Goal: Information Seeking & Learning: Learn about a topic

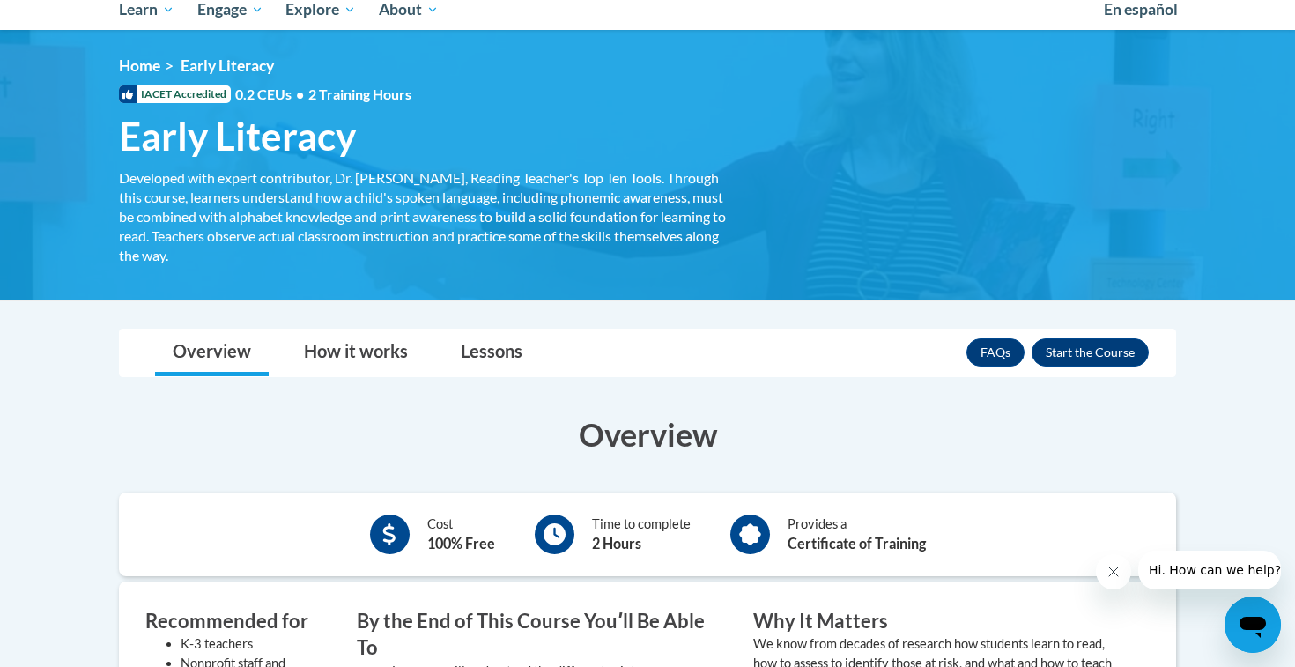
scroll to position [245, 0]
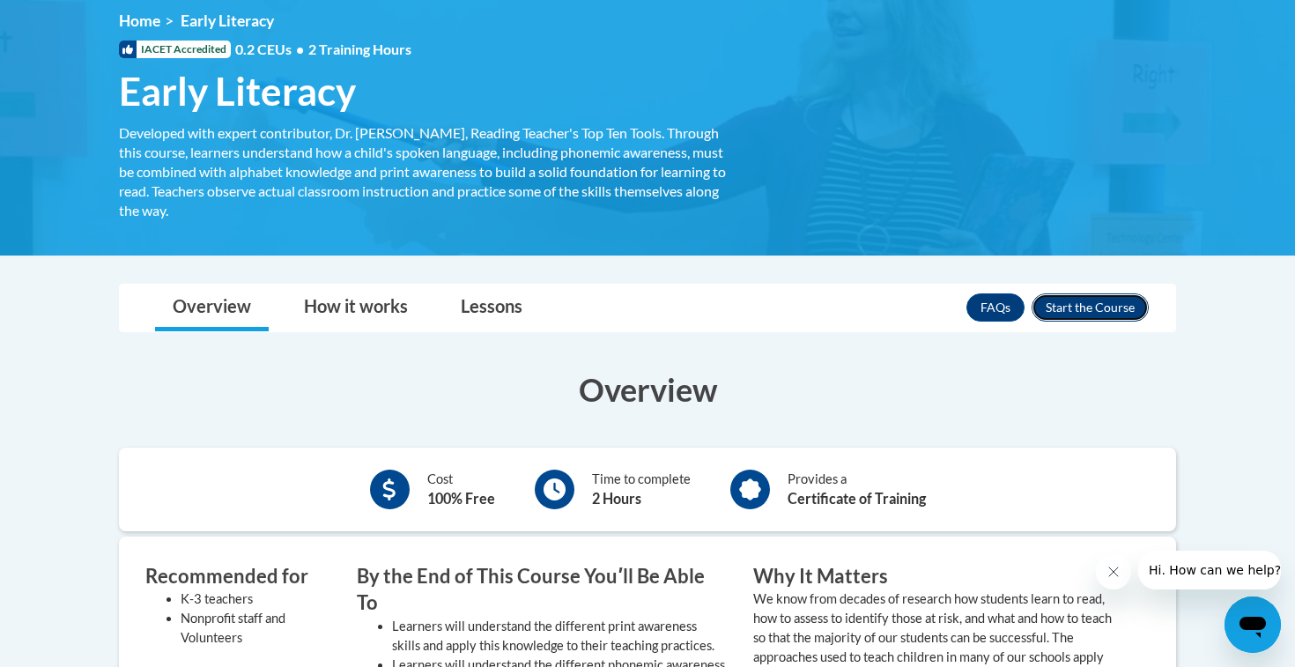
click at [1096, 299] on button "Enroll" at bounding box center [1089, 307] width 117 height 28
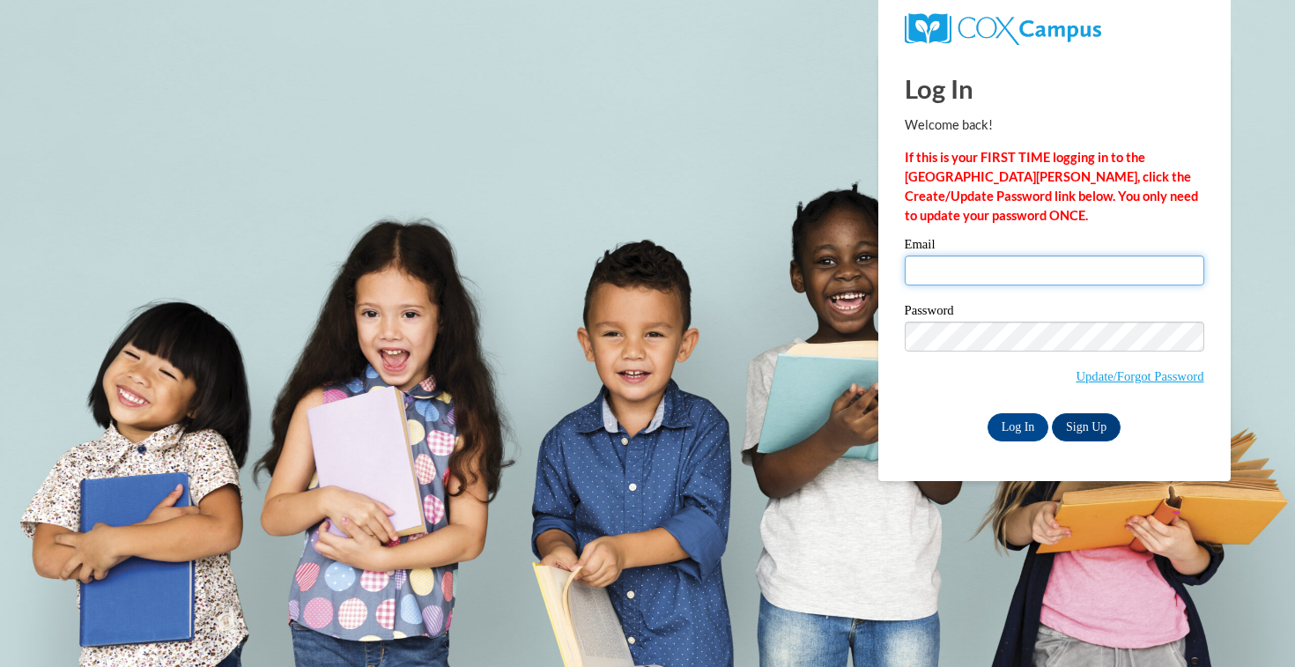
click at [989, 273] on input "Email" at bounding box center [1053, 270] width 299 height 30
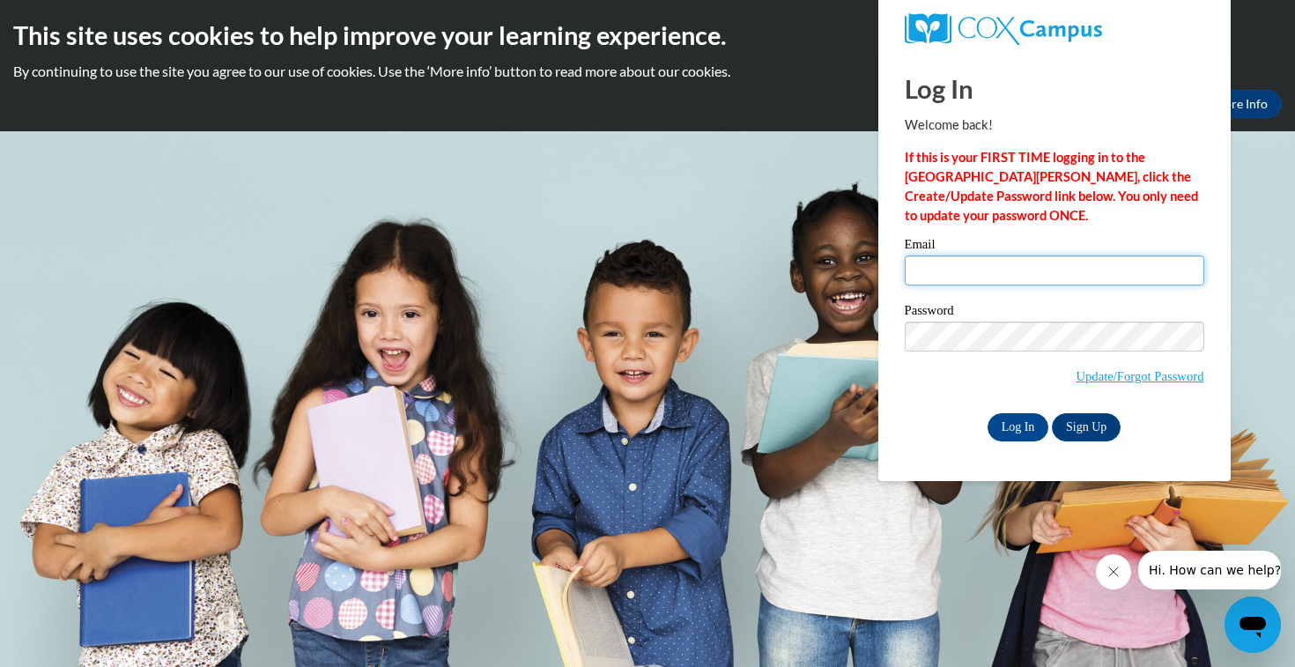
type input "[EMAIL_ADDRESS][DOMAIN_NAME]"
click at [987, 413] on input "Log In" at bounding box center [1018, 427] width 62 height 28
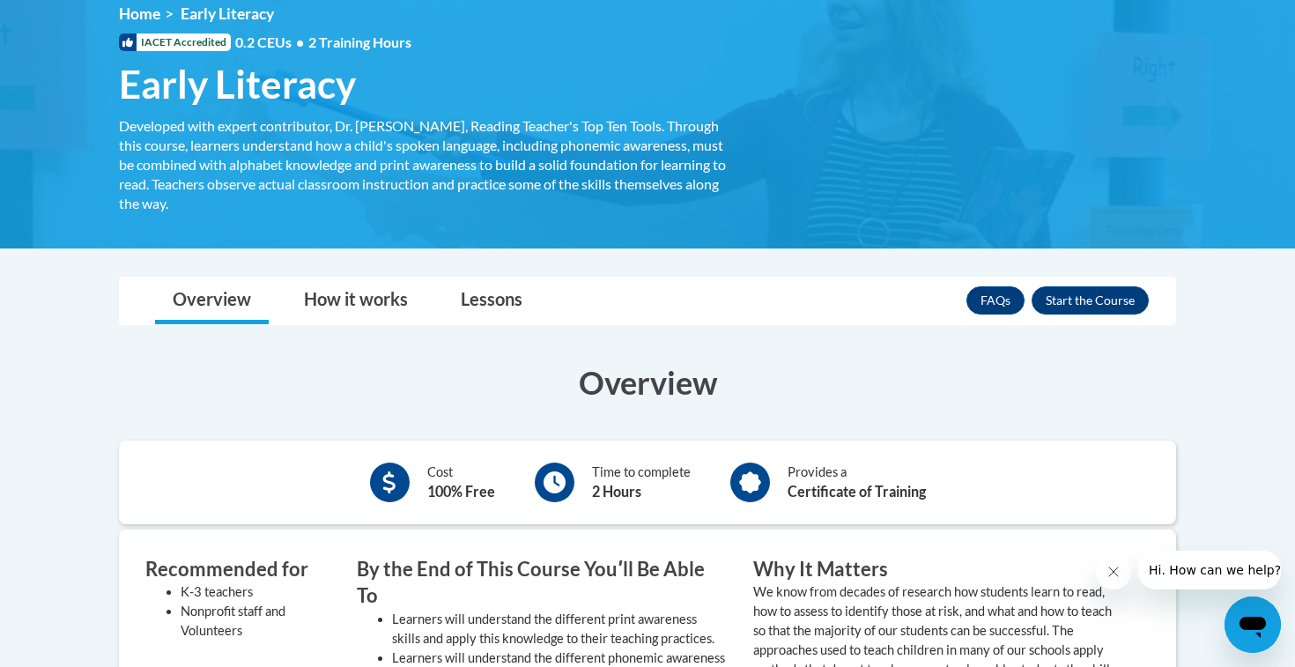
scroll to position [300, 0]
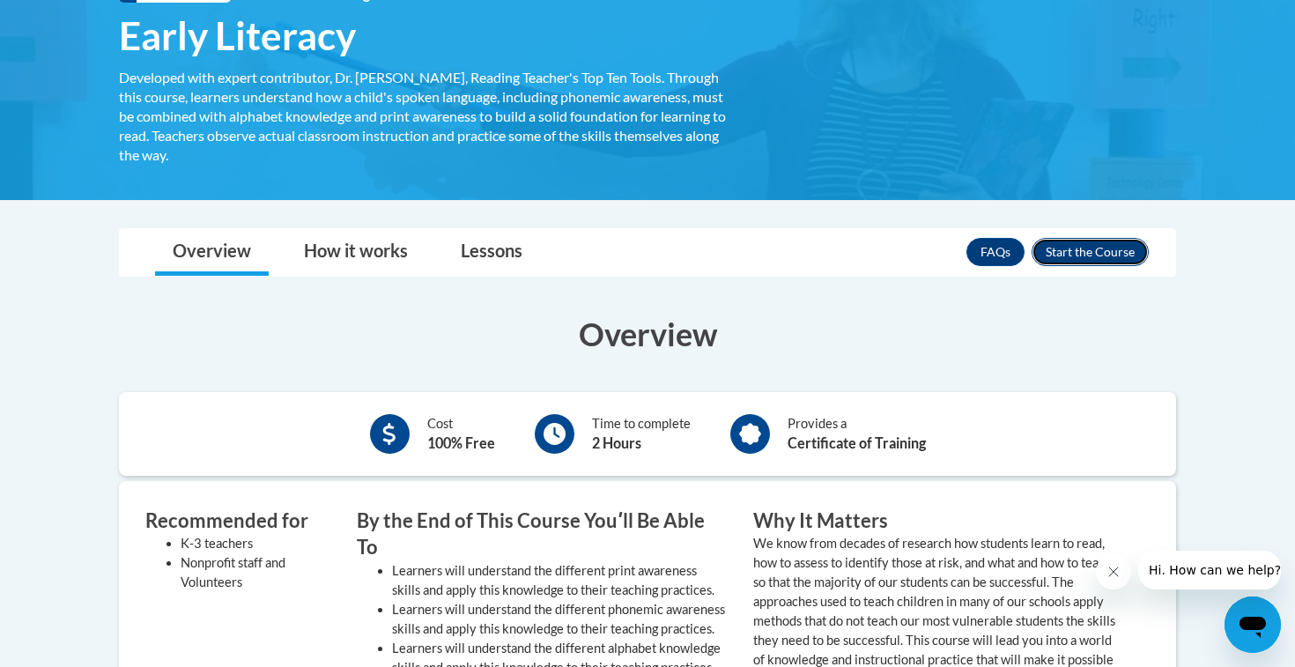
click at [1095, 258] on button "Enroll" at bounding box center [1089, 252] width 117 height 28
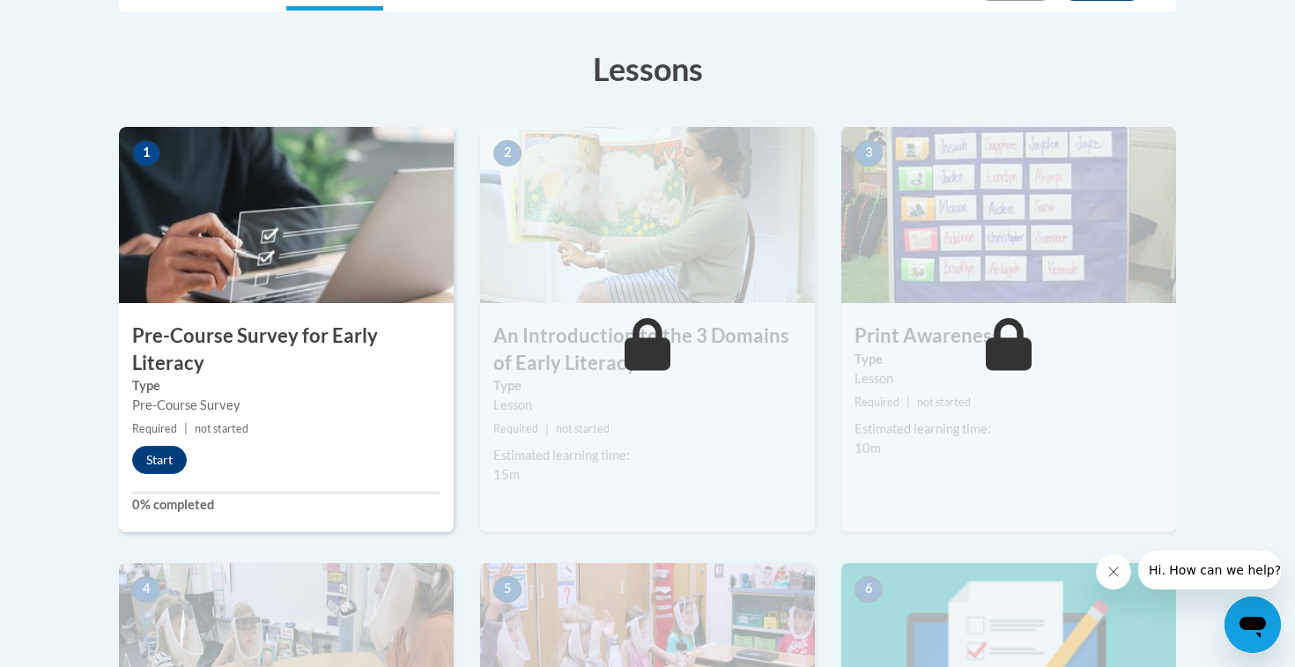
scroll to position [526, 0]
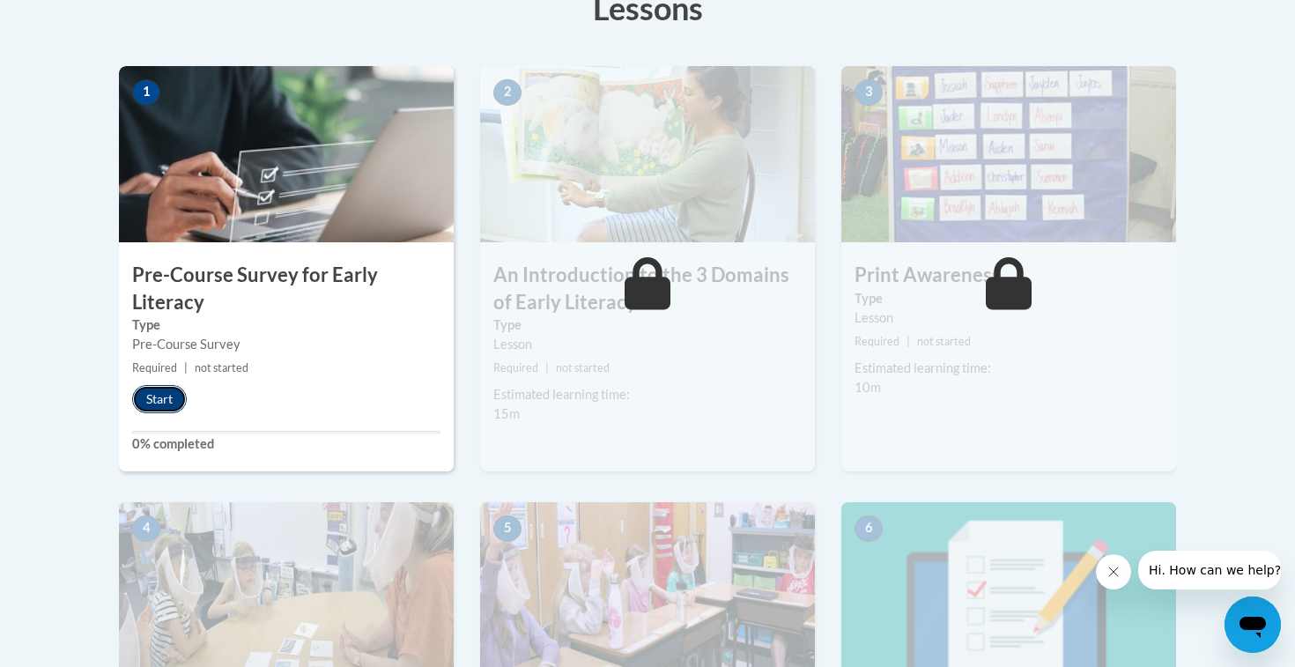
click at [165, 402] on button "Start" at bounding box center [159, 399] width 55 height 28
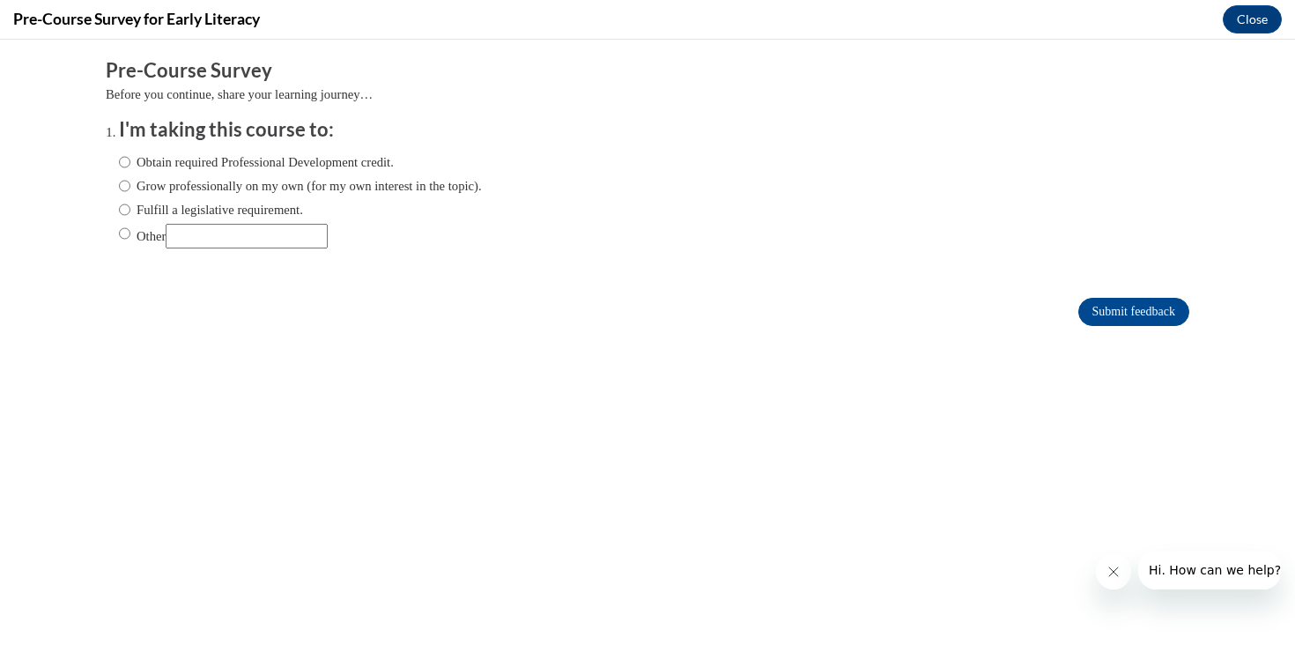
scroll to position [0, 0]
click at [264, 165] on label "Obtain required Professional Development credit." at bounding box center [256, 161] width 275 height 19
click at [130, 165] on input "Obtain required Professional Development credit." at bounding box center [124, 161] width 11 height 19
radio input "true"
click at [1106, 314] on input "Submit feedback" at bounding box center [1133, 312] width 111 height 28
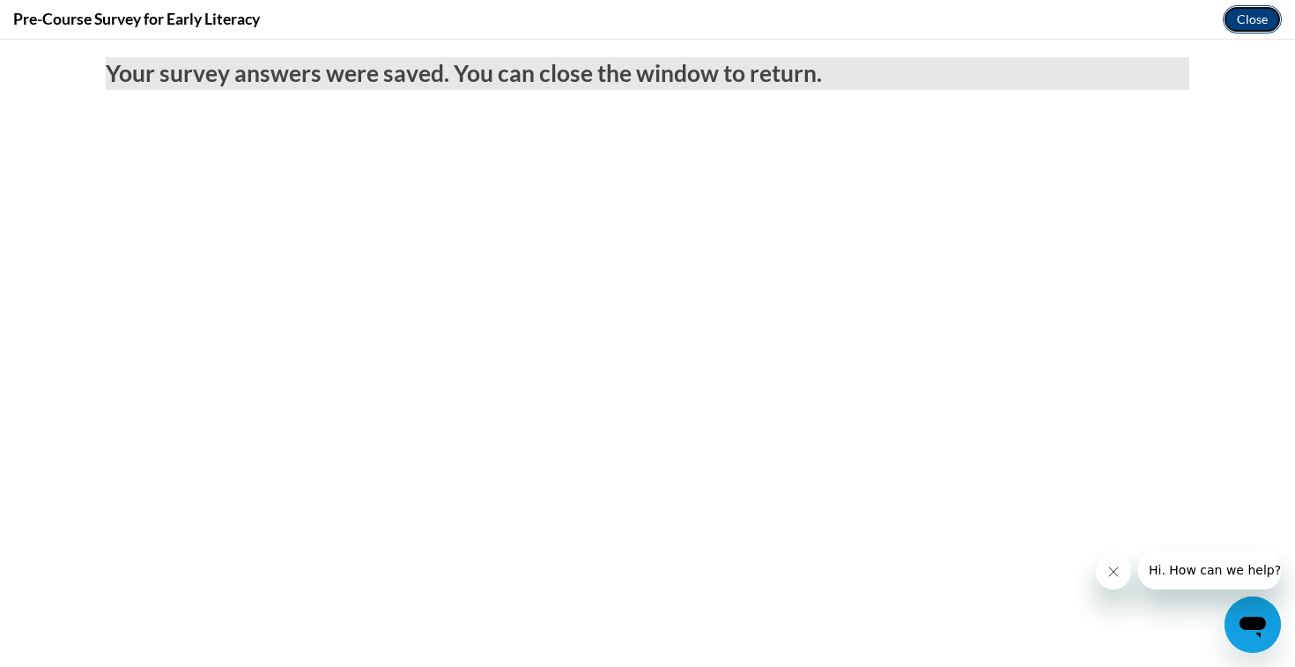
click at [1261, 11] on button "Close" at bounding box center [1251, 19] width 59 height 28
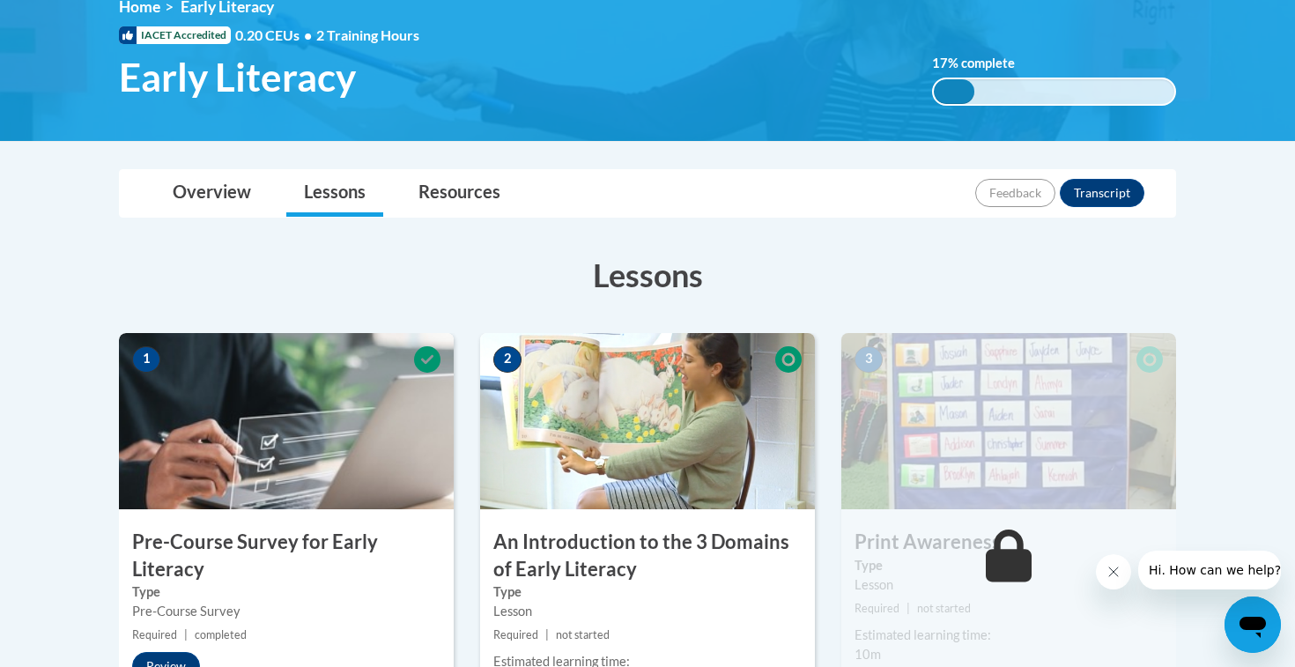
scroll to position [257, 0]
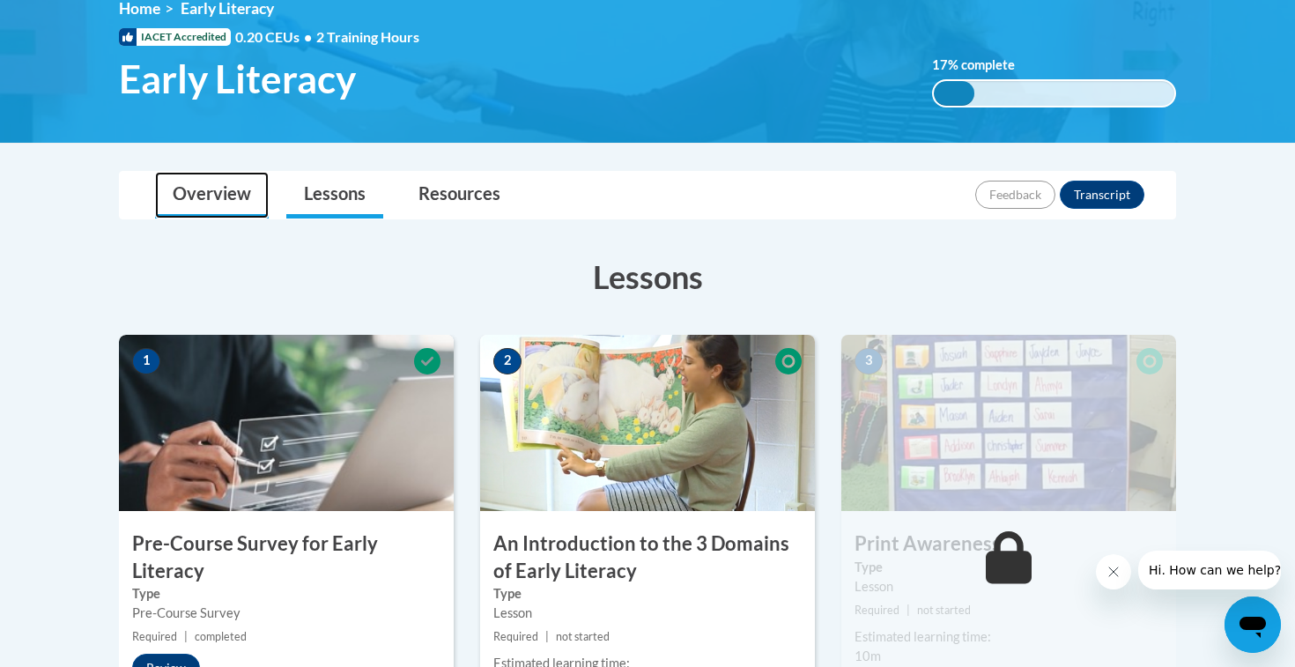
click at [234, 187] on link "Overview" at bounding box center [212, 195] width 114 height 47
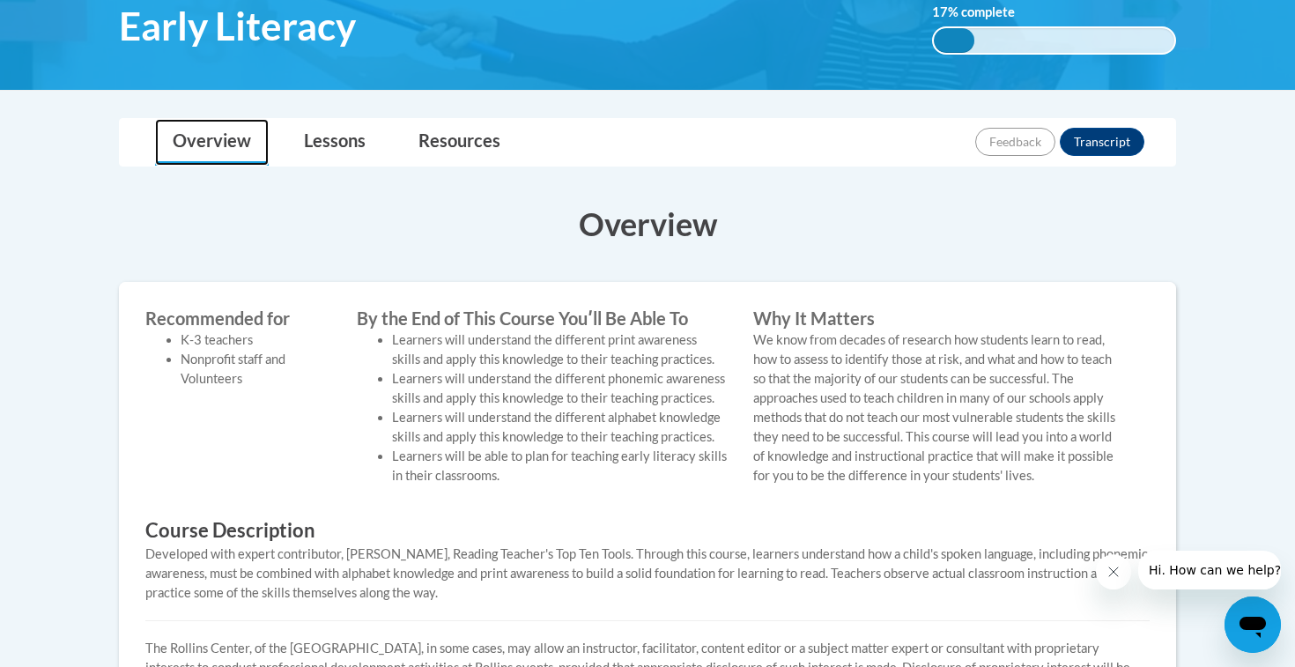
scroll to position [266, 0]
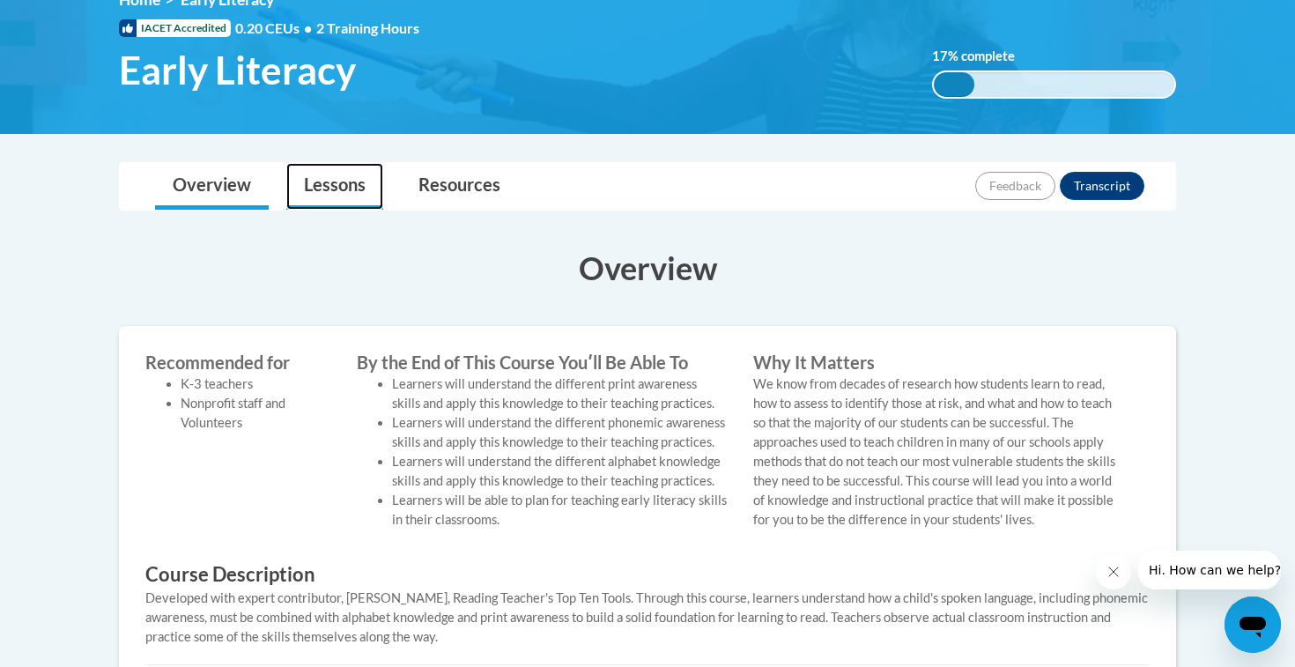
click at [321, 174] on link "Lessons" at bounding box center [334, 186] width 97 height 47
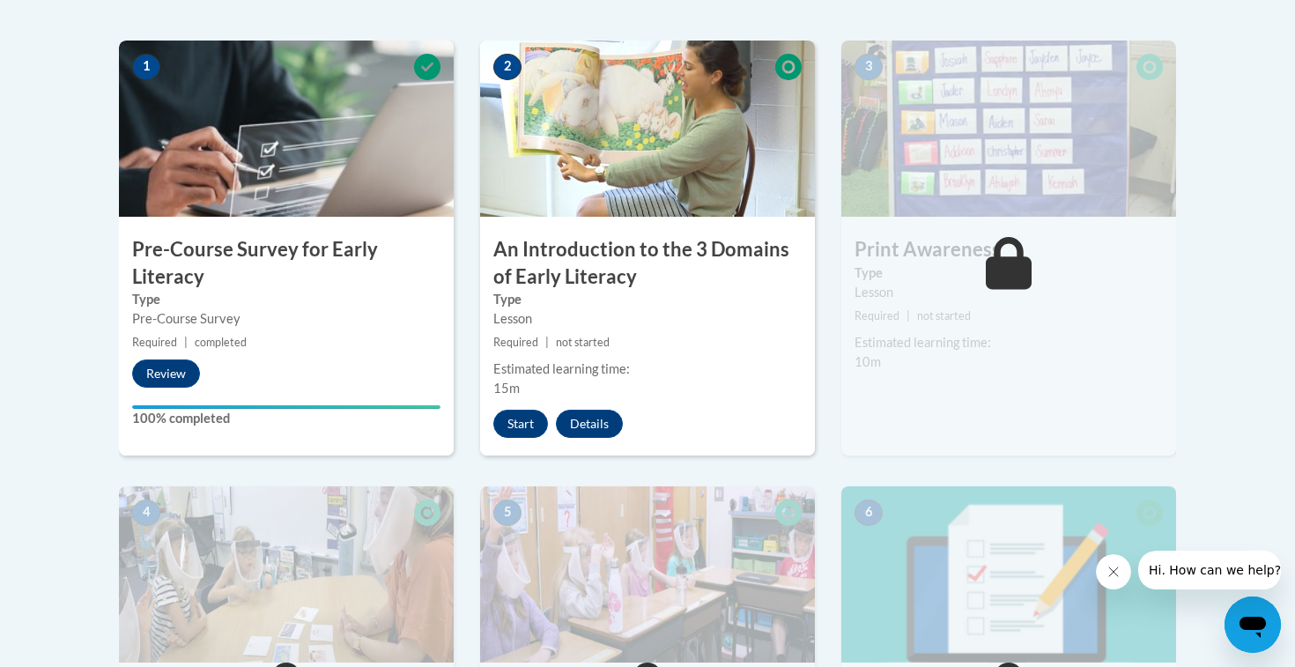
scroll to position [529, 0]
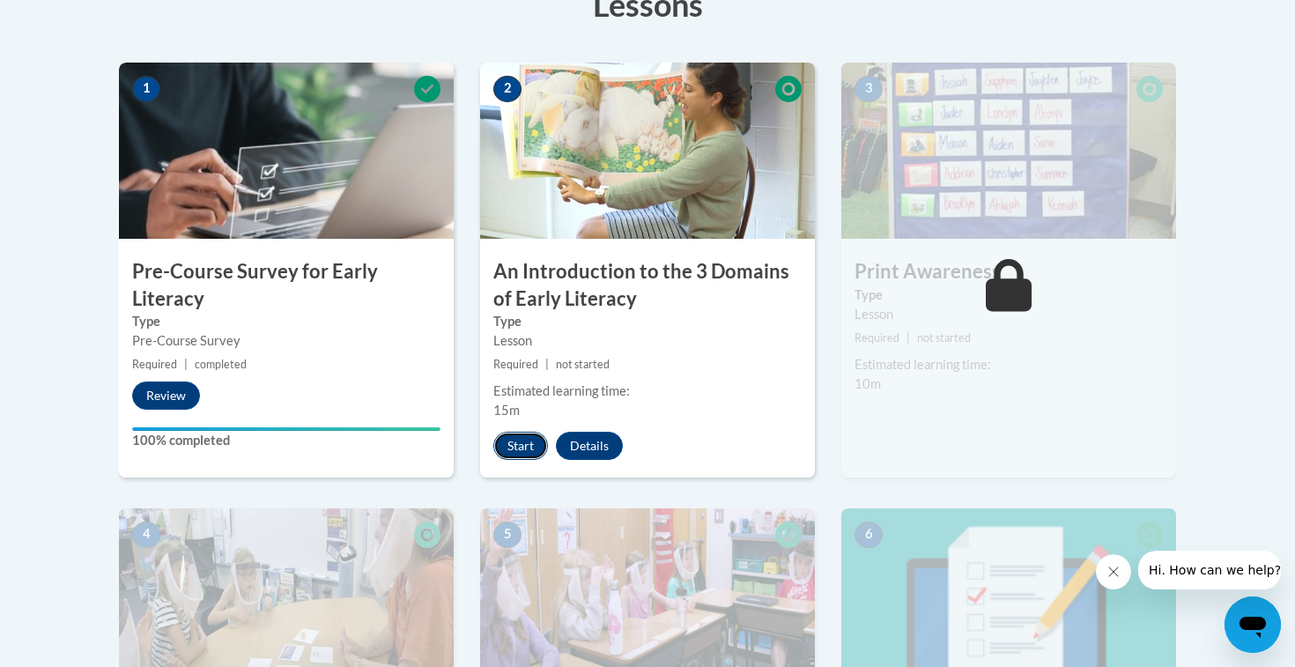
click at [519, 445] on button "Start" at bounding box center [520, 446] width 55 height 28
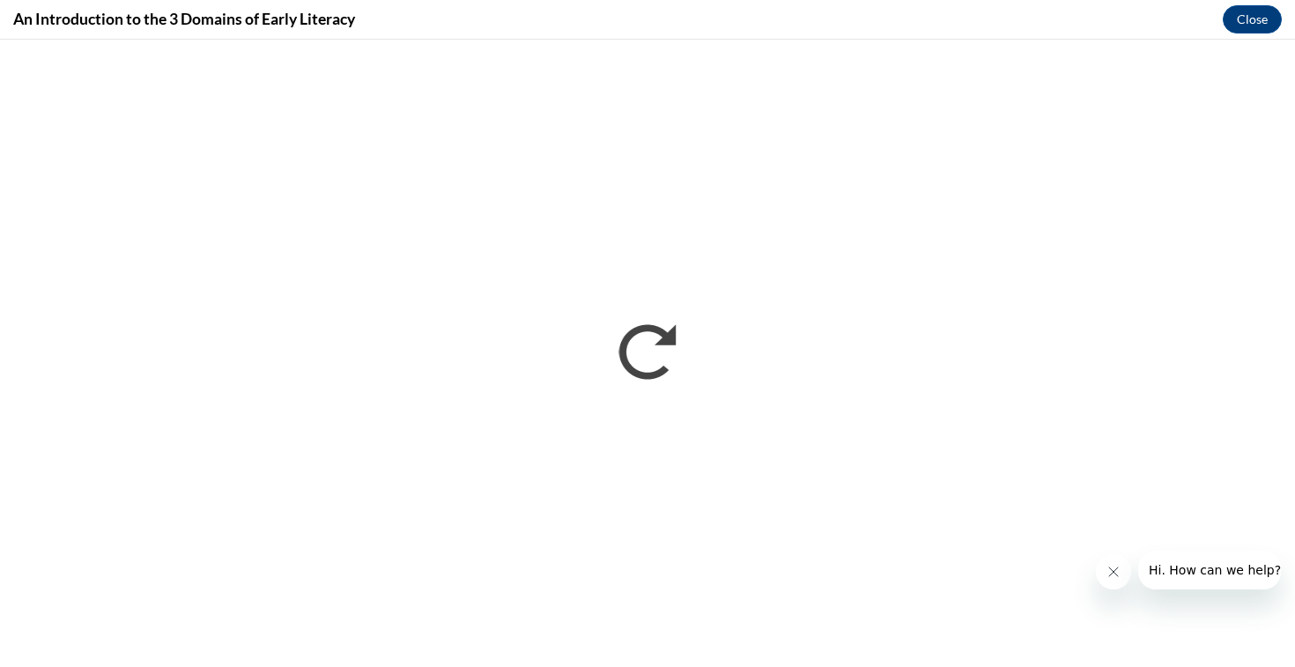
scroll to position [0, 0]
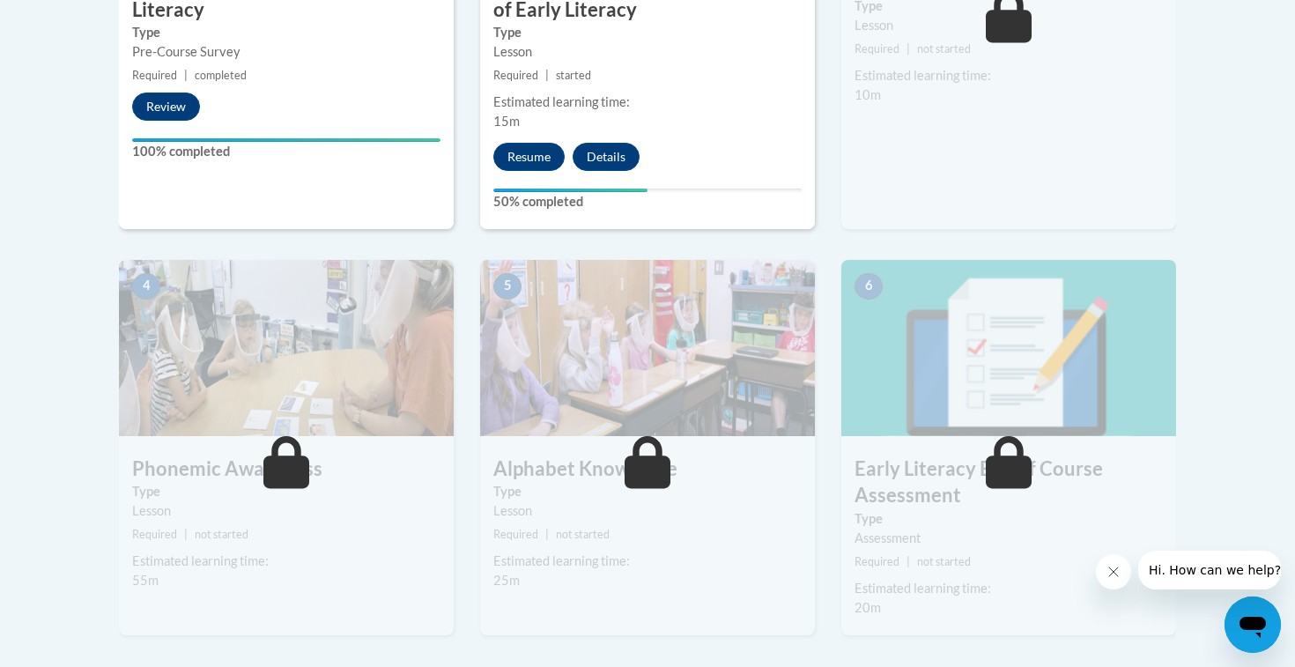
scroll to position [823, 0]
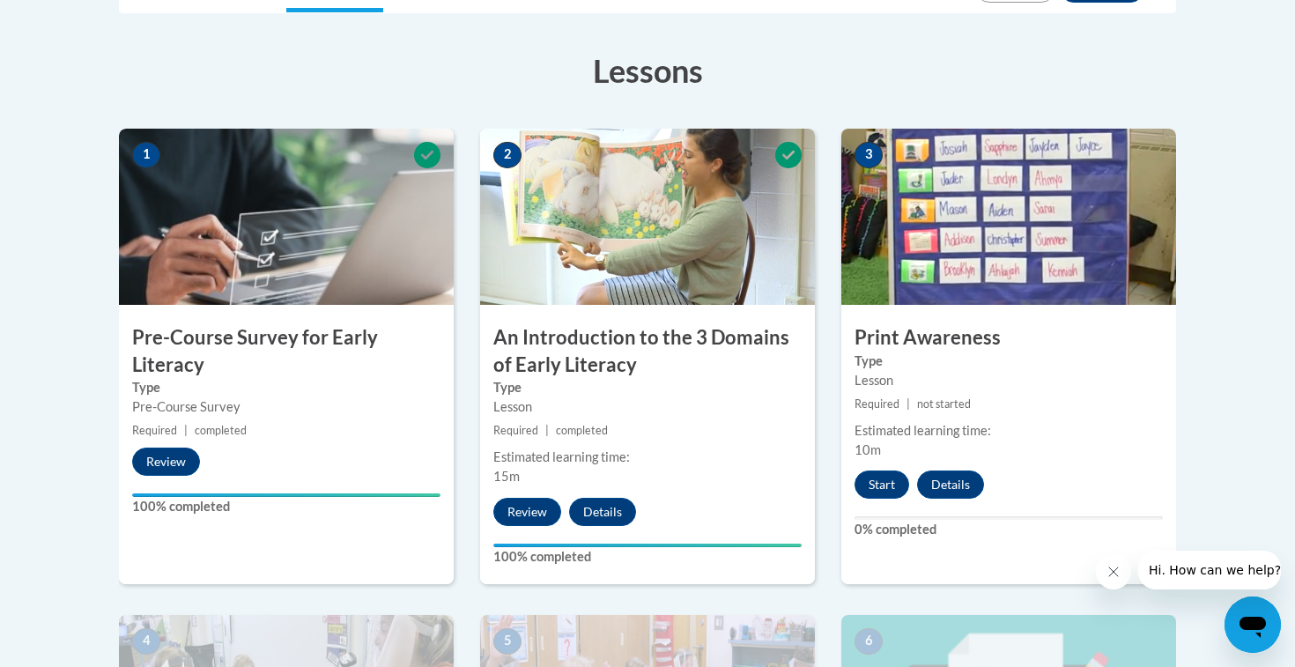
scroll to position [466, 0]
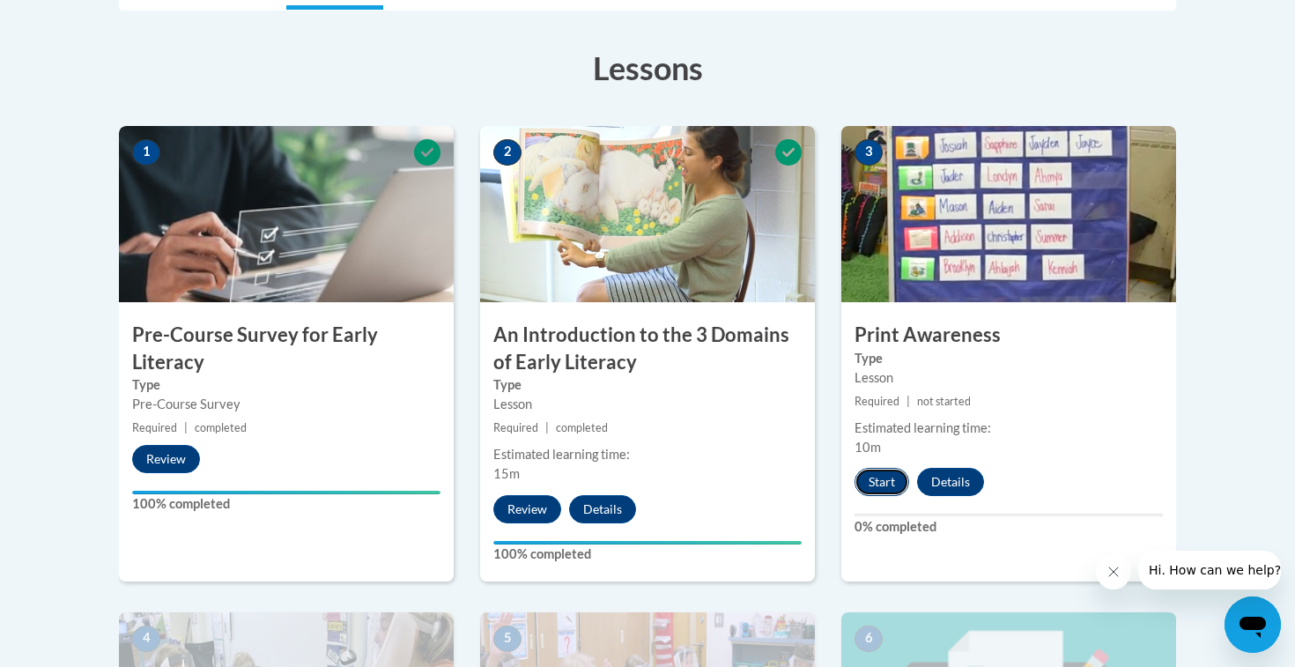
click at [873, 489] on button "Start" at bounding box center [881, 482] width 55 height 28
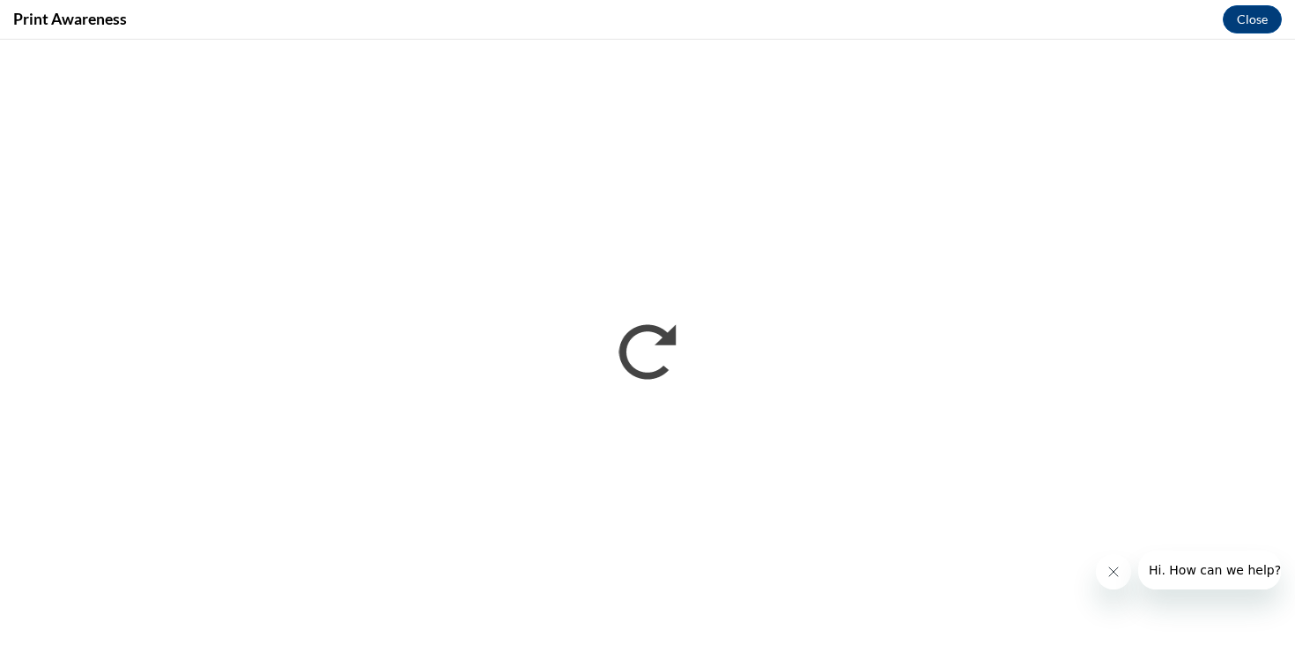
scroll to position [0, 0]
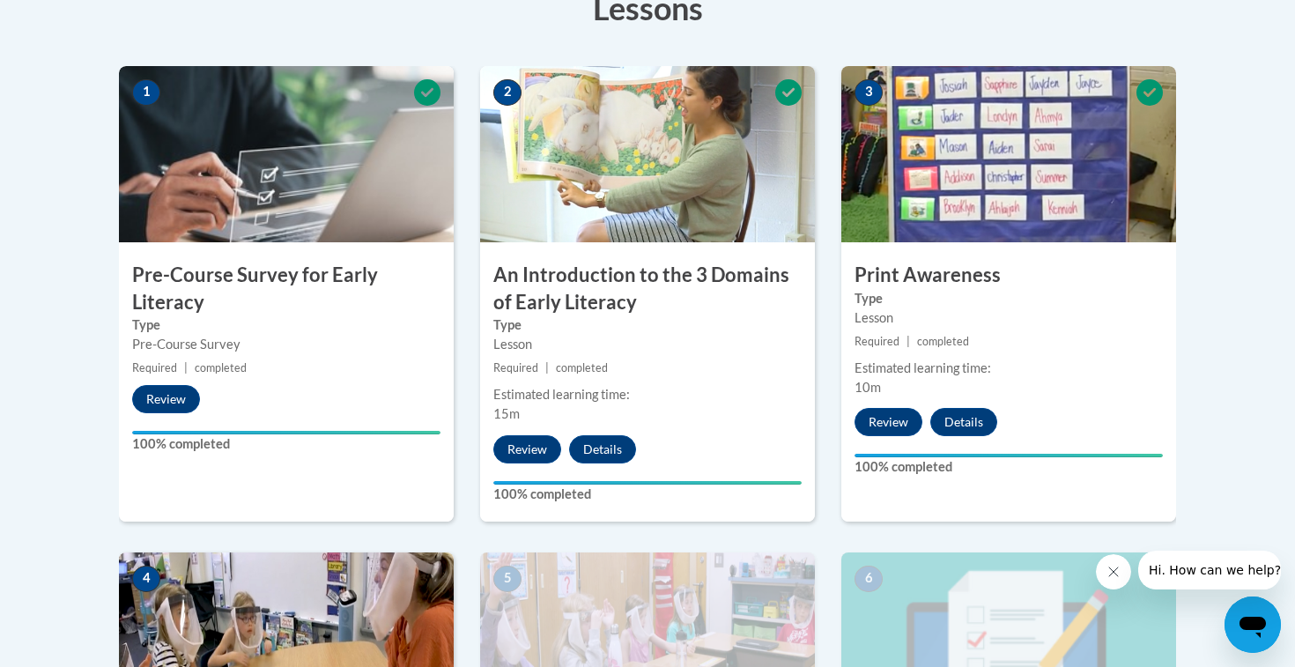
scroll to position [626, 0]
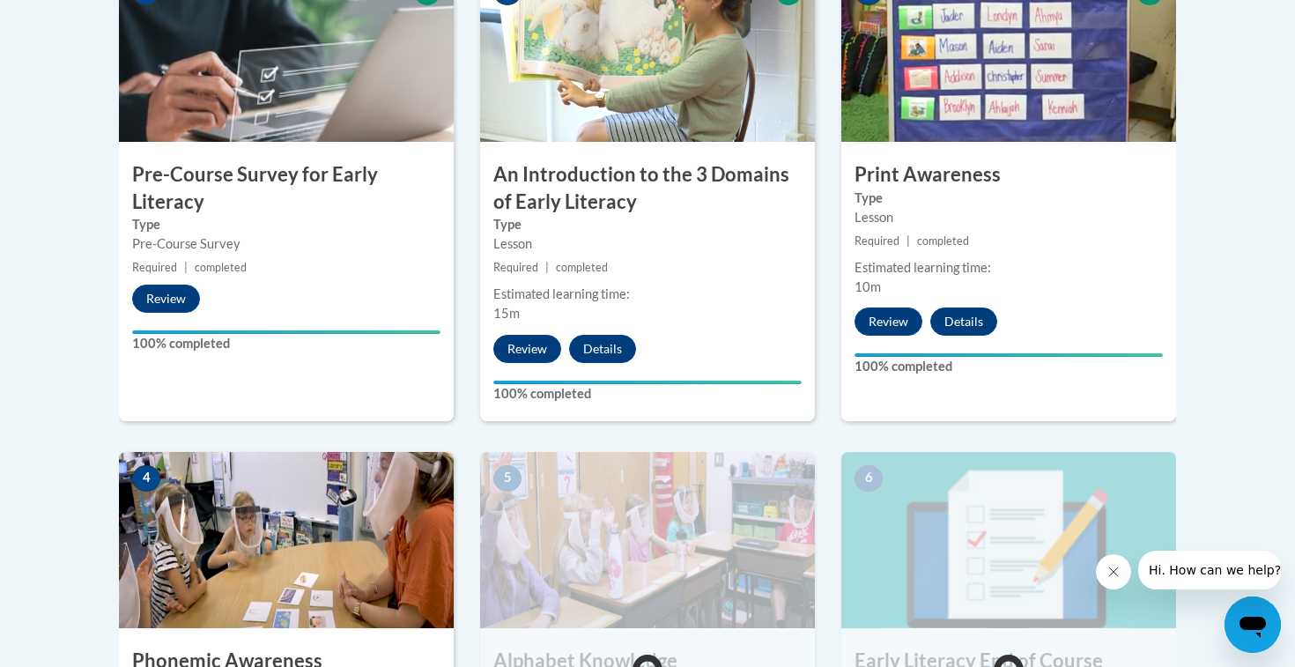
click at [248, 556] on img at bounding box center [286, 540] width 335 height 176
click at [273, 528] on img at bounding box center [286, 540] width 335 height 176
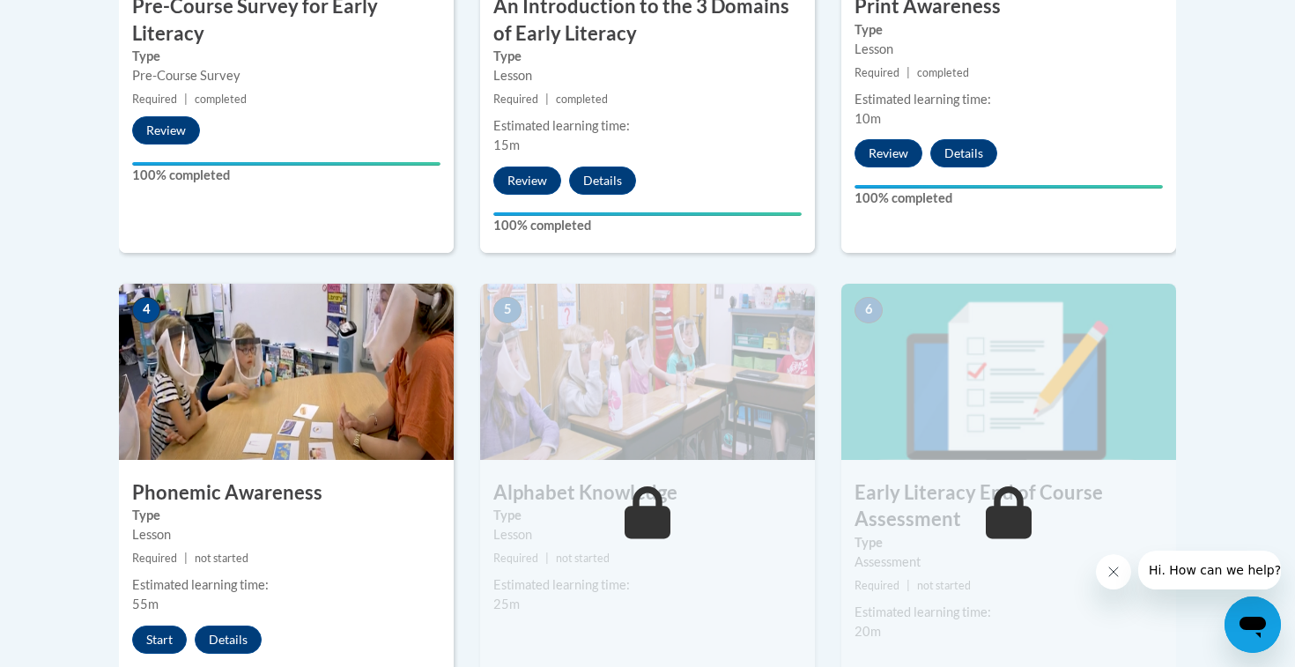
scroll to position [795, 0]
click at [356, 461] on div "4 Phonemic Awareness Type Lesson Required | not started Estimated learning time…" at bounding box center [286, 497] width 335 height 428
click at [152, 649] on button "Start" at bounding box center [159, 638] width 55 height 28
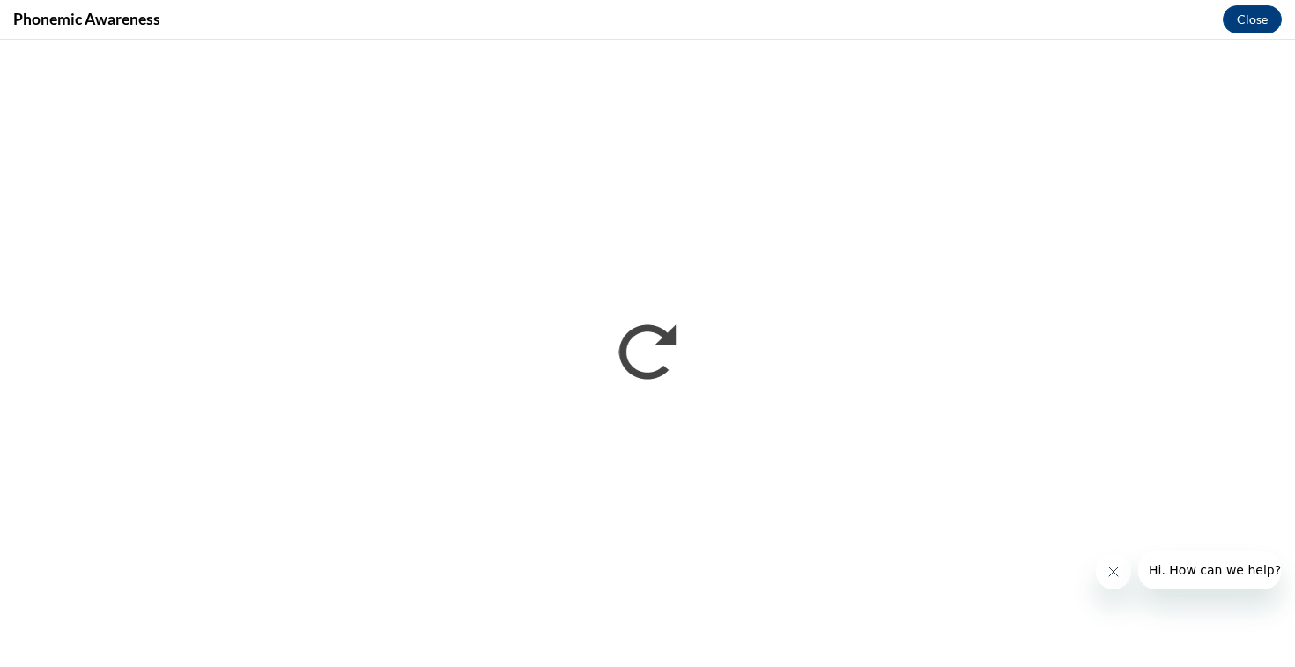
scroll to position [0, 0]
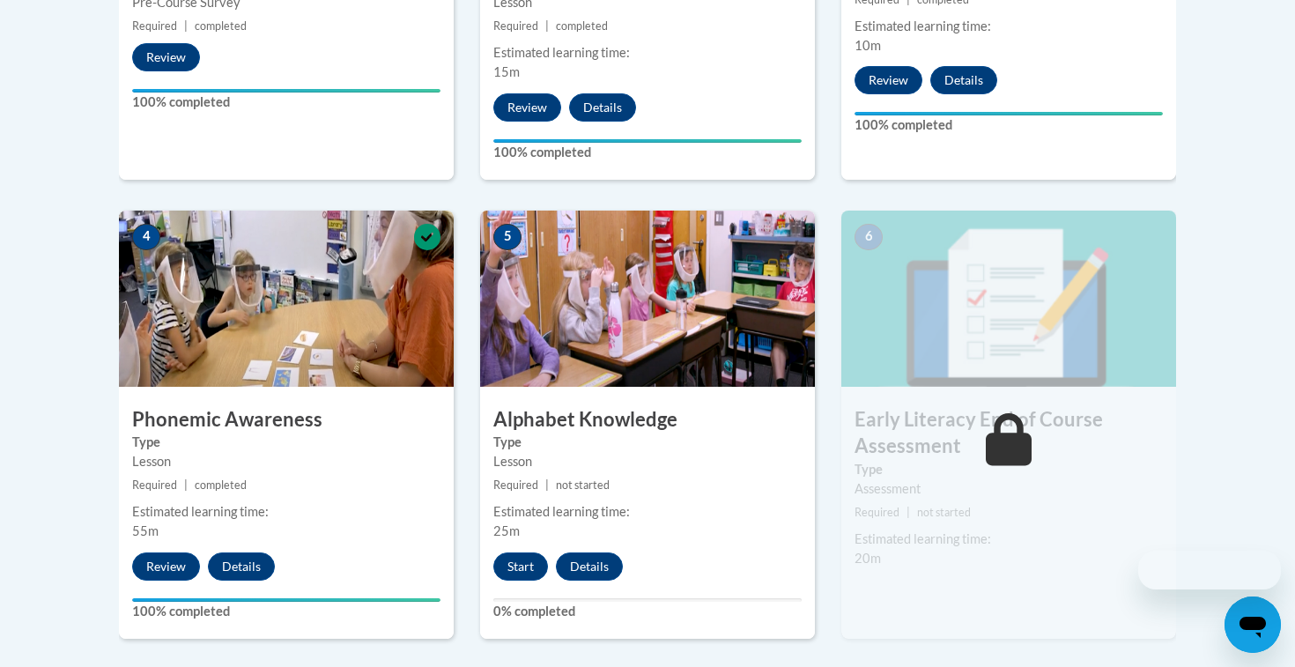
scroll to position [951, 0]
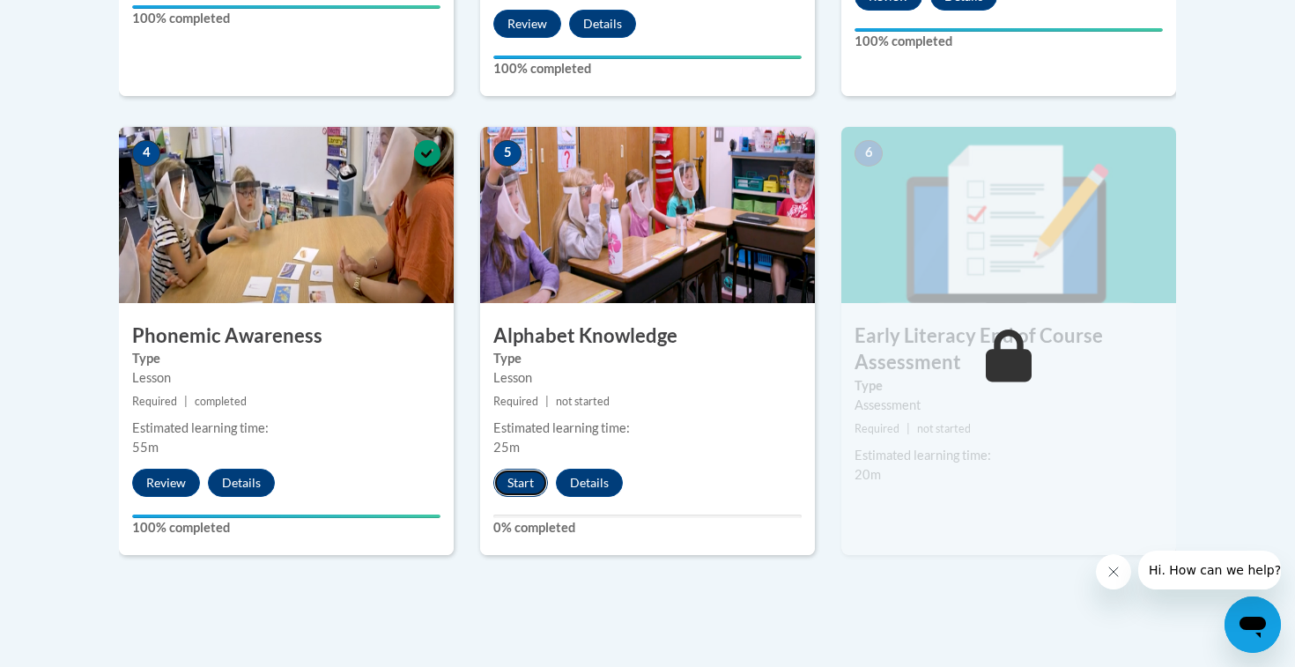
click at [532, 487] on button "Start" at bounding box center [520, 483] width 55 height 28
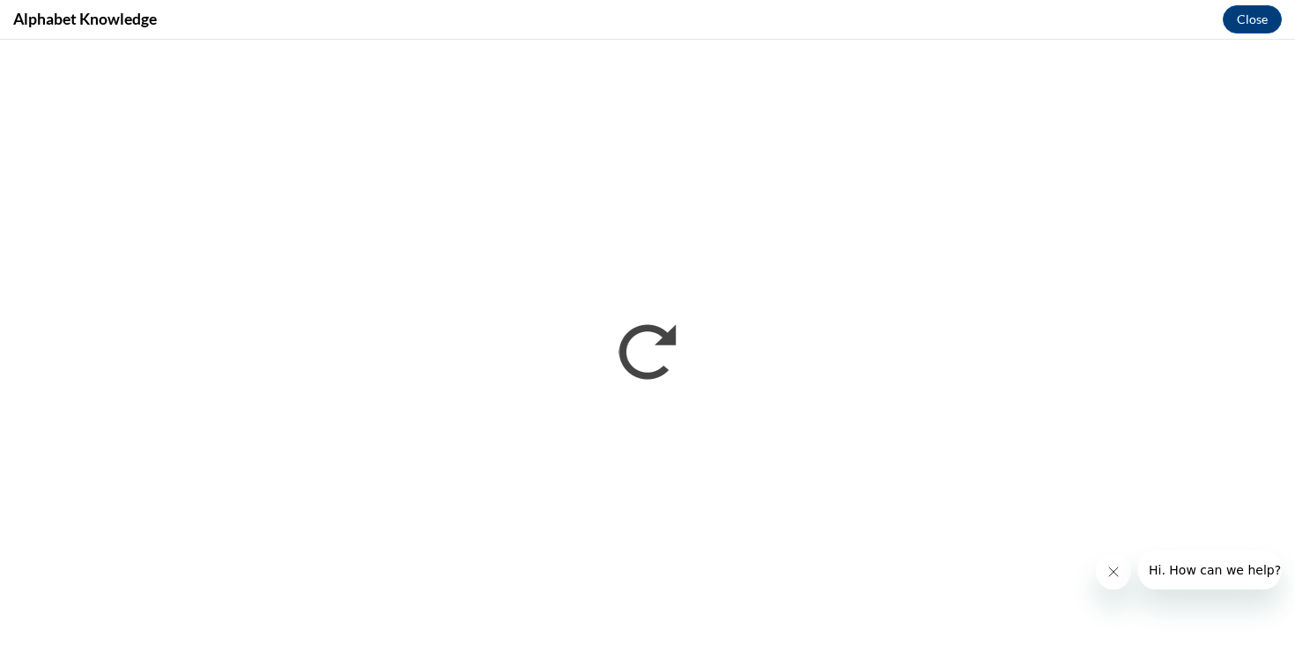
scroll to position [0, 0]
click at [1118, 566] on icon "Close message from company" at bounding box center [1113, 572] width 14 height 14
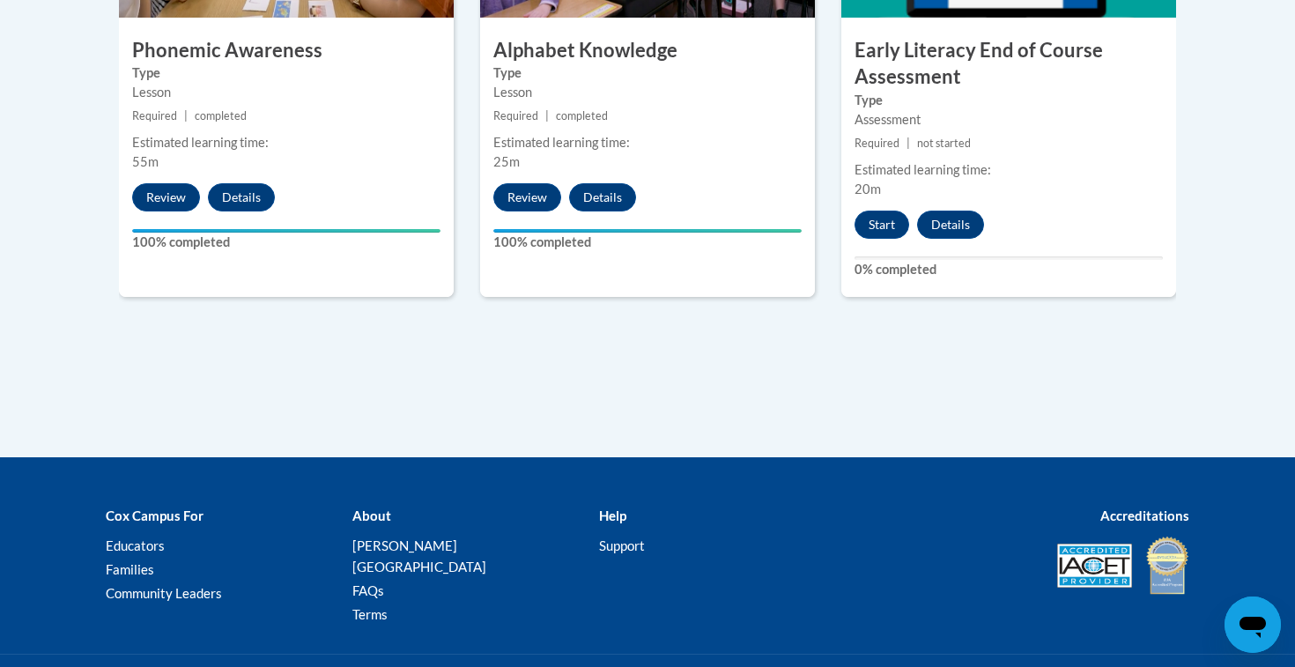
scroll to position [1316, 0]
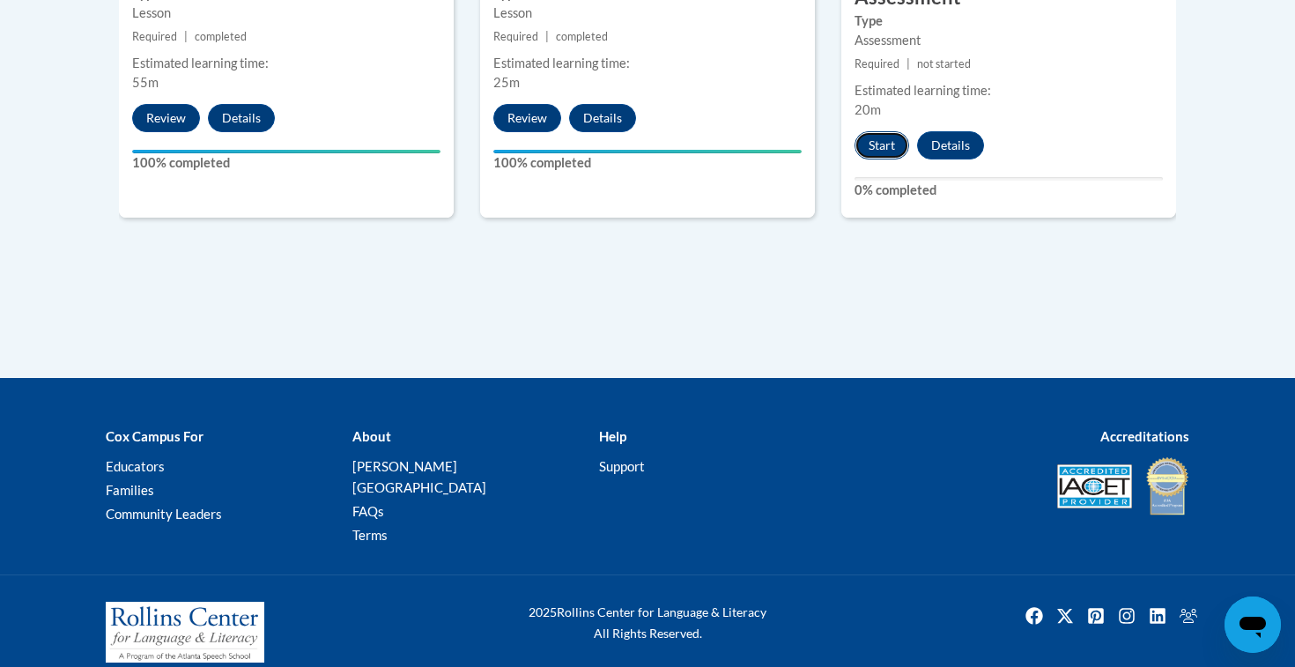
click at [893, 147] on button "Start" at bounding box center [881, 145] width 55 height 28
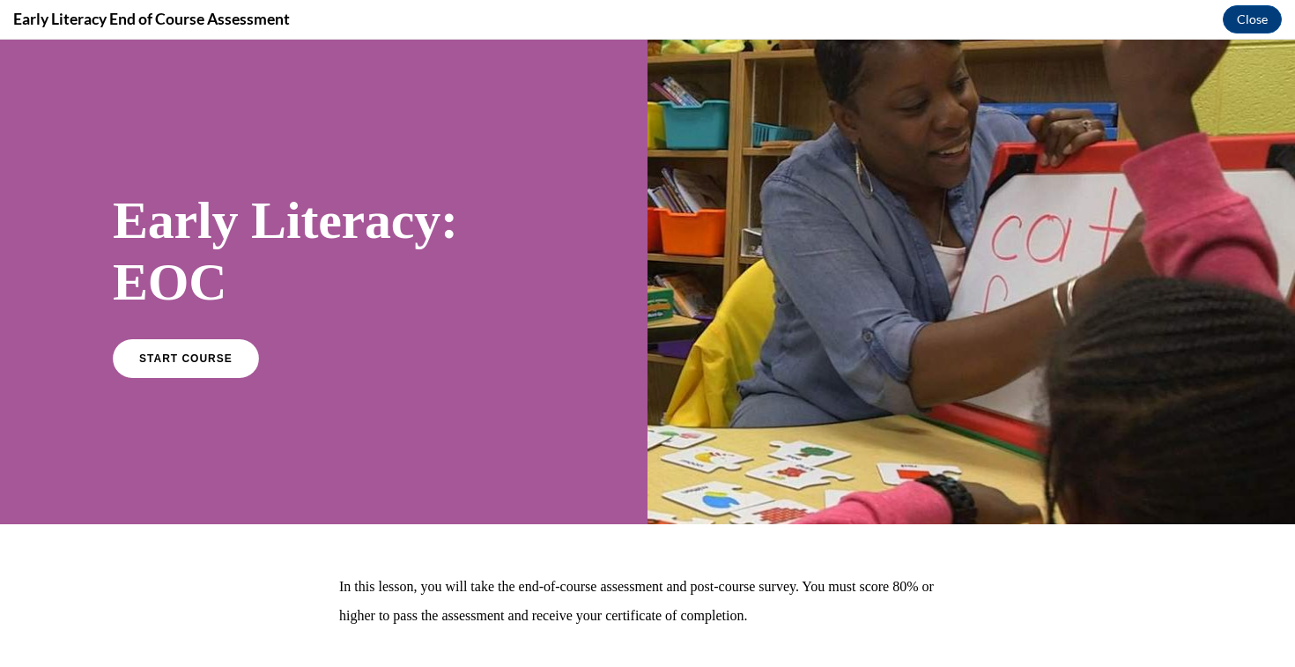
scroll to position [0, 0]
click at [177, 337] on div "Early Literacy: EOC START COURSE" at bounding box center [324, 282] width 422 height 221
click at [312, 346] on div "START COURSE" at bounding box center [324, 366] width 422 height 54
click at [198, 363] on span "START COURSE" at bounding box center [186, 357] width 98 height 13
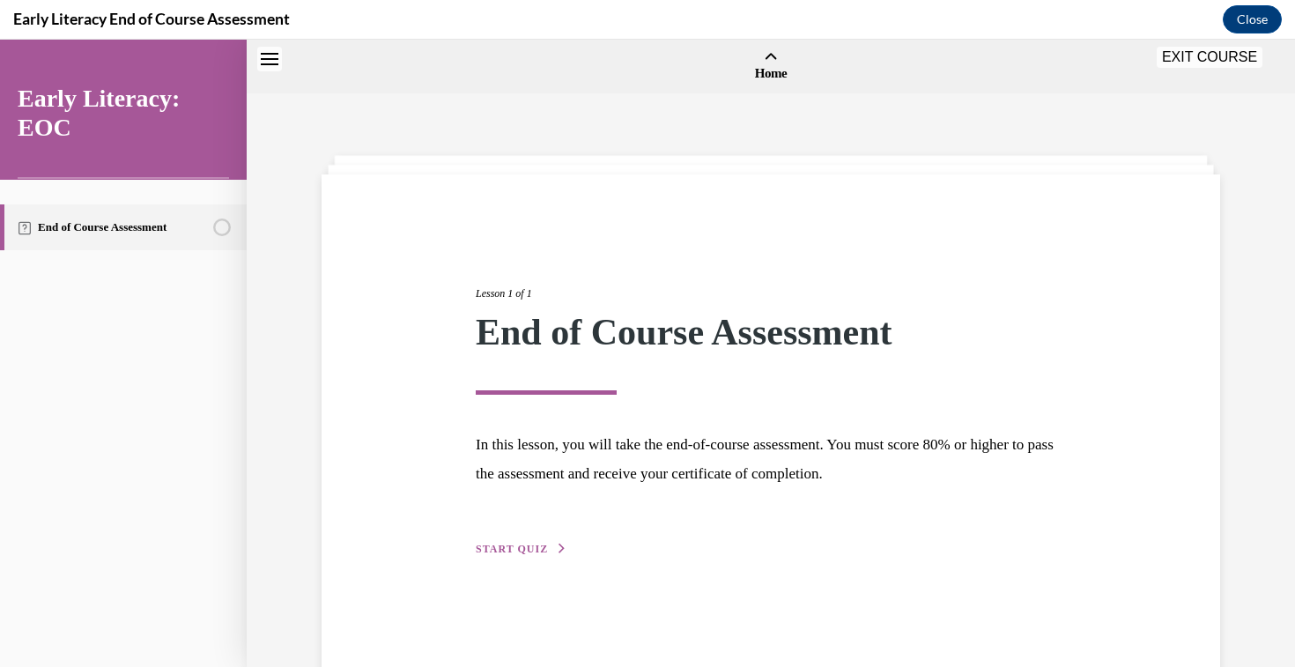
scroll to position [55, 0]
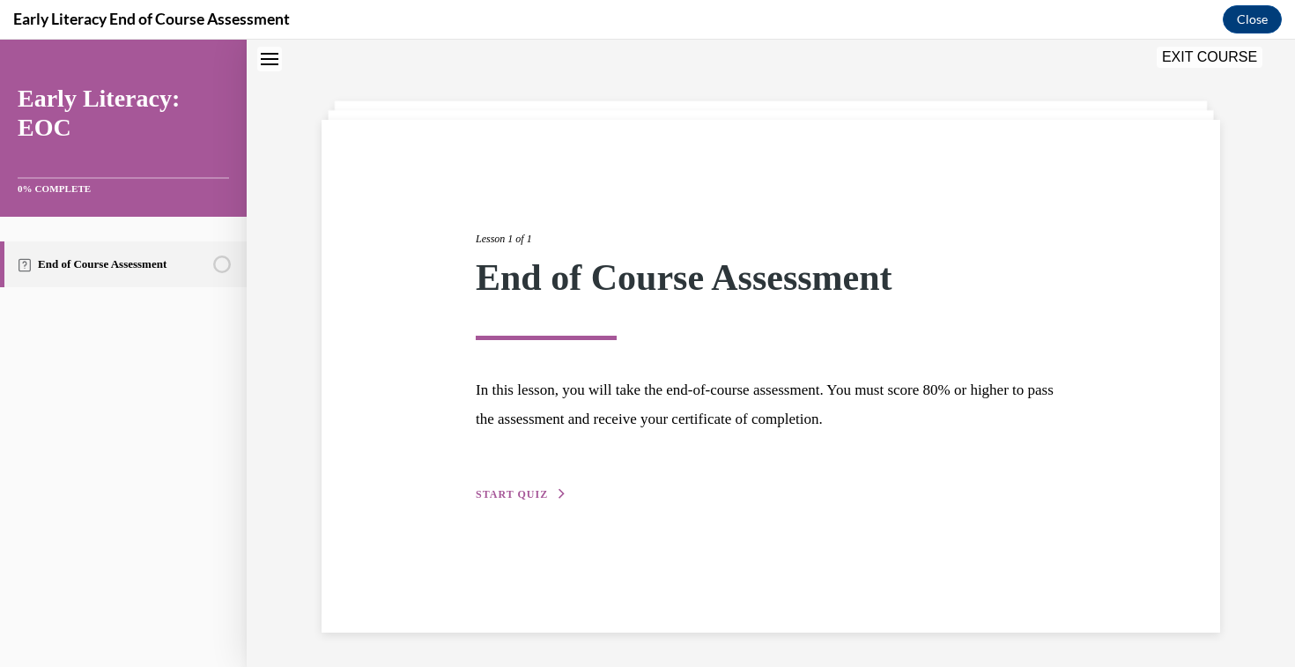
click at [512, 503] on div "Lesson 1 of 1 End of Course Assessment In this lesson, you will take the end-of…" at bounding box center [770, 376] width 898 height 513
click at [517, 491] on span "START QUIZ" at bounding box center [512, 494] width 72 height 12
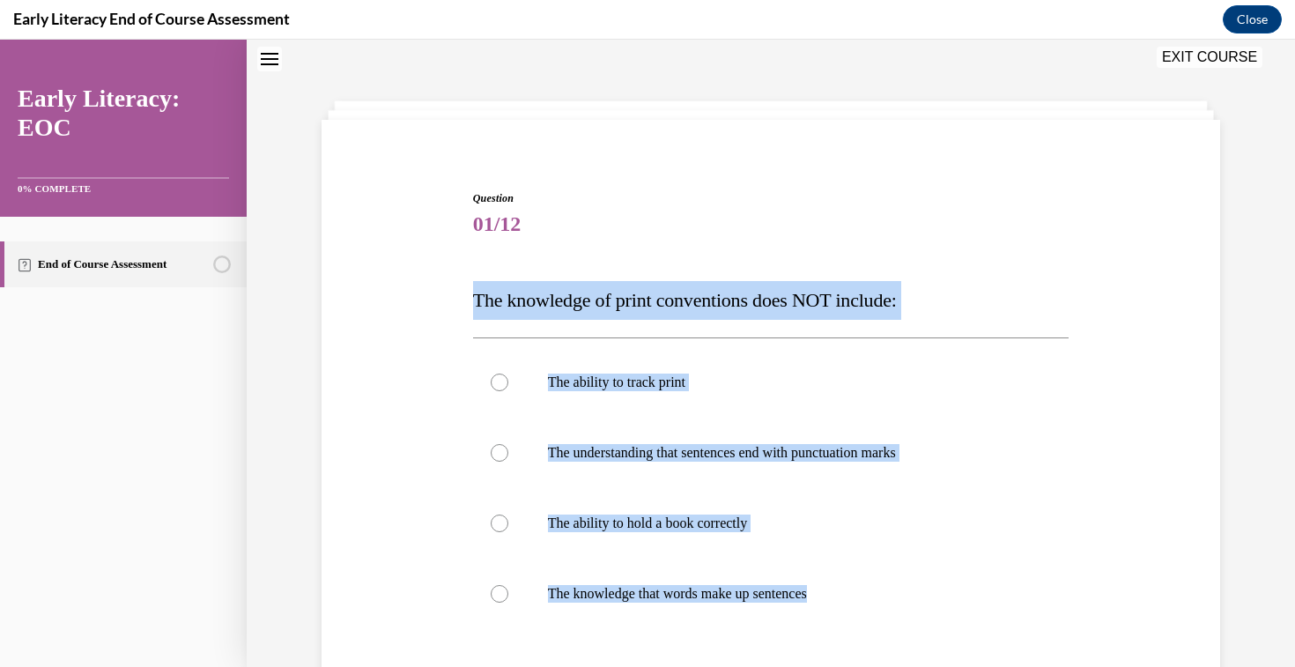
drag, startPoint x: 469, startPoint y: 289, endPoint x: 869, endPoint y: 638, distance: 531.2
click at [869, 638] on div "Question 01/12 The knowledge of print conventions does NOT include: The ability…" at bounding box center [771, 505] width 605 height 683
copy div "The knowledge of print conventions does NOT include: The ability to track print…"
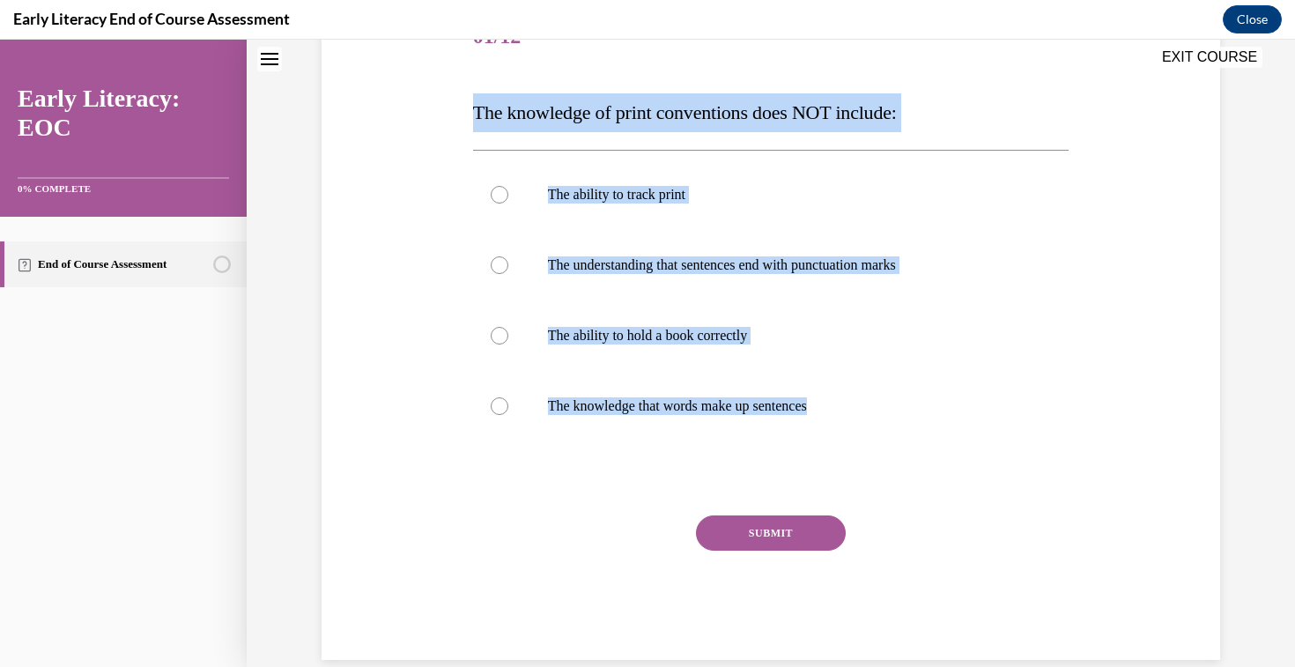
scroll to position [270, 0]
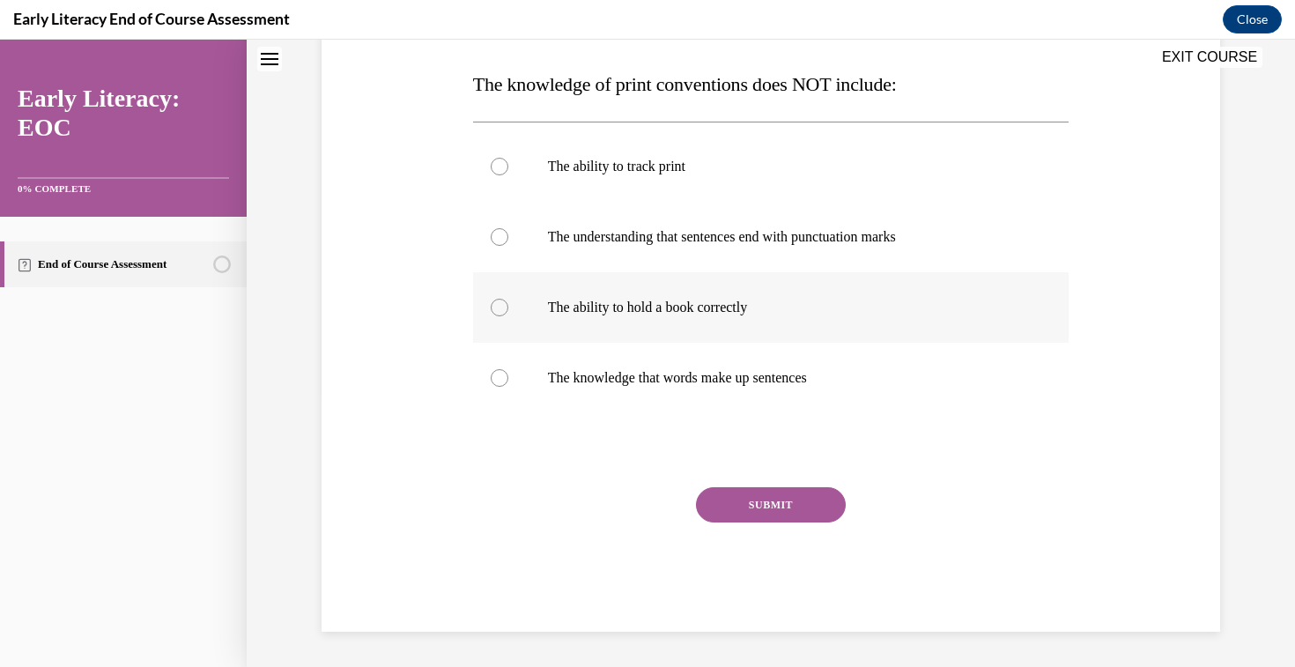
click at [1022, 315] on p "The ability to hold a book correctly" at bounding box center [786, 308] width 477 height 18
click at [696, 238] on p "The understanding that sentences end with punctuation marks" at bounding box center [786, 237] width 477 height 18
click at [821, 513] on button "SUBMIT" at bounding box center [771, 504] width 150 height 35
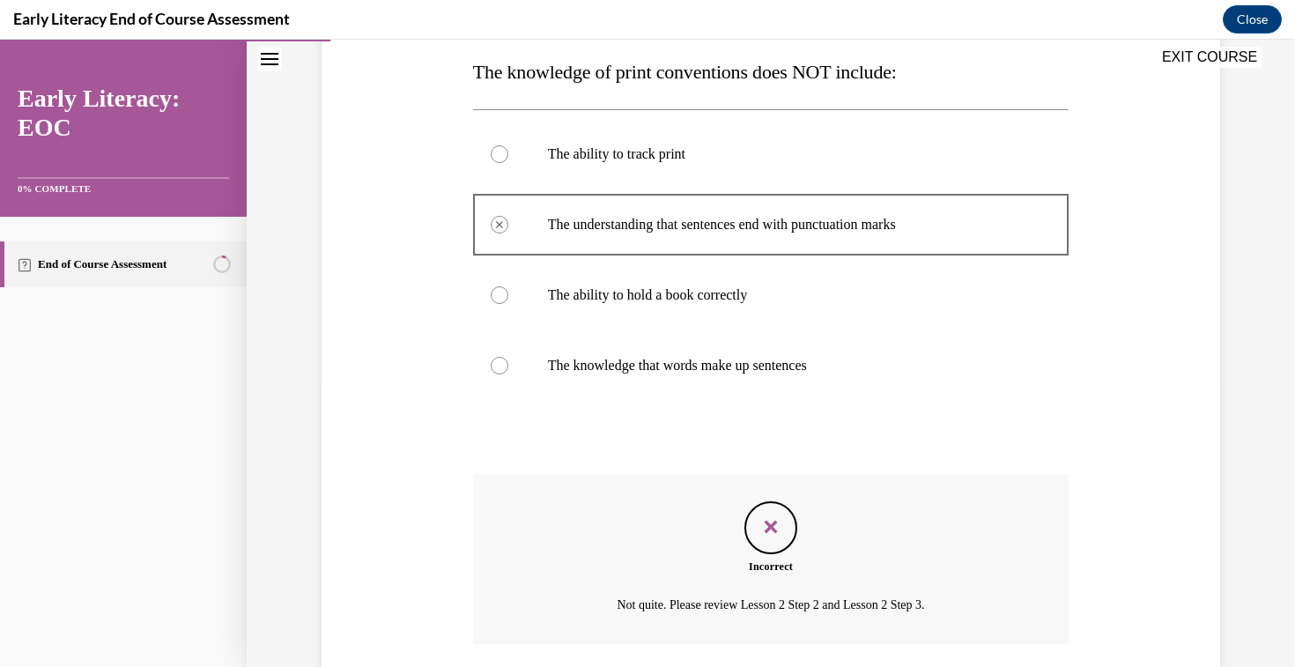
scroll to position [413, 0]
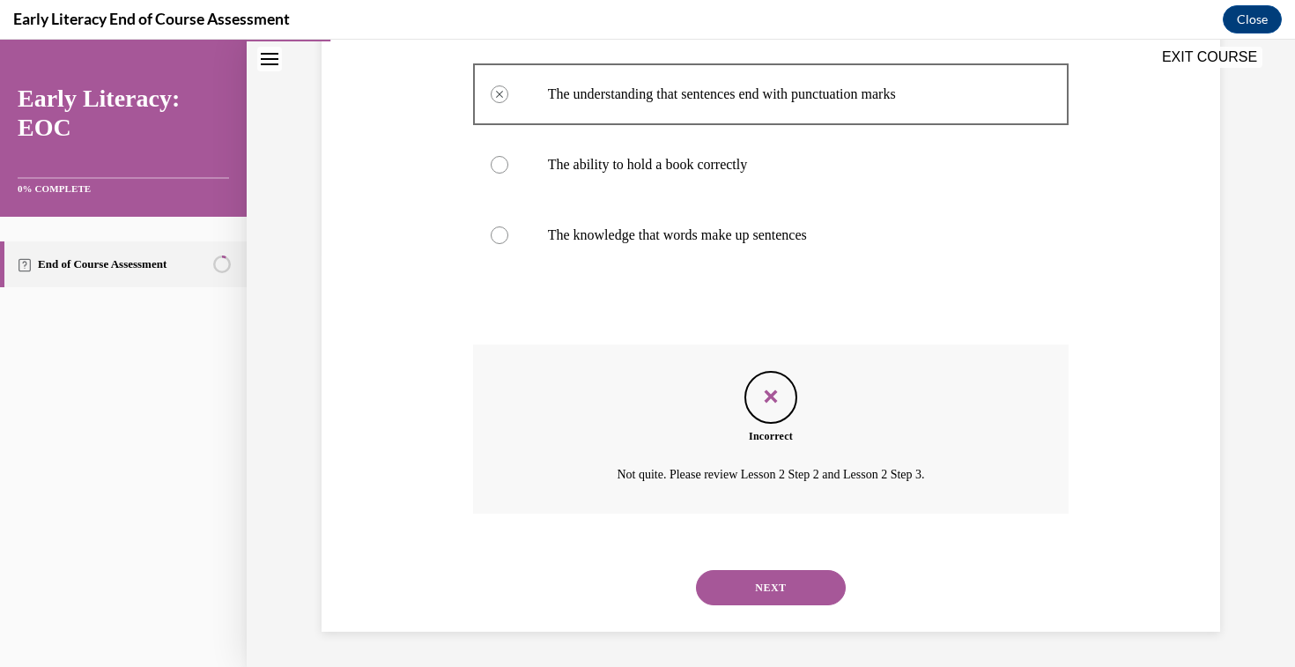
click at [653, 235] on p "The knowledge that words make up sentences" at bounding box center [786, 235] width 477 height 18
click at [628, 151] on div at bounding box center [771, 164] width 596 height 70
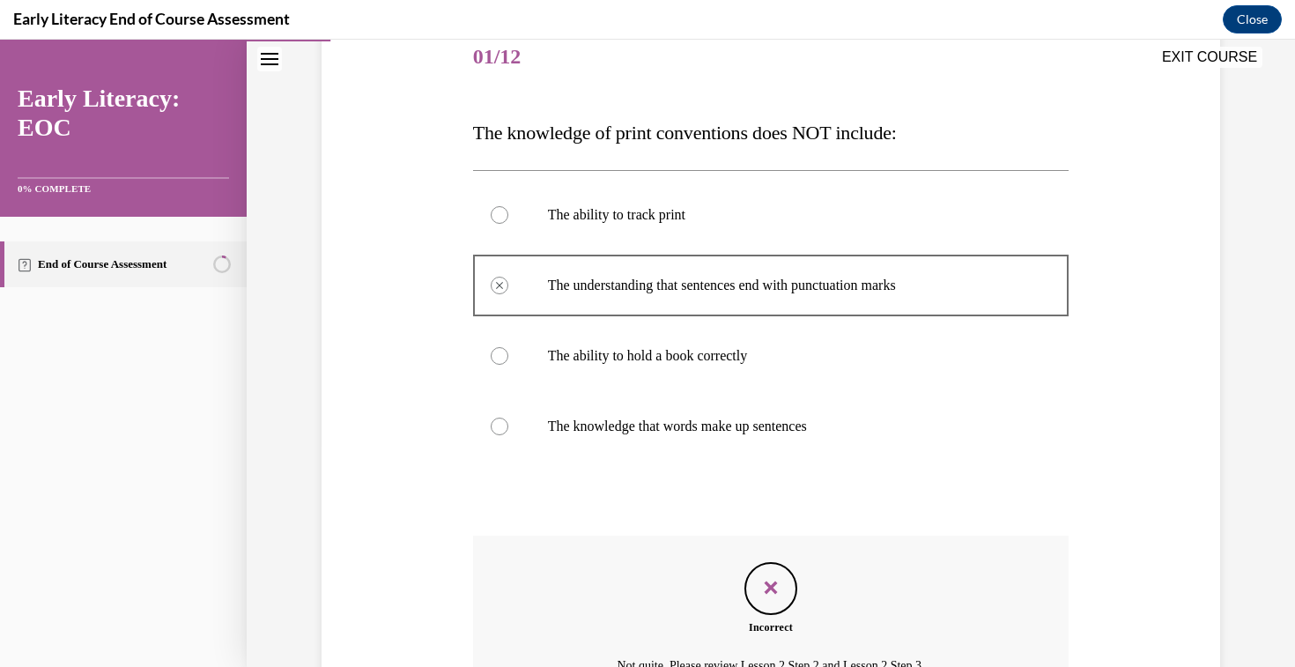
scroll to position [218, 0]
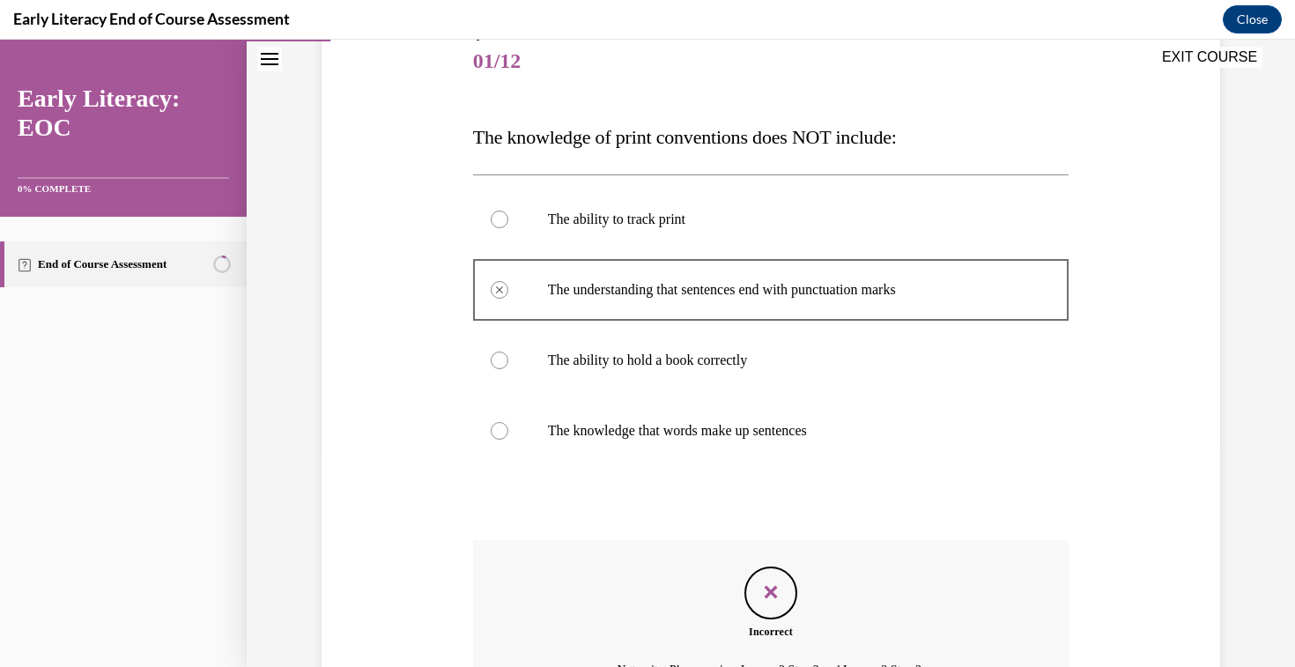
click at [649, 232] on div at bounding box center [771, 219] width 596 height 70
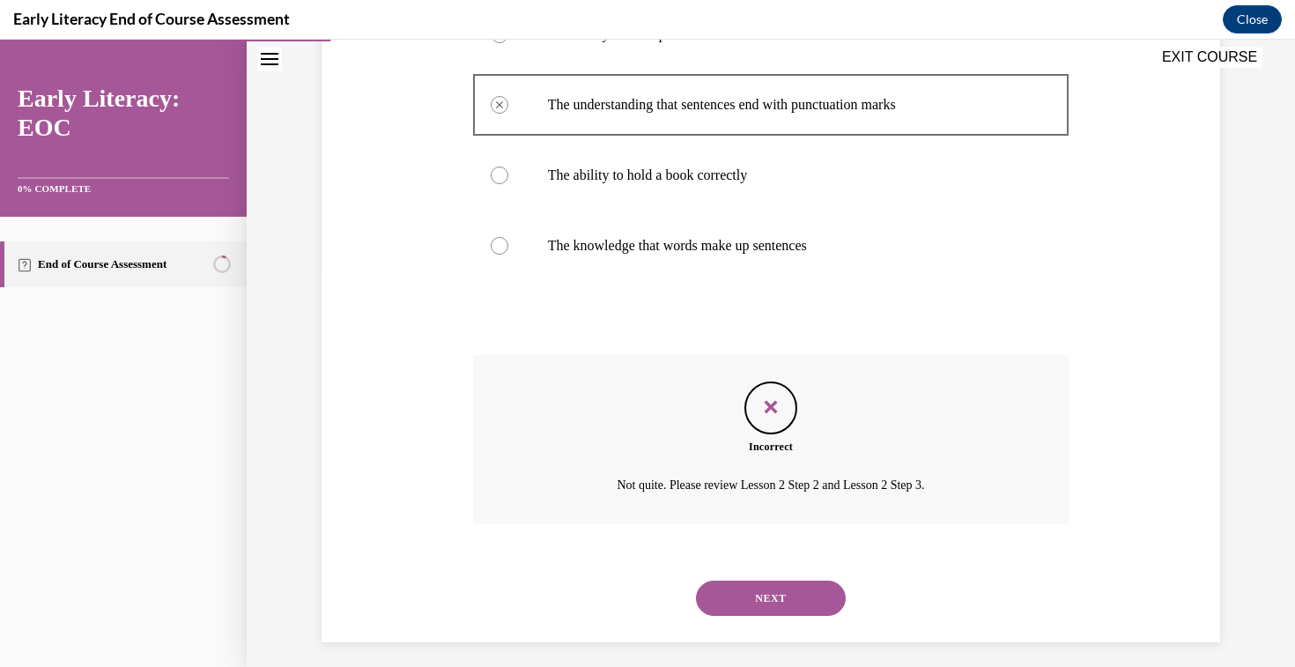
scroll to position [413, 0]
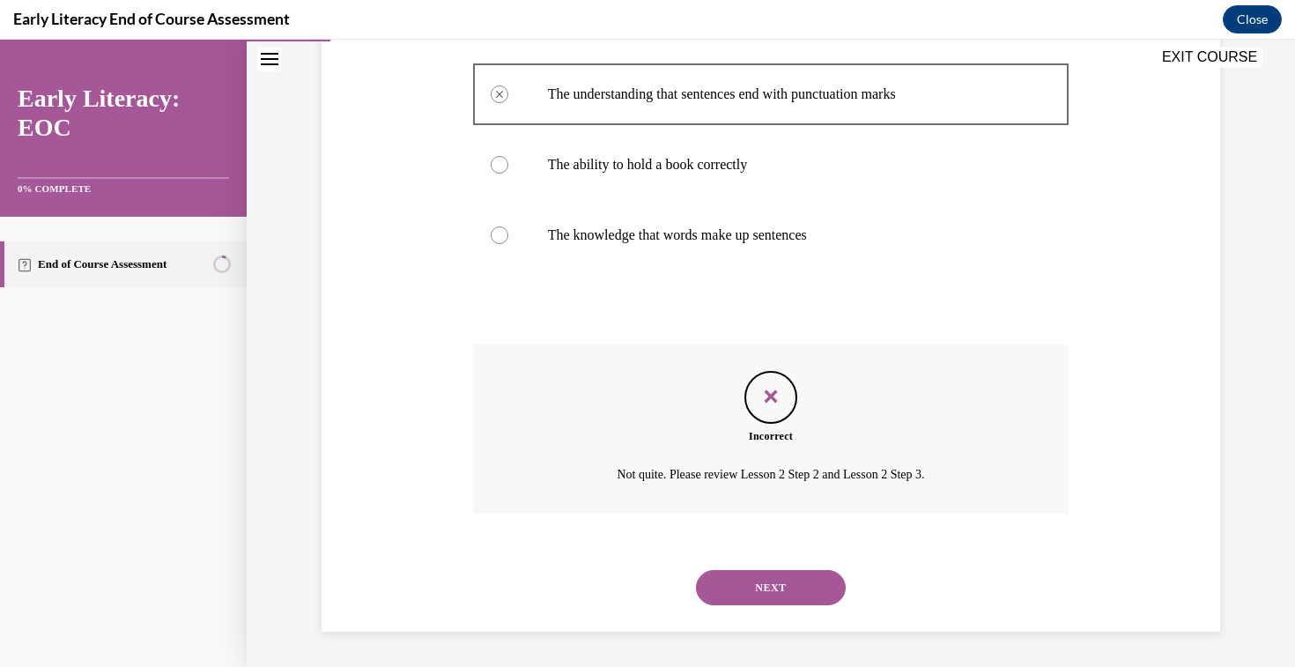
click at [789, 584] on button "NEXT" at bounding box center [771, 587] width 150 height 35
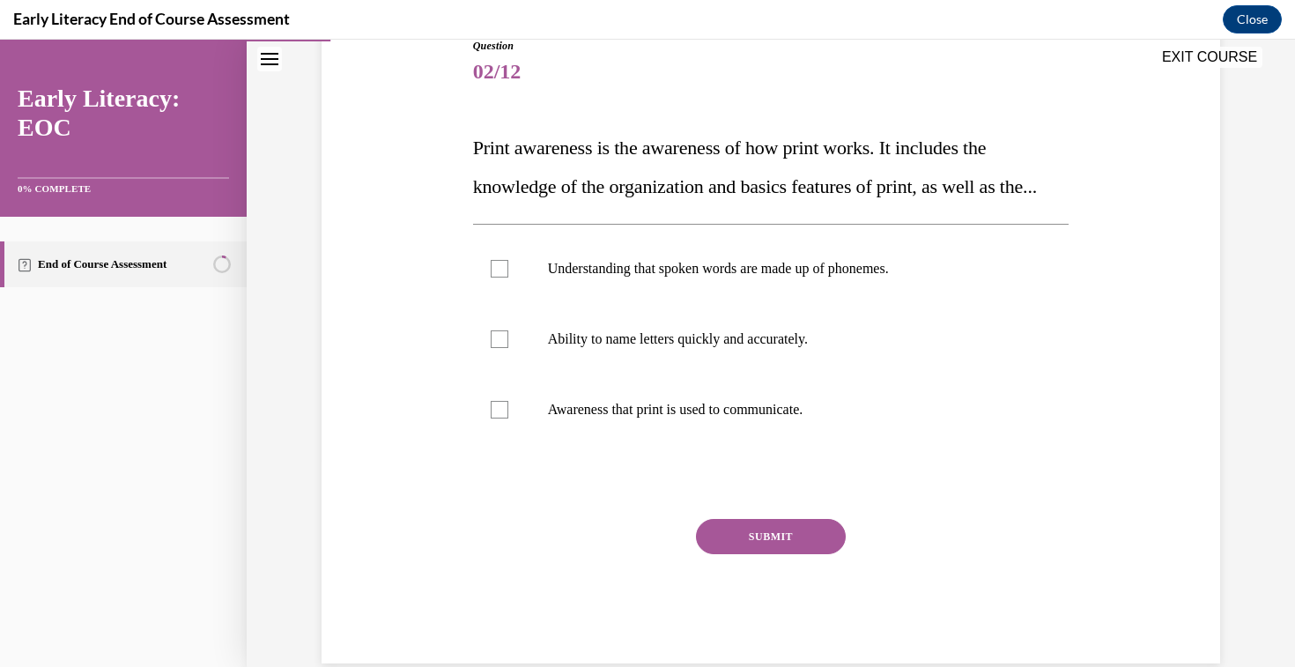
scroll to position [209, 0]
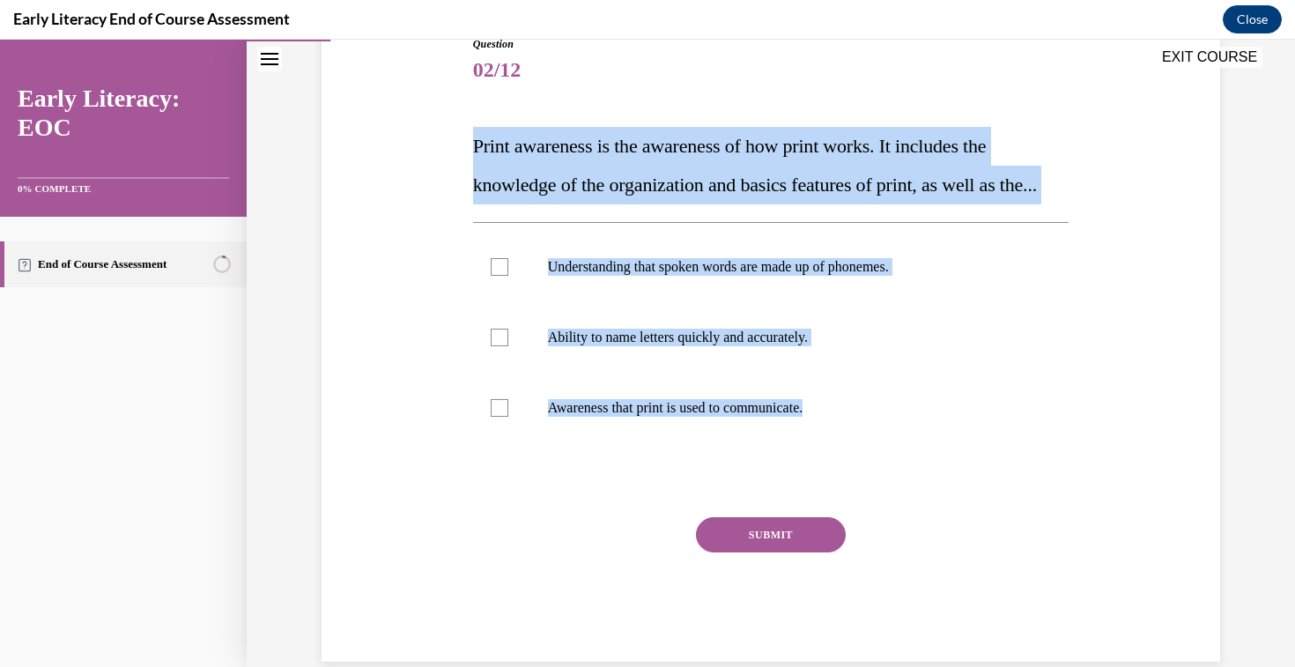
drag, startPoint x: 469, startPoint y: 136, endPoint x: 890, endPoint y: 504, distance: 559.9
click at [890, 504] on div "Question 02/12 Print awareness is the awareness of how print works. It includes…" at bounding box center [771, 336] width 605 height 652
copy div "Print awareness is the awareness of how print works. It includes the knowledge …"
click at [636, 276] on p "Understanding that spoken words are made up of phonemes." at bounding box center [786, 267] width 477 height 18
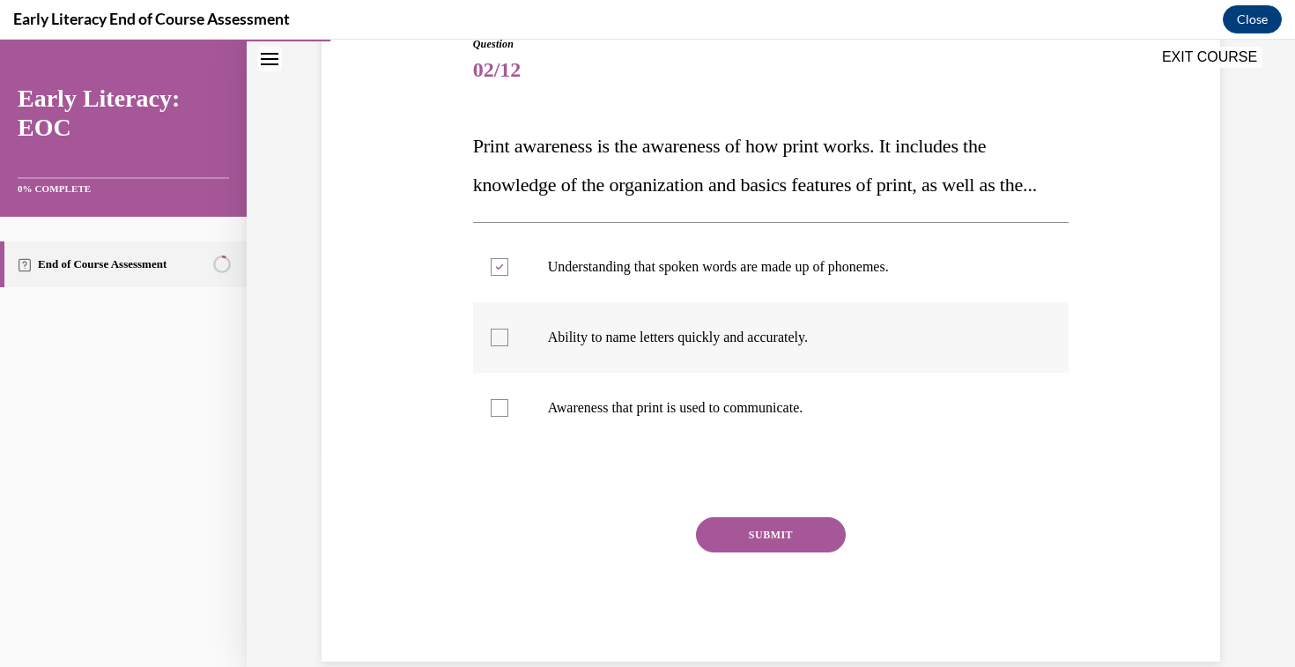
click at [576, 354] on div at bounding box center [771, 337] width 596 height 70
click at [647, 417] on p "Awareness that print is used to communicate." at bounding box center [786, 408] width 477 height 18
click at [658, 373] on div at bounding box center [771, 337] width 596 height 70
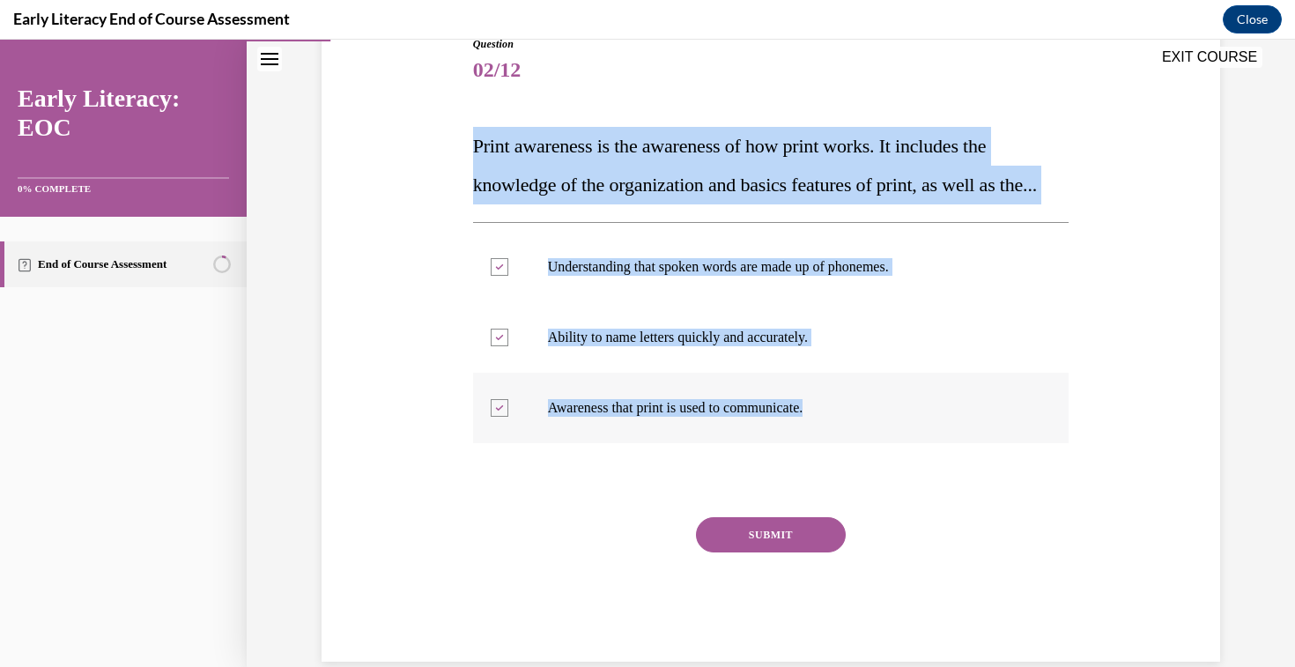
drag, startPoint x: 474, startPoint y: 136, endPoint x: 833, endPoint y: 450, distance: 477.4
click at [833, 450] on div "Question 02/12 Print awareness is the awareness of how print works. It includes…" at bounding box center [771, 348] width 596 height 625
copy div "Print awareness is the awareness of how print works. It includes the knowledge …"
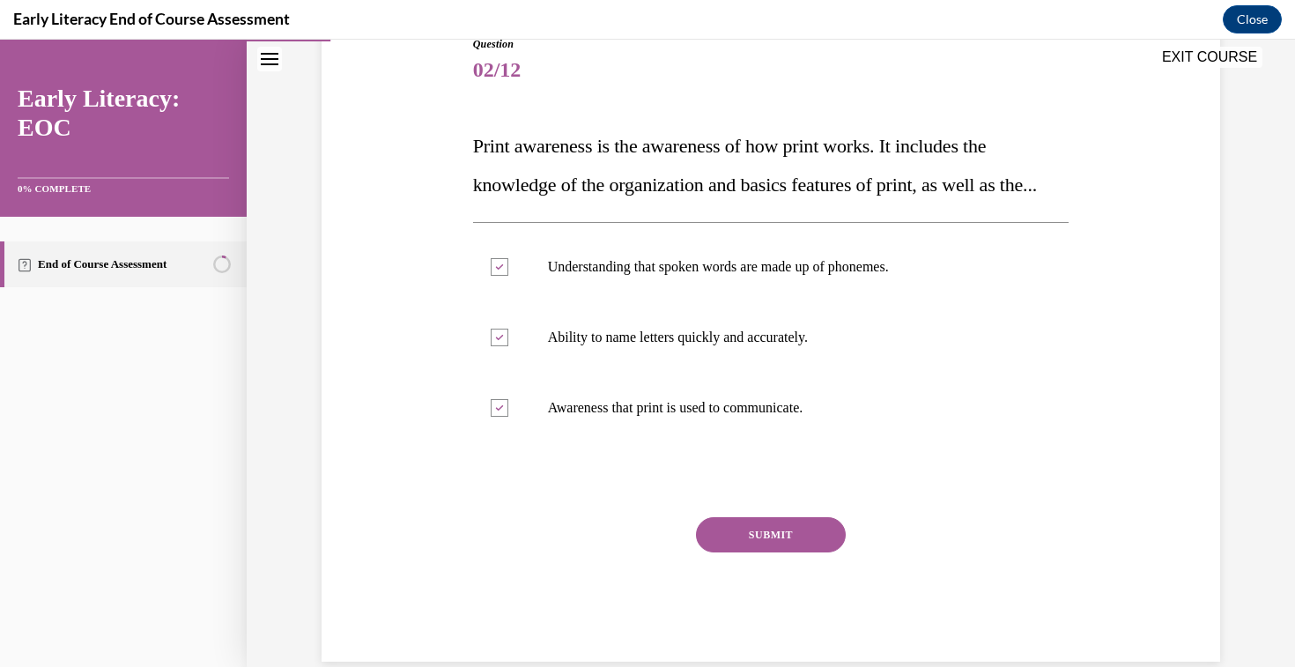
click at [787, 204] on p "Print awareness is the awareness of how print works. It includes the knowledge …" at bounding box center [771, 165] width 596 height 77
click at [867, 276] on p "Understanding that spoken words are made up of phonemes." at bounding box center [786, 267] width 477 height 18
click at [713, 373] on div at bounding box center [771, 337] width 596 height 70
click at [792, 552] on button "SUBMIT" at bounding box center [771, 534] width 150 height 35
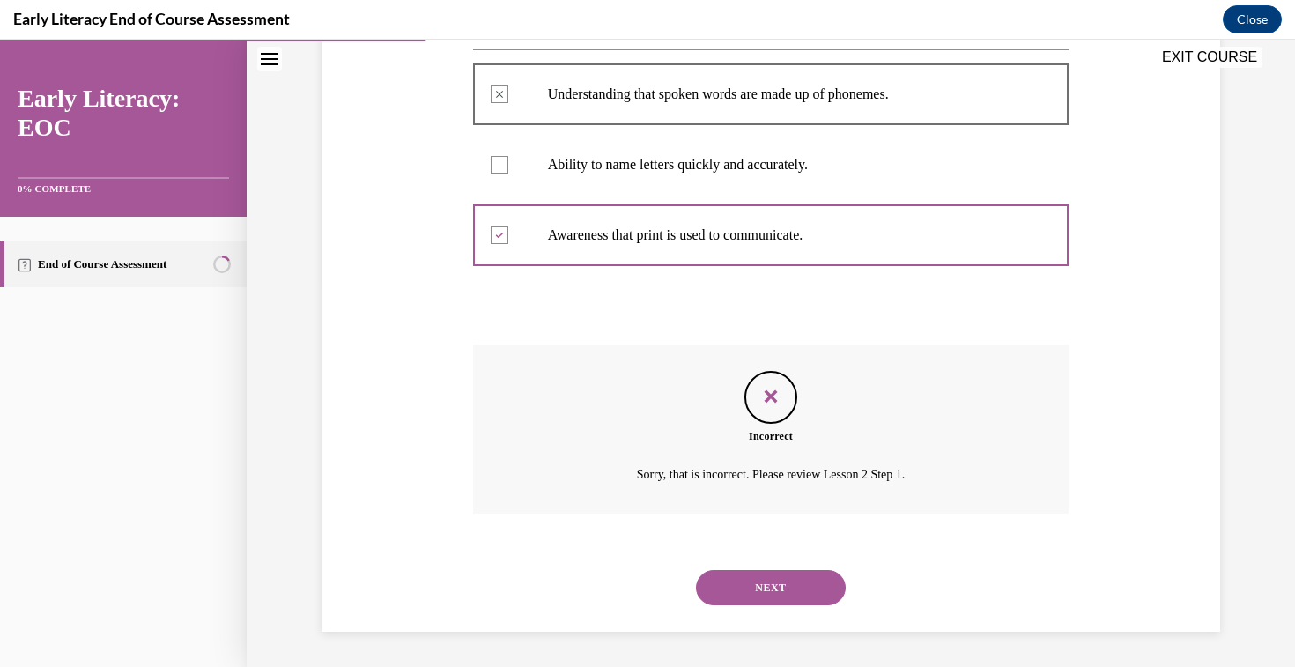
scroll to position [420, 0]
click at [781, 587] on button "NEXT" at bounding box center [771, 587] width 150 height 35
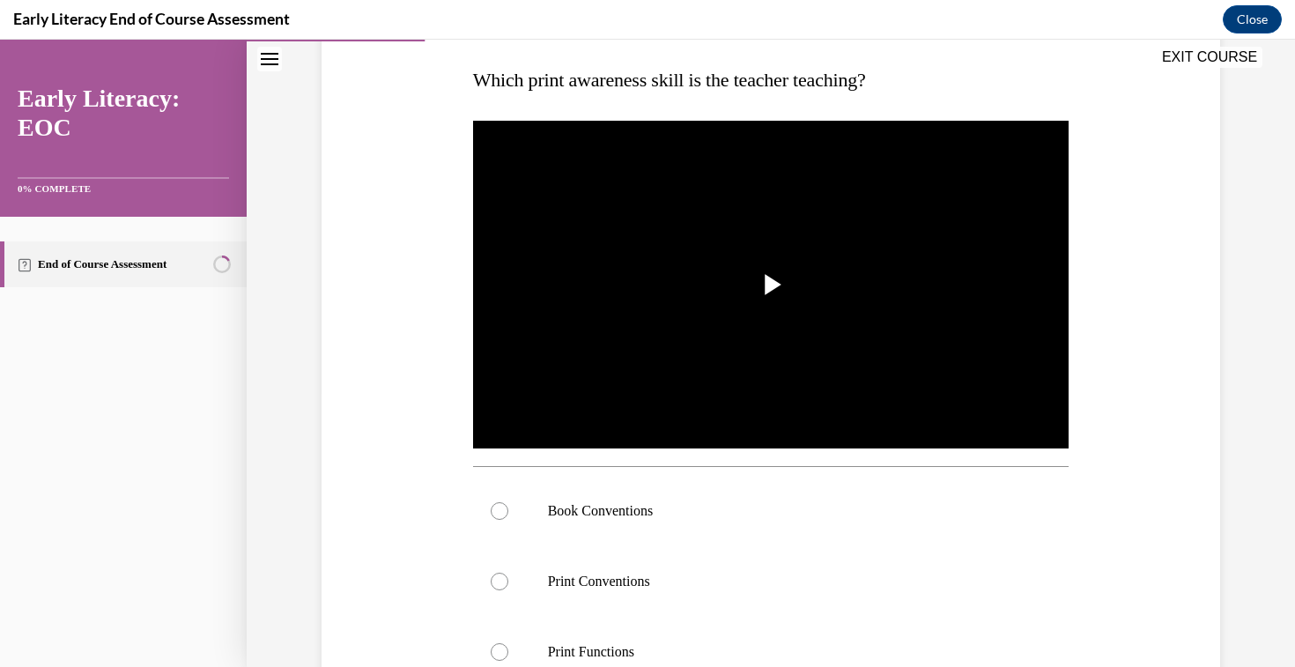
scroll to position [277, 0]
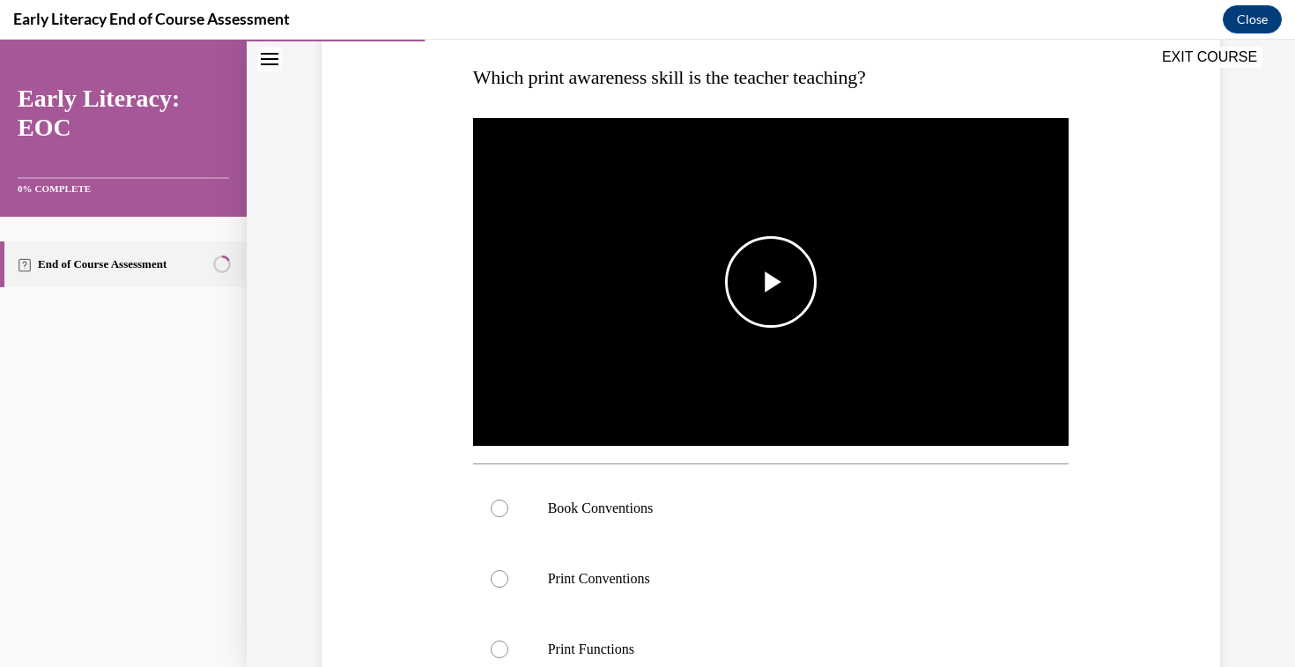
click at [771, 282] on span "Video player" at bounding box center [771, 282] width 0 height 0
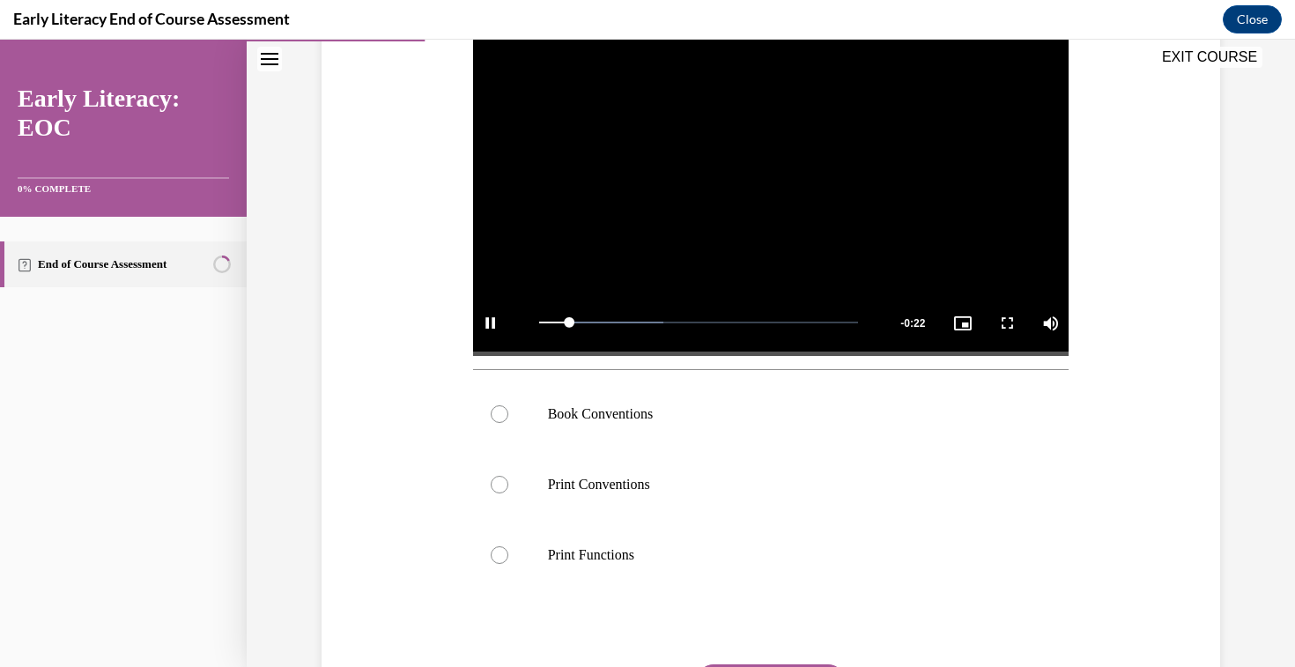
scroll to position [373, 0]
click at [726, 420] on p "Book Conventions" at bounding box center [786, 413] width 477 height 18
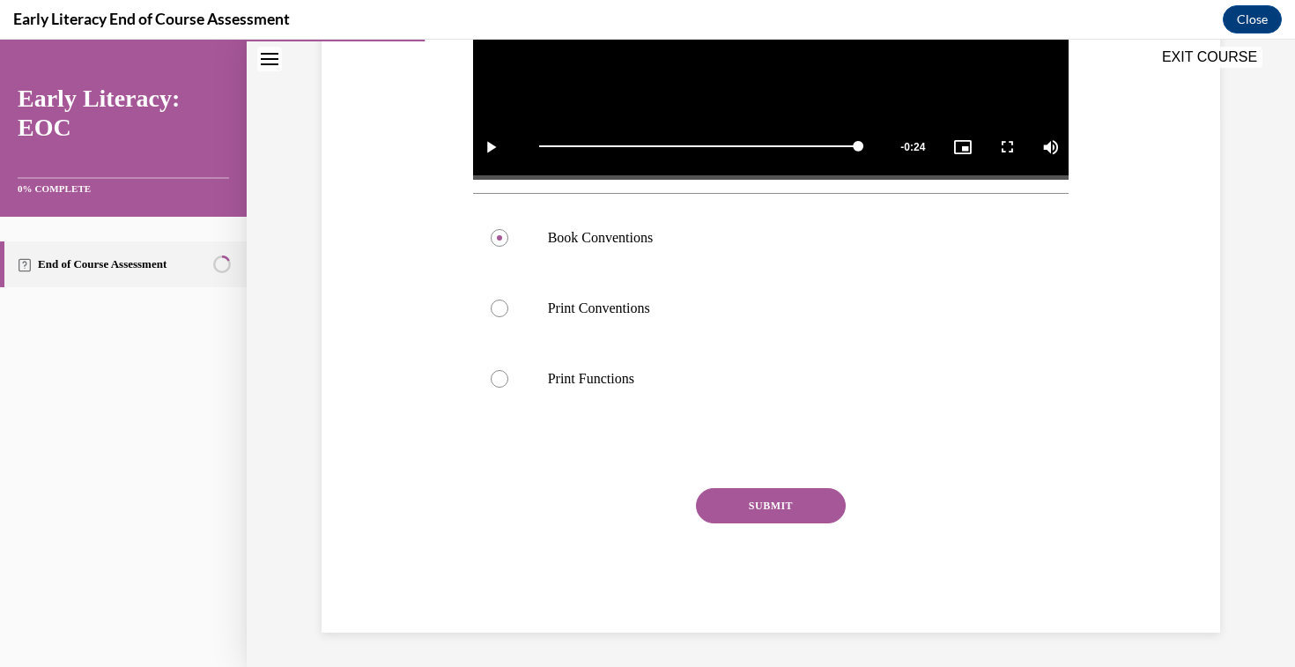
click at [711, 500] on button "SUBMIT" at bounding box center [771, 505] width 150 height 35
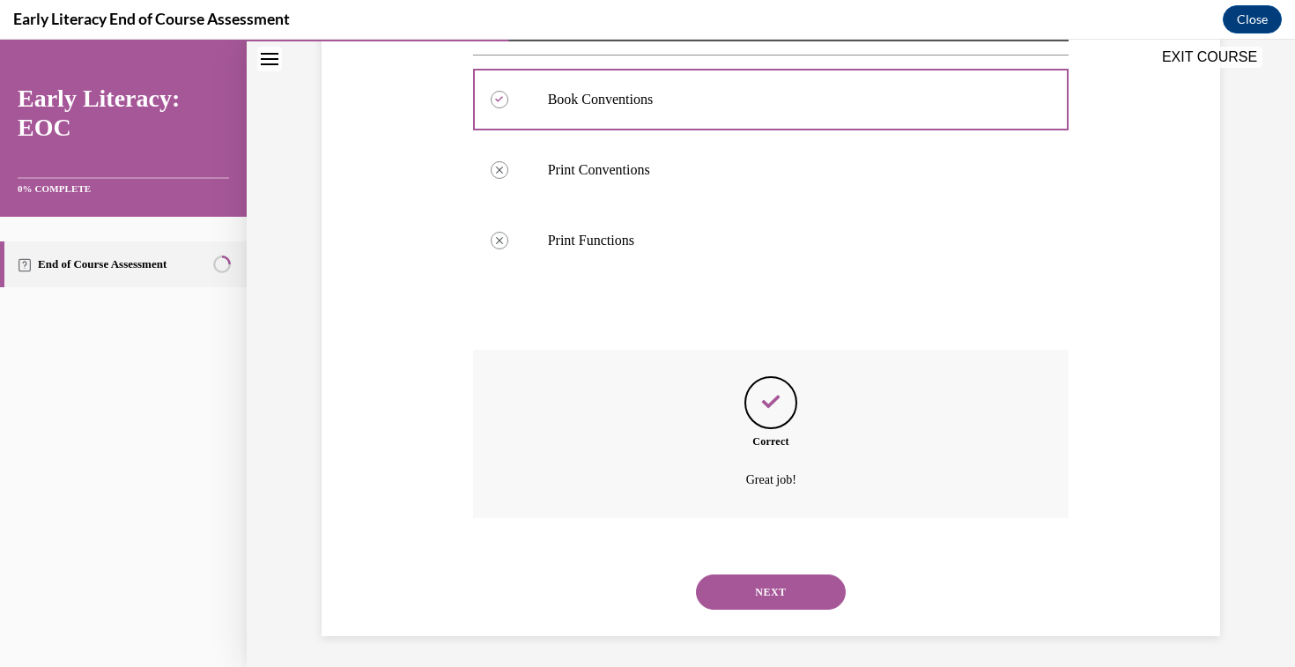
scroll to position [690, 0]
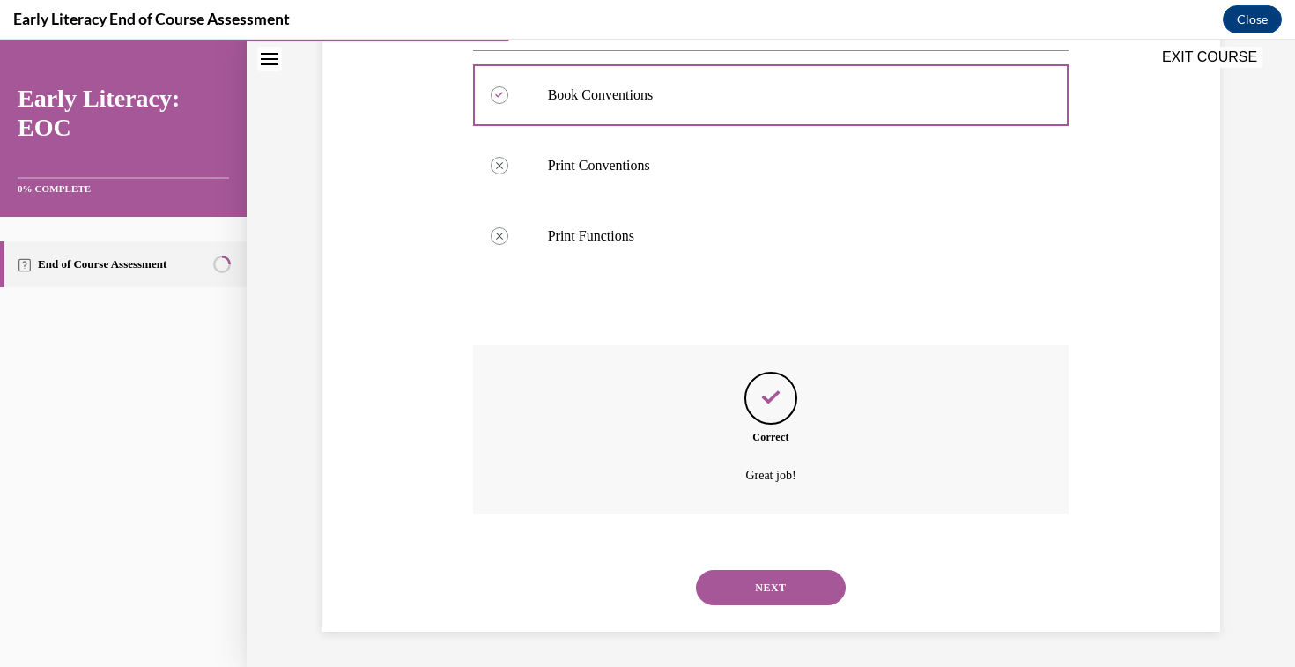
click at [784, 580] on button "NEXT" at bounding box center [771, 587] width 150 height 35
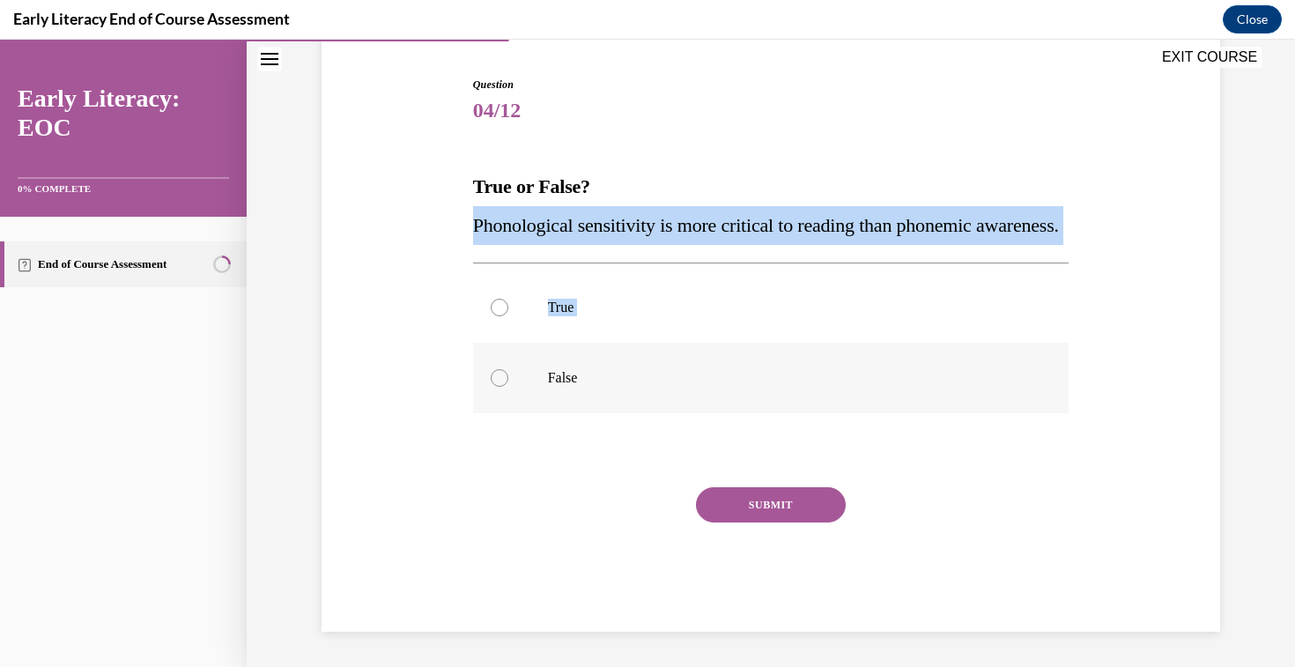
drag, startPoint x: 460, startPoint y: 201, endPoint x: 661, endPoint y: 398, distance: 282.1
click at [661, 398] on div "Question 04/12 True or False? Phonological sensitivity is more critical to read…" at bounding box center [770, 328] width 907 height 608
drag, startPoint x: 468, startPoint y: 183, endPoint x: 666, endPoint y: 405, distance: 297.5
click at [666, 405] on div "Question 04/12 True or False? Phonological sensitivity is more critical to read…" at bounding box center [770, 328] width 907 height 608
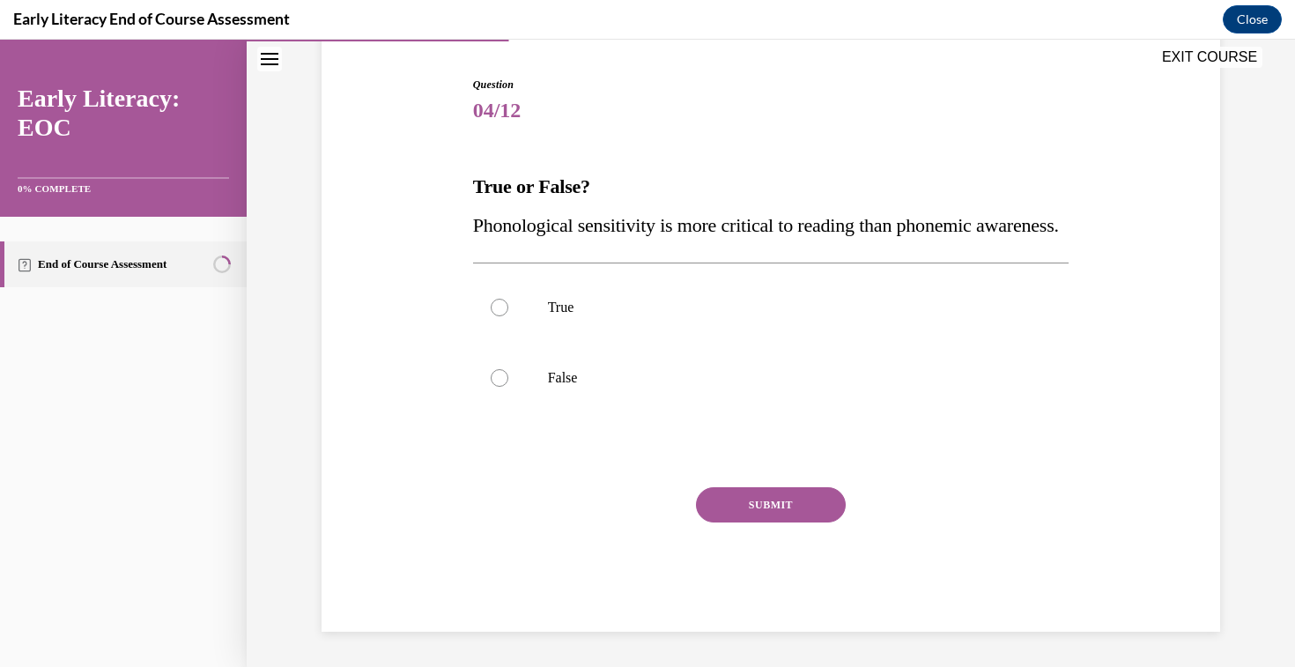
click at [476, 206] on p "Phonological sensitivity is more critical to reading than phonemic awareness." at bounding box center [771, 225] width 596 height 39
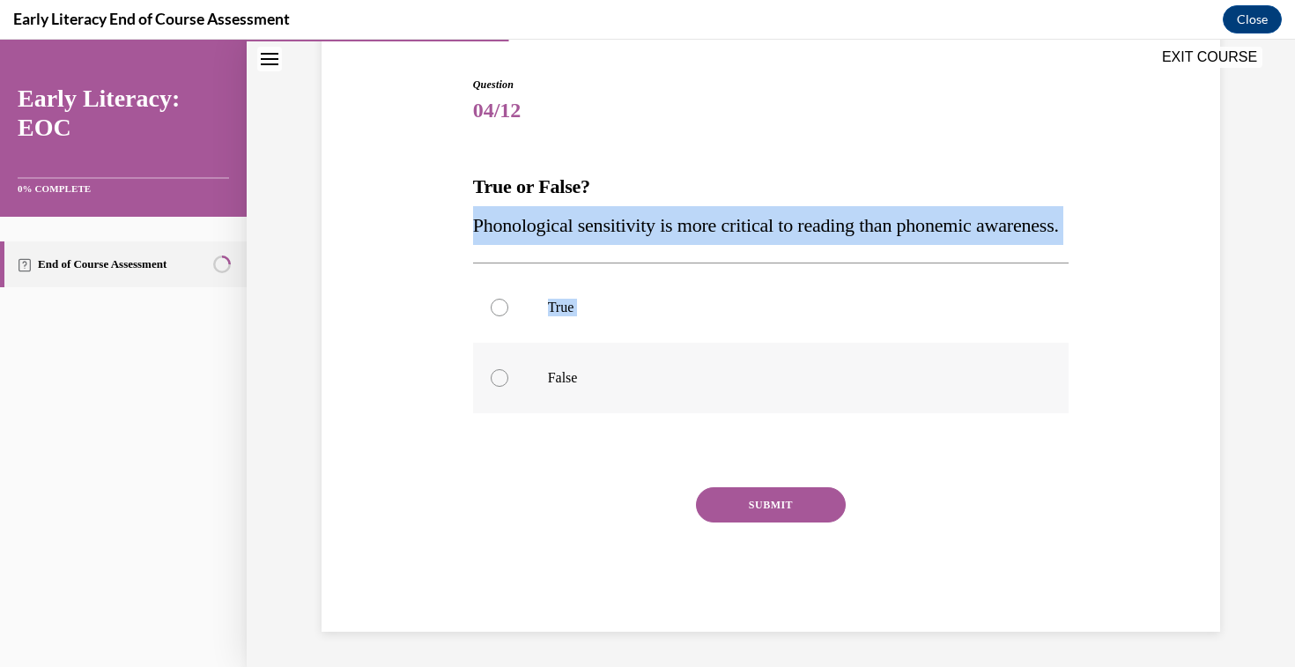
drag, startPoint x: 476, startPoint y: 186, endPoint x: 692, endPoint y: 414, distance: 314.6
click at [692, 414] on div "Question 04/12 True or False? Phonological sensitivity is more critical to read…" at bounding box center [771, 354] width 596 height 555
drag, startPoint x: 465, startPoint y: 190, endPoint x: 637, endPoint y: 449, distance: 310.7
click at [637, 449] on div "Question 04/12 True or False? Phonological sensitivity is more critical to read…" at bounding box center [770, 328] width 907 height 608
copy div "Phonological sensitivity is more critical to reading than phonemic awareness. T…"
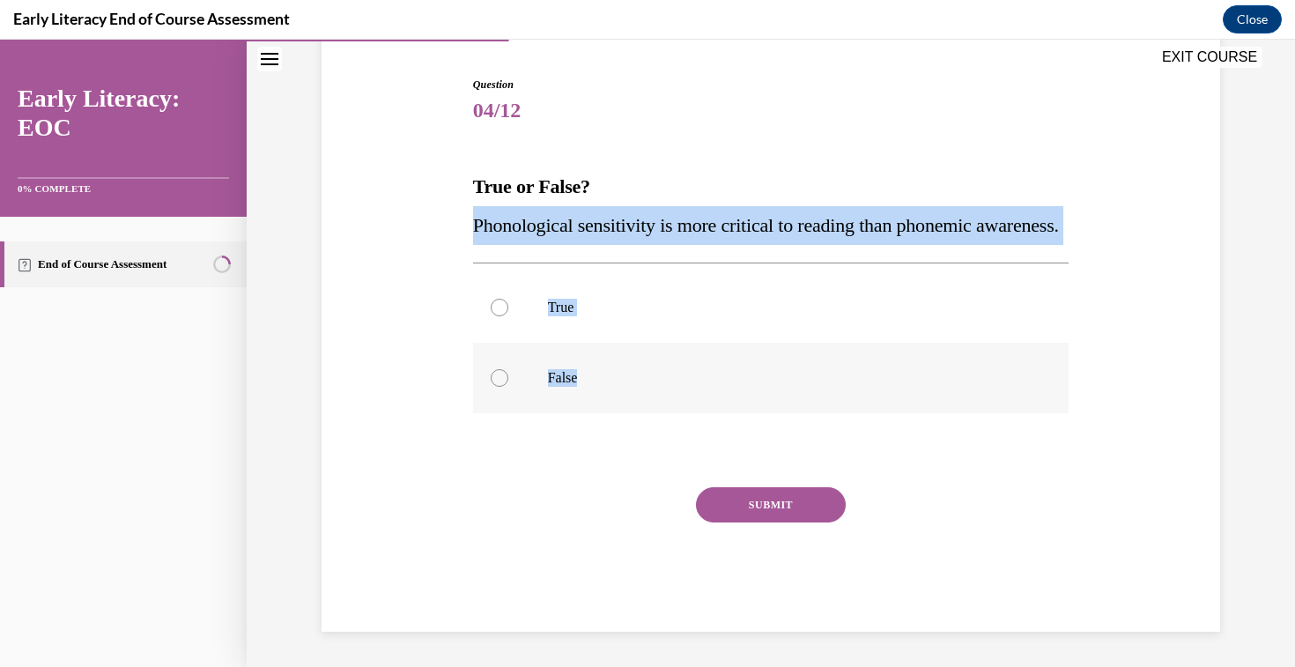
click at [502, 386] on div at bounding box center [500, 378] width 18 height 18
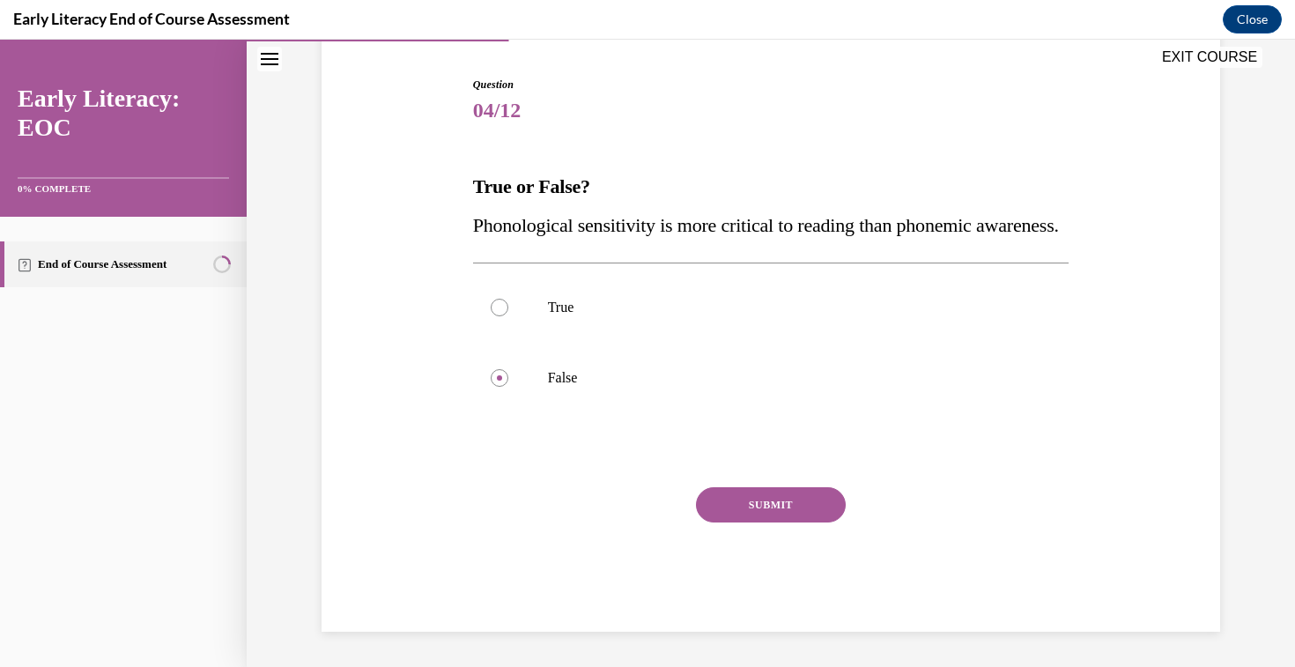
click at [762, 520] on button "SUBMIT" at bounding box center [771, 504] width 150 height 35
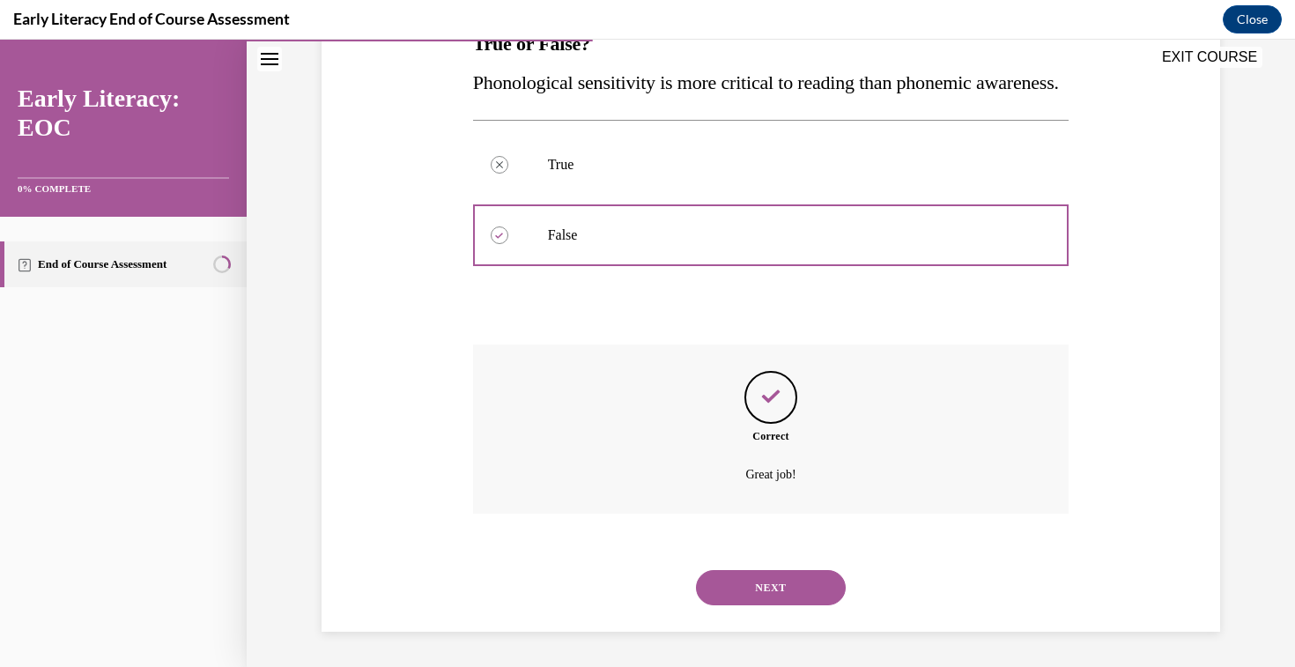
scroll to position [350, 0]
click at [772, 583] on button "NEXT" at bounding box center [771, 587] width 150 height 35
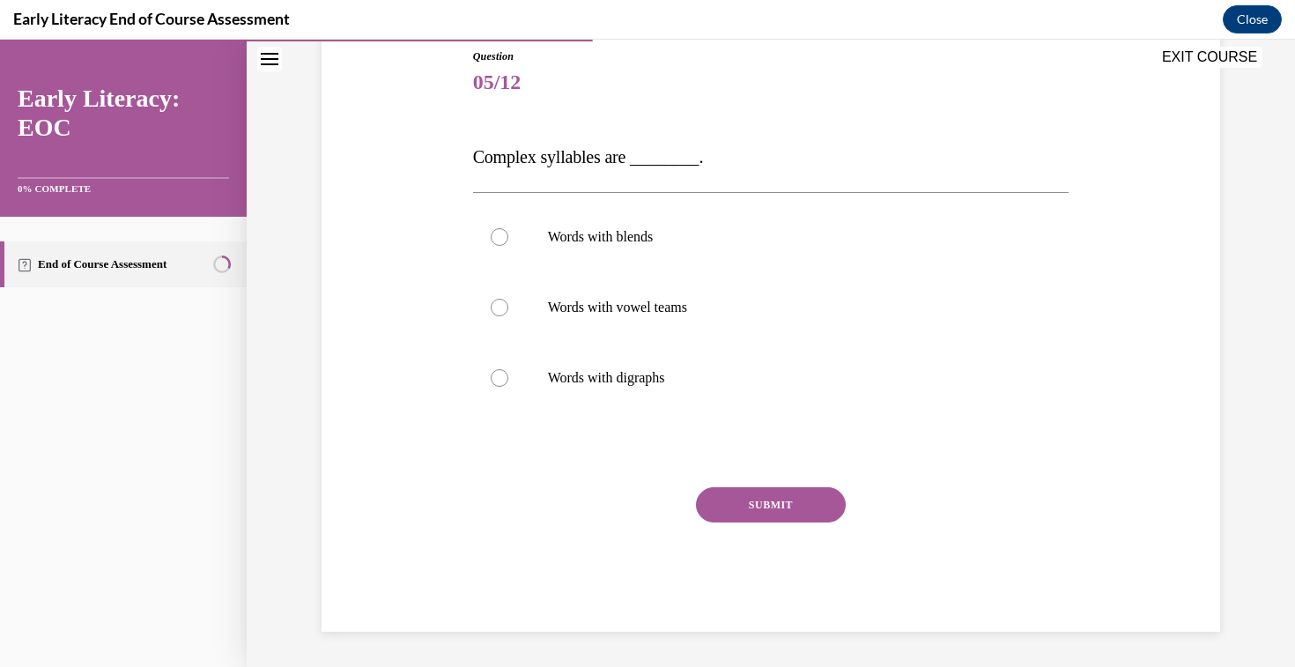
scroll to position [196, 0]
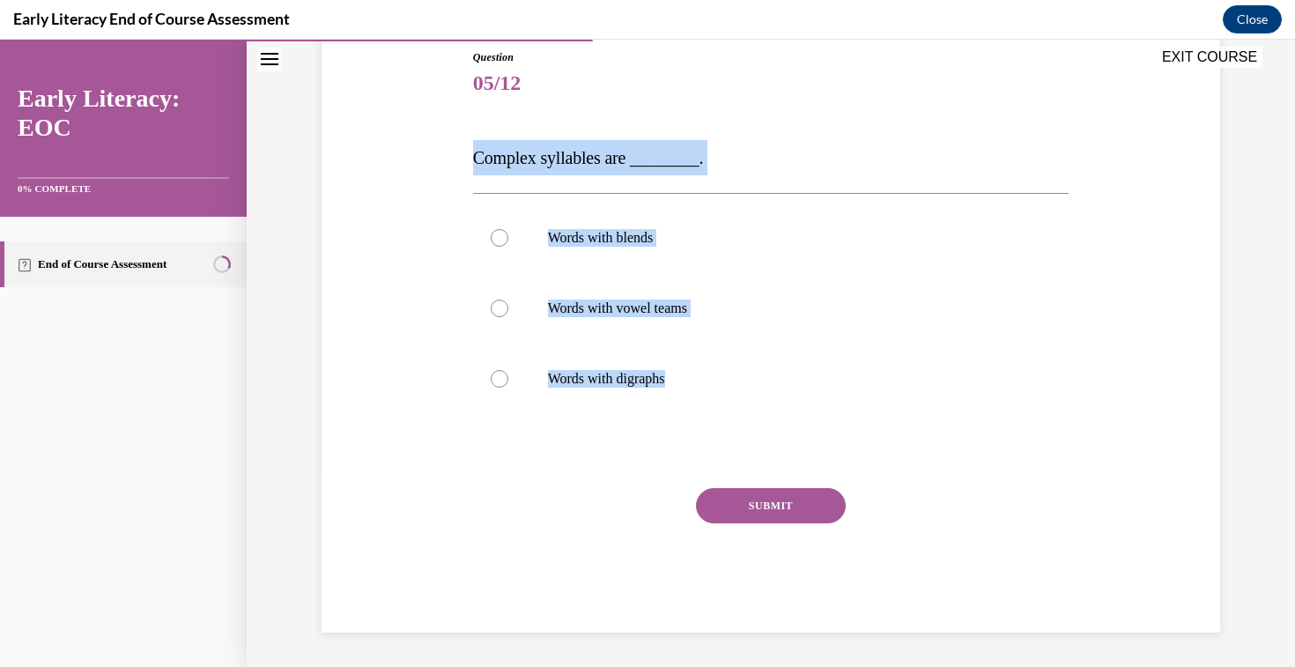
drag, startPoint x: 473, startPoint y: 151, endPoint x: 720, endPoint y: 430, distance: 371.8
click at [720, 432] on div "Question 05/12 Complex syllables are ________. Words with blends Words with vow…" at bounding box center [771, 340] width 596 height 583
copy div "Complex syllables are ________. Words with blends Words with vowel teams Words …"
click at [645, 257] on div at bounding box center [771, 238] width 596 height 70
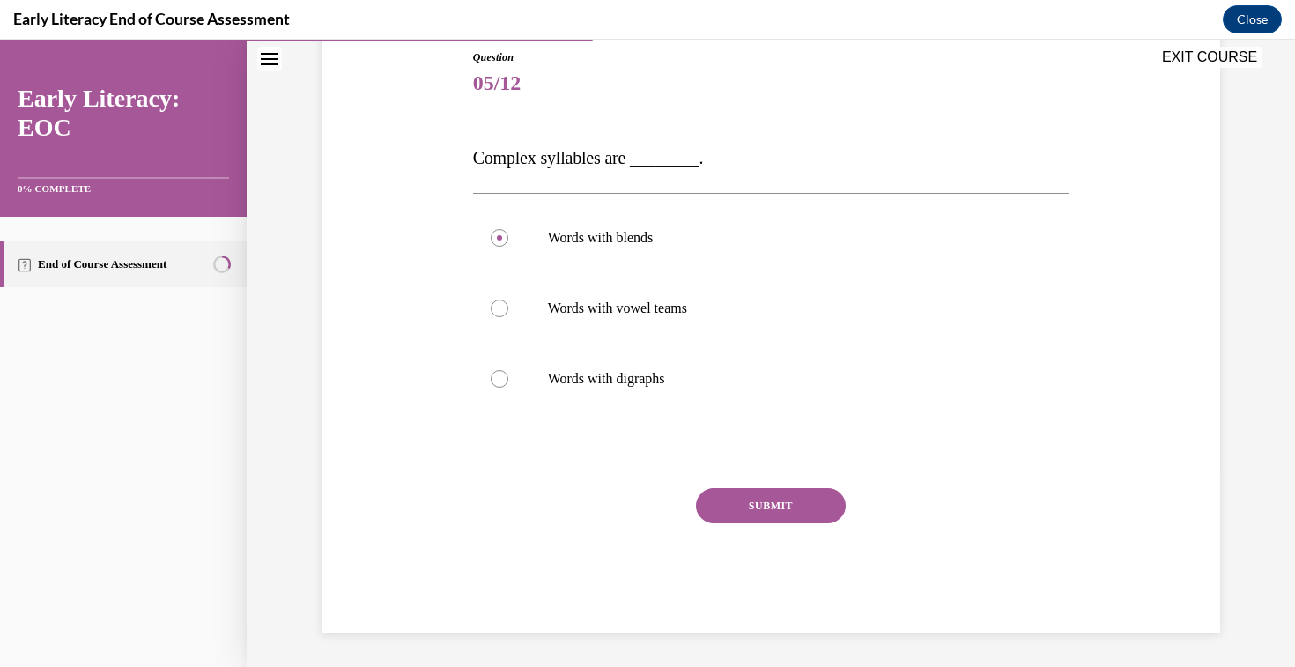
click at [755, 511] on button "SUBMIT" at bounding box center [771, 505] width 150 height 35
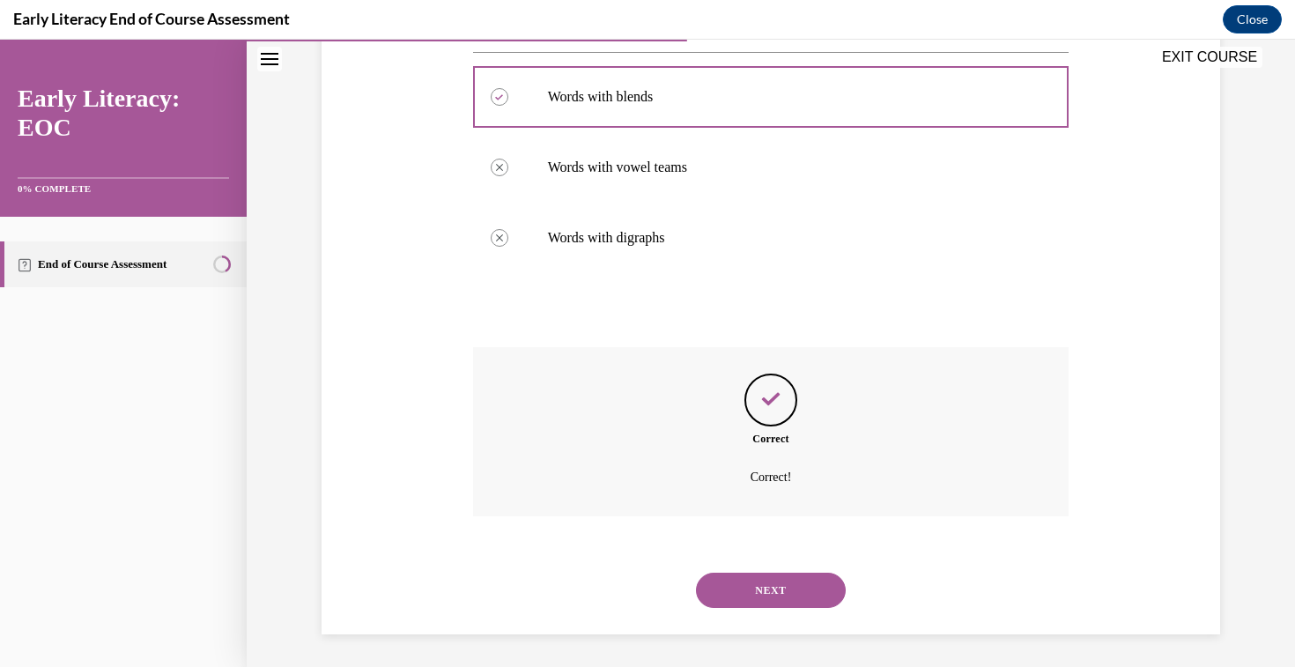
scroll to position [339, 0]
click at [771, 596] on button "NEXT" at bounding box center [771, 587] width 150 height 35
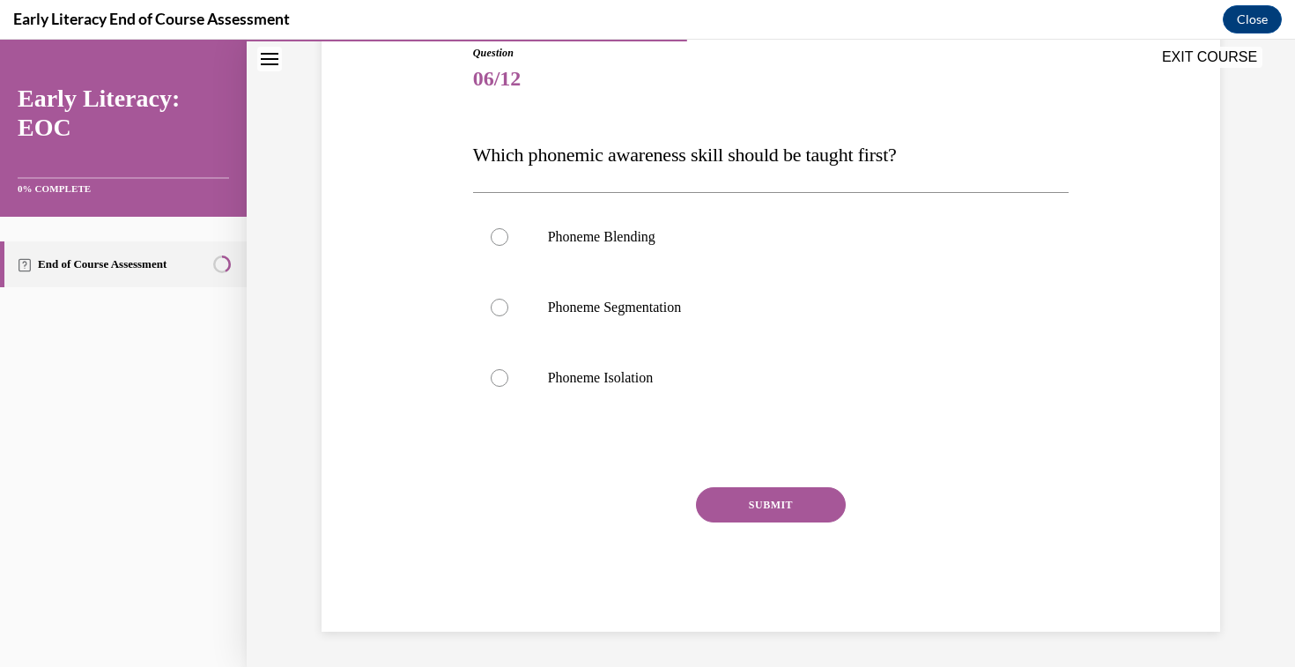
scroll to position [196, 0]
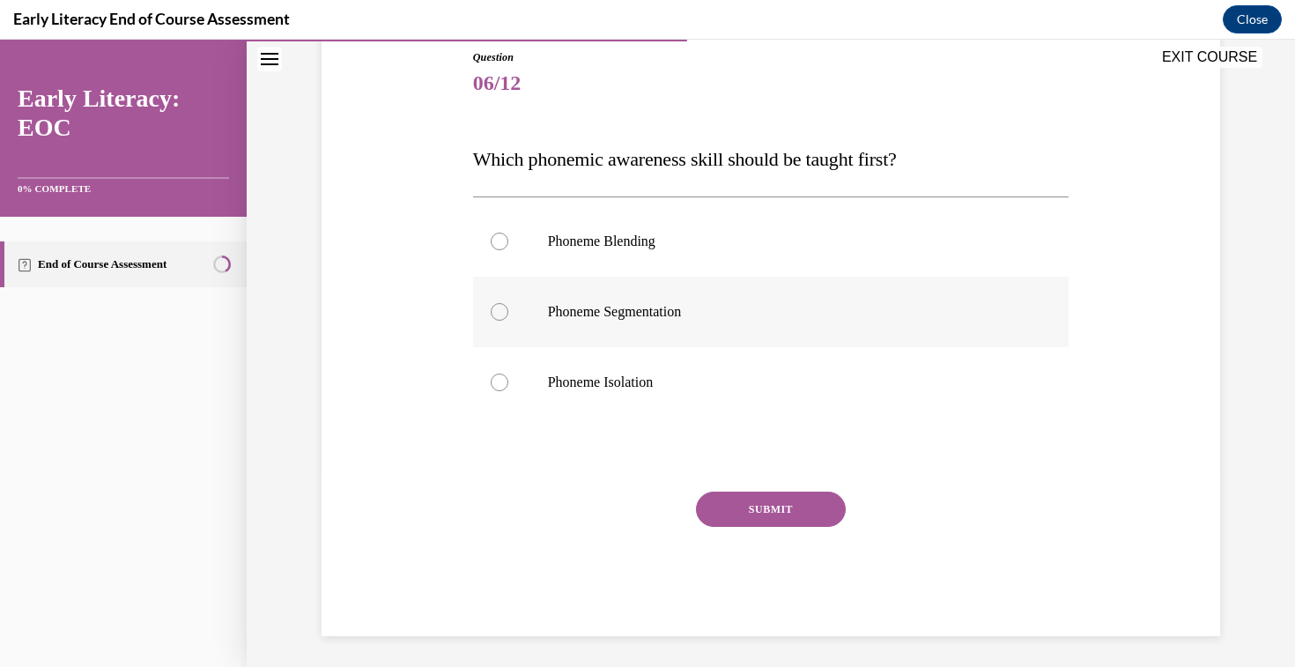
click at [607, 308] on p "Phoneme Segmentation" at bounding box center [786, 312] width 477 height 18
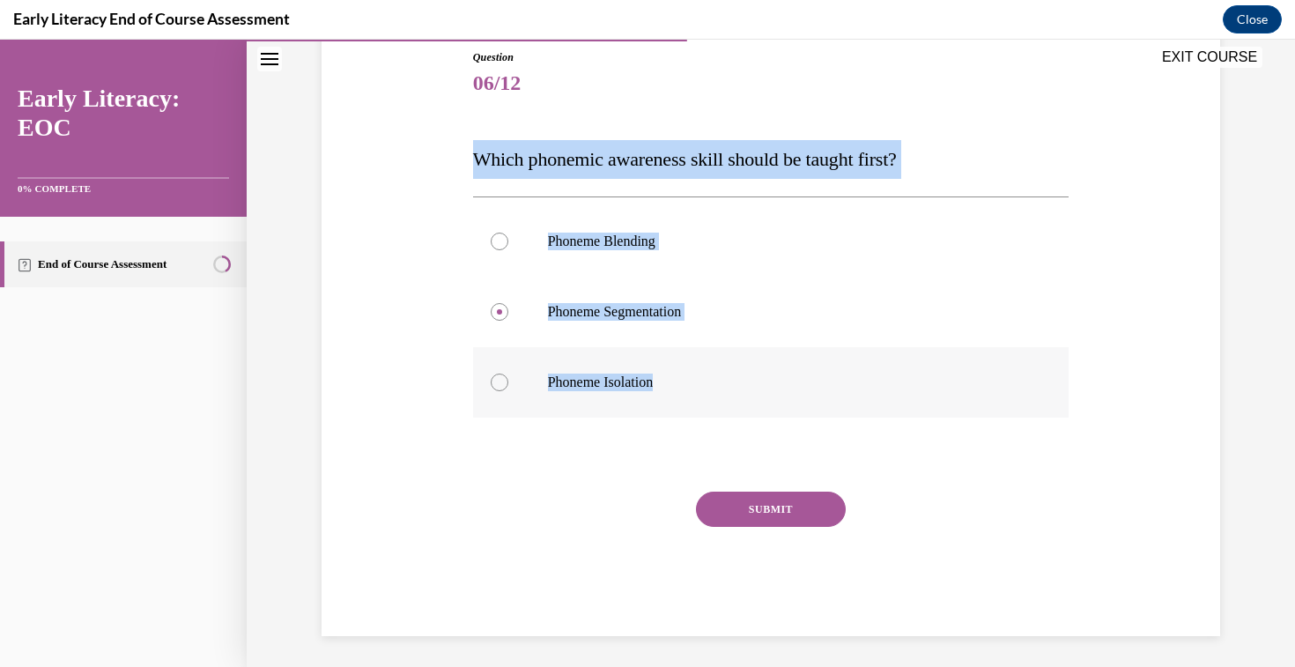
drag, startPoint x: 477, startPoint y: 156, endPoint x: 675, endPoint y: 417, distance: 327.4
click at [675, 417] on div "Question 06/12 Which phonemic awareness skill should be taught first? Phoneme B…" at bounding box center [771, 342] width 596 height 587
copy div "Which phonemic awareness skill should be taught first? Phoneme Blending Phoneme…"
click at [555, 236] on p "Phoneme Blending" at bounding box center [786, 241] width 477 height 18
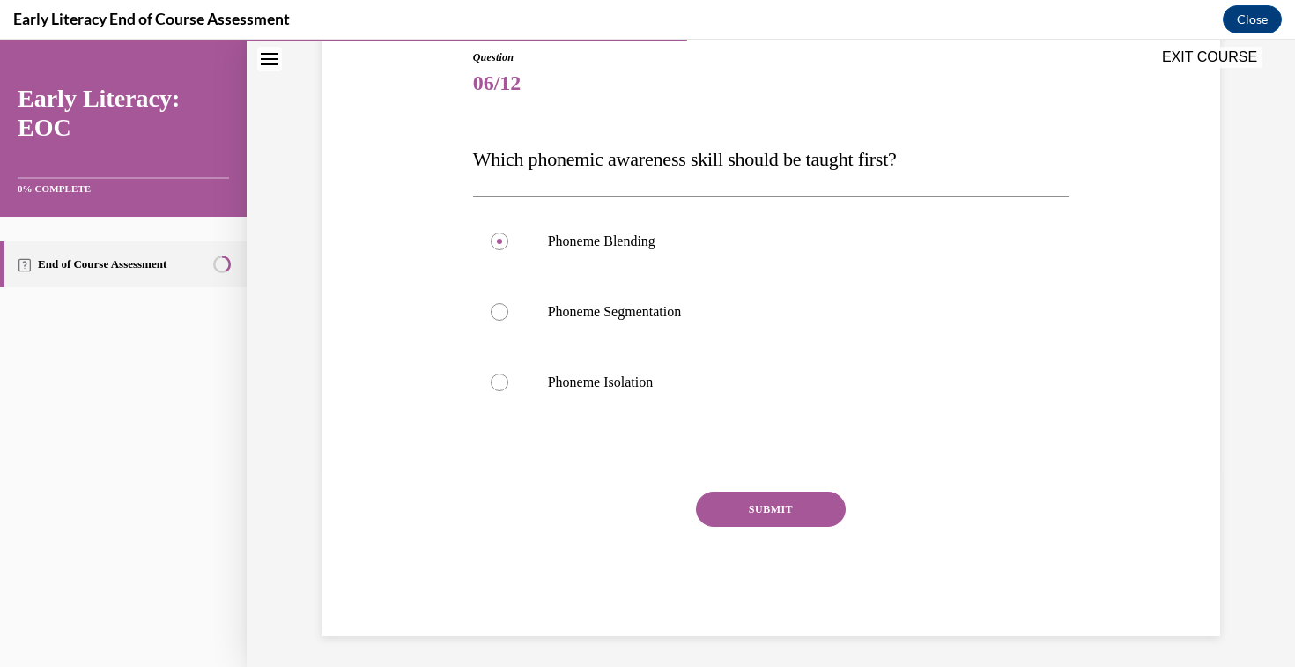
click at [750, 502] on button "SUBMIT" at bounding box center [771, 508] width 150 height 35
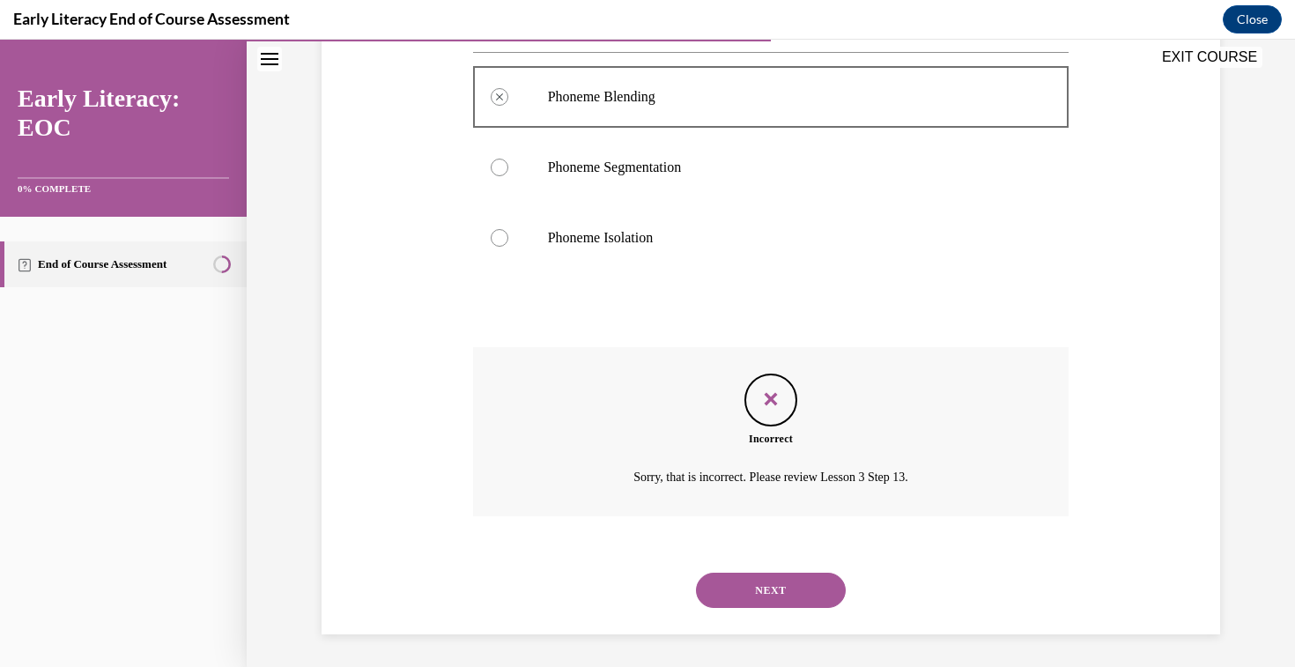
scroll to position [343, 0]
click at [622, 175] on div at bounding box center [771, 164] width 596 height 70
click at [758, 594] on button "NEXT" at bounding box center [771, 587] width 150 height 35
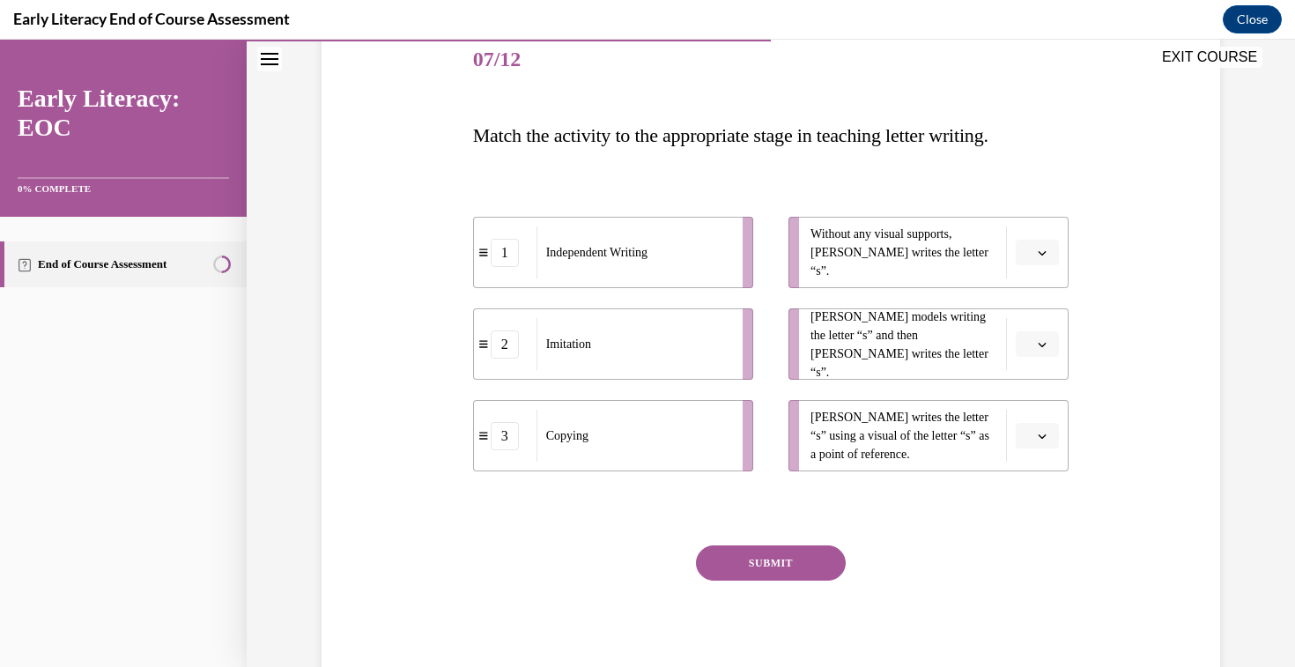
scroll to position [277, 0]
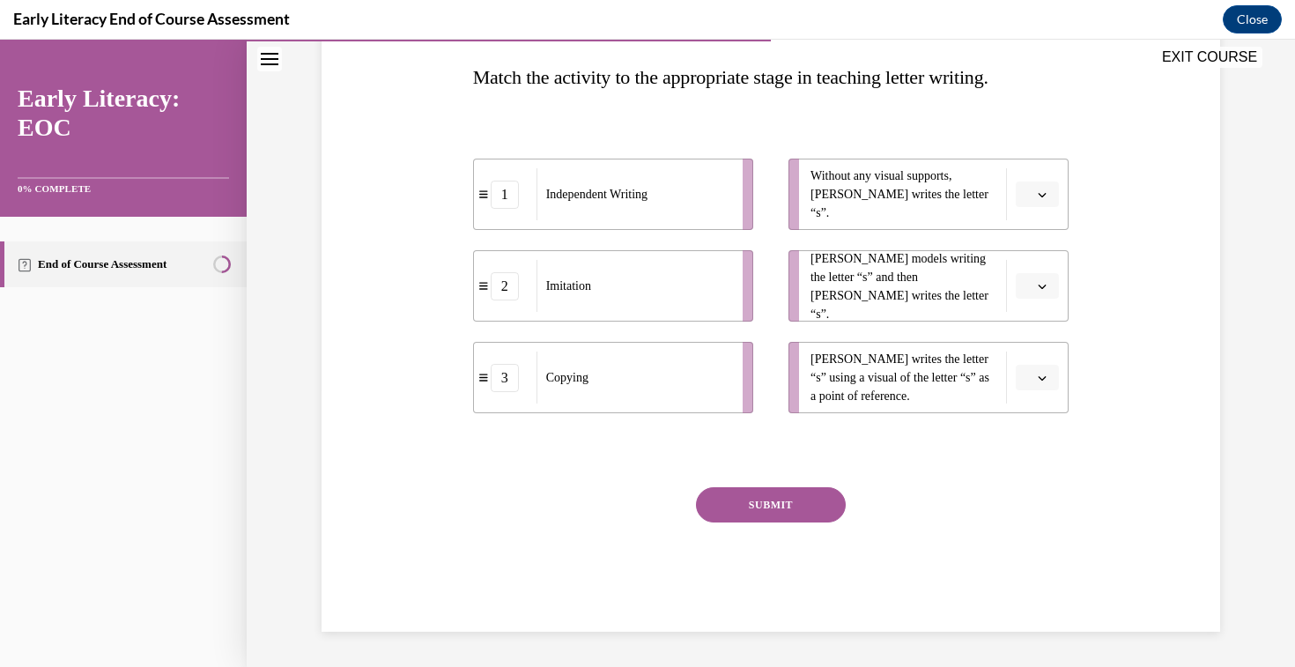
click at [1043, 197] on icon "button" at bounding box center [1041, 194] width 9 height 9
click at [1034, 269] on div "1" at bounding box center [1035, 268] width 44 height 35
click at [1054, 281] on button "button" at bounding box center [1036, 286] width 43 height 26
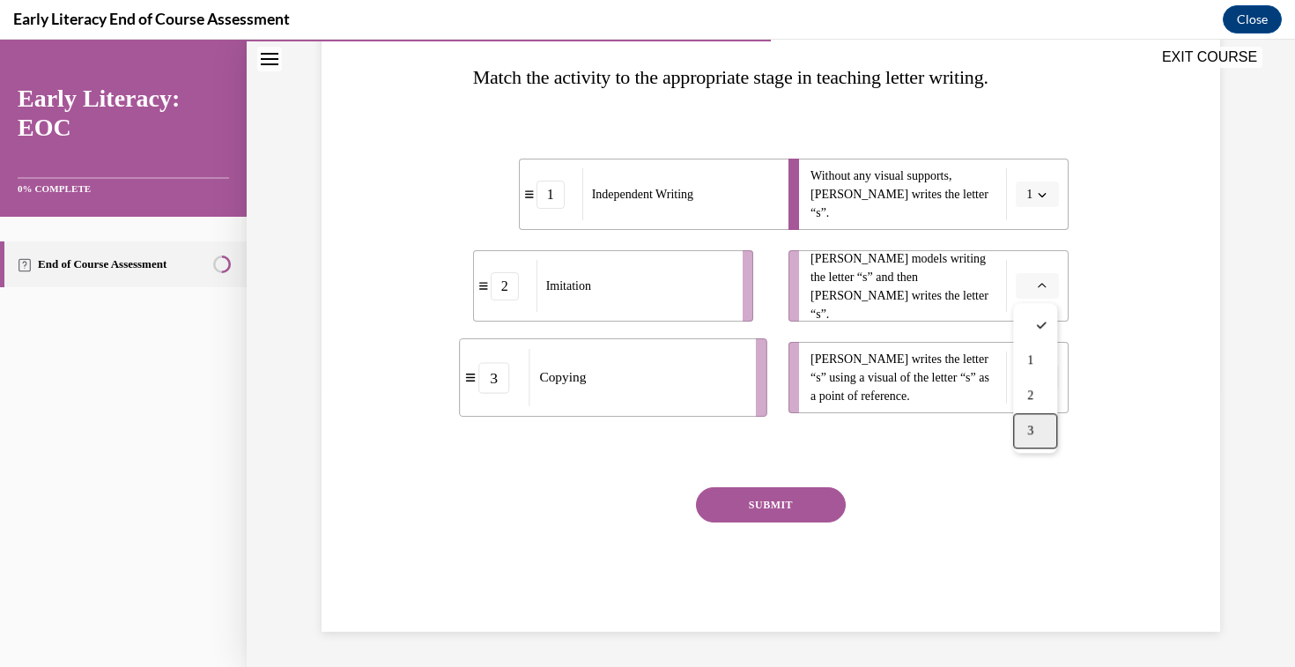
click at [1042, 422] on div "3" at bounding box center [1035, 430] width 44 height 35
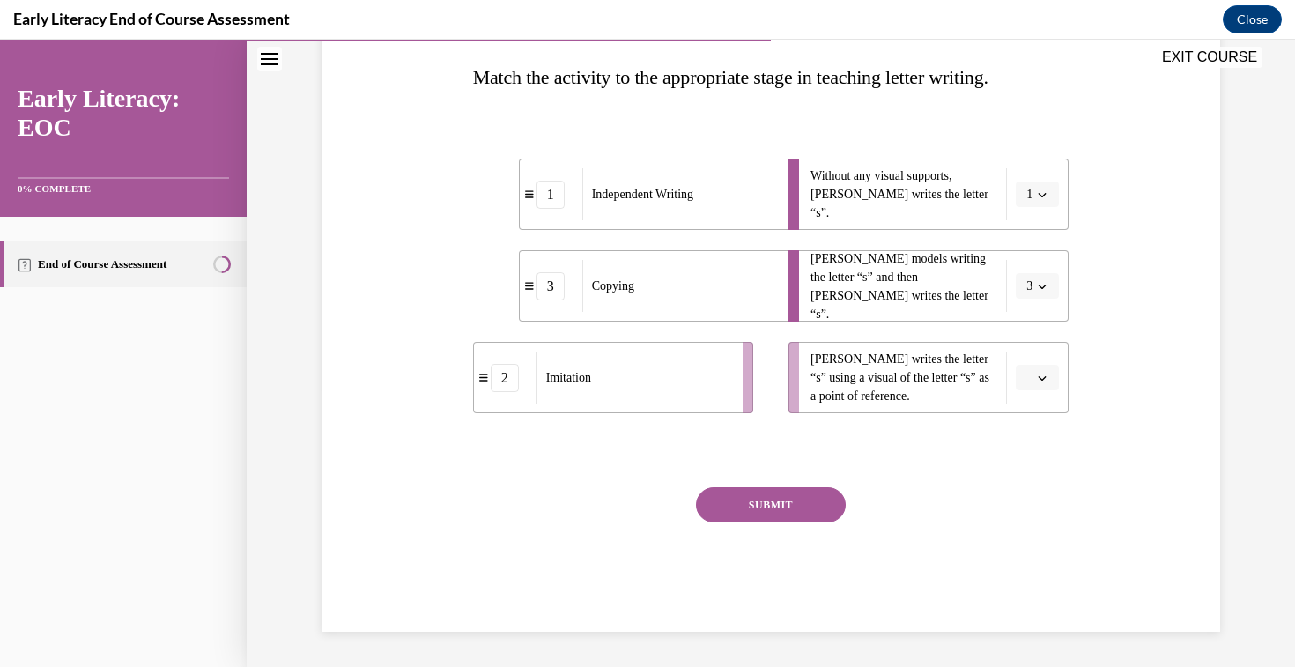
click at [1041, 369] on button "button" at bounding box center [1036, 378] width 43 height 26
click at [1037, 490] on div "2" at bounding box center [1035, 486] width 44 height 35
click at [829, 496] on button "SUBMIT" at bounding box center [771, 504] width 150 height 35
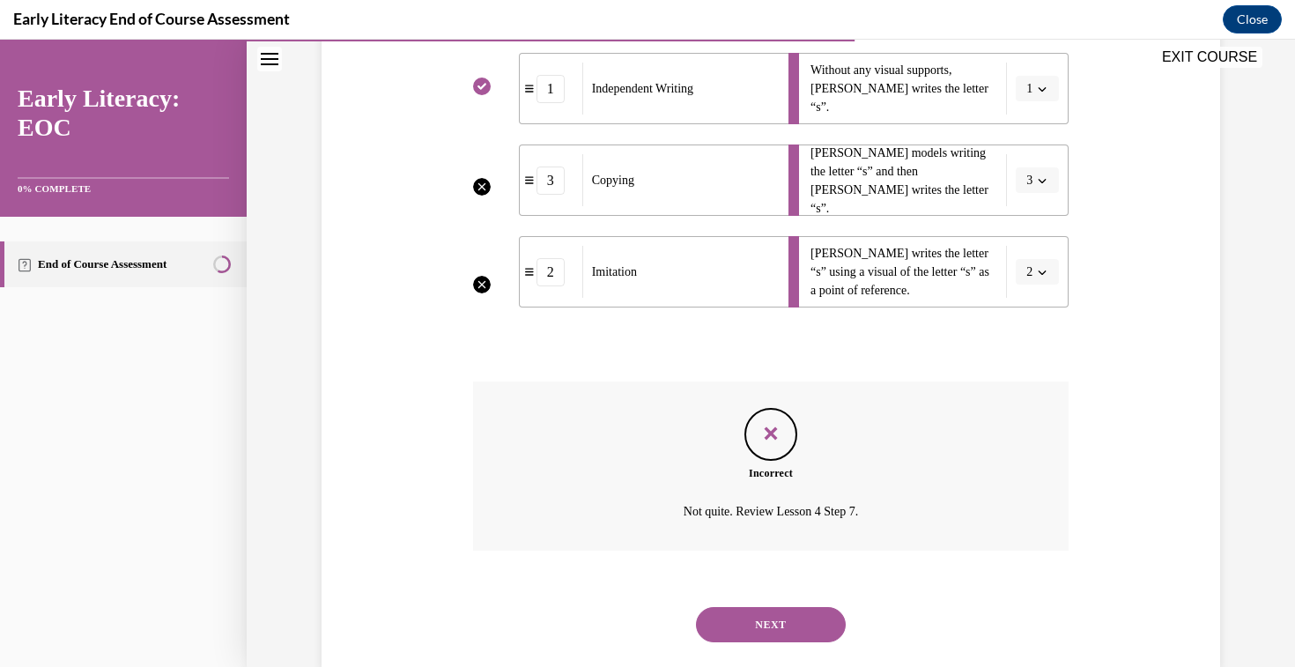
scroll to position [420, 0]
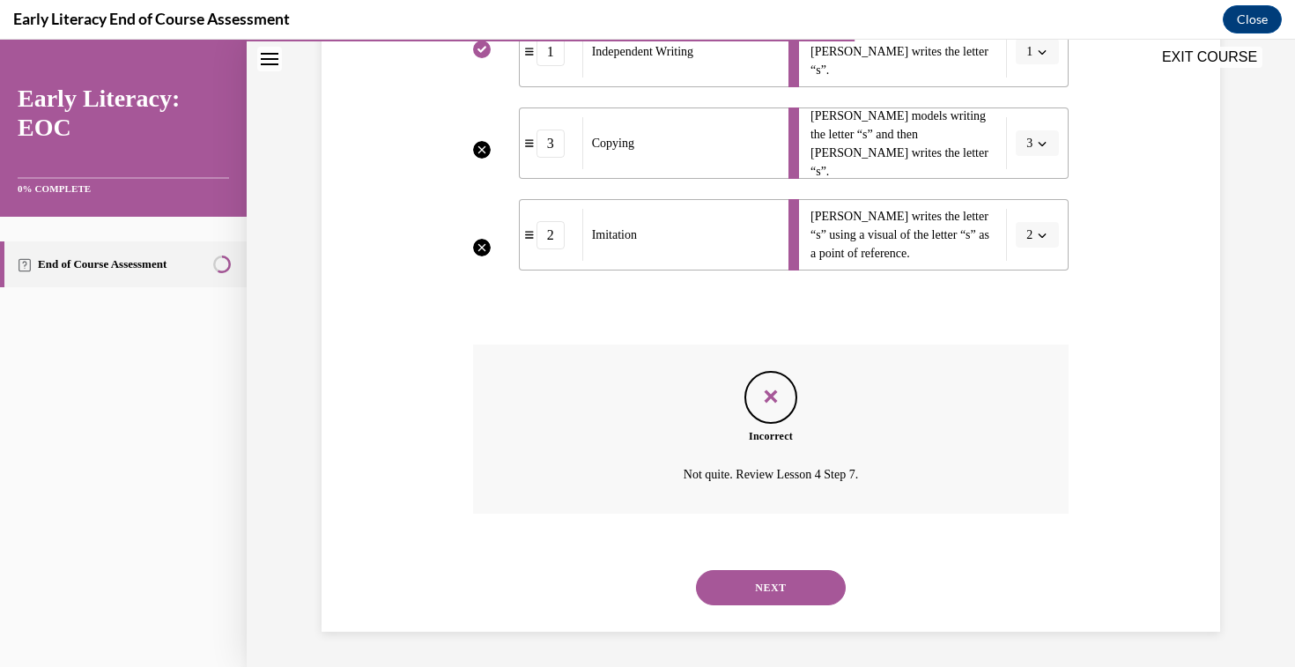
click at [793, 582] on button "NEXT" at bounding box center [771, 587] width 150 height 35
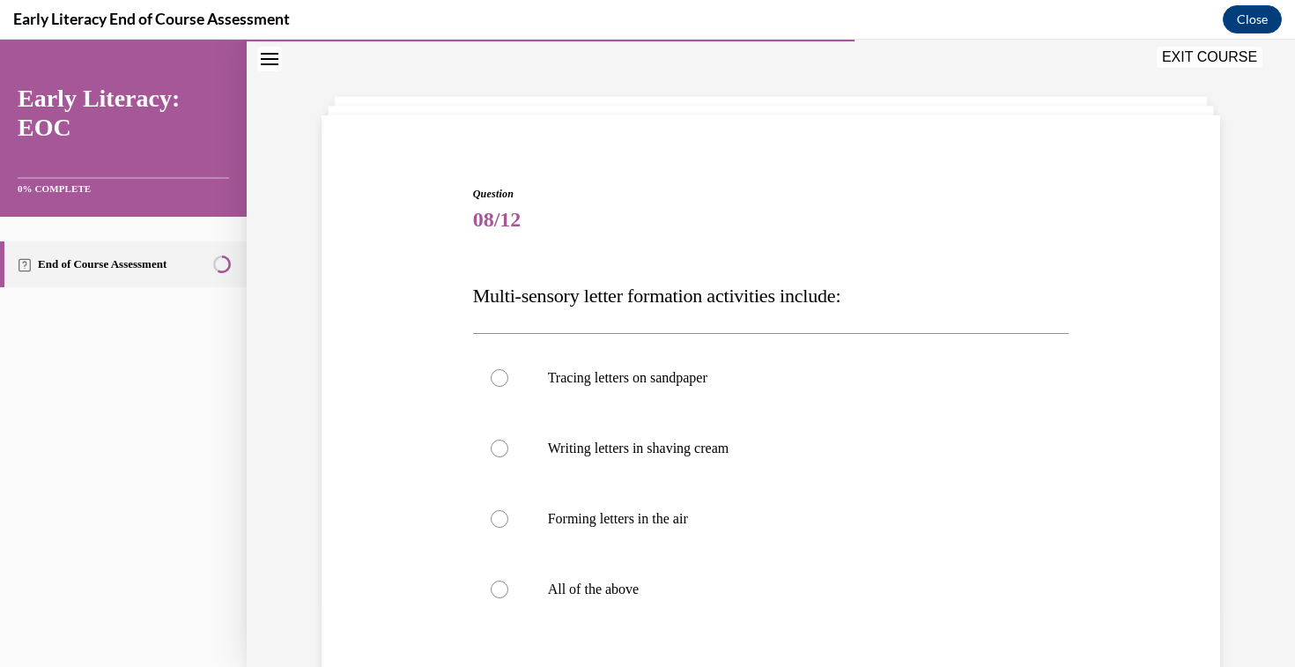
scroll to position [61, 0]
click at [681, 441] on p "Writing letters in shaving cream" at bounding box center [786, 447] width 477 height 18
click at [688, 365] on div at bounding box center [771, 376] width 596 height 70
click at [683, 529] on div at bounding box center [771, 517] width 596 height 70
click at [601, 576] on div at bounding box center [771, 587] width 596 height 70
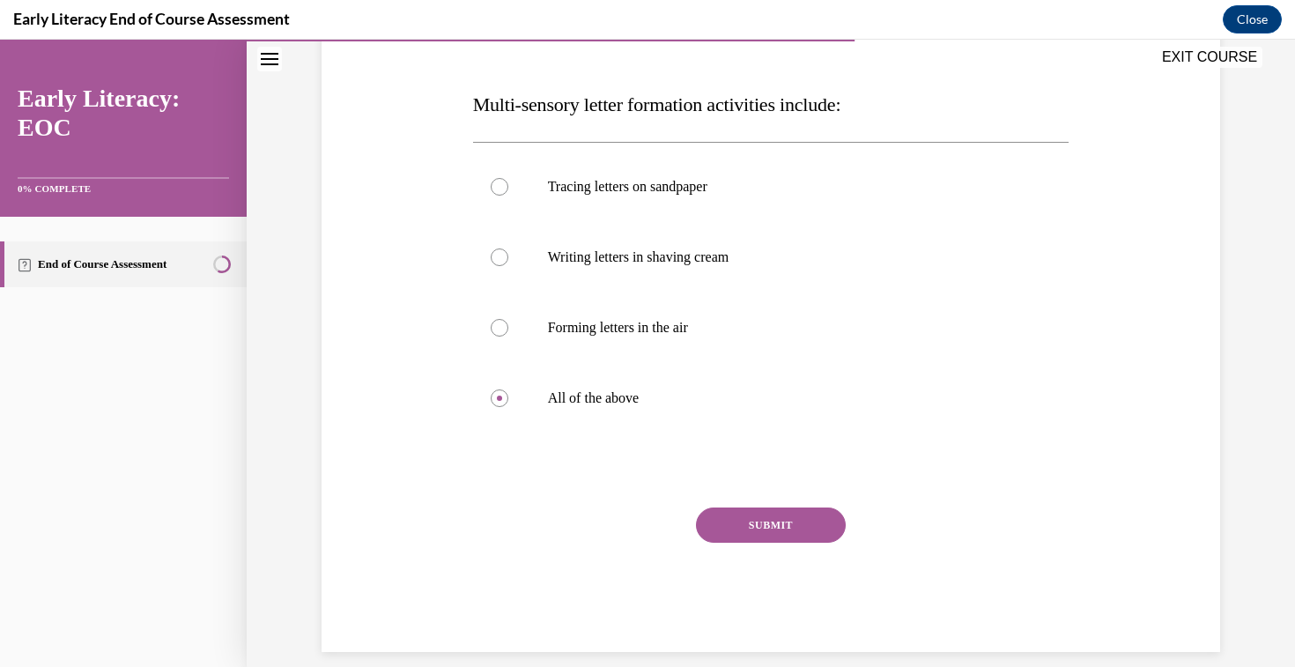
click at [793, 524] on button "SUBMIT" at bounding box center [771, 524] width 150 height 35
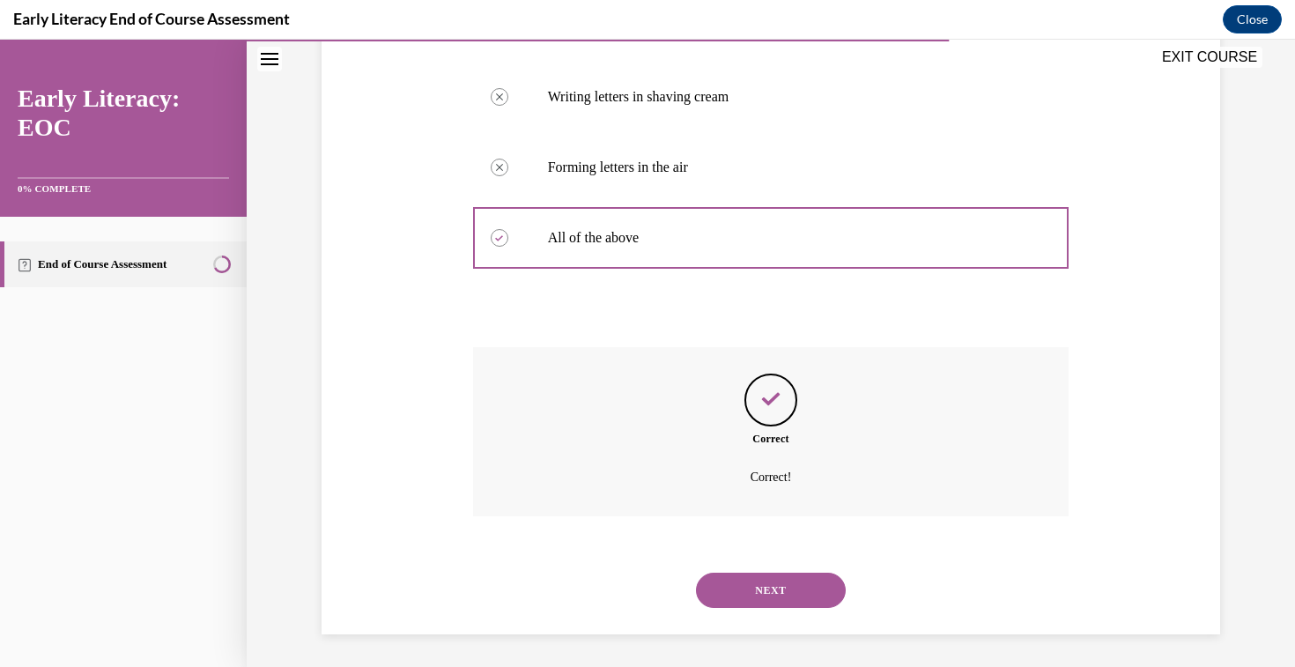
scroll to position [413, 0]
click at [786, 589] on button "NEXT" at bounding box center [771, 587] width 150 height 35
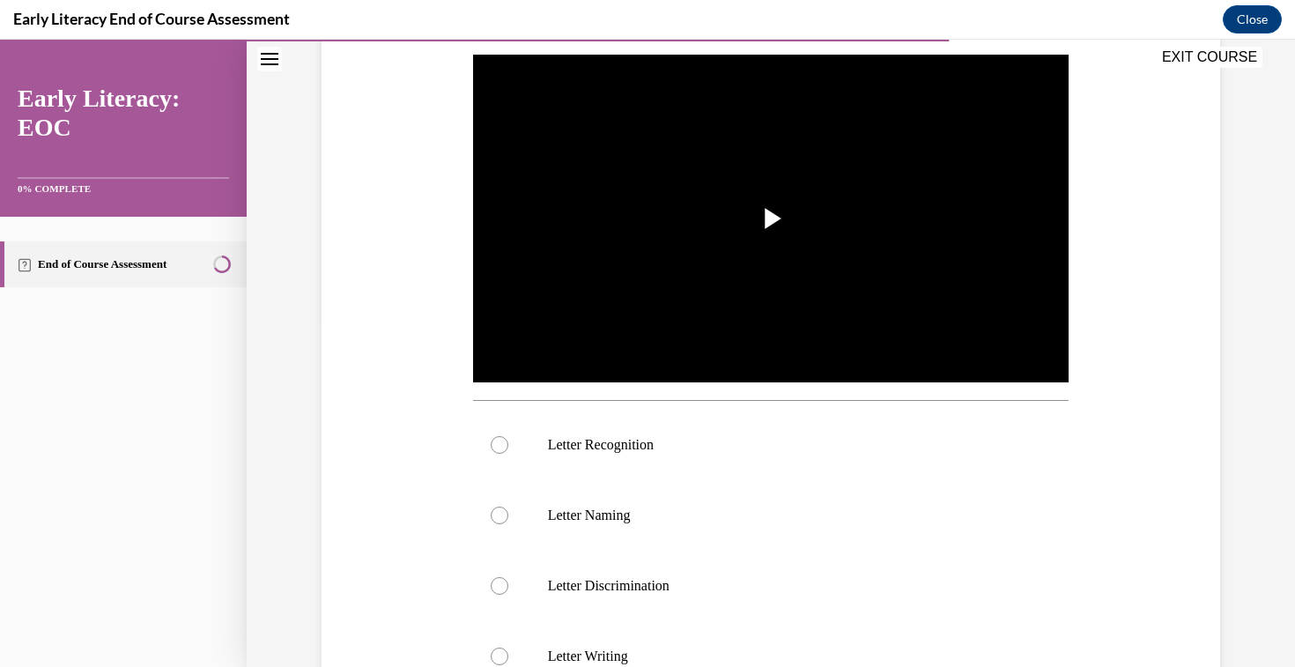
scroll to position [343, 0]
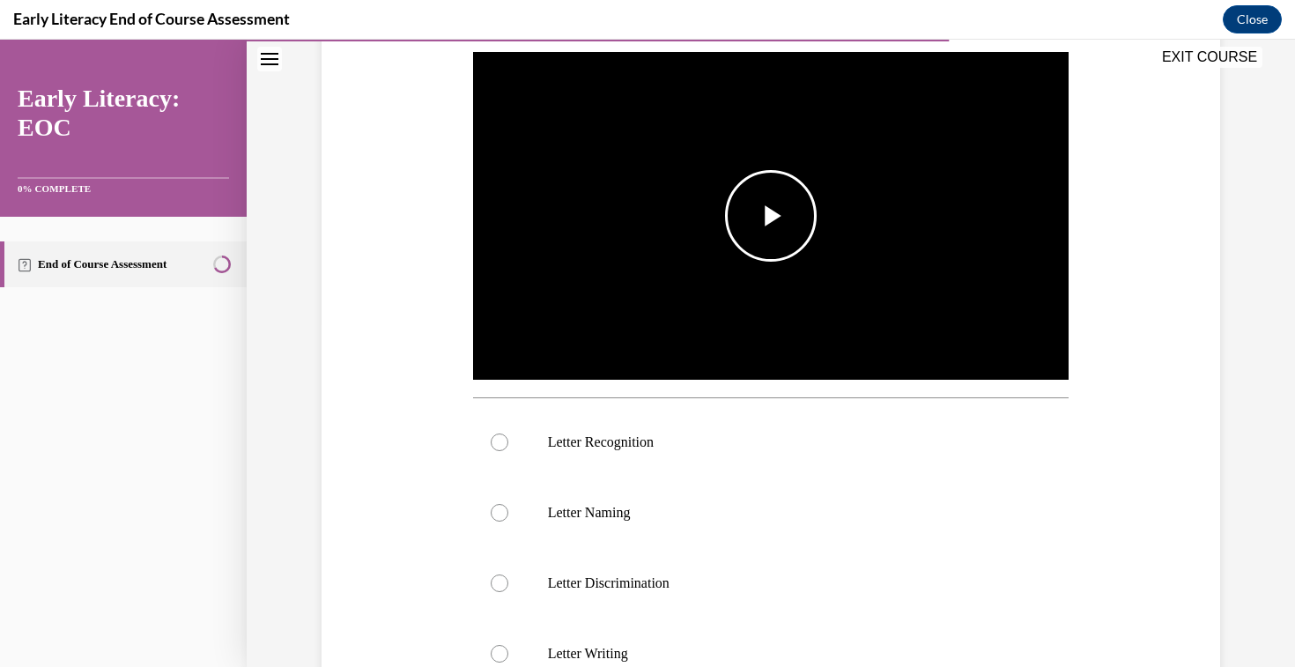
click at [771, 216] on span "Video player" at bounding box center [771, 216] width 0 height 0
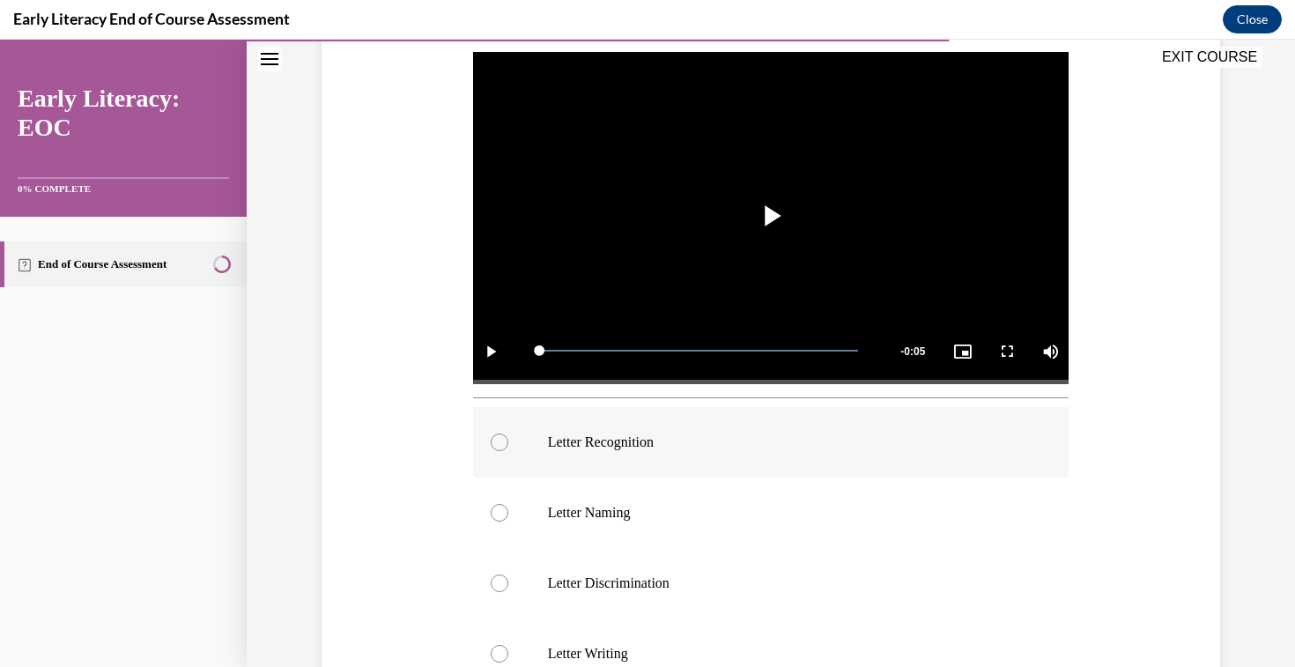
click at [648, 424] on div at bounding box center [771, 442] width 596 height 70
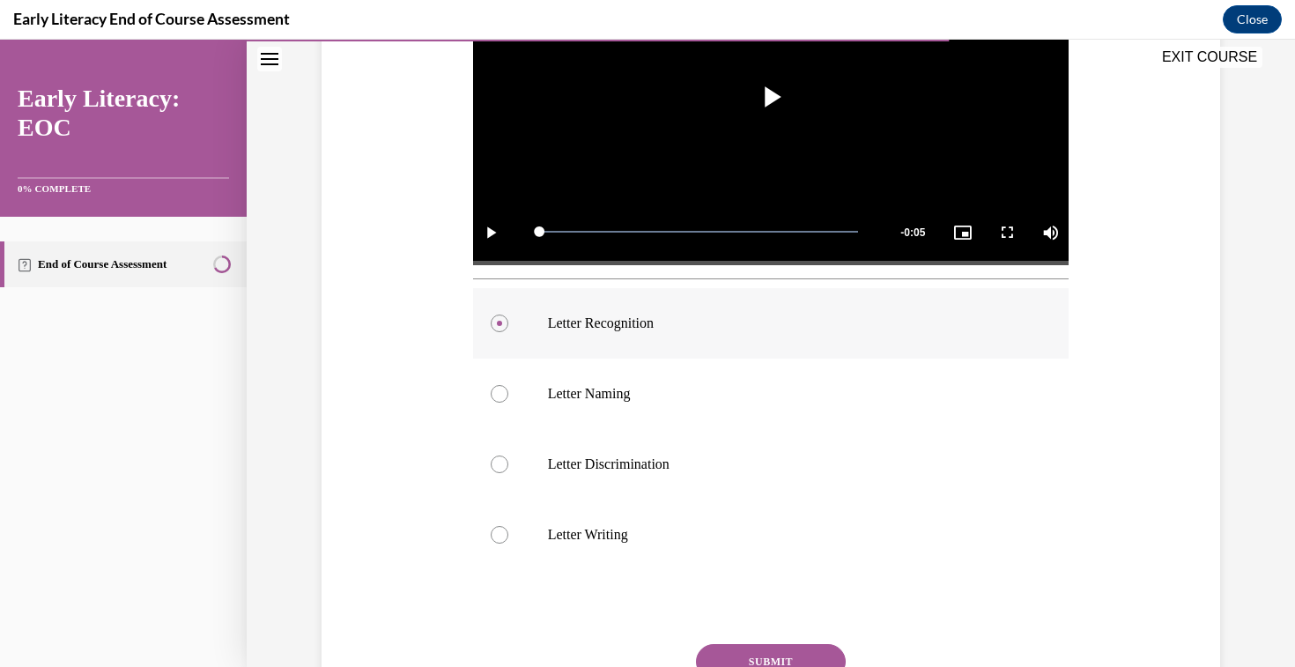
scroll to position [461, 0]
click at [768, 653] on button "SUBMIT" at bounding box center [771, 662] width 150 height 35
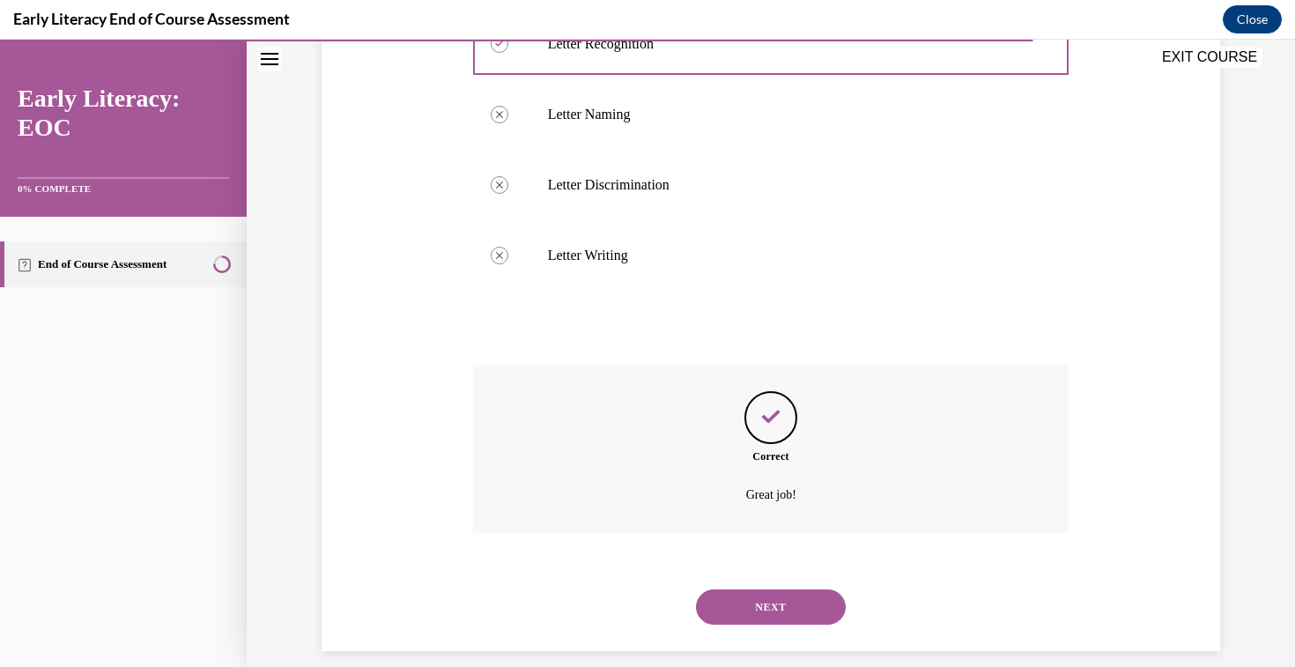
scroll to position [761, 0]
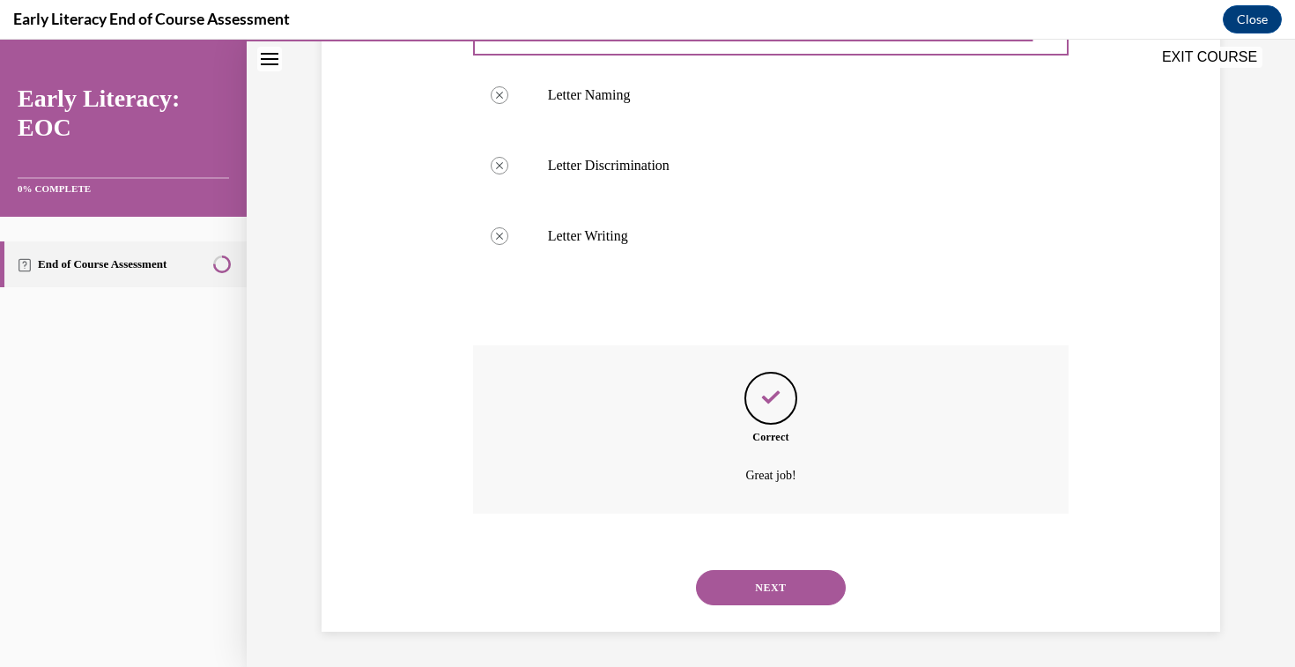
click at [754, 586] on button "NEXT" at bounding box center [771, 587] width 150 height 35
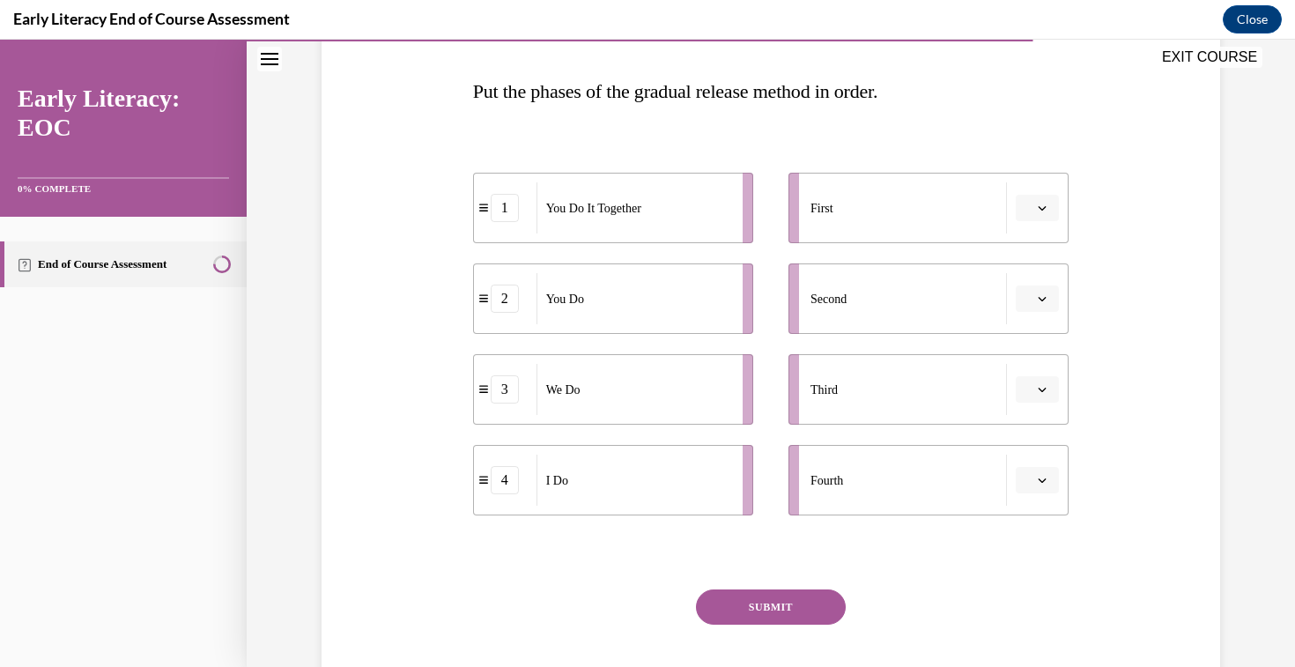
scroll to position [265, 0]
click at [1030, 202] on span "Please select an option" at bounding box center [1029, 206] width 6 height 18
click at [1043, 378] on div "4" at bounding box center [1035, 386] width 44 height 35
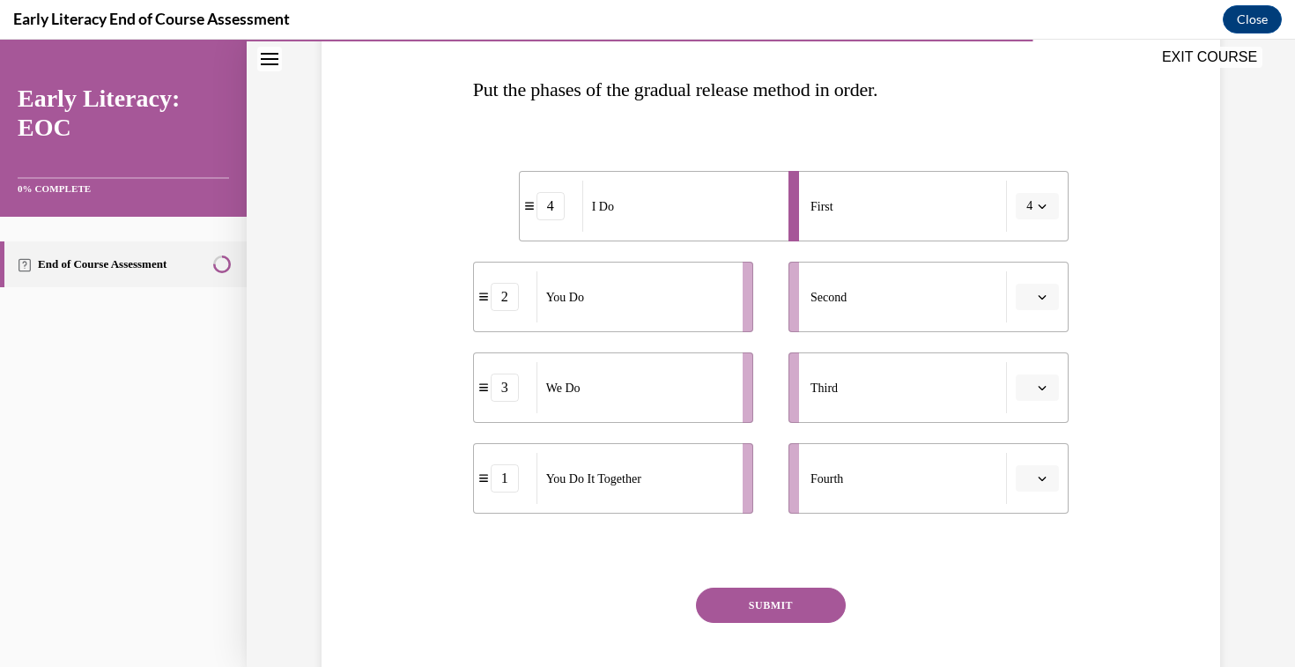
click at [1035, 386] on button "button" at bounding box center [1036, 387] width 43 height 26
click at [1042, 496] on div "2" at bounding box center [1035, 497] width 44 height 35
click at [1049, 293] on button "button" at bounding box center [1036, 297] width 43 height 26
click at [1035, 404] on div "2" at bounding box center [1035, 406] width 44 height 35
click at [1046, 299] on icon "button" at bounding box center [1041, 296] width 9 height 9
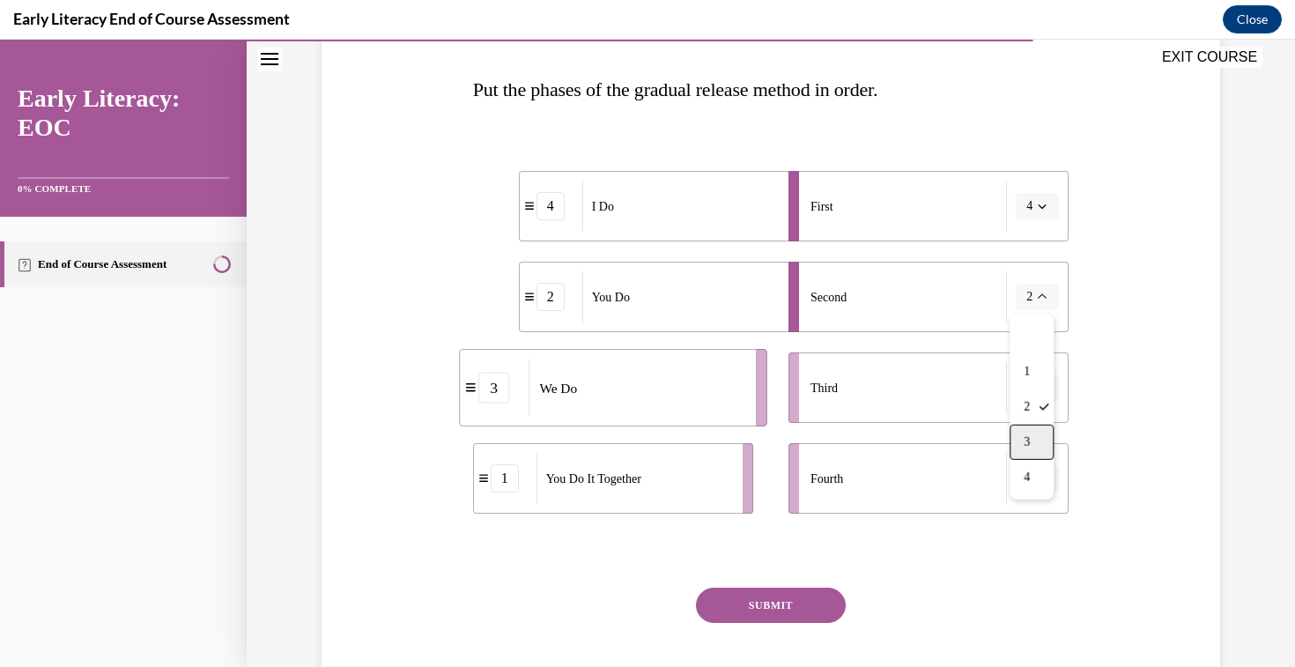
click at [1030, 435] on span "3" at bounding box center [1026, 442] width 6 height 14
click at [1045, 388] on icon "button" at bounding box center [1041, 387] width 9 height 9
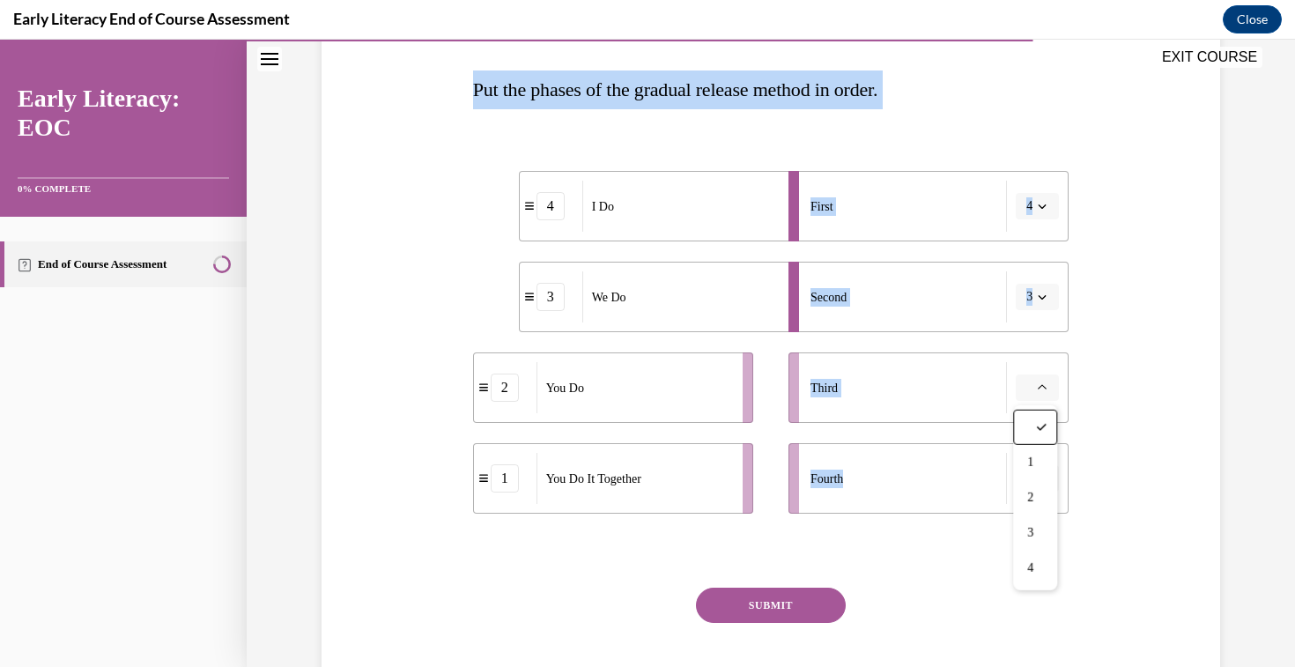
drag, startPoint x: 474, startPoint y: 89, endPoint x: 520, endPoint y: 576, distance: 489.2
click at [520, 576] on div "Question 10/12 Put the phases of the gradual release method in order. 4 I Do 3 …" at bounding box center [771, 356] width 596 height 752
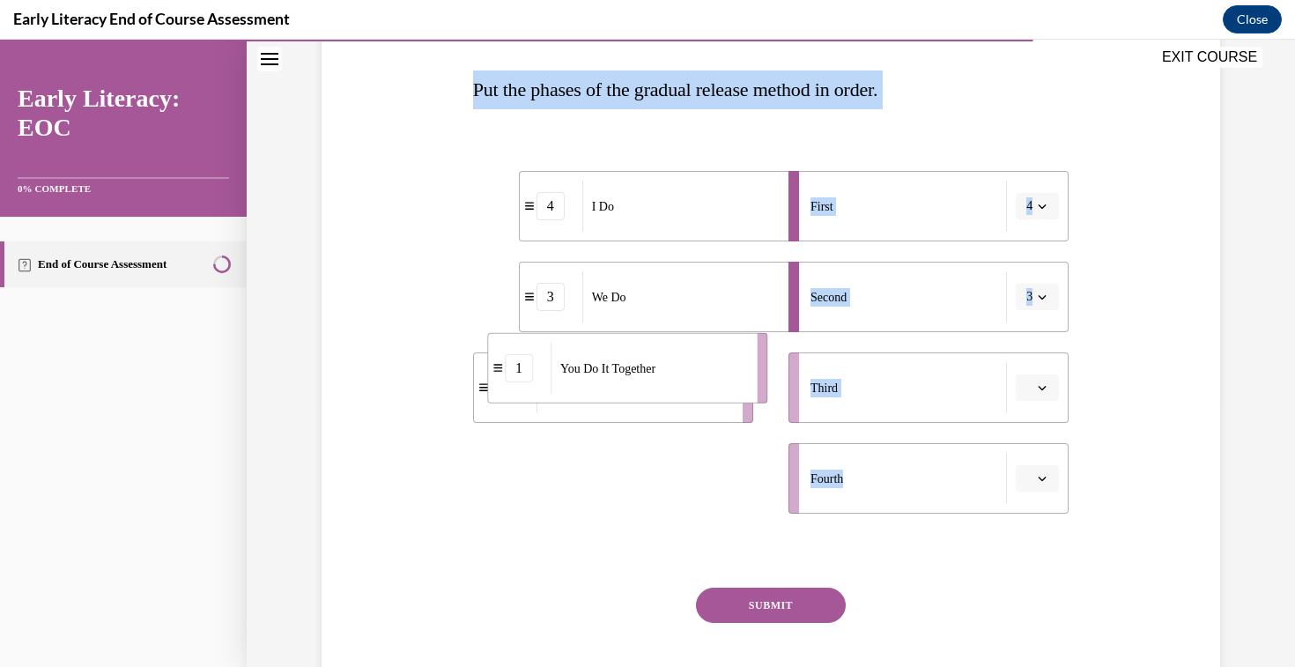
drag, startPoint x: 632, startPoint y: 490, endPoint x: 651, endPoint y: 364, distance: 127.3
click at [651, 364] on div "You Do It Together" at bounding box center [647, 368] width 195 height 51
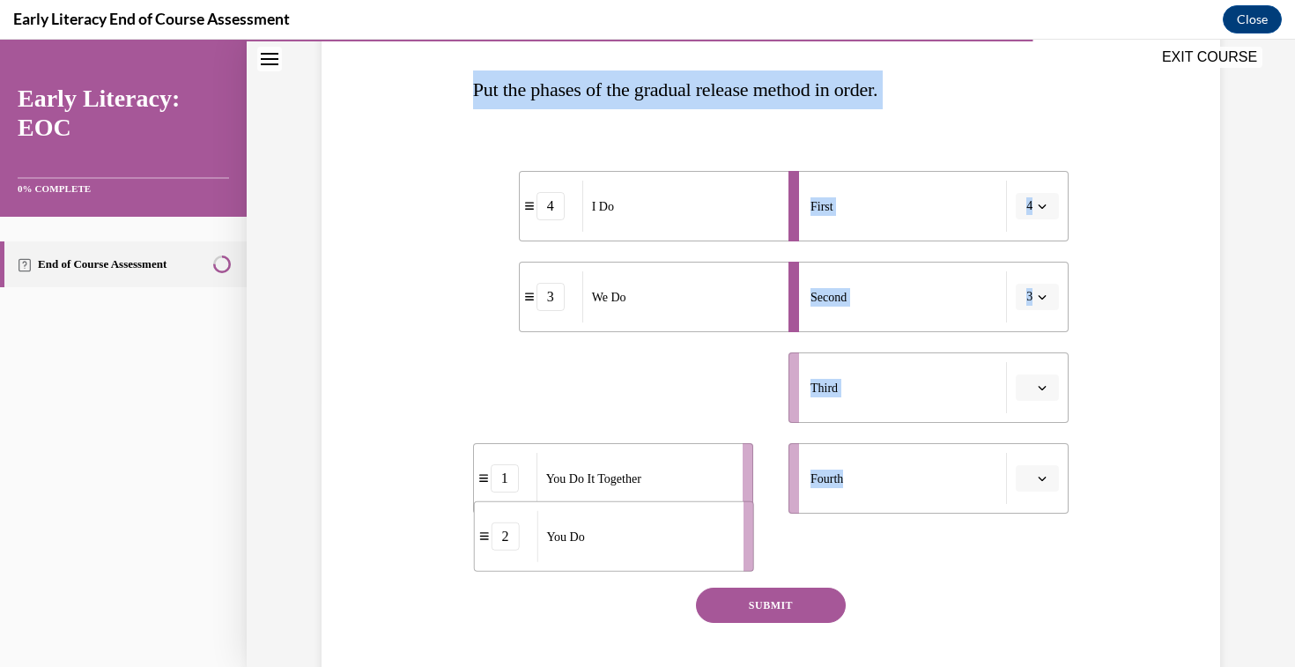
drag, startPoint x: 638, startPoint y: 406, endPoint x: 638, endPoint y: 556, distance: 149.7
click at [638, 556] on div "You Do" at bounding box center [633, 536] width 195 height 51
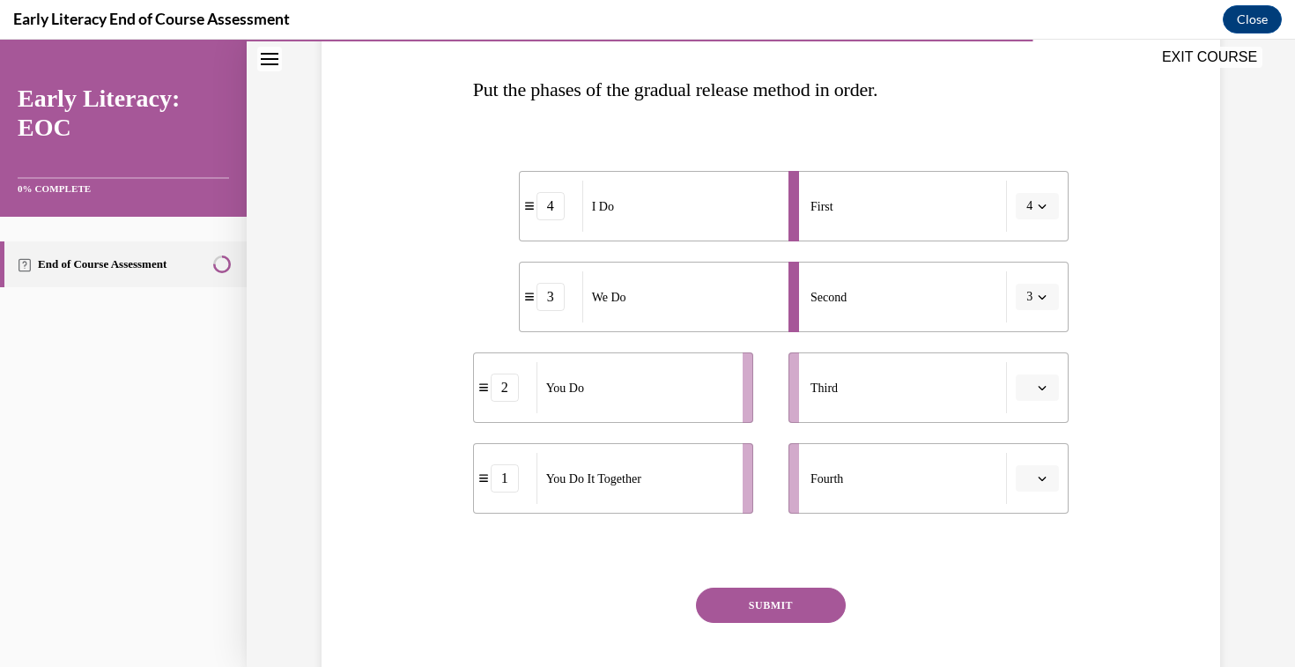
click at [1010, 587] on div "SUBMIT" at bounding box center [771, 631] width 596 height 88
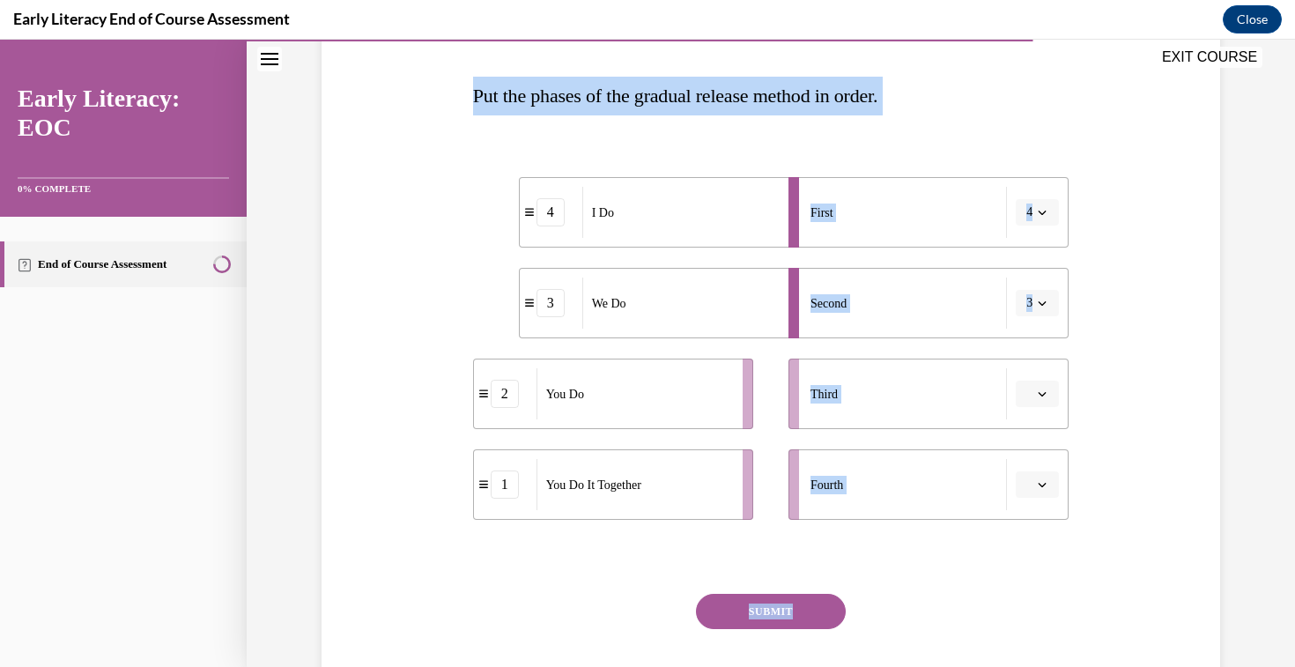
scroll to position [365, 0]
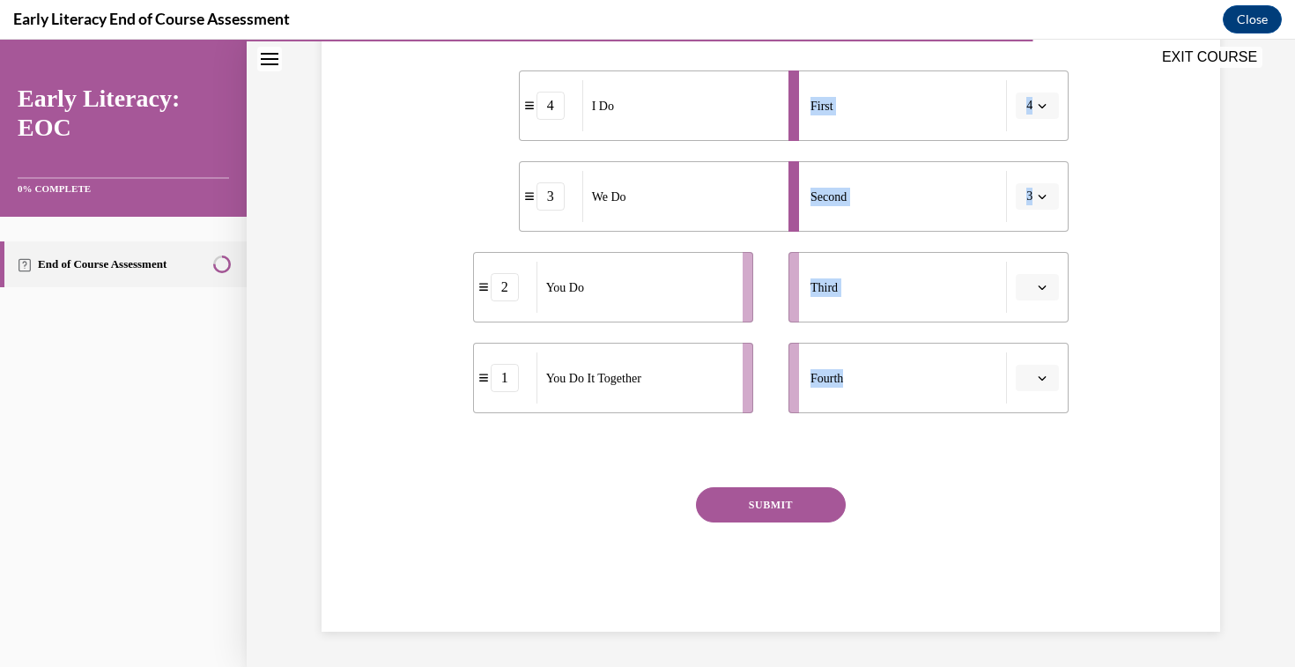
drag, startPoint x: 471, startPoint y: 137, endPoint x: 787, endPoint y: 466, distance: 455.9
click at [788, 466] on div "Question 10/12 Put the phases of the gradual release method in order. 4 I Do 3 …" at bounding box center [771, 242] width 605 height 779
click at [1008, 486] on div "Question 10/12 Put the phases of the gradual release method in order. 4 I Do 3 …" at bounding box center [771, 255] width 596 height 752
click at [1037, 300] on li "Third" at bounding box center [928, 287] width 280 height 70
click at [1035, 282] on button "button" at bounding box center [1036, 287] width 43 height 26
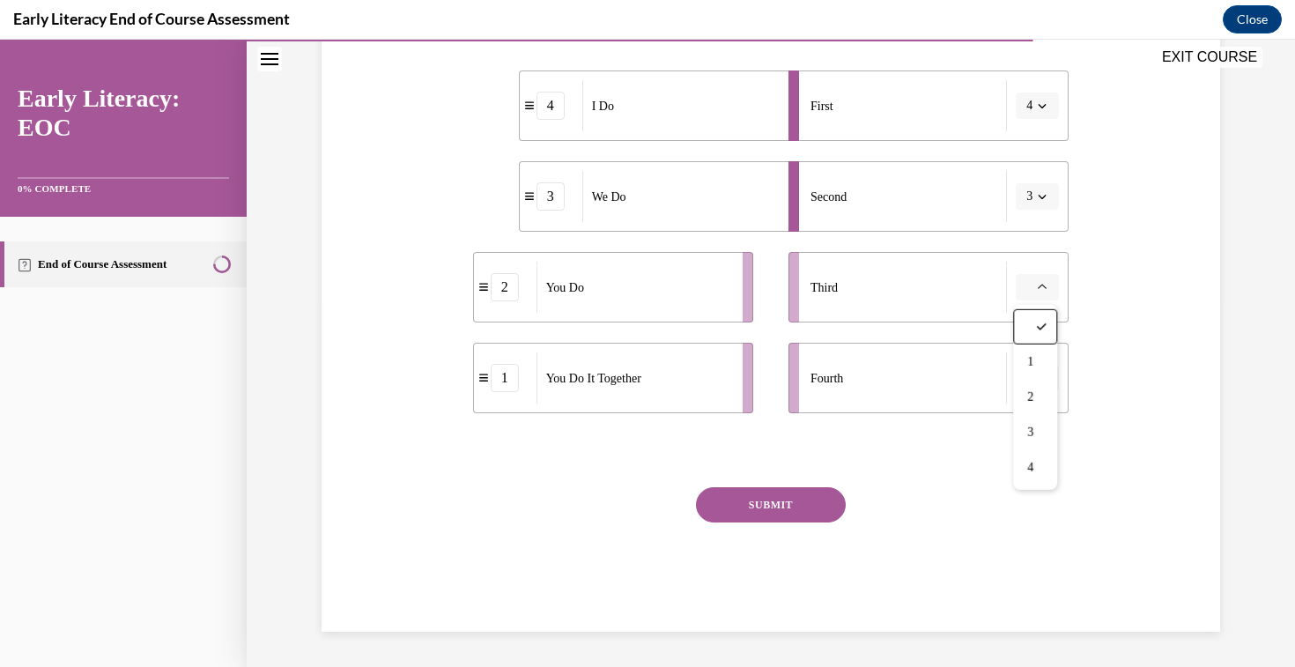
click at [1054, 292] on button "button" at bounding box center [1036, 287] width 43 height 26
click at [1038, 277] on button "button" at bounding box center [1036, 287] width 43 height 26
click at [1031, 428] on span "3" at bounding box center [1030, 432] width 6 height 14
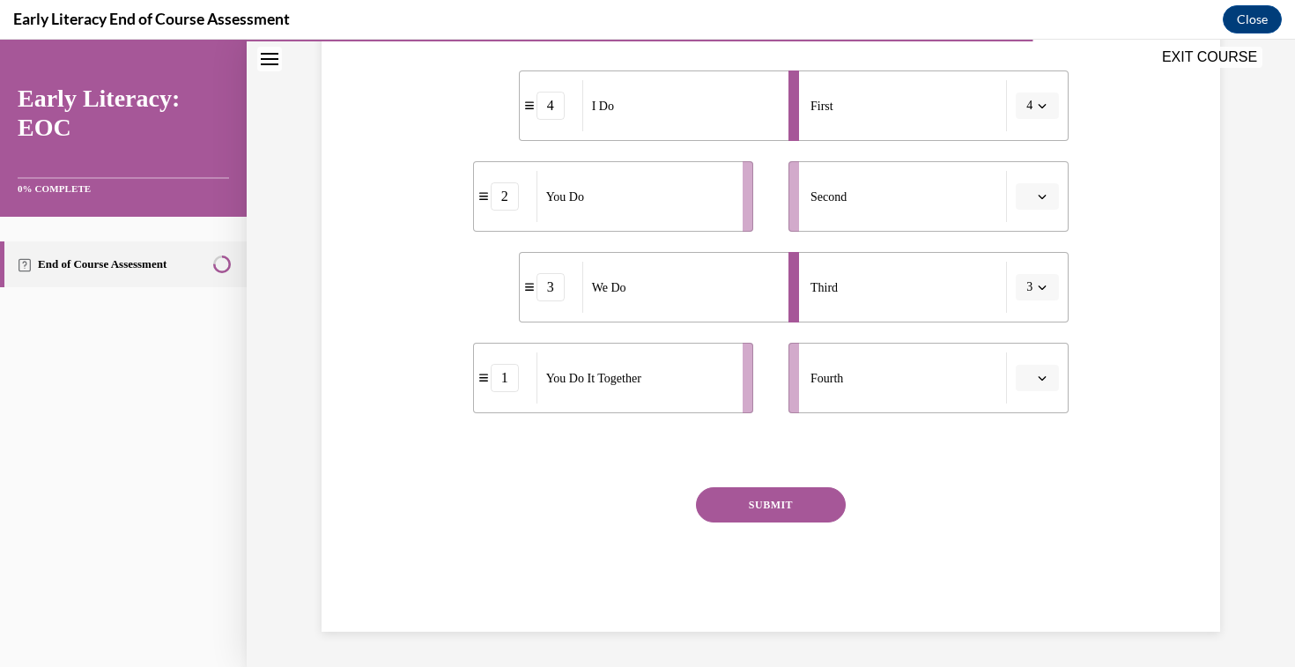
click at [1042, 197] on icon "button" at bounding box center [1041, 196] width 9 height 9
click at [1032, 299] on span "2" at bounding box center [1030, 306] width 6 height 14
click at [1044, 197] on icon "button" at bounding box center [1041, 196] width 9 height 9
click at [1031, 269] on div "1" at bounding box center [1031, 271] width 44 height 35
click at [1048, 380] on span "button" at bounding box center [1042, 378] width 12 height 12
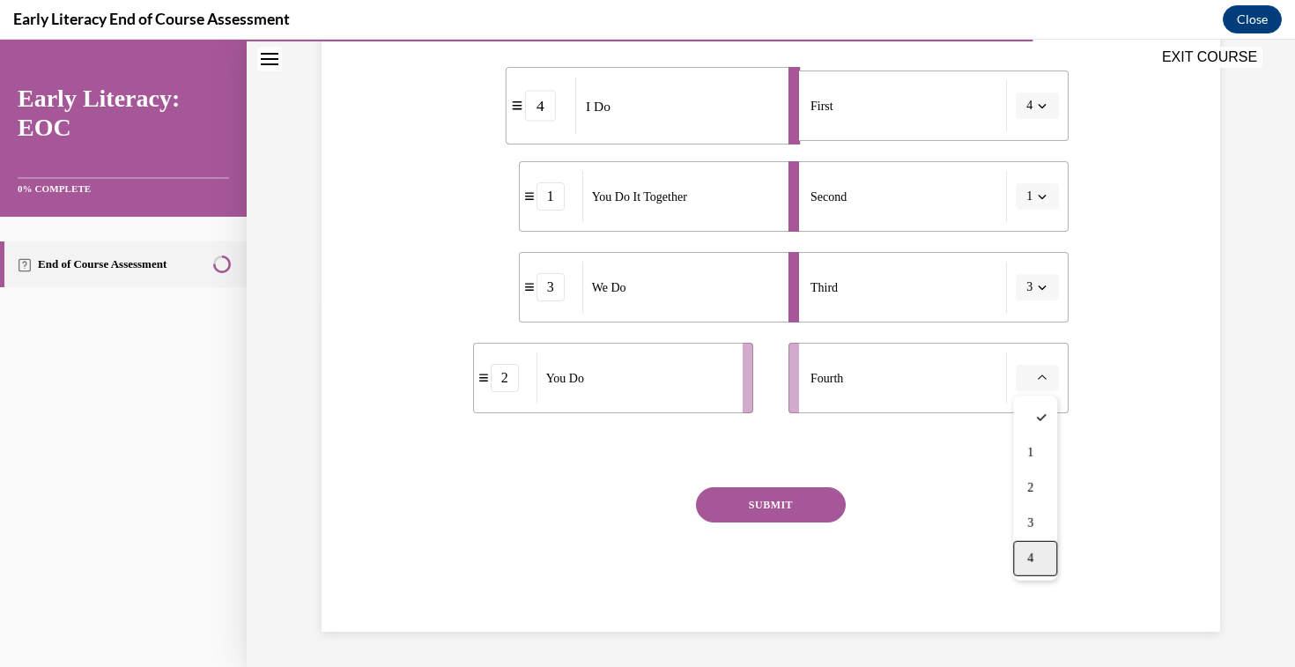
click at [1039, 563] on div "4" at bounding box center [1035, 558] width 44 height 35
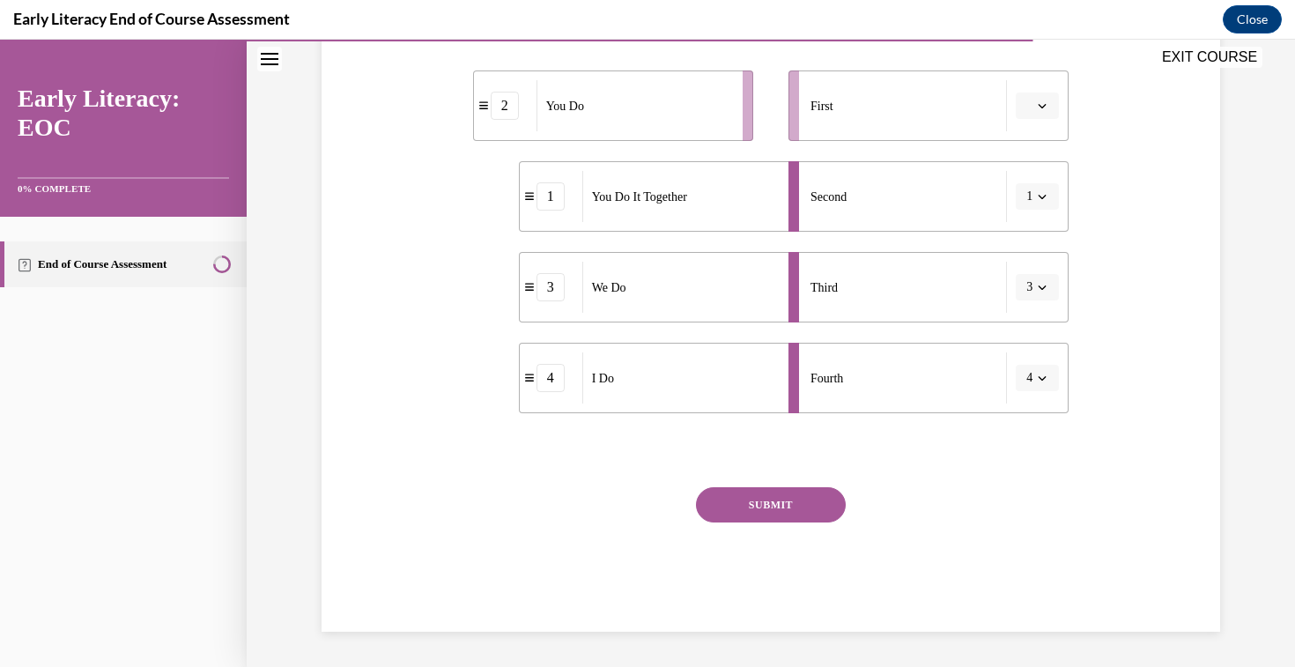
click at [1038, 379] on icon "button" at bounding box center [1041, 377] width 9 height 9
click at [1045, 101] on icon "button" at bounding box center [1041, 105] width 9 height 9
click at [1043, 186] on div "1" at bounding box center [1035, 180] width 44 height 35
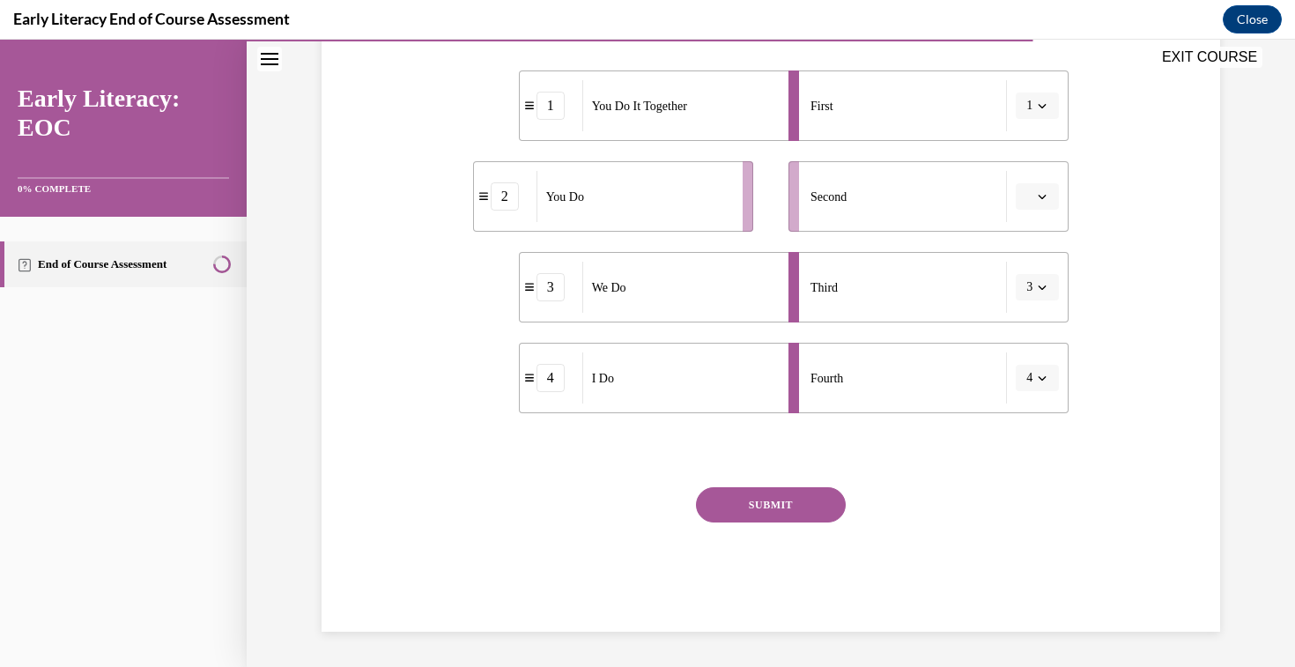
click at [1042, 104] on icon "button" at bounding box center [1041, 105] width 9 height 9
click at [1025, 287] on span "4" at bounding box center [1026, 286] width 6 height 14
click at [1037, 194] on icon "button" at bounding box center [1041, 196] width 9 height 9
click at [1022, 267] on div "1" at bounding box center [1035, 271] width 44 height 35
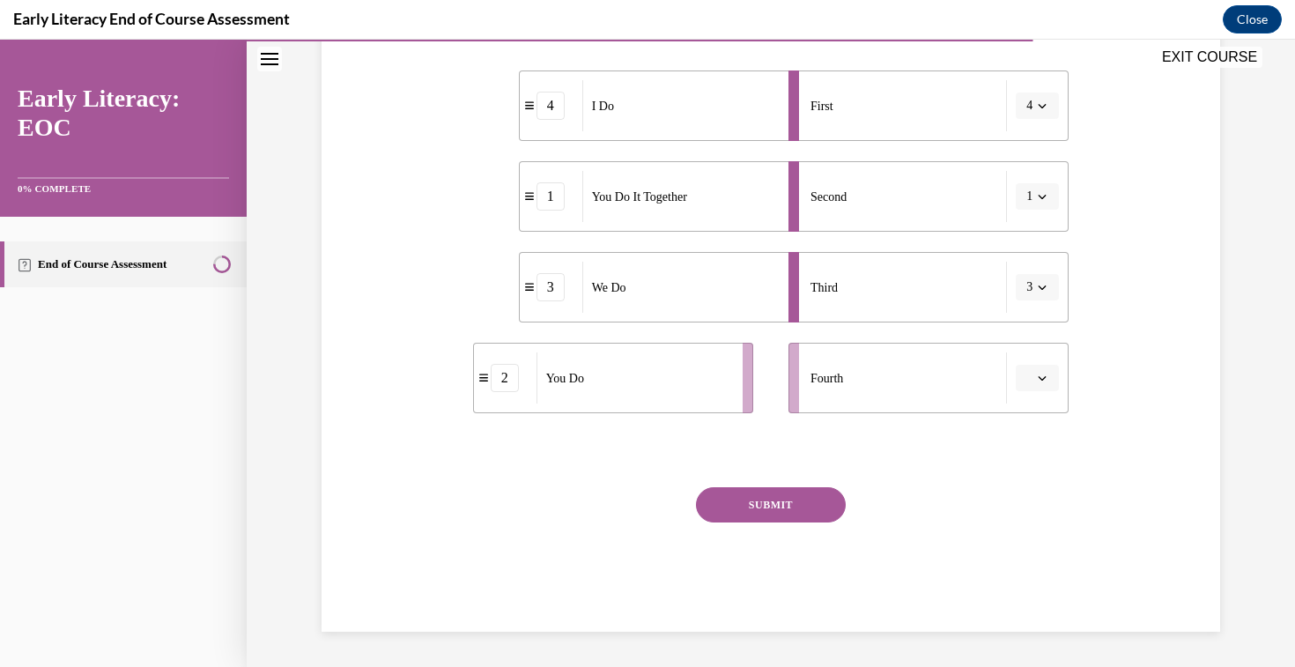
click at [1046, 350] on li "Fourth" at bounding box center [928, 378] width 280 height 70
click at [1042, 375] on icon "button" at bounding box center [1041, 377] width 9 height 9
click at [1044, 493] on div "2" at bounding box center [1035, 487] width 44 height 35
click at [818, 513] on button "SUBMIT" at bounding box center [771, 504] width 150 height 35
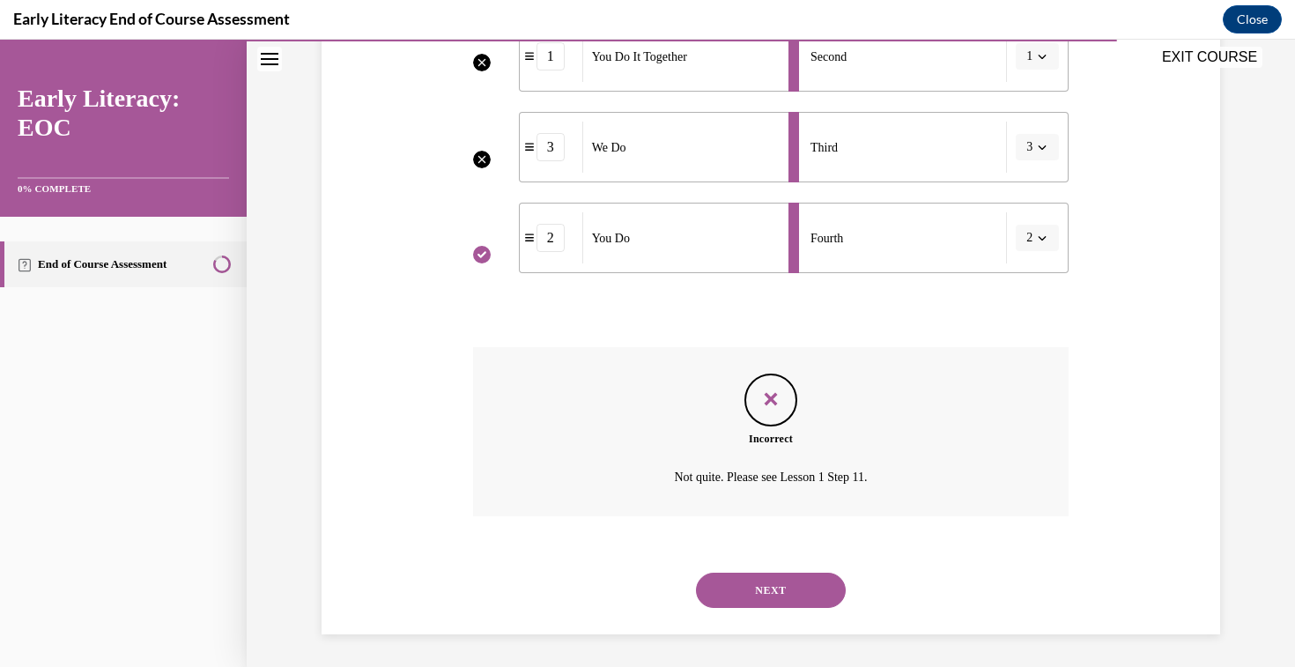
scroll to position [508, 0]
click at [792, 571] on button "NEXT" at bounding box center [771, 587] width 150 height 35
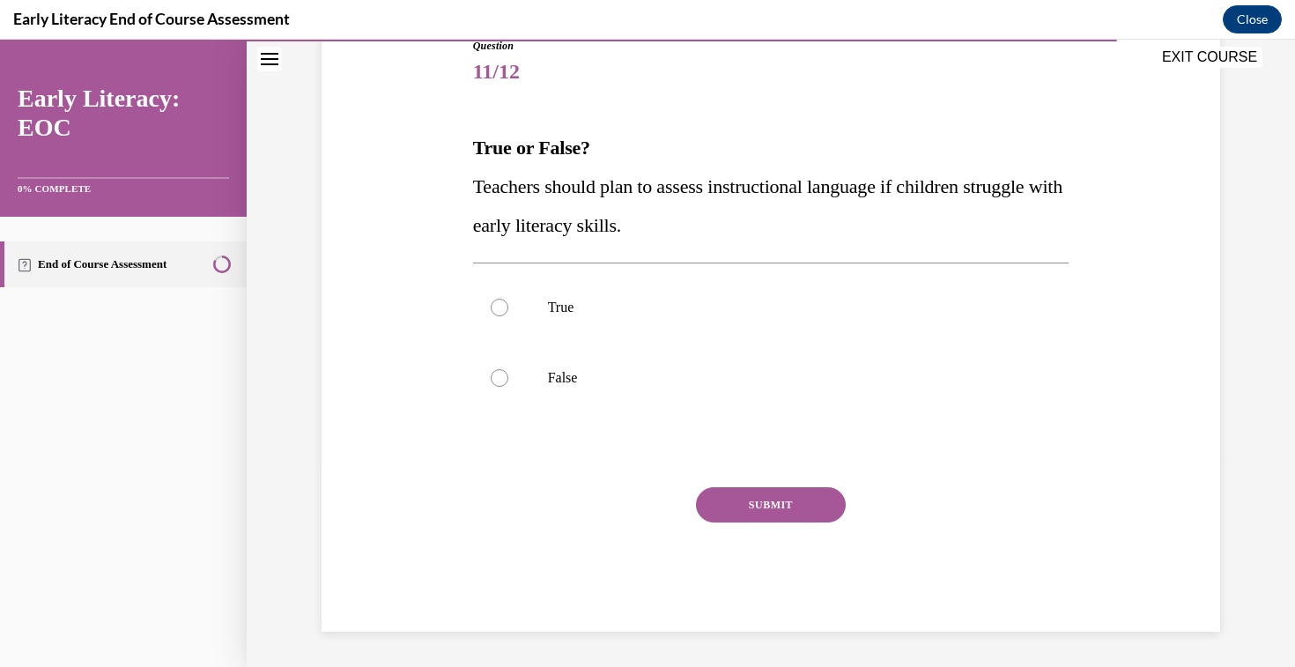
scroll to position [196, 0]
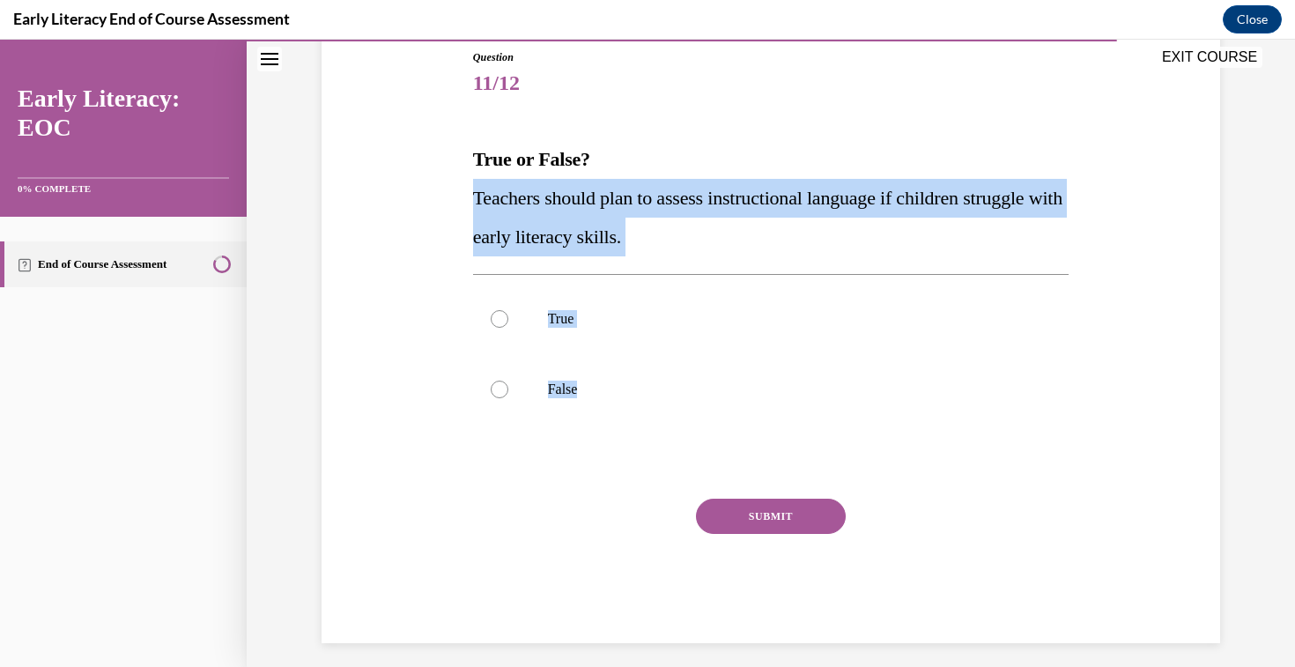
drag, startPoint x: 467, startPoint y: 180, endPoint x: 652, endPoint y: 431, distance: 311.8
click at [653, 434] on div "Question 11/12 True or False? Teachers should plan to assess instructional lang…" at bounding box center [770, 319] width 907 height 646
copy div "Teachers should plan to assess instructional language if children struggle with…"
click at [506, 320] on div at bounding box center [500, 319] width 18 height 18
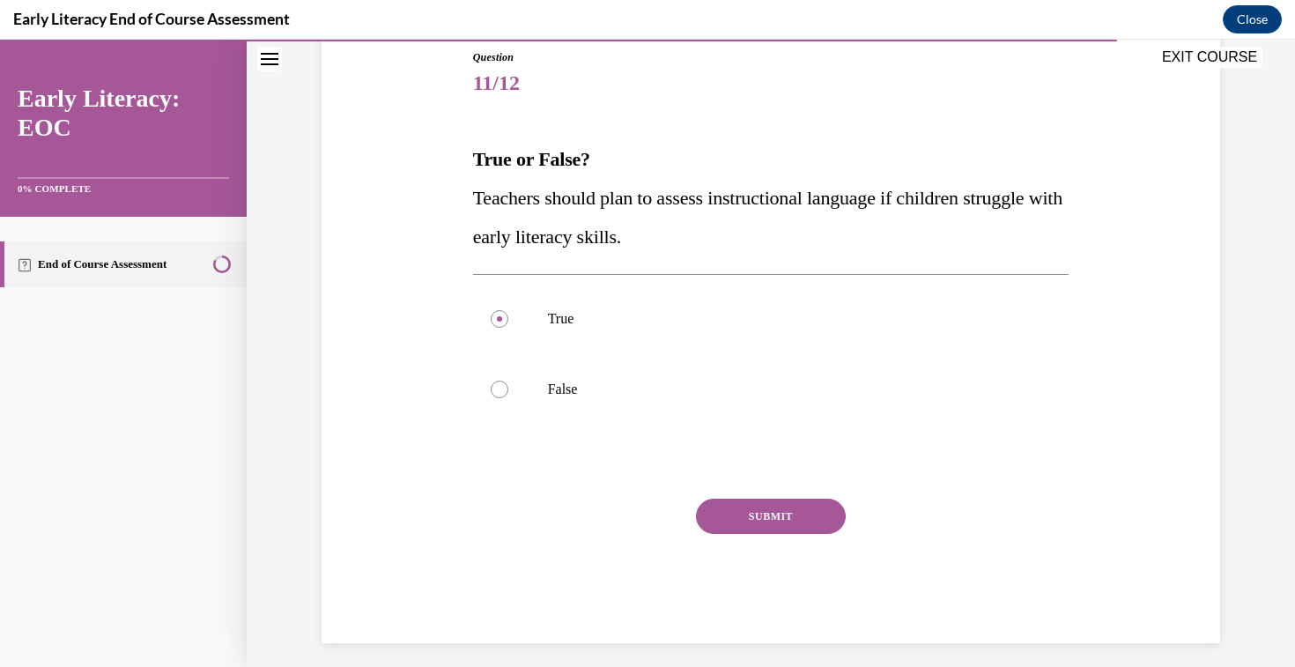
click at [773, 530] on button "SUBMIT" at bounding box center [771, 515] width 150 height 35
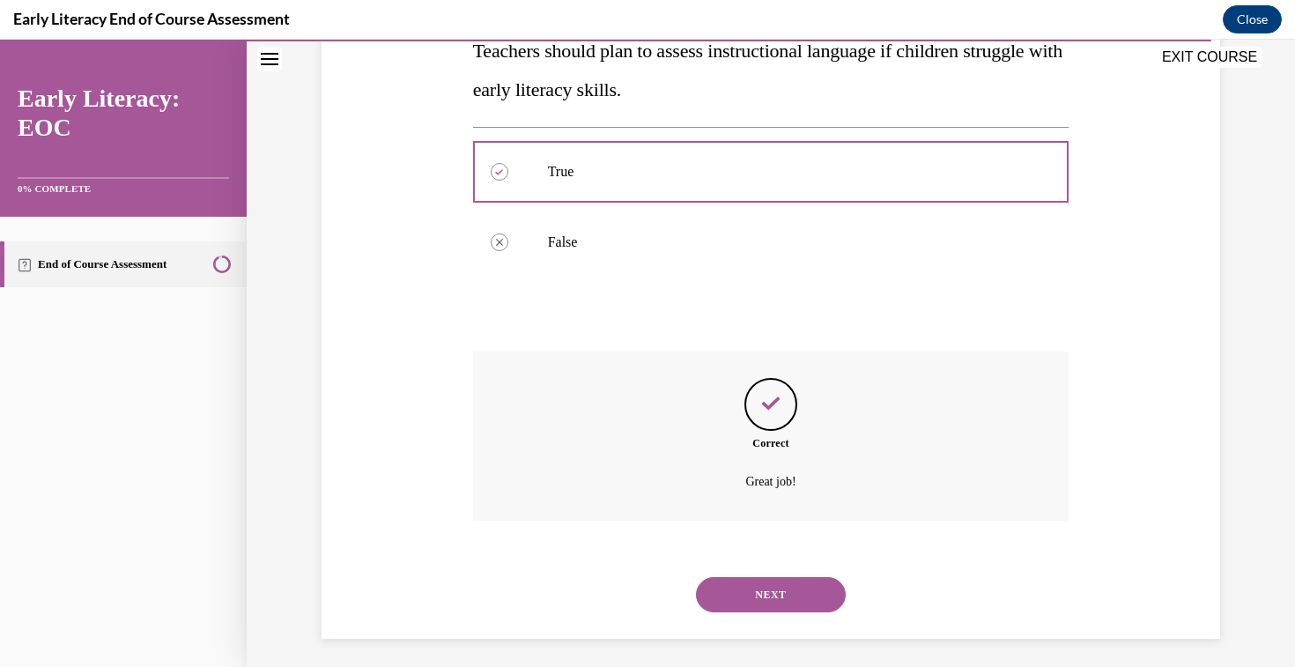
scroll to position [350, 0]
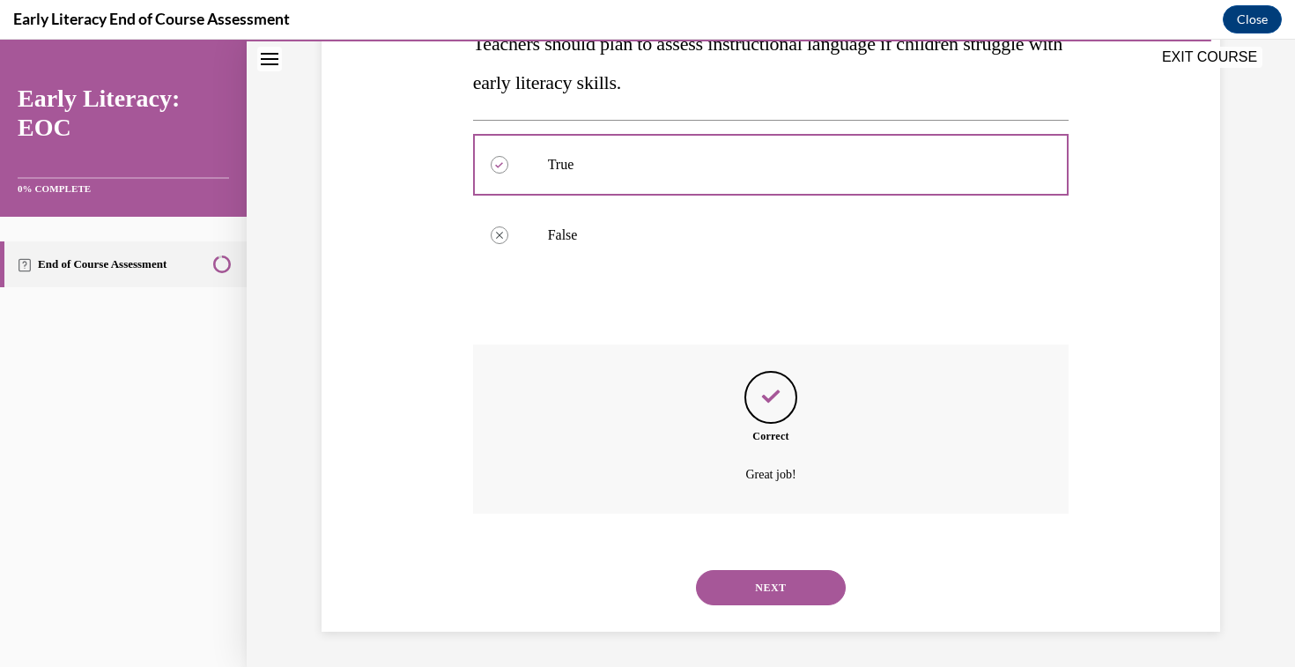
click at [793, 591] on button "NEXT" at bounding box center [771, 587] width 150 height 35
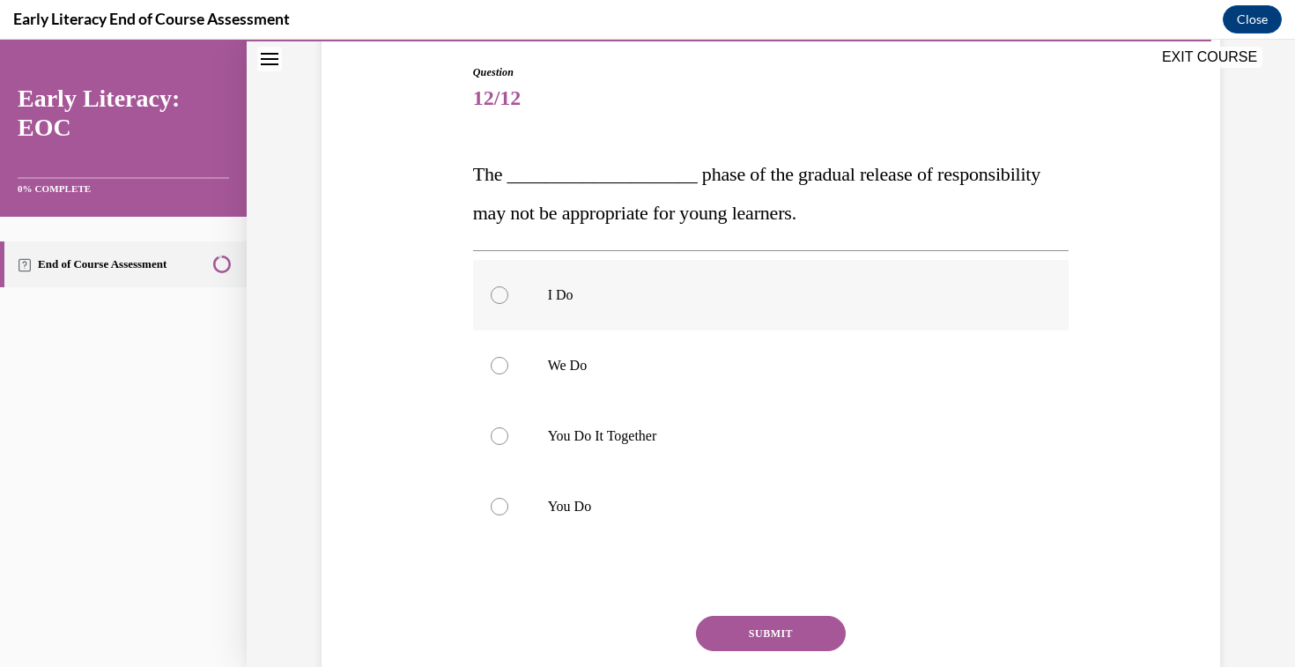
scroll to position [187, 0]
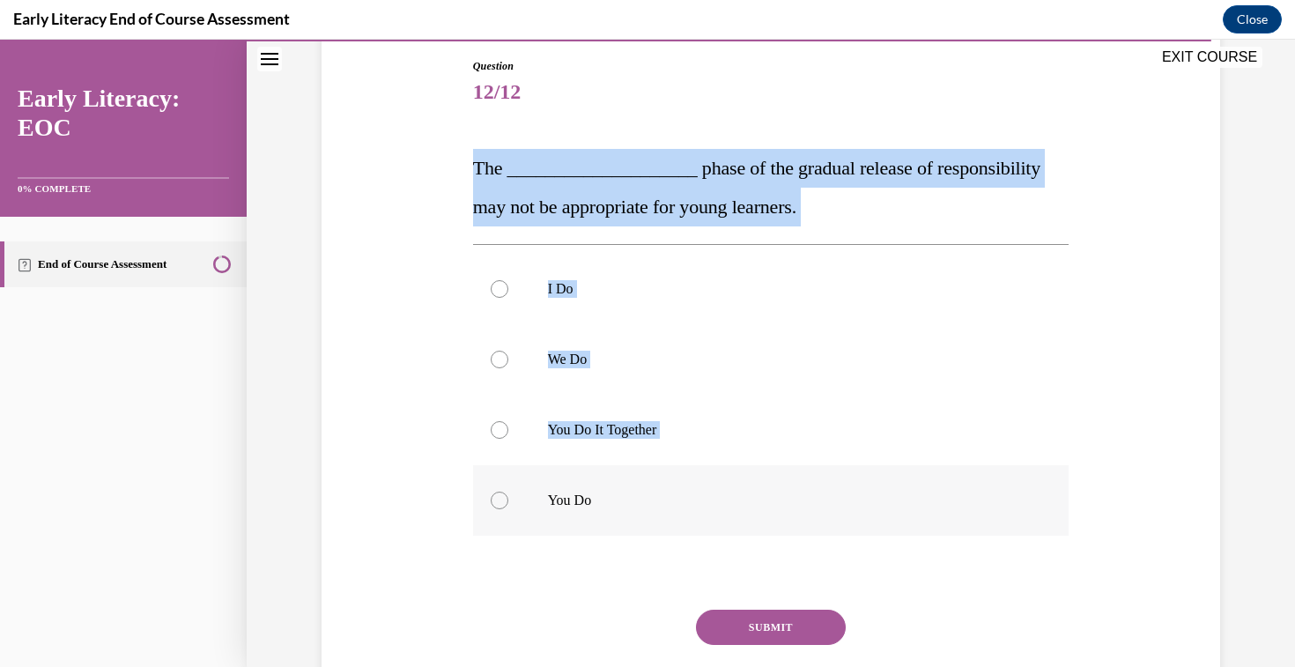
drag, startPoint x: 467, startPoint y: 159, endPoint x: 674, endPoint y: 514, distance: 410.8
click at [675, 514] on div "Question 12/12 The ____________________ phase of the gradual release of respons…" at bounding box center [770, 379] width 907 height 749
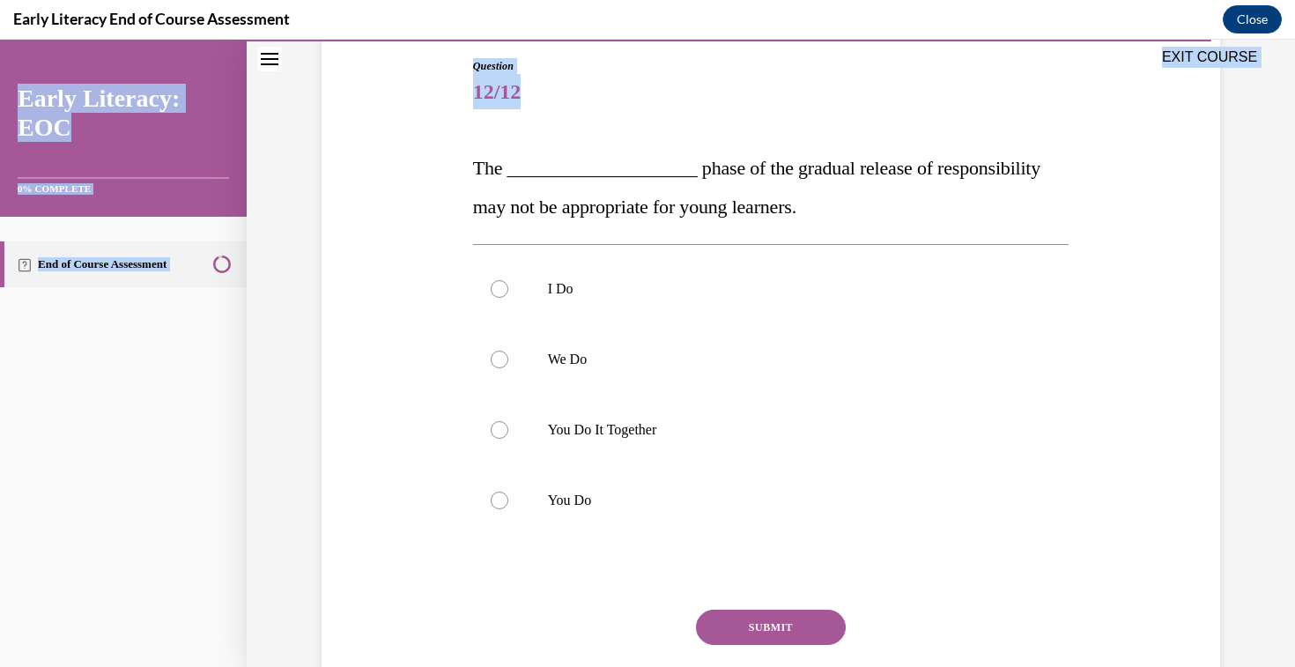
scroll to position [309, 0]
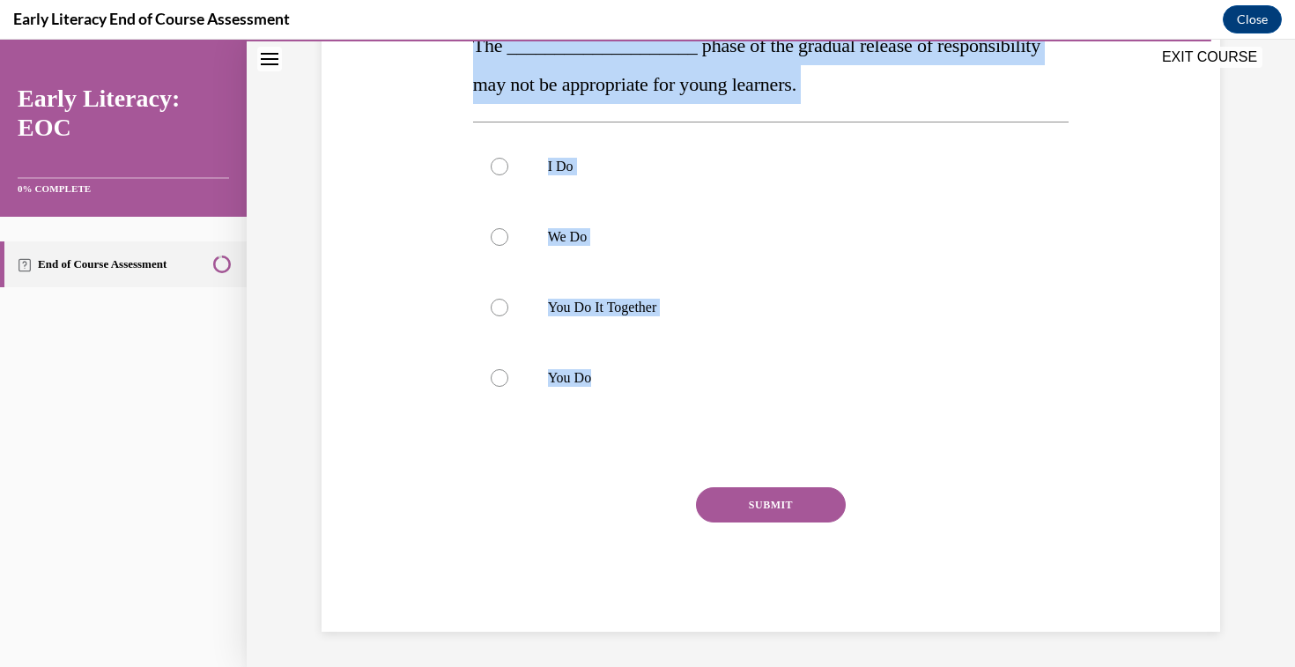
drag, startPoint x: 473, startPoint y: 160, endPoint x: 610, endPoint y: 438, distance: 309.6
click at [610, 438] on div "Question 12/12 The ____________________ phase of the gradual release of respons…" at bounding box center [771, 284] width 596 height 696
copy div "The ____________________ phase of the gradual release of responsibility may not…"
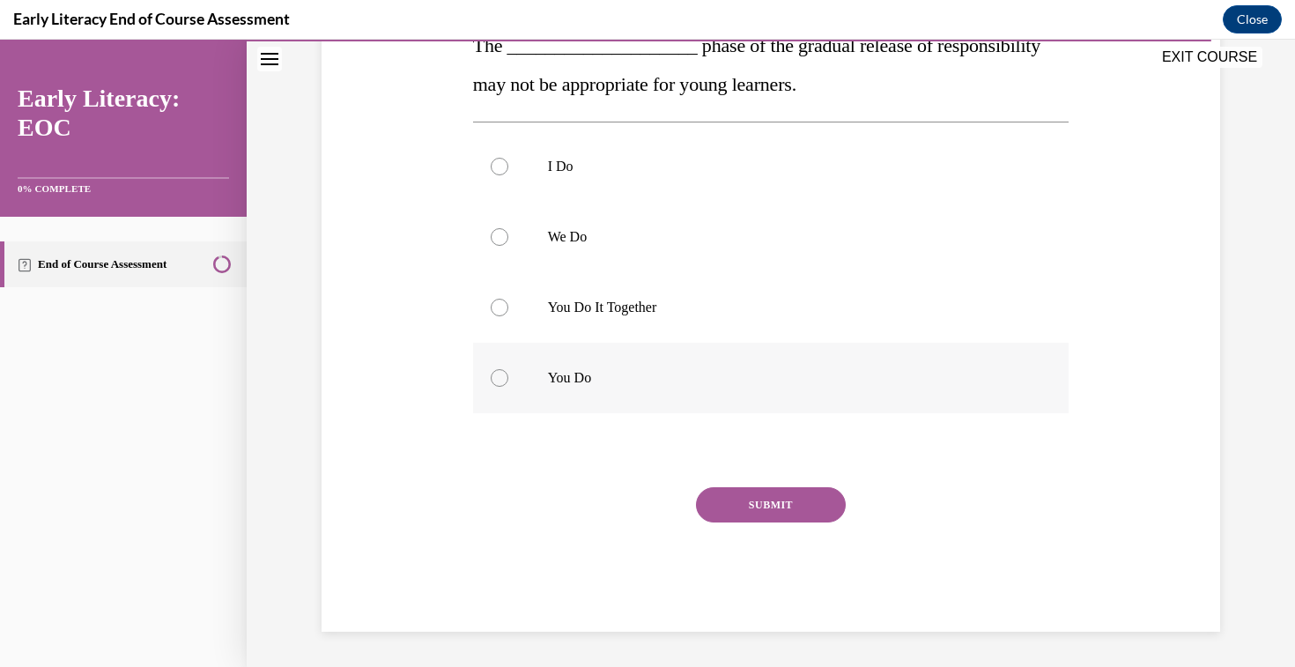
click at [595, 384] on p "You Do" at bounding box center [786, 378] width 477 height 18
click at [741, 494] on button "SUBMIT" at bounding box center [771, 504] width 150 height 35
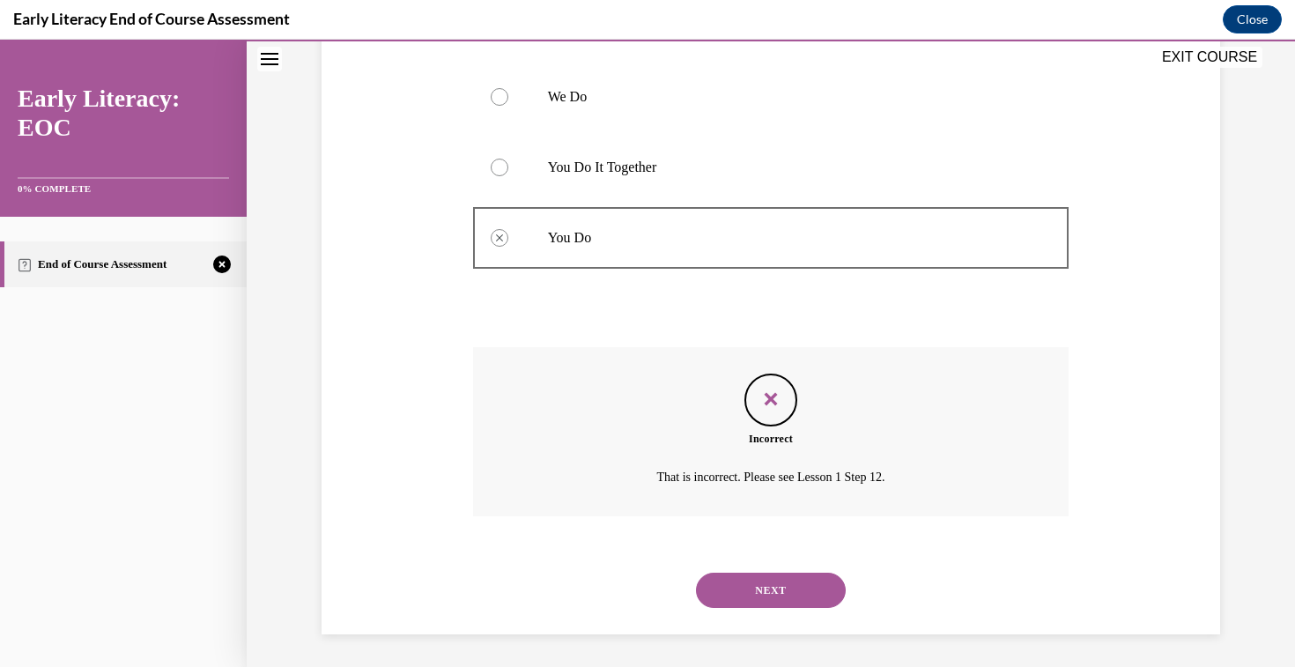
scroll to position [452, 0]
click at [762, 593] on button "NEXT" at bounding box center [771, 587] width 150 height 35
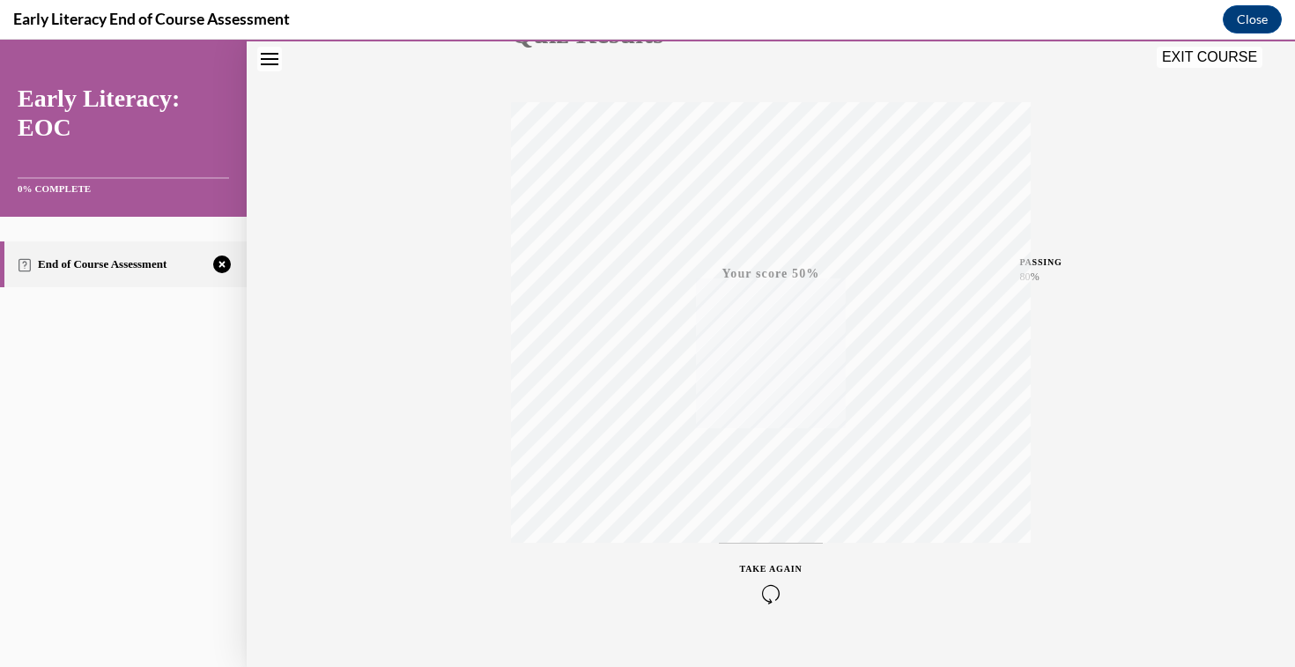
scroll to position [276, 0]
click at [778, 515] on button "TAKE AGAIN" at bounding box center [771, 547] width 105 height 79
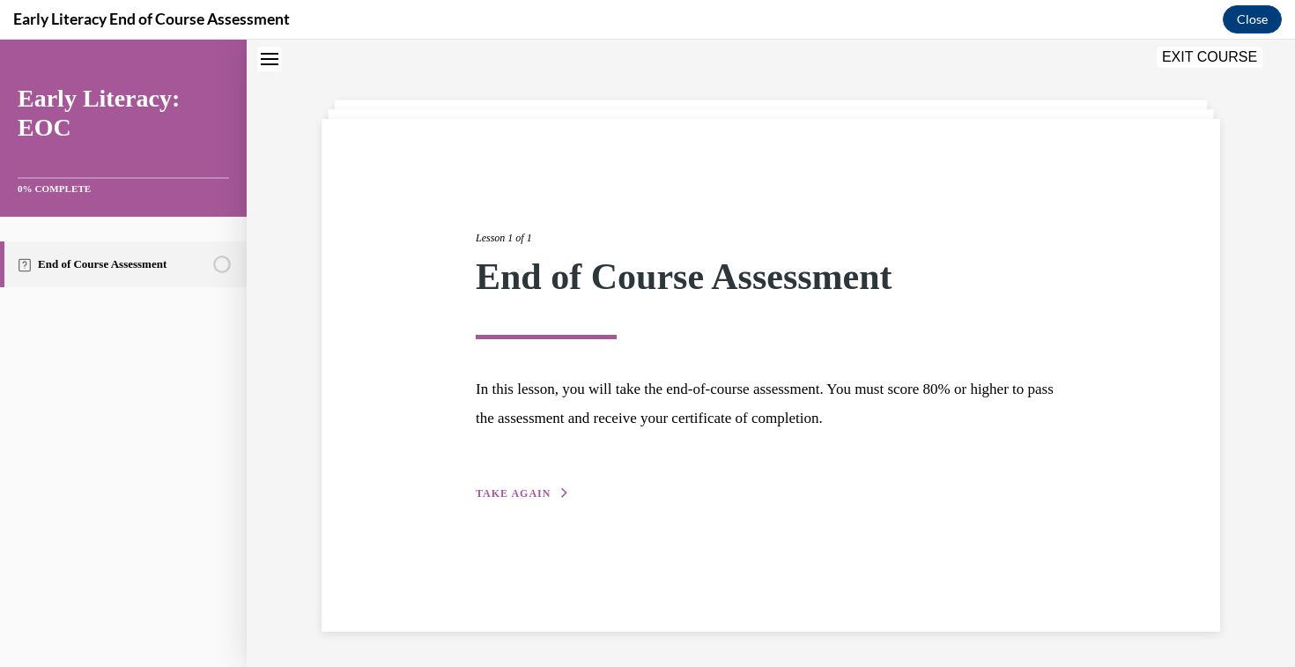
scroll to position [55, 0]
click at [520, 496] on span "TAKE AGAIN" at bounding box center [513, 493] width 75 height 12
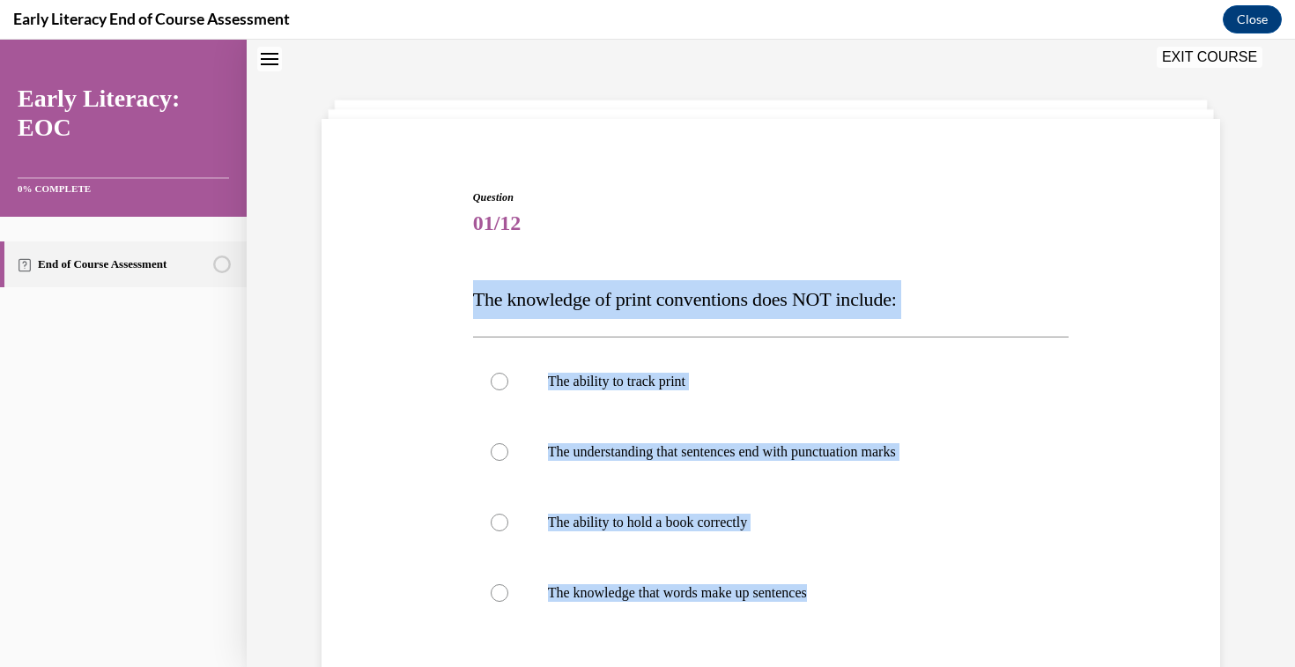
drag, startPoint x: 469, startPoint y: 305, endPoint x: 865, endPoint y: 649, distance: 524.3
click at [865, 649] on div "Question 01/12 The knowledge of print conventions does NOT include: The ability…" at bounding box center [771, 504] width 605 height 683
copy div "The knowledge of print conventions does NOT include: The ability to track print…"
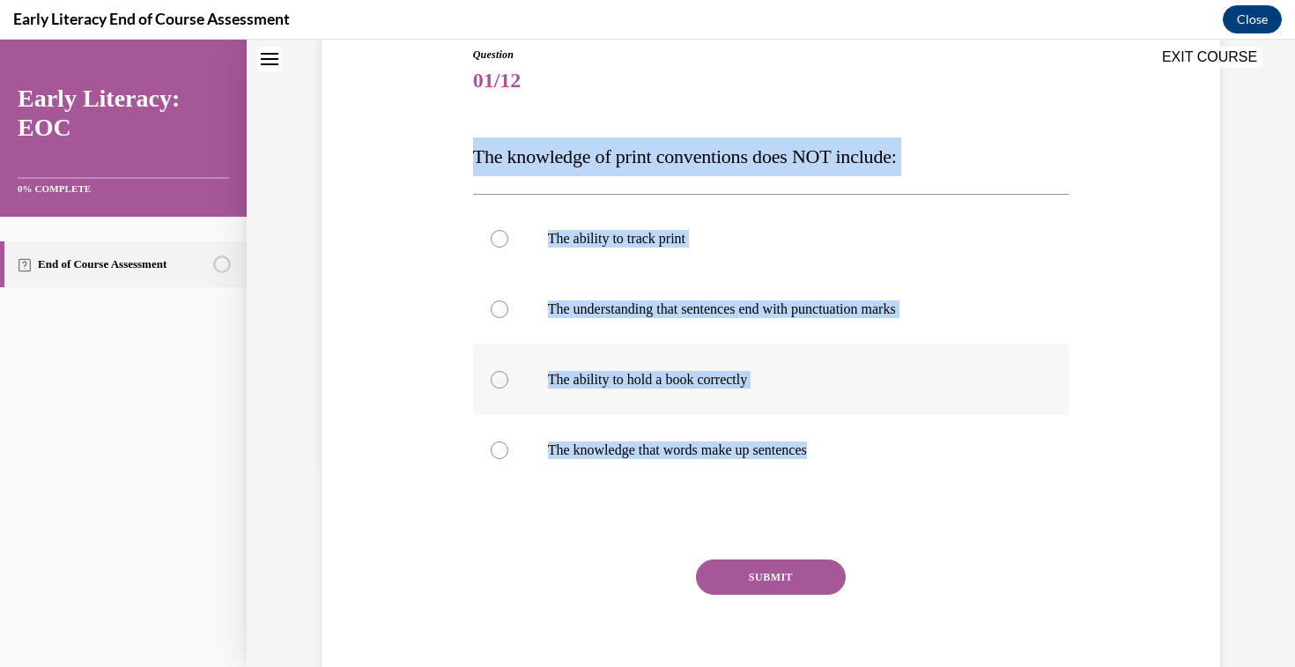
scroll to position [197, 0]
click at [666, 387] on p "The ability to hold a book correctly" at bounding box center [786, 381] width 477 height 18
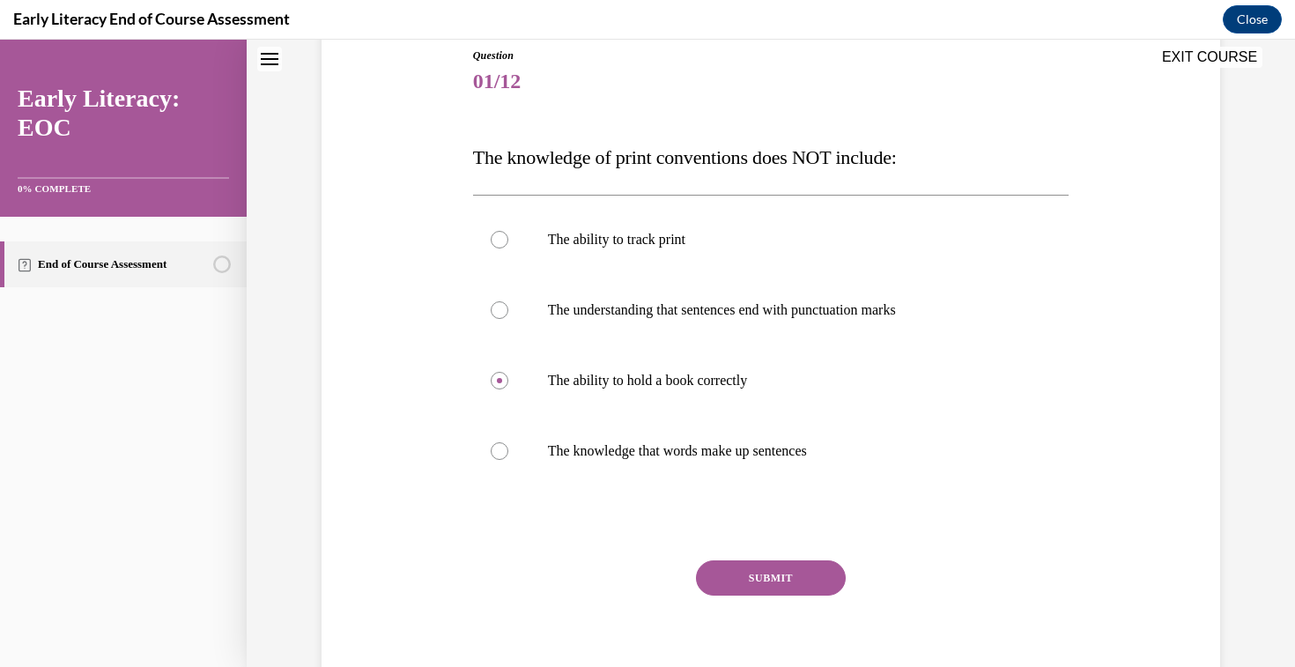
click at [779, 579] on button "SUBMIT" at bounding box center [771, 577] width 150 height 35
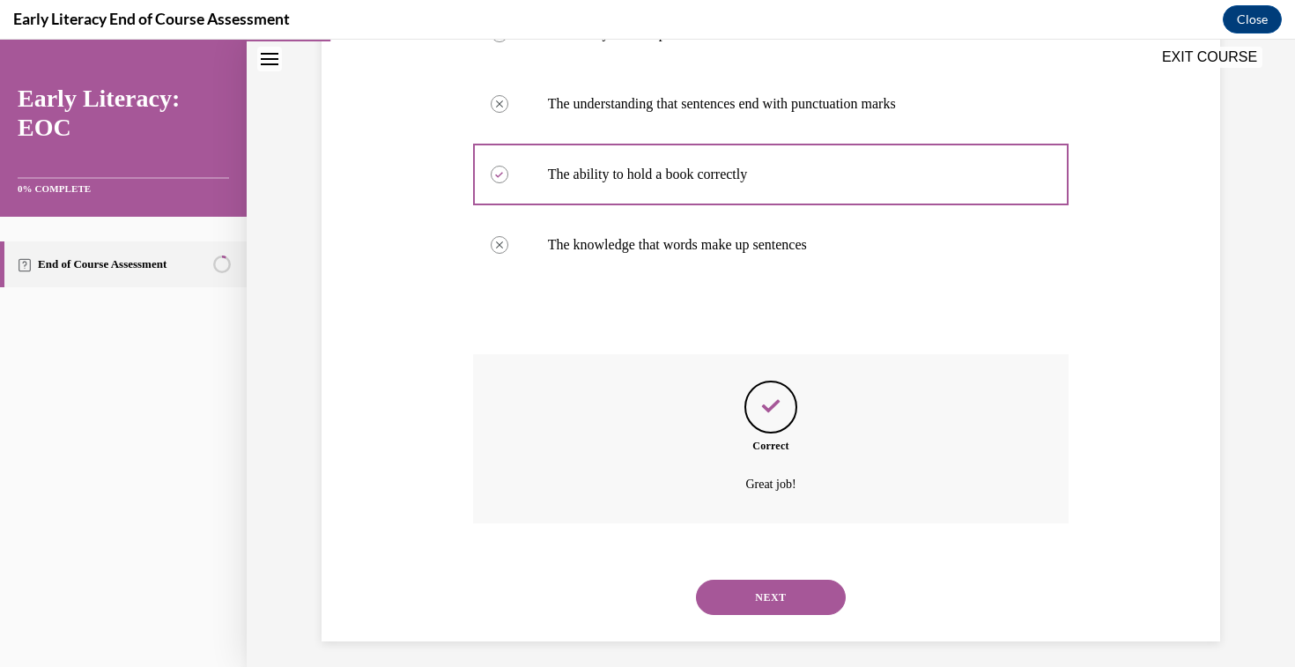
scroll to position [413, 0]
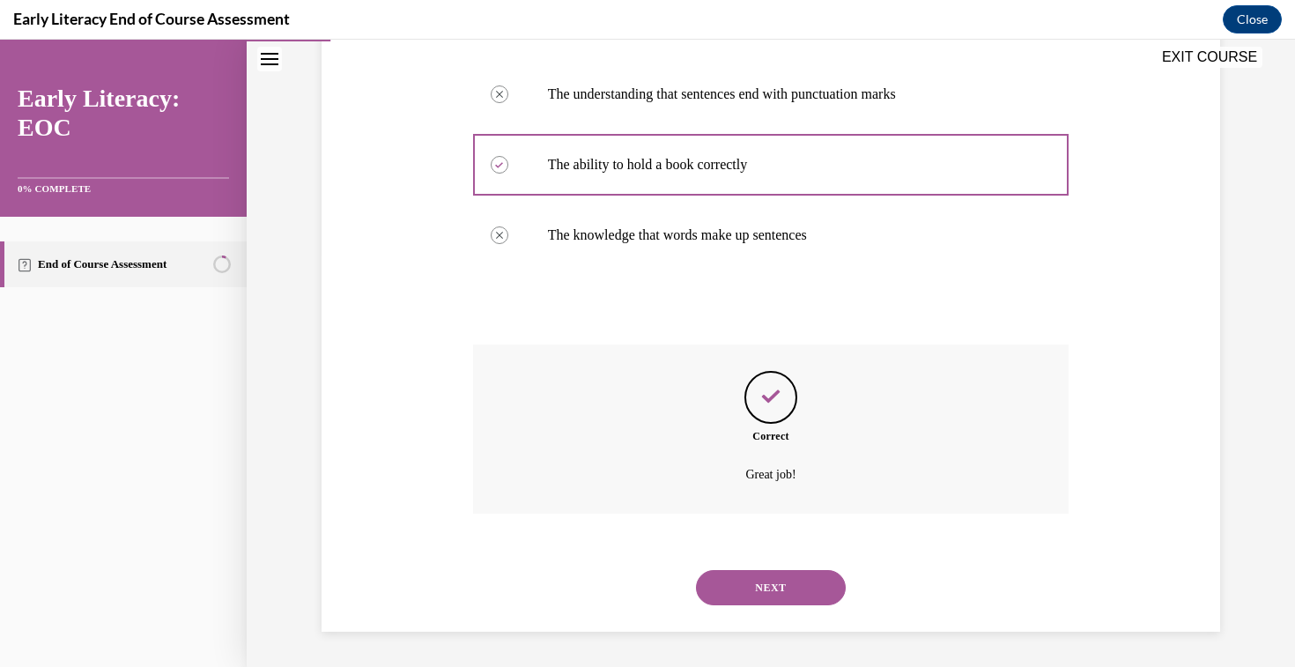
click at [756, 582] on button "NEXT" at bounding box center [771, 587] width 150 height 35
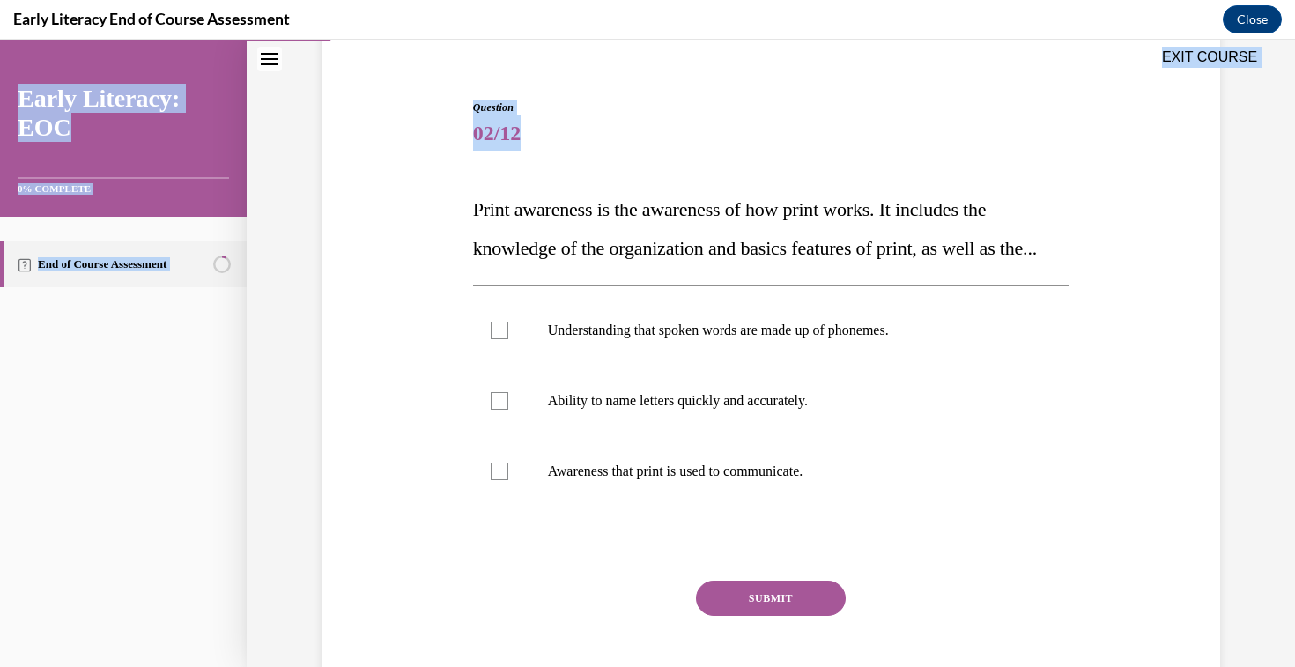
scroll to position [277, 0]
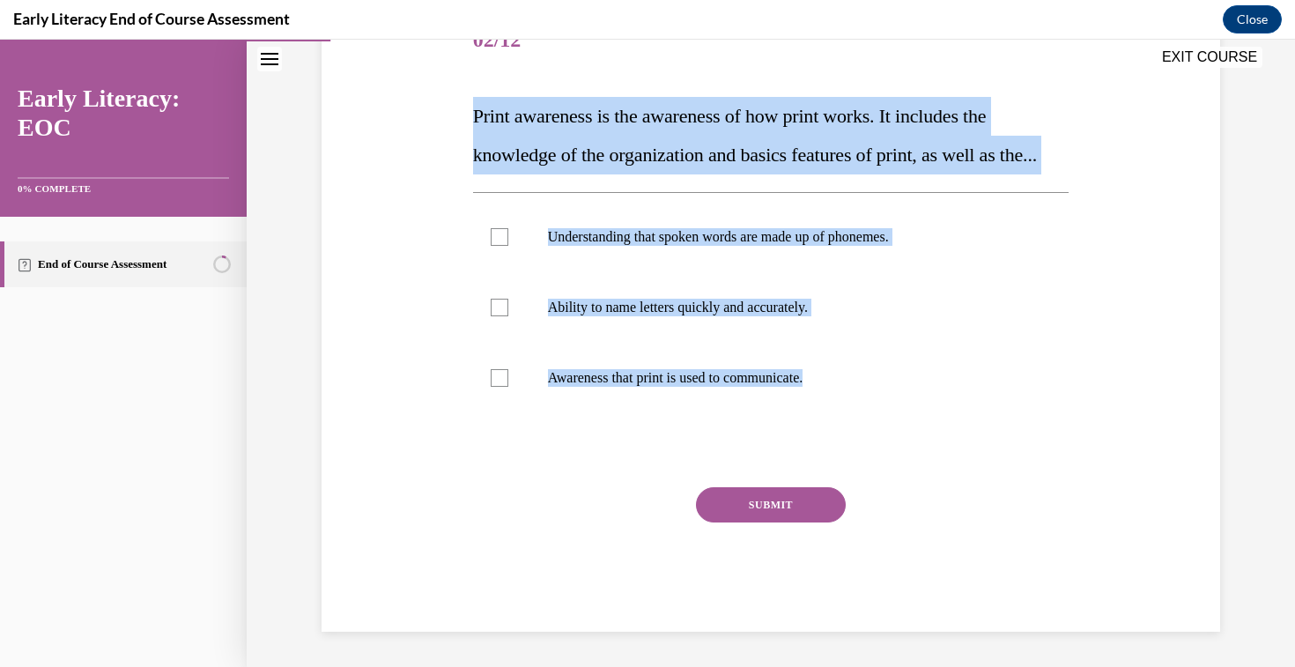
drag, startPoint x: 473, startPoint y: 355, endPoint x: 848, endPoint y: 416, distance: 380.1
click at [848, 416] on div "Question 02/12 Print awareness is the awareness of how print works. It includes…" at bounding box center [771, 318] width 596 height 625
copy div "Print awareness is the awareness of how print works. It includes the knowledge …"
click at [732, 384] on p "Awareness that print is used to communicate." at bounding box center [786, 378] width 477 height 18
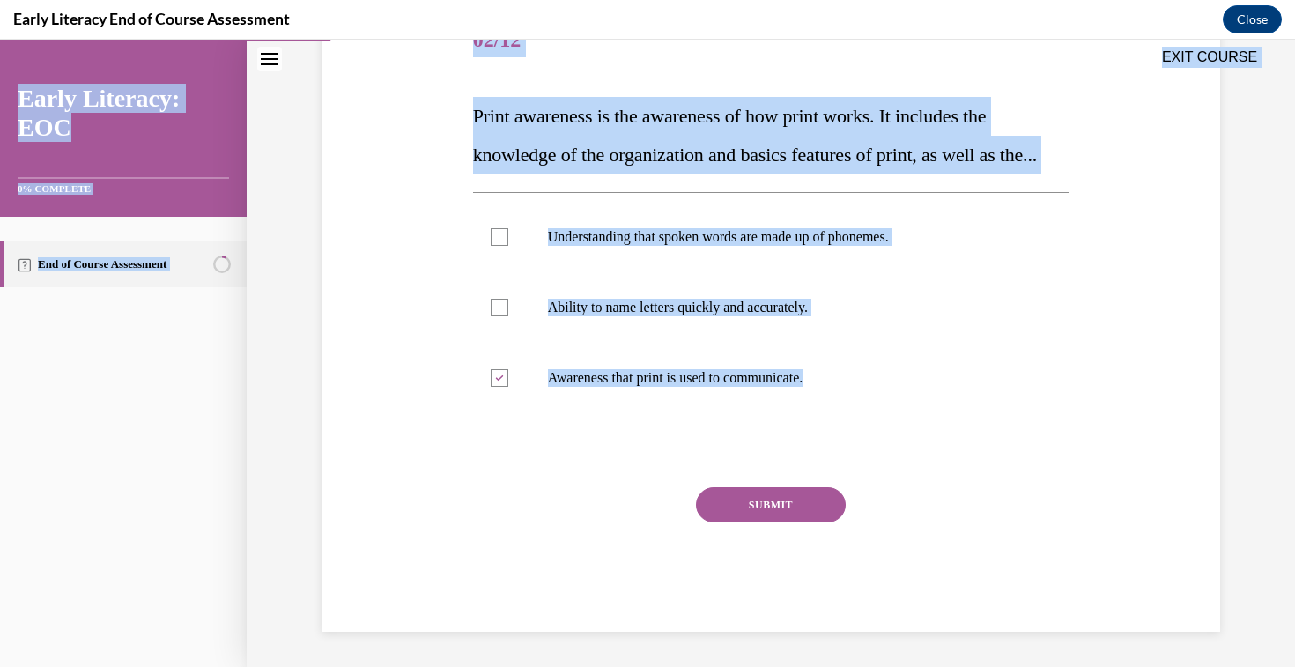
drag, startPoint x: 472, startPoint y: 75, endPoint x: 902, endPoint y: 438, distance: 562.5
click at [902, 438] on div "EXIT COURSE Early Literacy: EOC 0% COMPLETE End of Course Assessment Home Quest…" at bounding box center [647, 353] width 1295 height 627
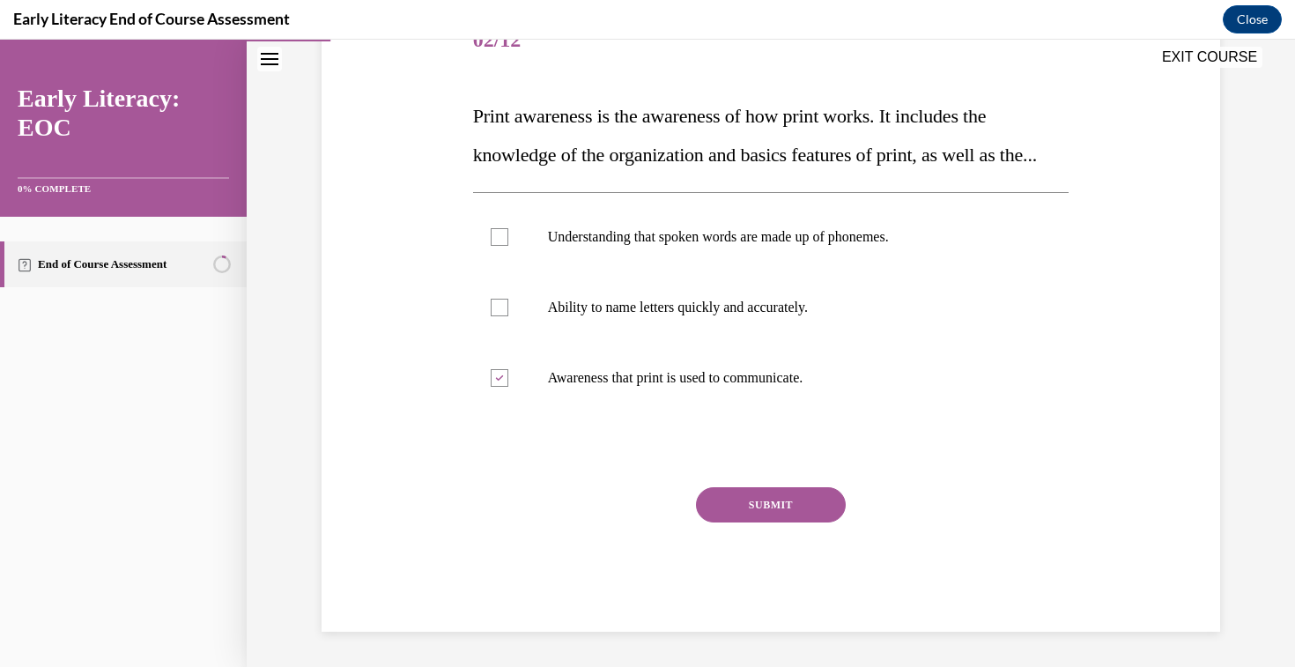
click at [787, 525] on div "SUBMIT" at bounding box center [771, 531] width 596 height 88
click at [798, 502] on button "SUBMIT" at bounding box center [771, 504] width 150 height 35
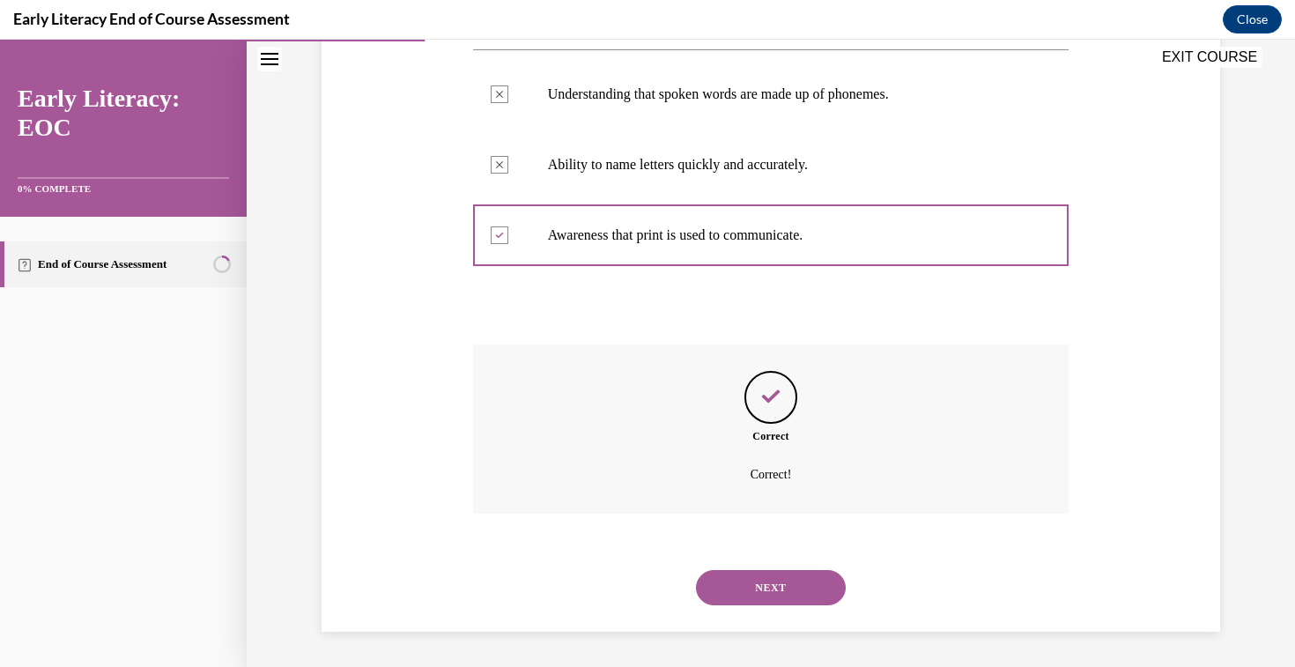
scroll to position [420, 0]
click at [789, 600] on button "NEXT" at bounding box center [771, 587] width 150 height 35
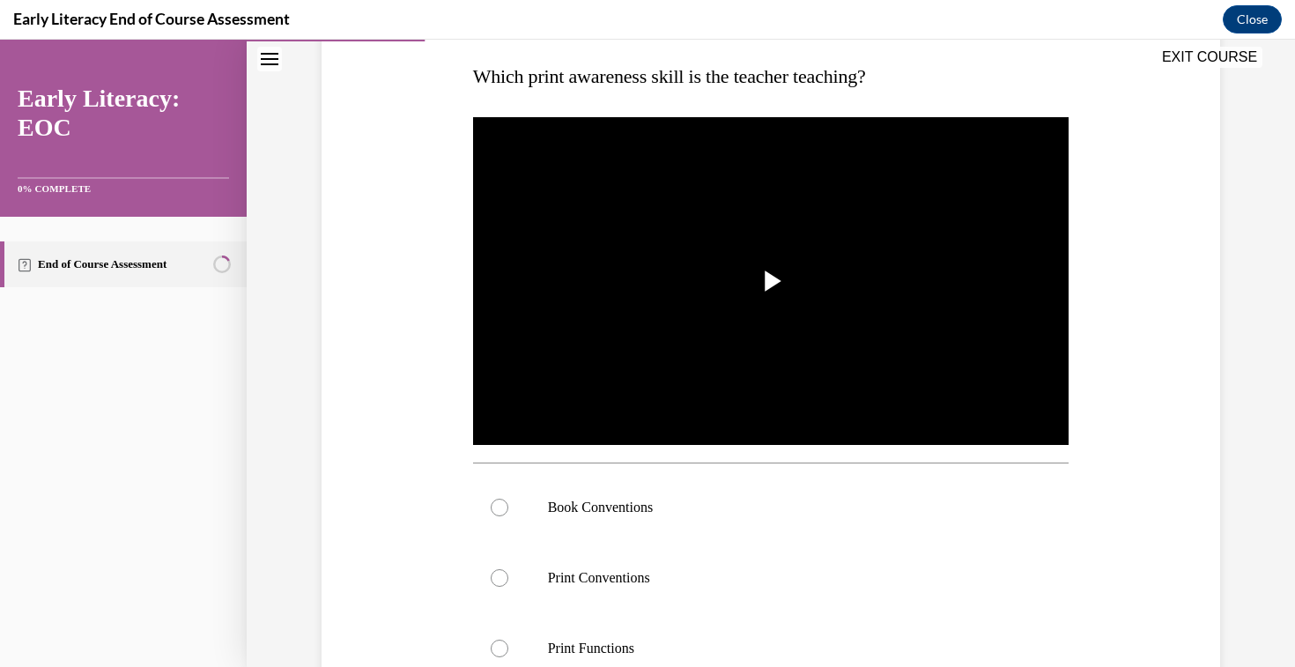
scroll to position [281, 0]
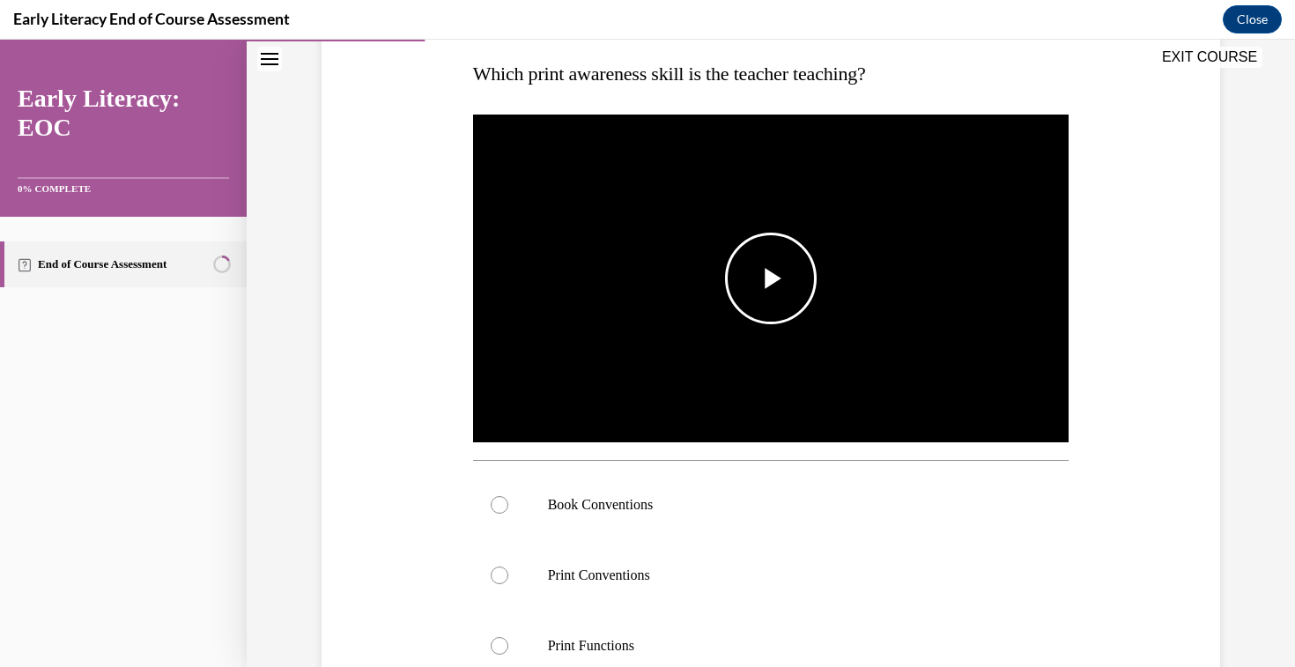
click at [771, 278] on span "Video player" at bounding box center [771, 278] width 0 height 0
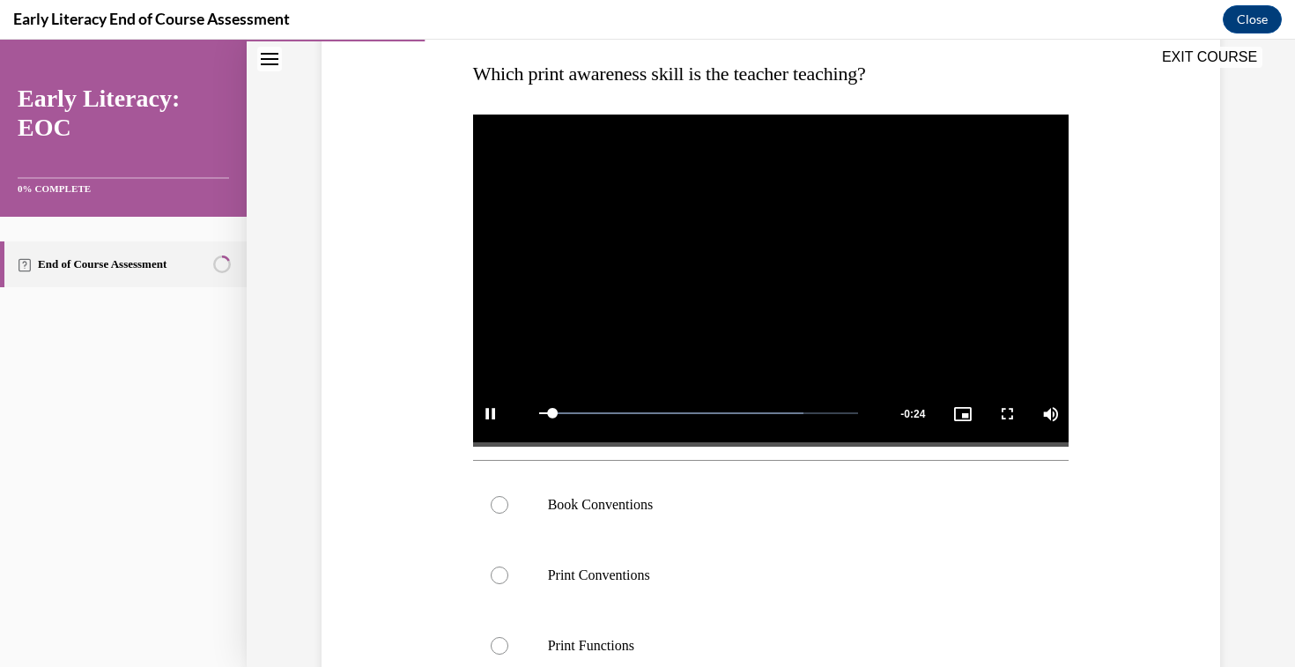
click at [787, 282] on video "Video player" at bounding box center [771, 279] width 596 height 336
click at [612, 519] on div at bounding box center [771, 504] width 596 height 70
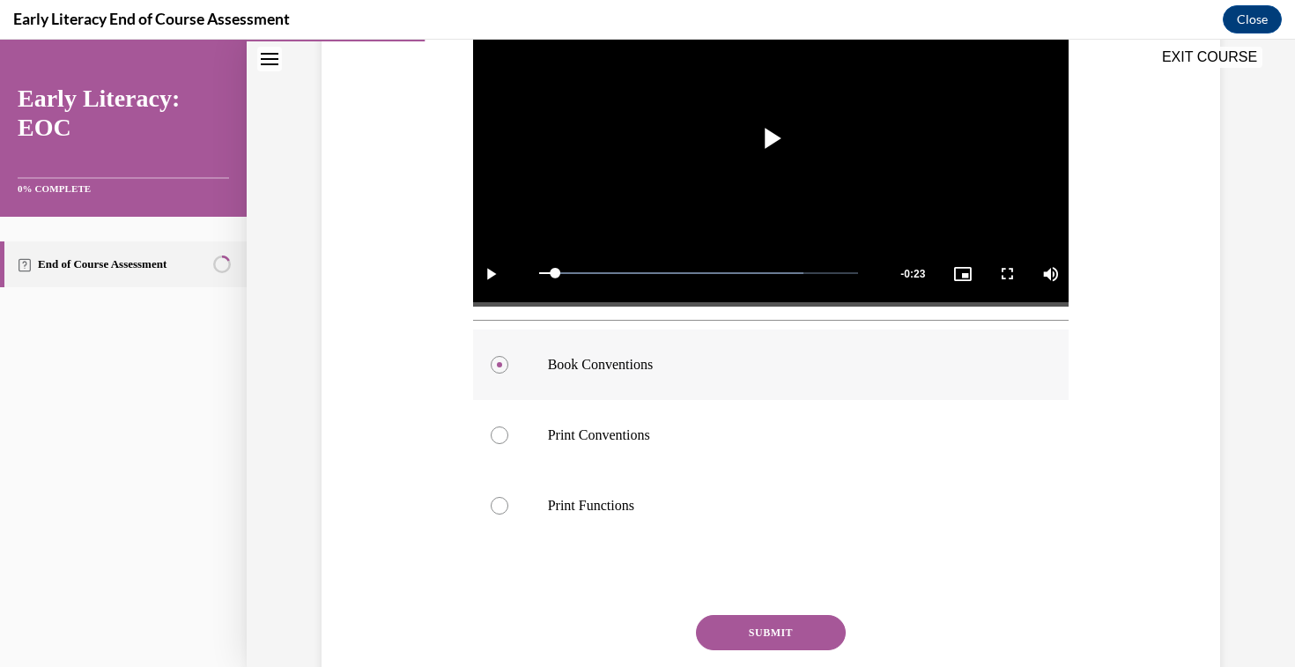
scroll to position [457, 0]
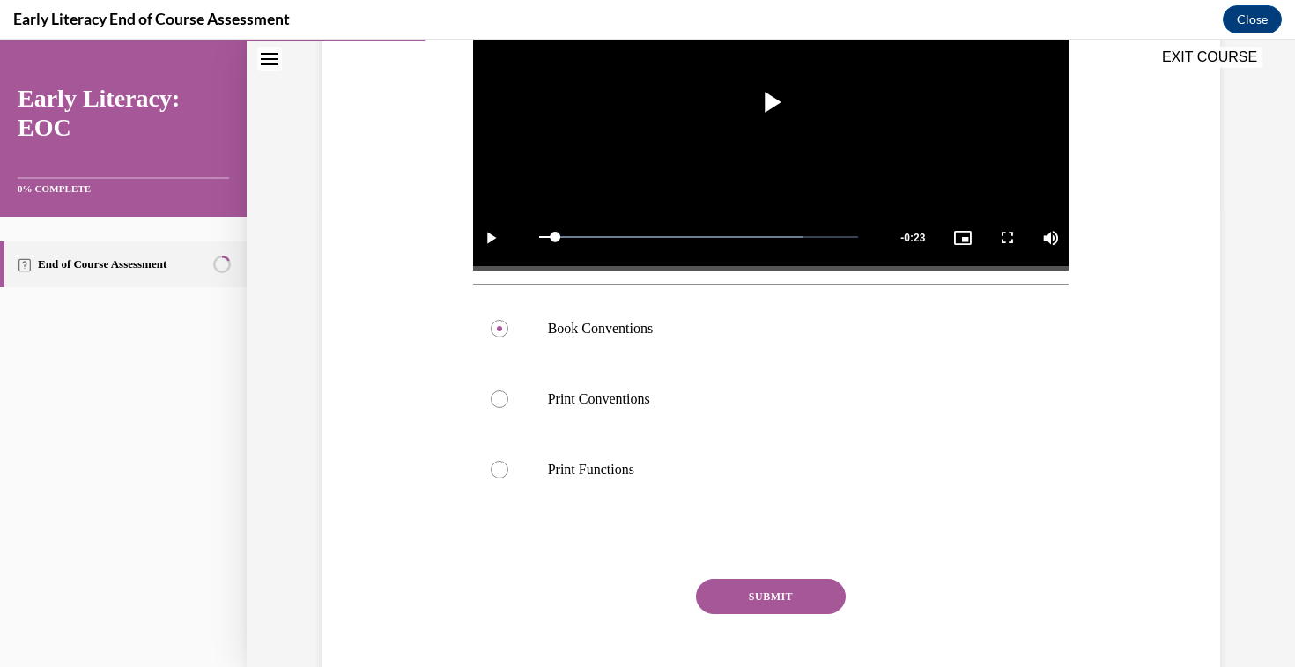
click at [779, 586] on button "SUBMIT" at bounding box center [771, 596] width 150 height 35
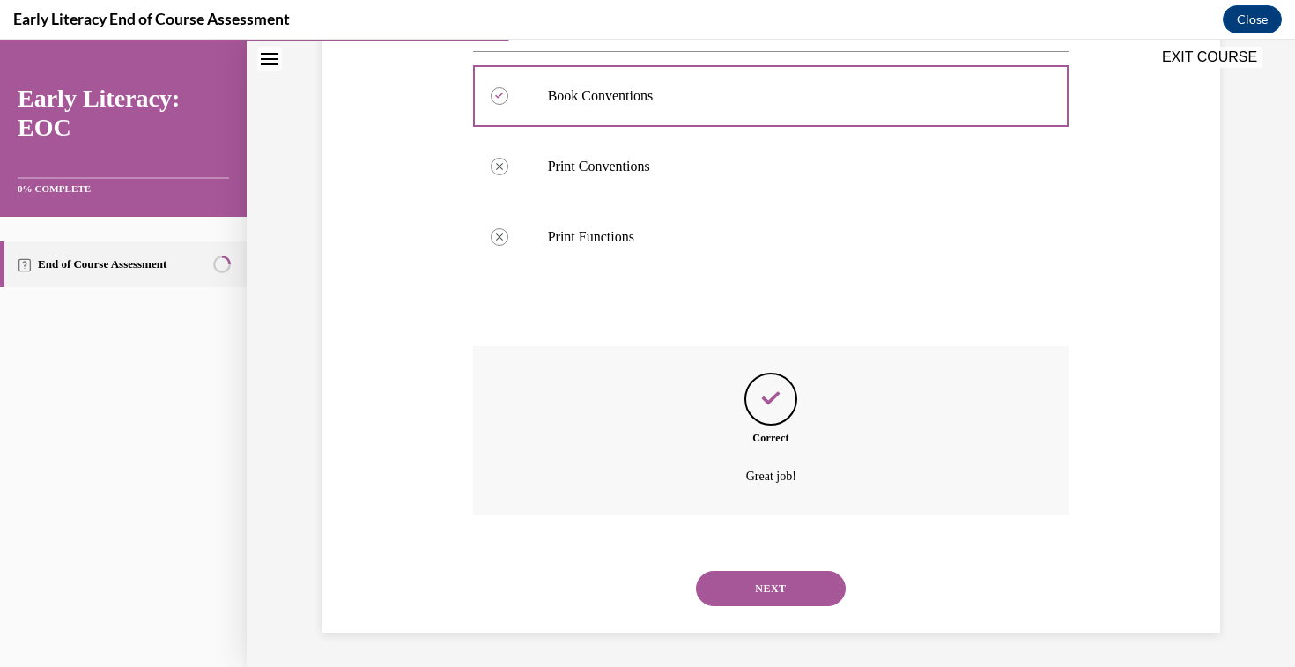
scroll to position [690, 0]
click at [810, 589] on button "NEXT" at bounding box center [771, 587] width 150 height 35
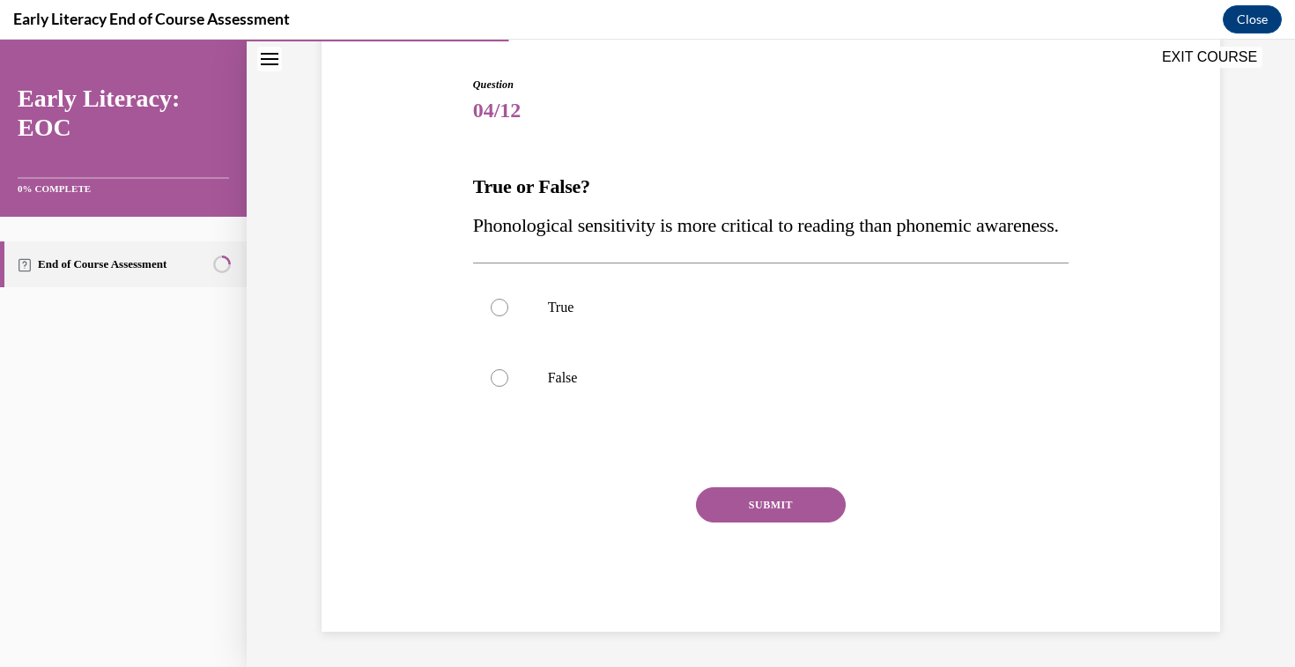
scroll to position [196, 0]
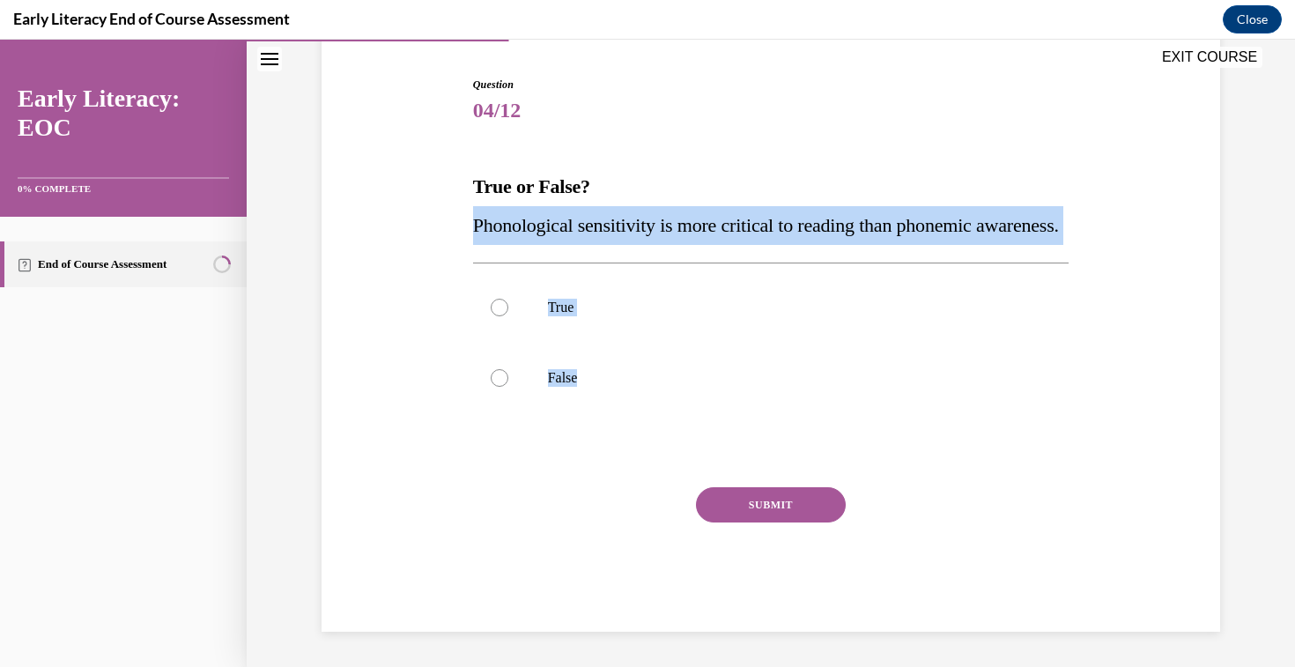
drag, startPoint x: 476, startPoint y: 192, endPoint x: 624, endPoint y: 452, distance: 299.4
click at [624, 452] on div "Question 04/12 True or False? Phonological sensitivity is more critical to read…" at bounding box center [771, 354] width 596 height 555
click at [496, 387] on div at bounding box center [500, 378] width 18 height 18
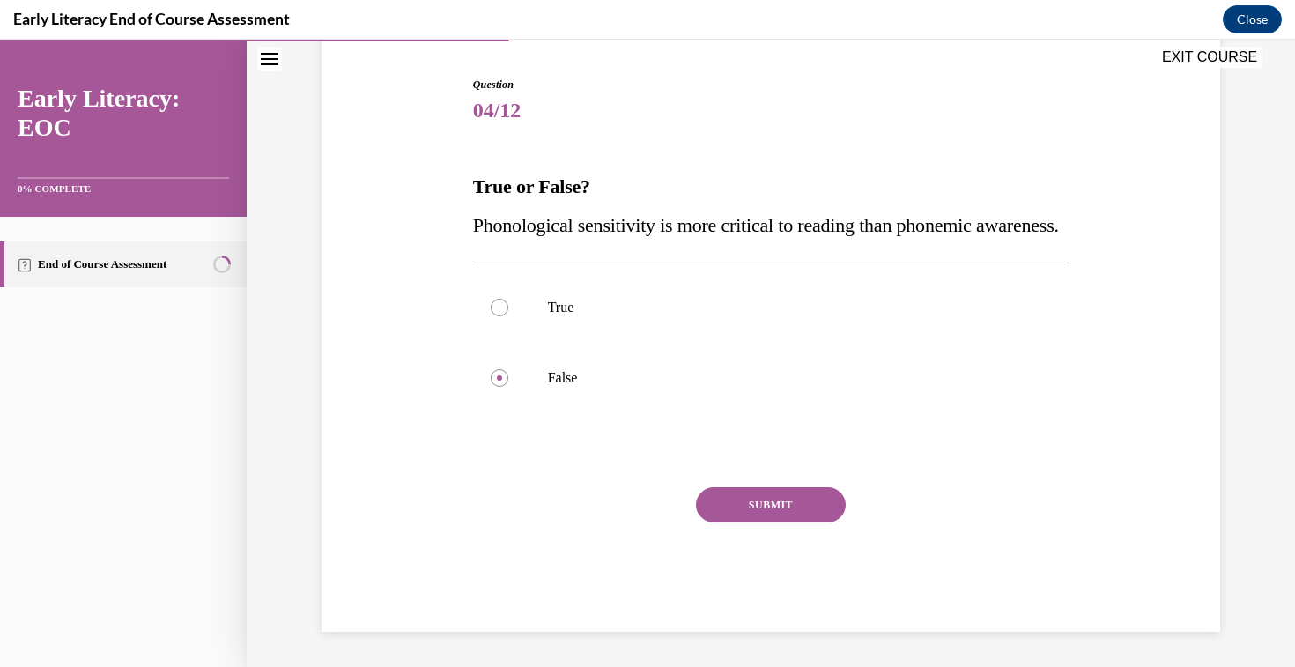
click at [754, 509] on button "SUBMIT" at bounding box center [771, 504] width 150 height 35
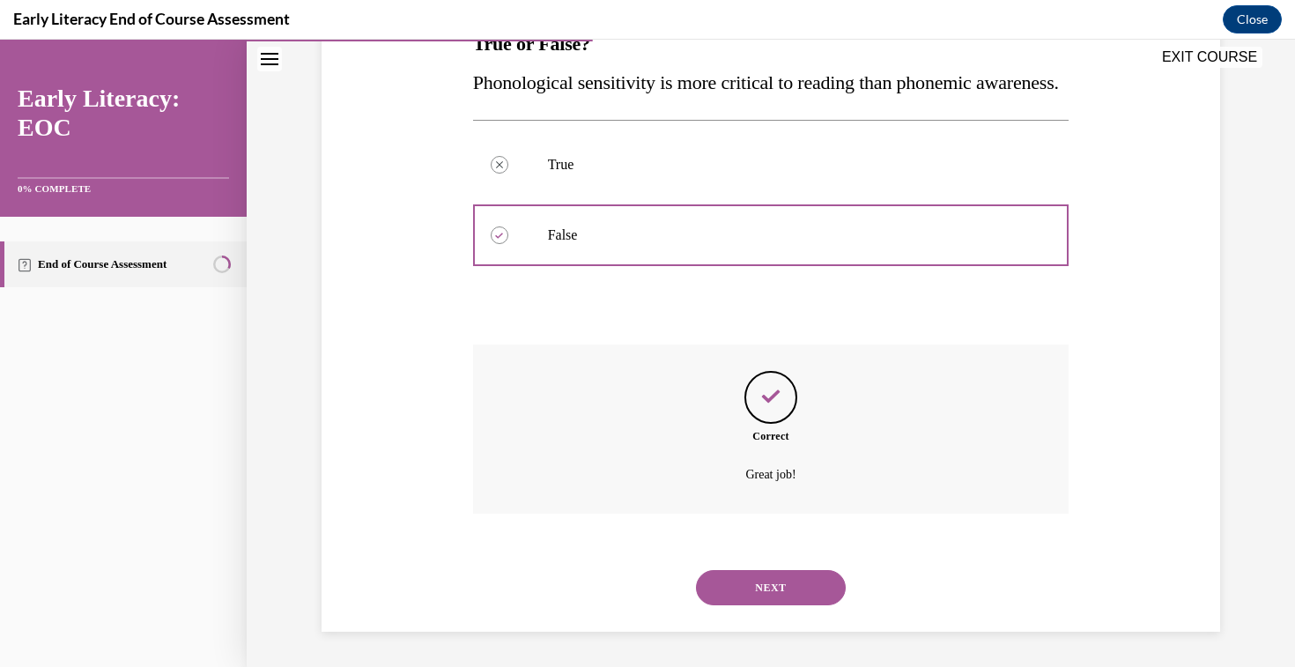
scroll to position [350, 0]
click at [805, 589] on button "NEXT" at bounding box center [771, 587] width 150 height 35
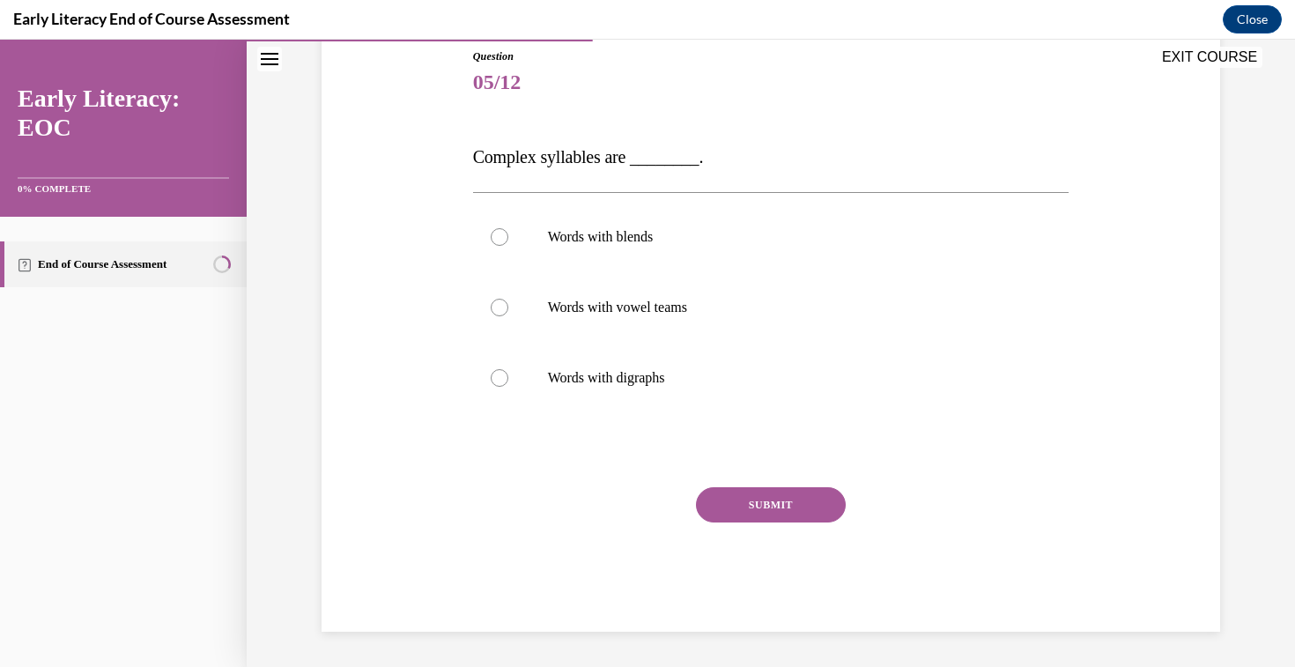
scroll to position [196, 0]
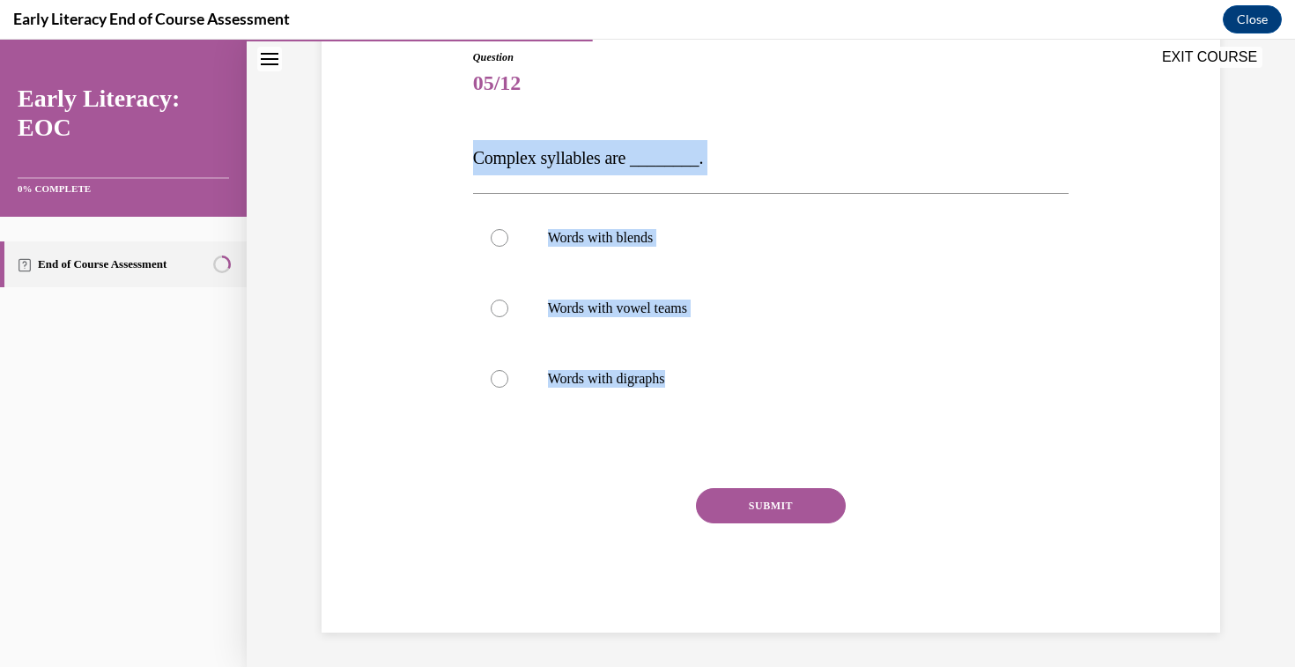
drag, startPoint x: 475, startPoint y: 159, endPoint x: 690, endPoint y: 425, distance: 342.6
click at [690, 425] on div "Question 05/12 Complex syllables are ________. Words with blends Words with vow…" at bounding box center [771, 340] width 596 height 583
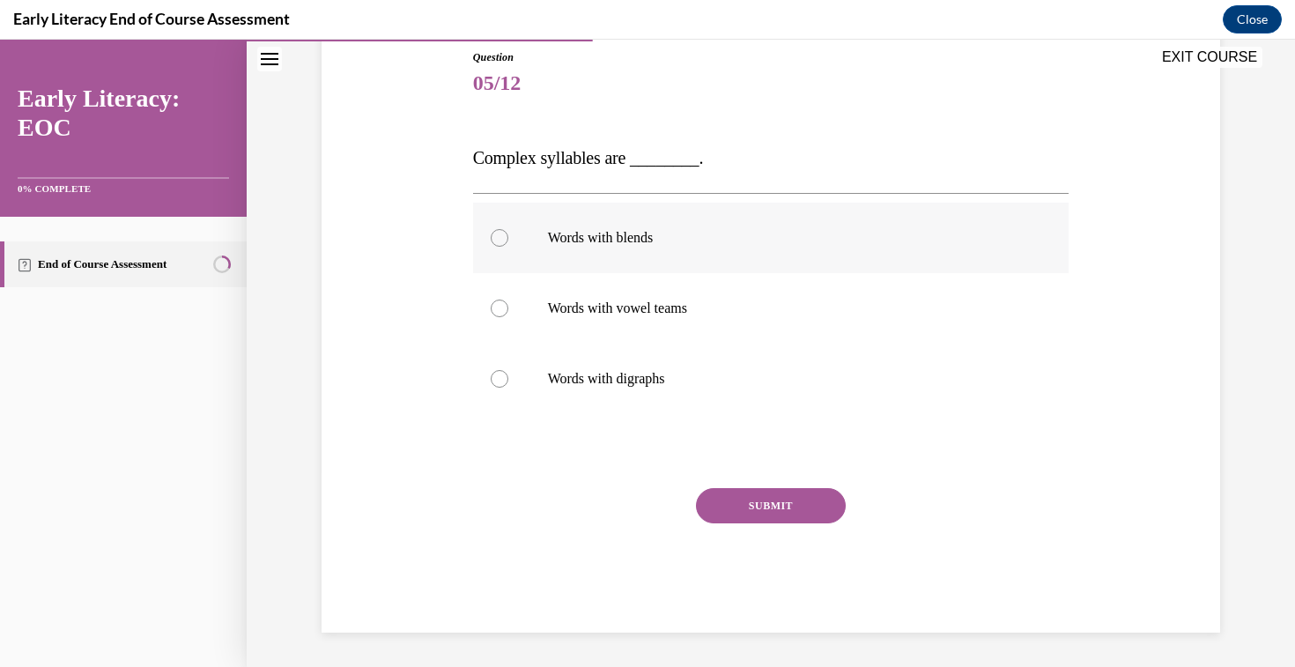
click at [605, 232] on p "Words with blends" at bounding box center [786, 238] width 477 height 18
click at [760, 500] on button "SUBMIT" at bounding box center [771, 505] width 150 height 35
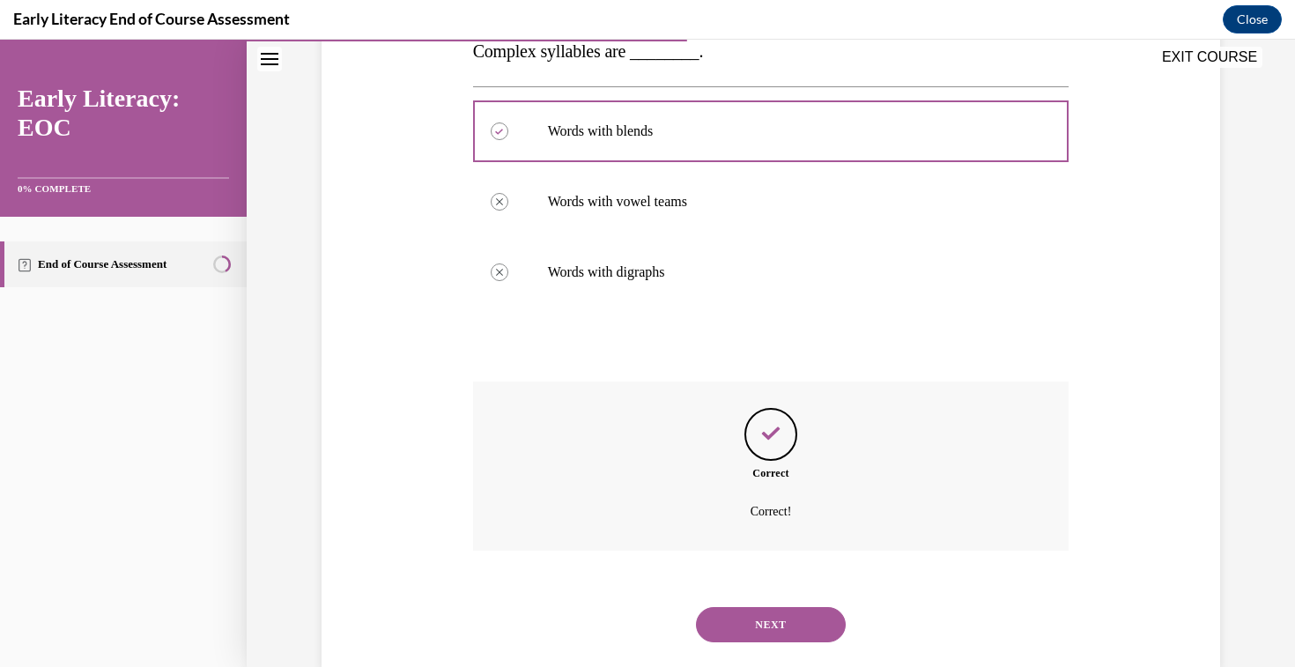
scroll to position [339, 0]
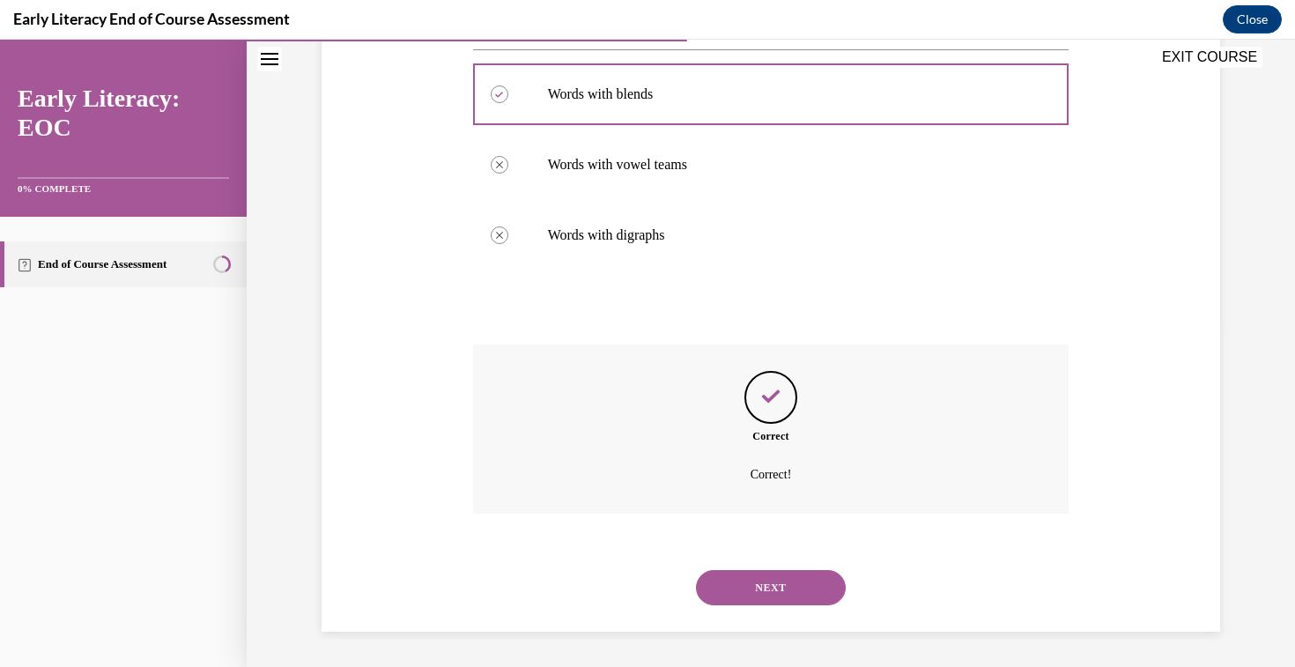
click at [768, 579] on button "NEXT" at bounding box center [771, 587] width 150 height 35
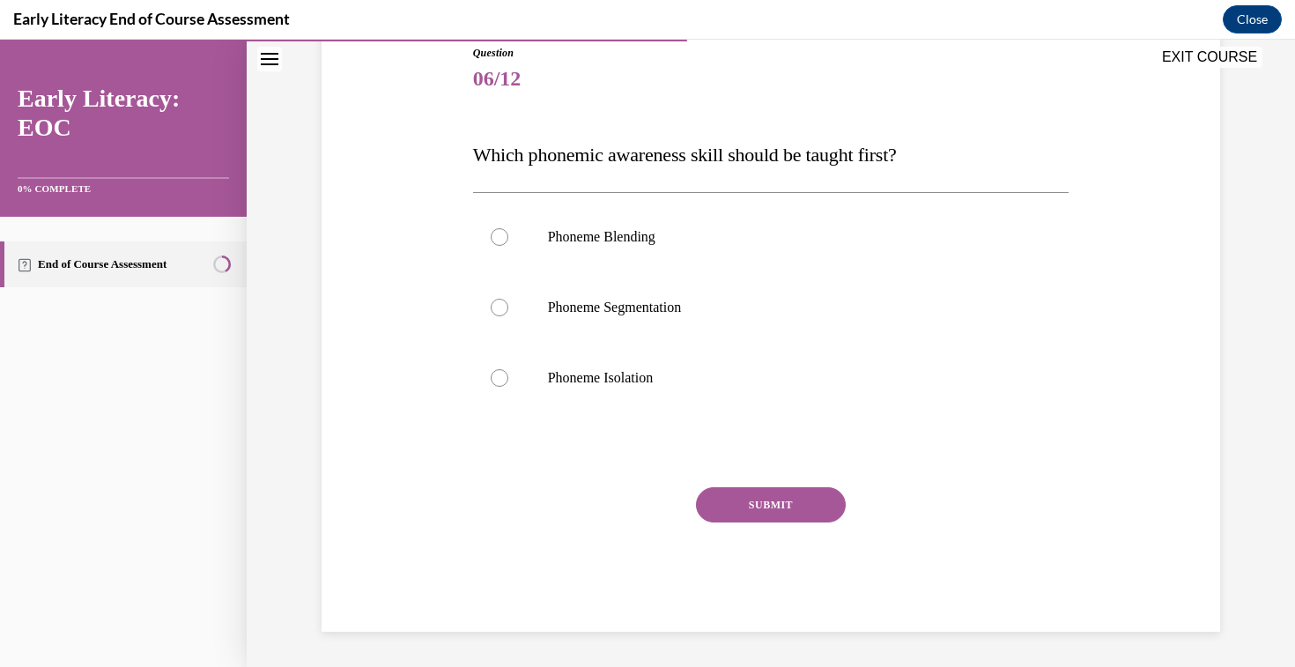
scroll to position [196, 0]
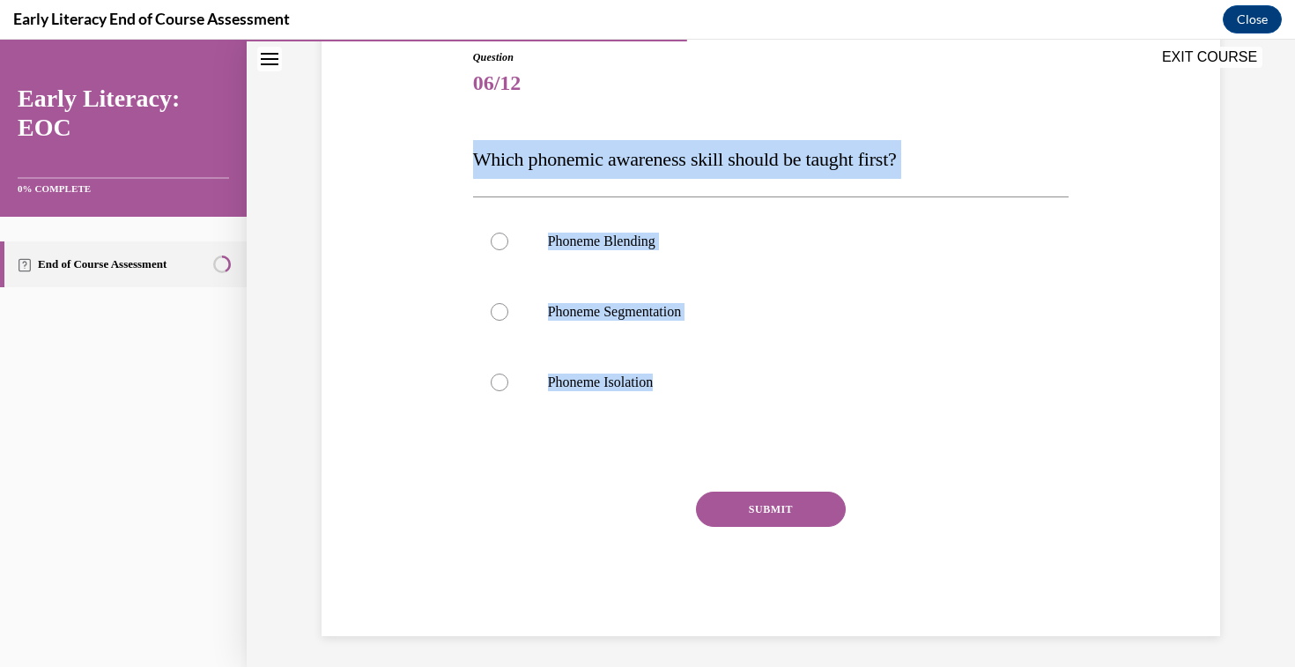
drag, startPoint x: 473, startPoint y: 159, endPoint x: 763, endPoint y: 421, distance: 390.9
click at [763, 422] on div "Question 06/12 Which phonemic awareness skill should be taught first? Phoneme B…" at bounding box center [771, 342] width 596 height 587
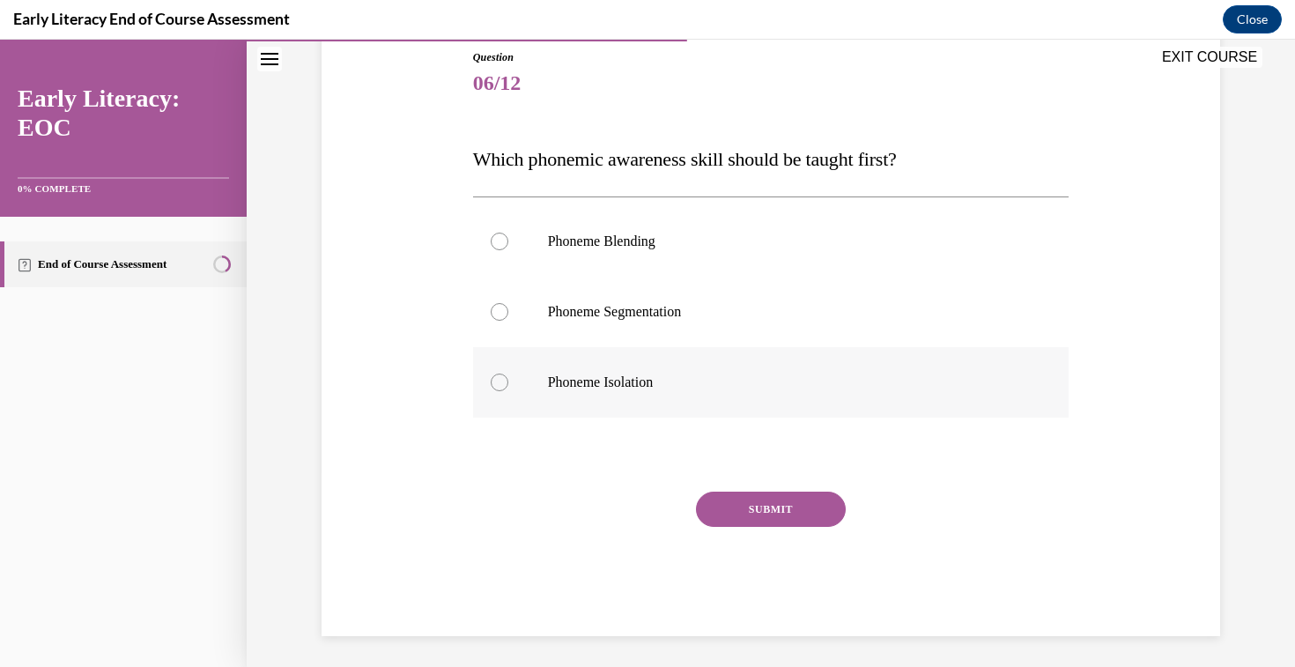
click at [660, 373] on p "Phoneme Isolation" at bounding box center [786, 382] width 477 height 18
click at [776, 515] on button "SUBMIT" at bounding box center [771, 508] width 150 height 35
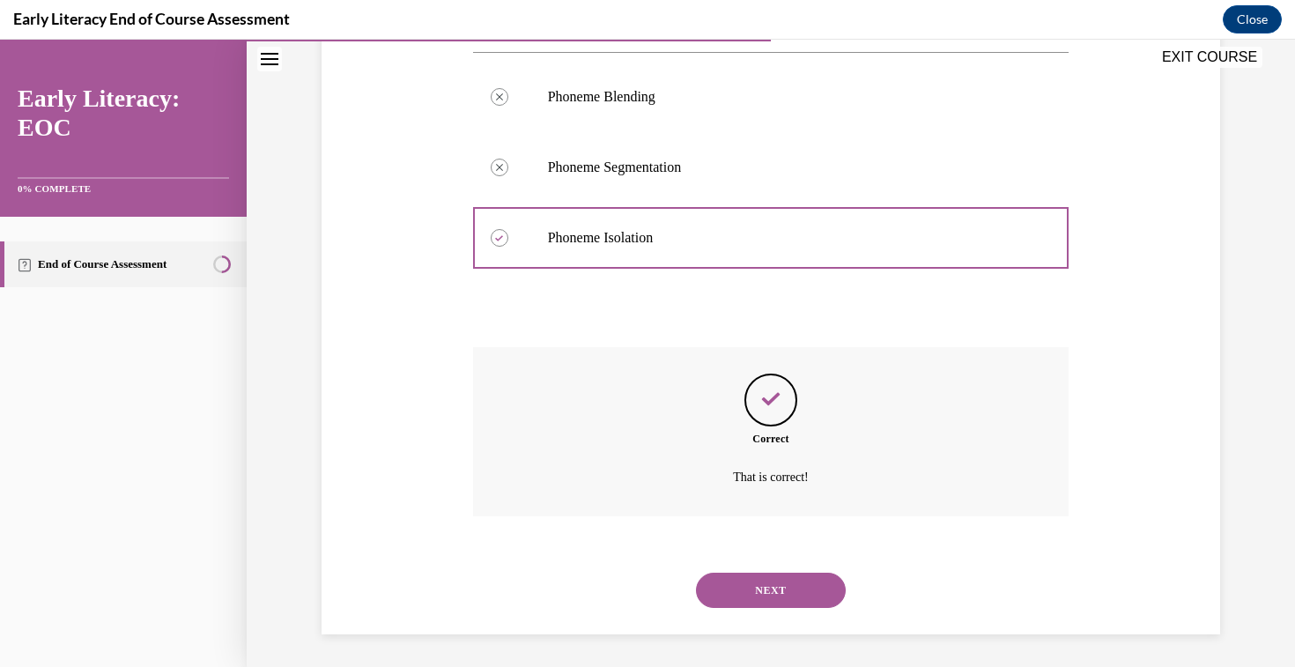
scroll to position [343, 0]
click at [804, 581] on button "NEXT" at bounding box center [771, 587] width 150 height 35
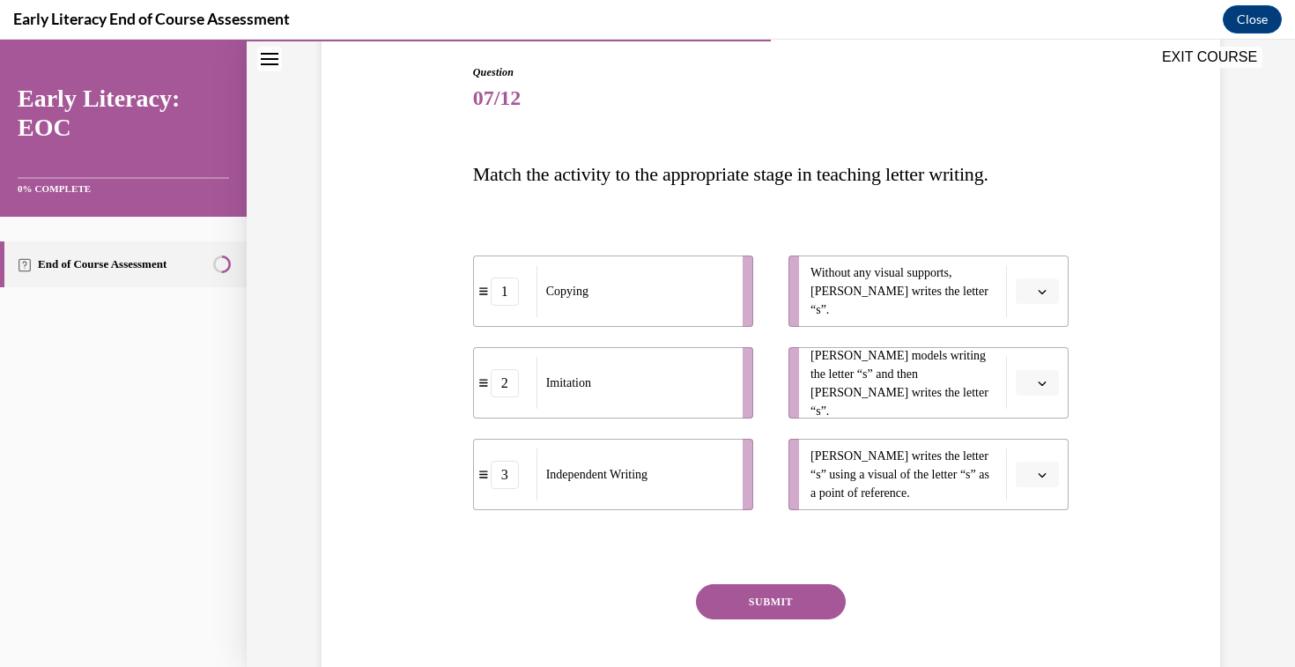
scroll to position [180, 0]
click at [1029, 296] on span "Please select an option" at bounding box center [1029, 293] width 6 height 18
click at [1034, 429] on div "3" at bounding box center [1035, 436] width 44 height 35
click at [1037, 391] on button "button" at bounding box center [1036, 384] width 43 height 26
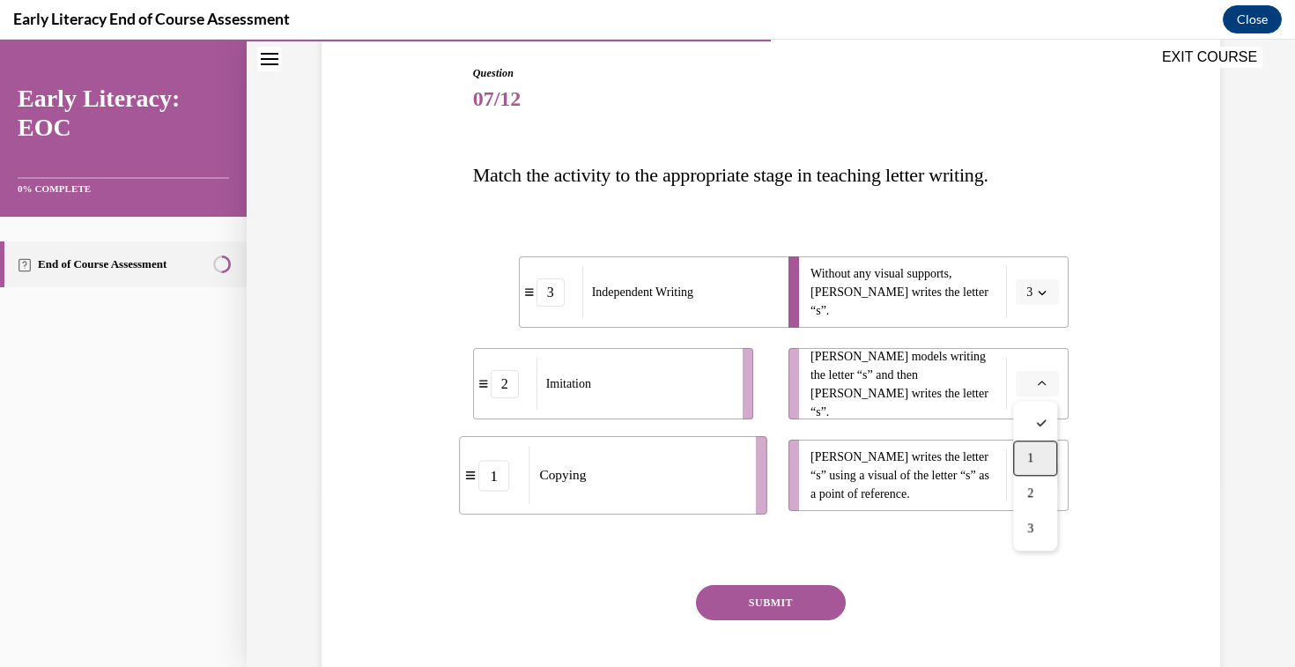
click at [1031, 461] on span "1" at bounding box center [1030, 458] width 6 height 14
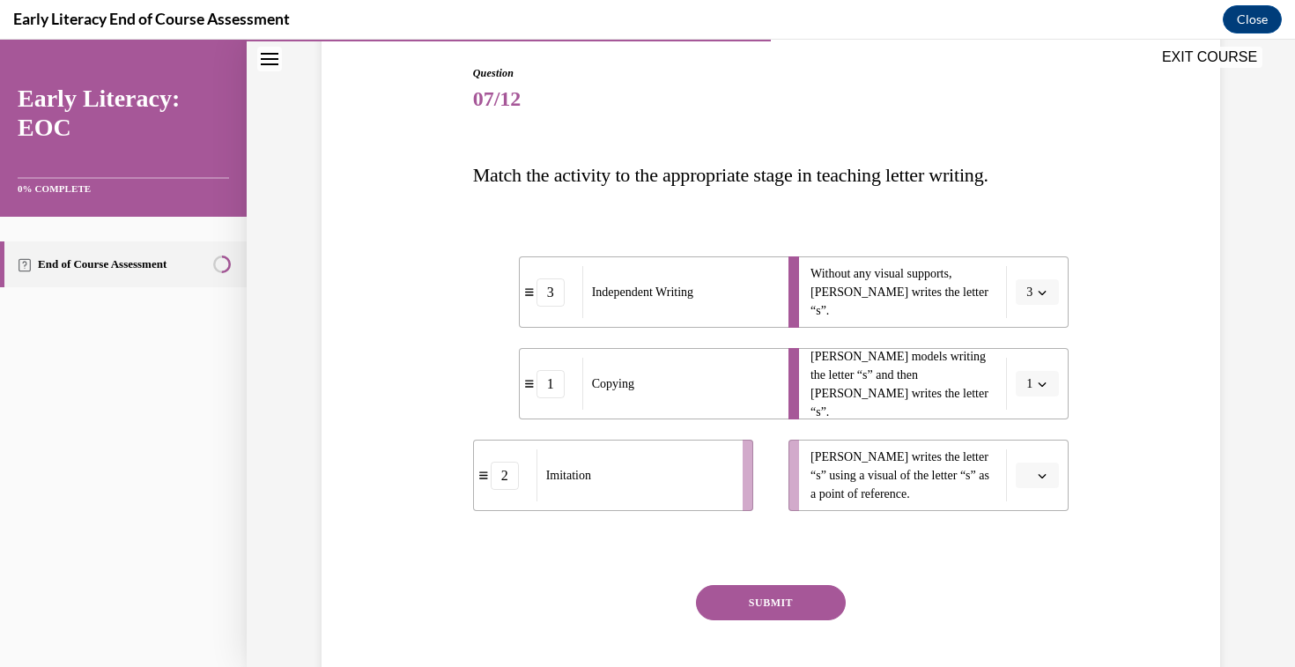
click at [1035, 467] on button "button" at bounding box center [1036, 475] width 43 height 26
click at [1045, 593] on div "2" at bounding box center [1035, 584] width 44 height 35
click at [739, 590] on button "SUBMIT" at bounding box center [771, 602] width 150 height 35
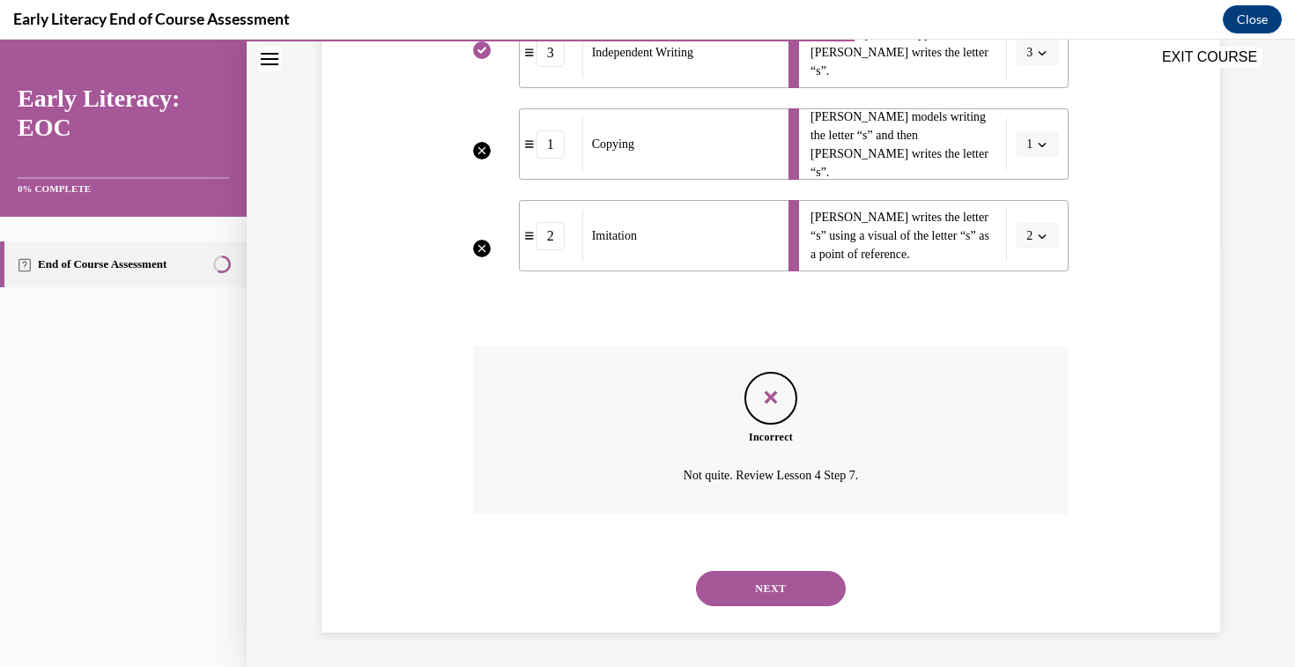
scroll to position [420, 0]
click at [739, 590] on button "NEXT" at bounding box center [771, 587] width 150 height 35
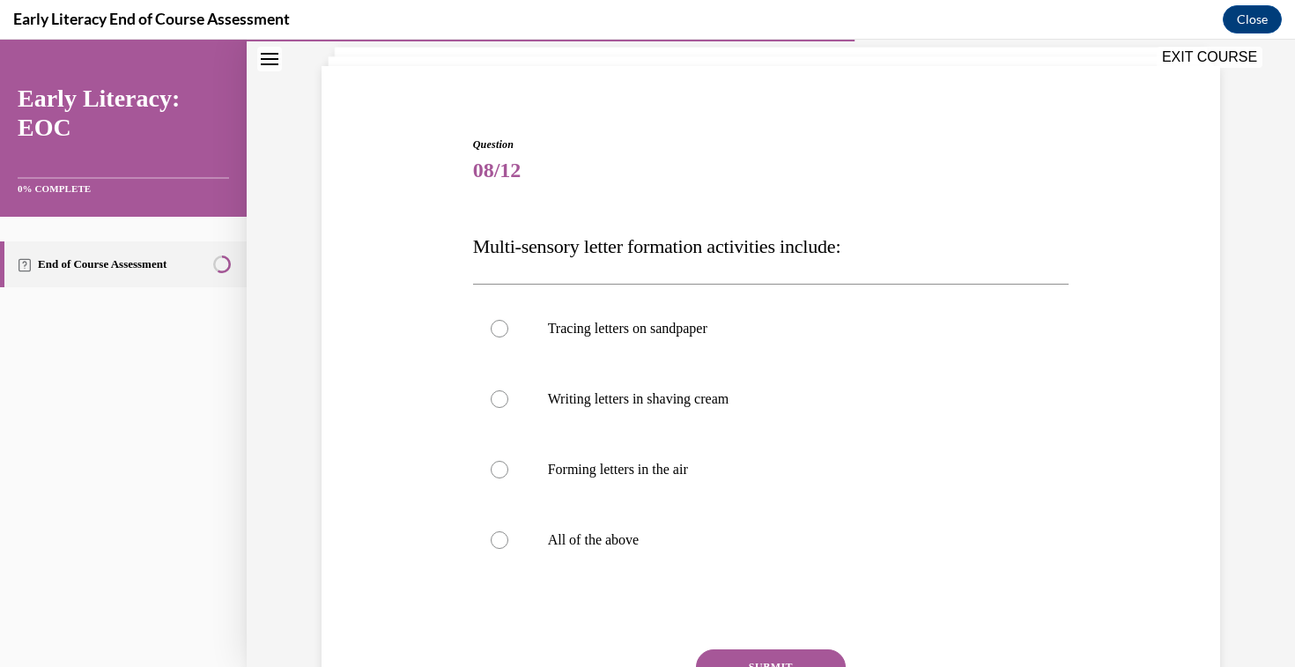
scroll to position [115, 0]
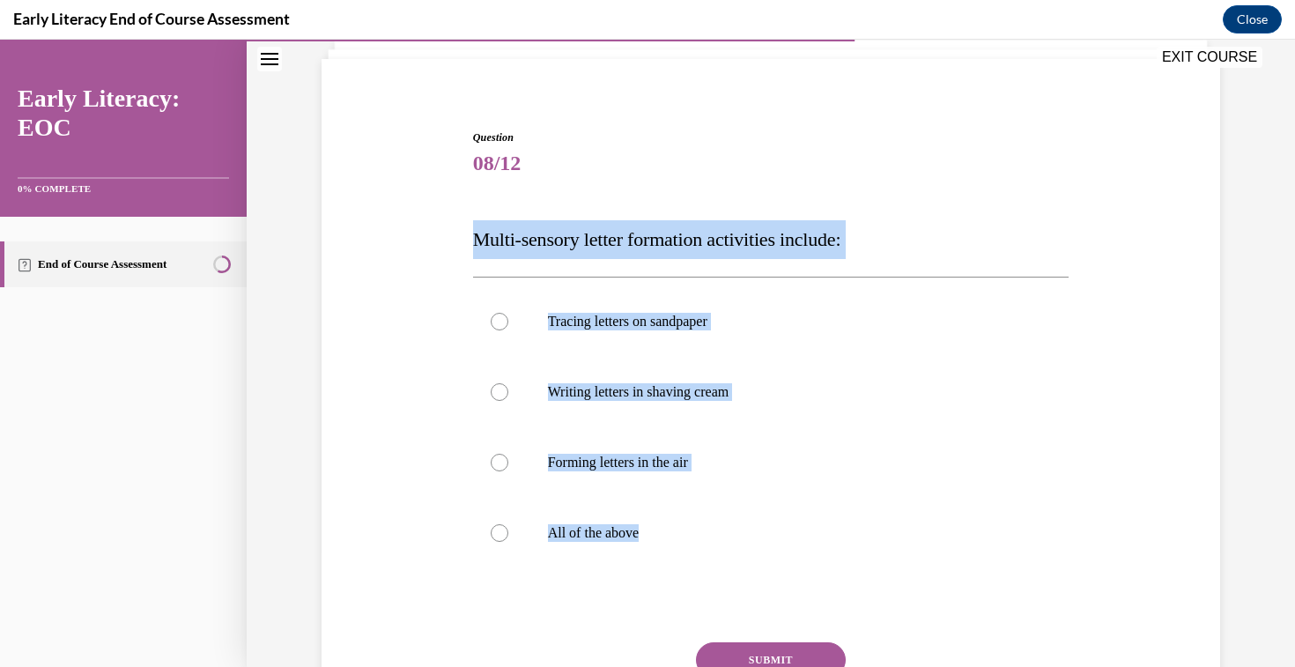
drag, startPoint x: 477, startPoint y: 235, endPoint x: 691, endPoint y: 599, distance: 422.0
click at [691, 599] on div "Question 08/12 Multi-sensory letter formation activities include: Tracing lette…" at bounding box center [771, 457] width 596 height 657
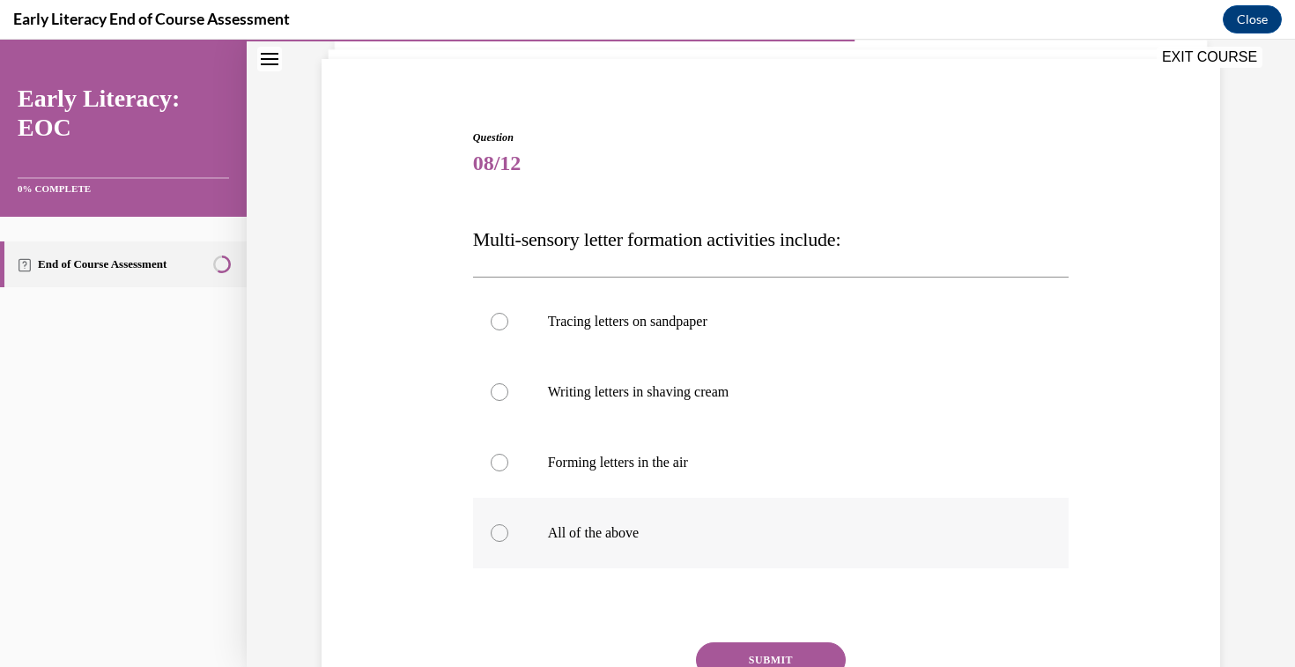
click at [618, 544] on div at bounding box center [771, 533] width 596 height 70
click at [804, 648] on button "SUBMIT" at bounding box center [771, 659] width 150 height 35
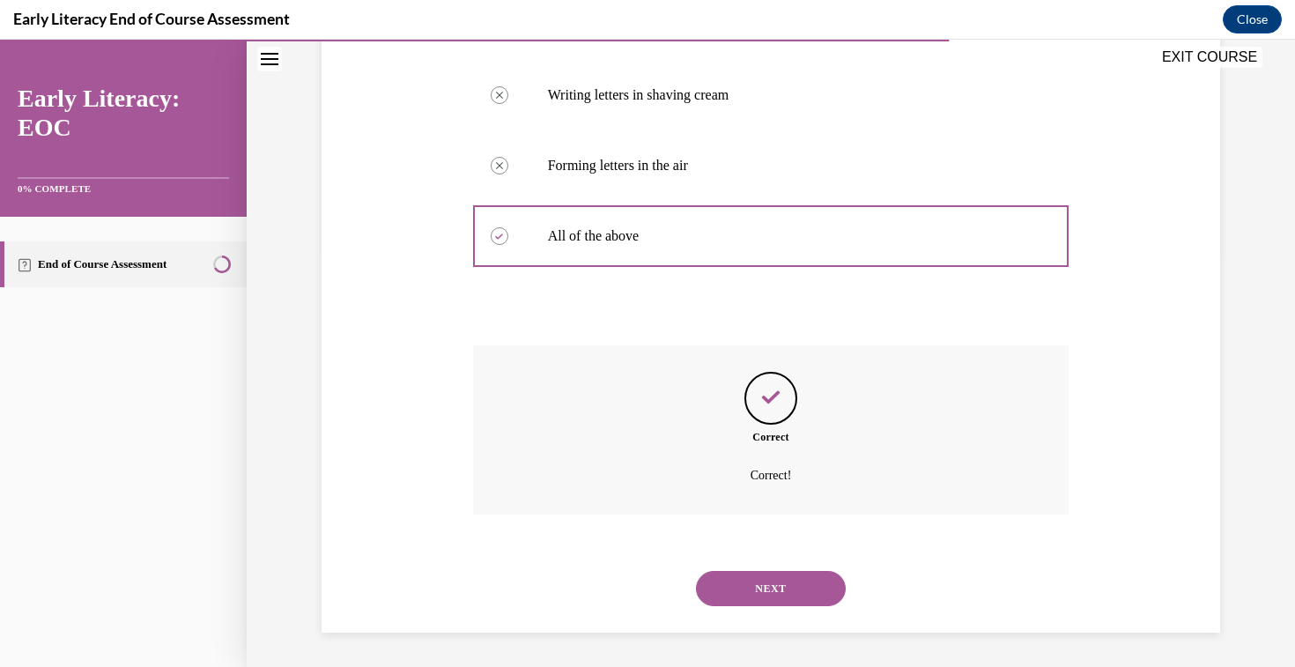
scroll to position [413, 0]
click at [779, 591] on button "NEXT" at bounding box center [771, 587] width 150 height 35
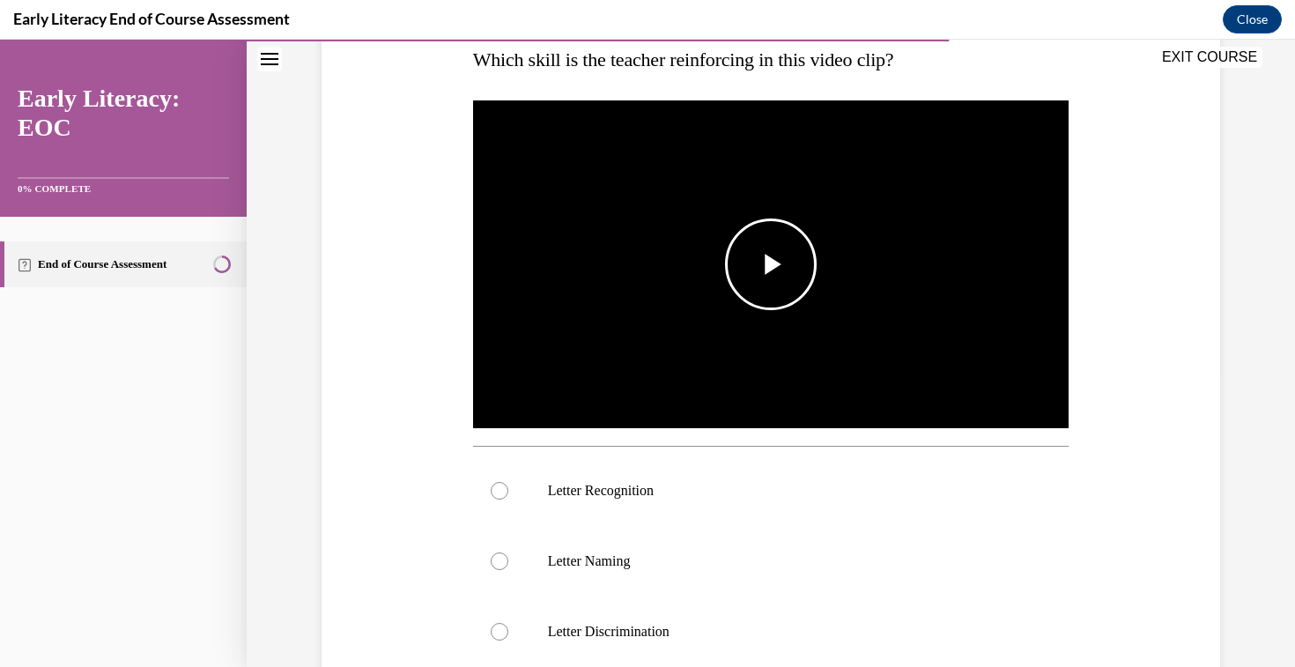
scroll to position [299, 0]
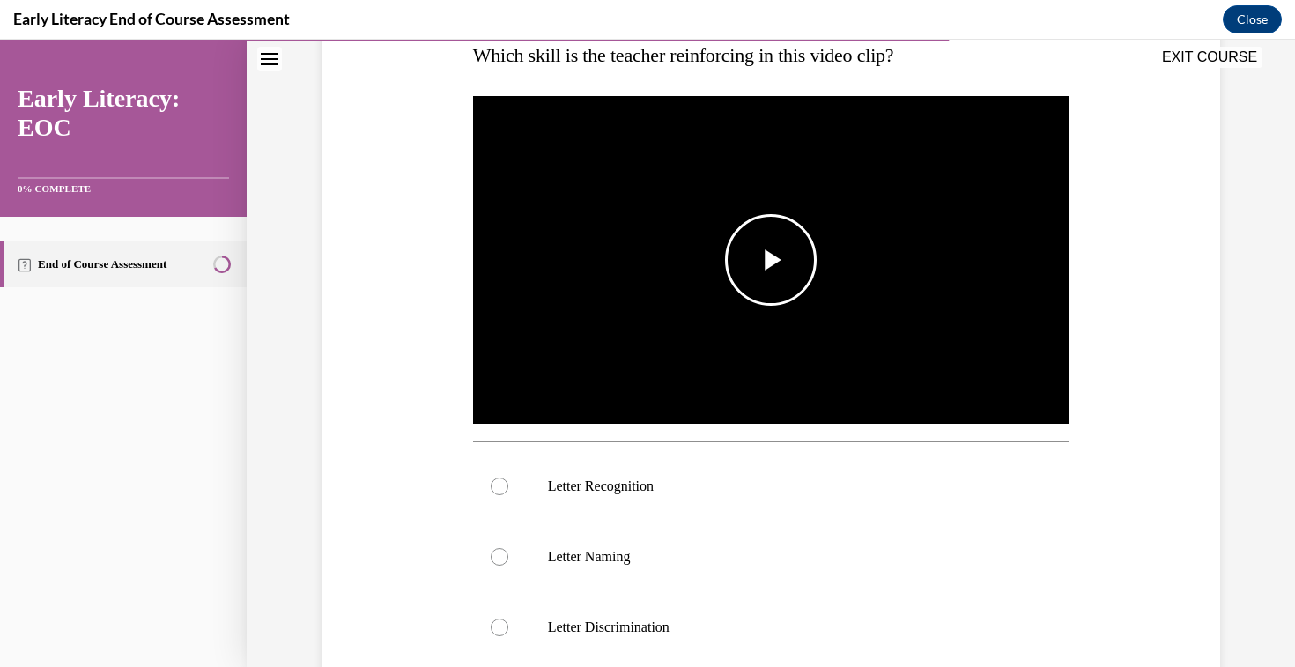
click at [771, 260] on span "Video player" at bounding box center [771, 260] width 0 height 0
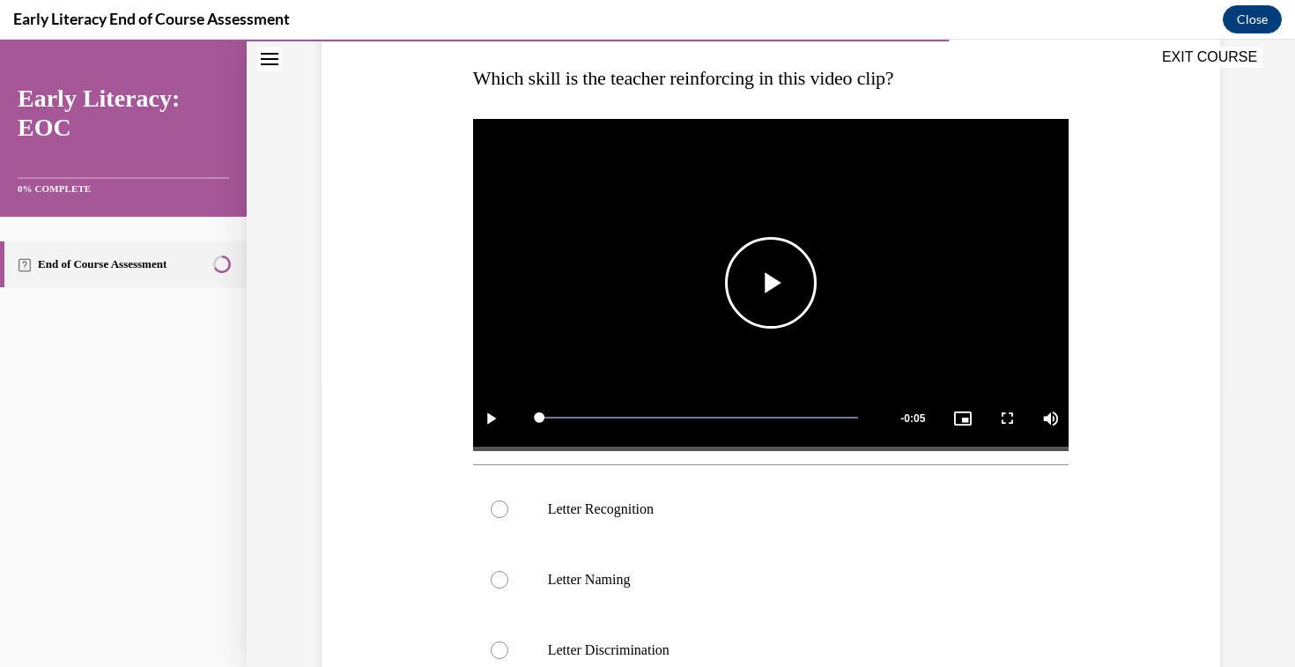
scroll to position [269, 0]
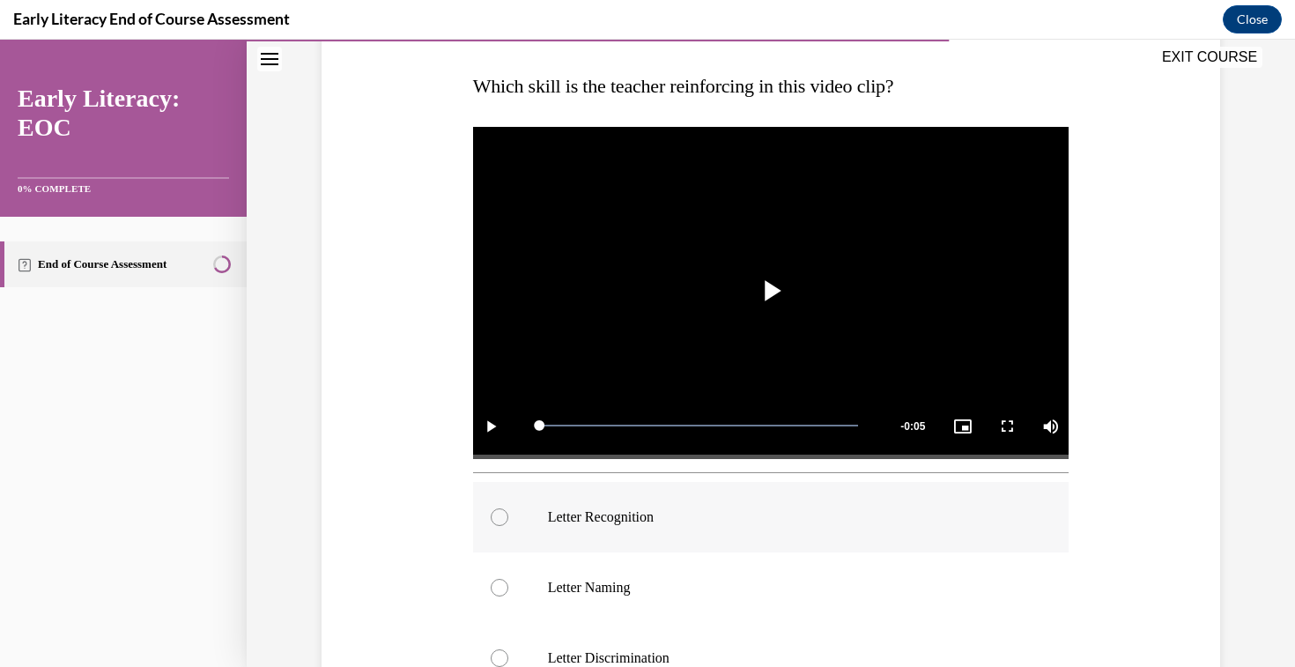
click at [659, 521] on p "Letter Recognition" at bounding box center [786, 517] width 477 height 18
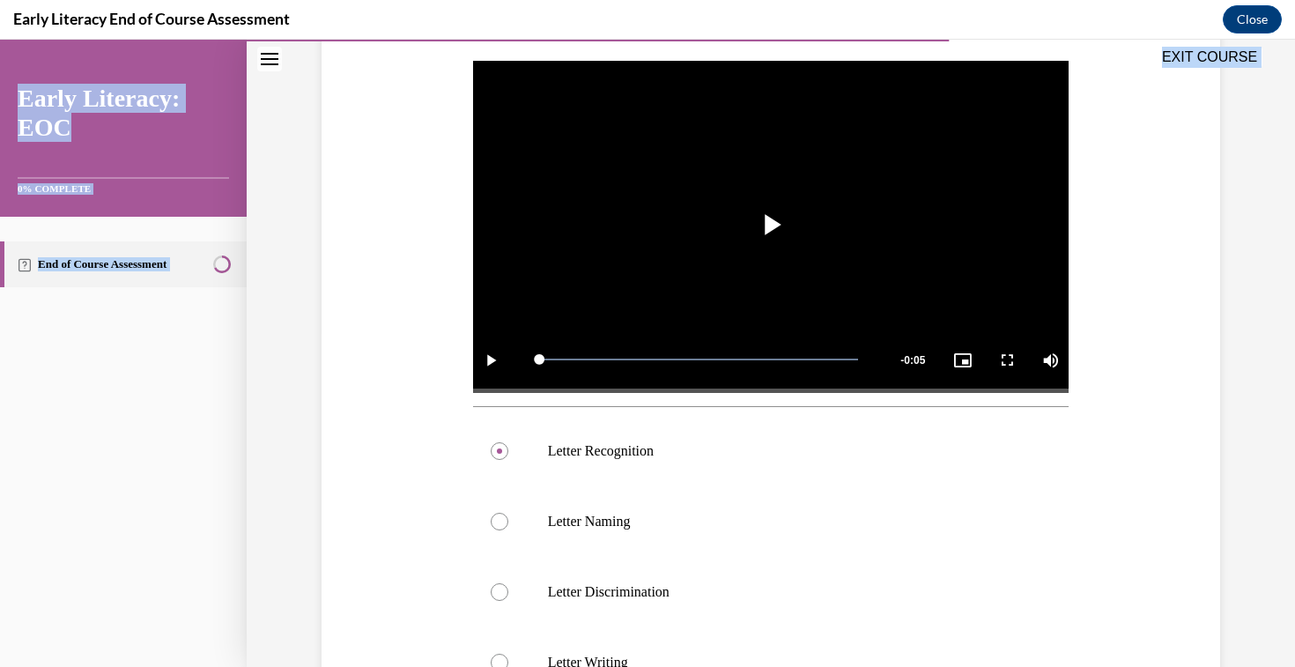
scroll to position [618, 0]
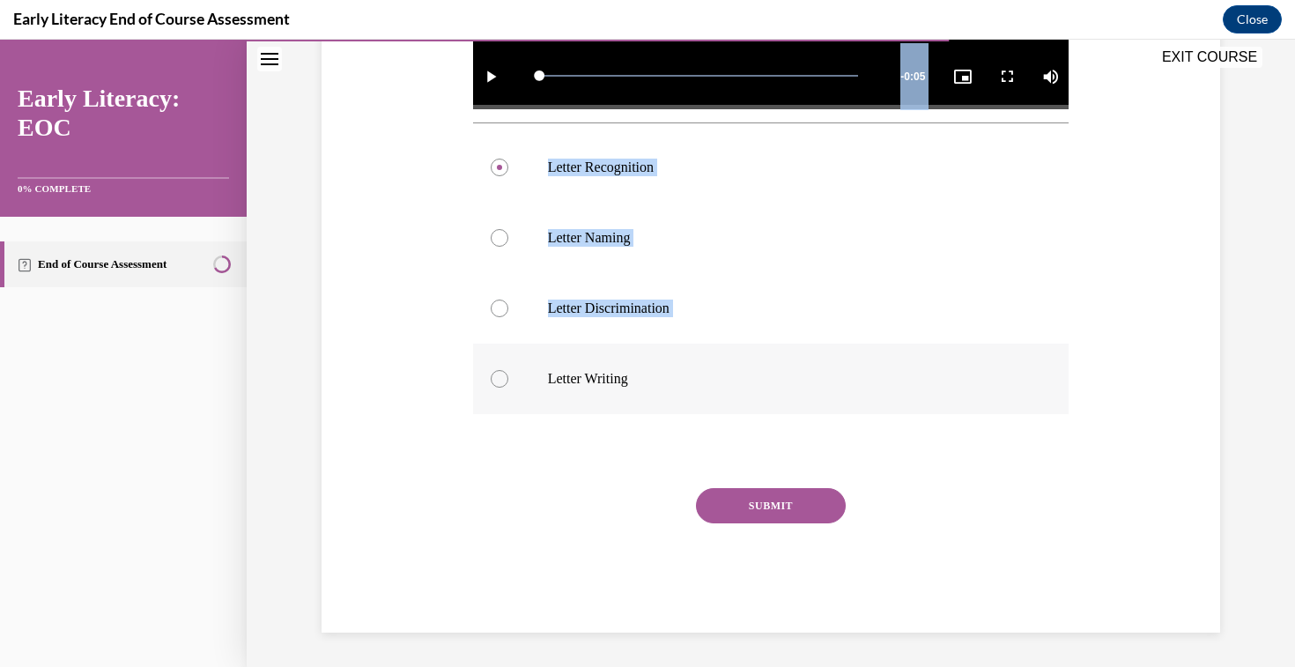
drag, startPoint x: 475, startPoint y: 169, endPoint x: 656, endPoint y: 396, distance: 290.8
click at [657, 396] on div "Question 09/12 Which skill is the teacher reinforcing in this video clip? Video…" at bounding box center [771, 130] width 596 height 1006
drag, startPoint x: 654, startPoint y: 431, endPoint x: 616, endPoint y: 154, distance: 279.1
click at [616, 154] on div "Question 09/12 Which skill is the teacher reinforcing in this video clip? Video…" at bounding box center [771, 130] width 596 height 1006
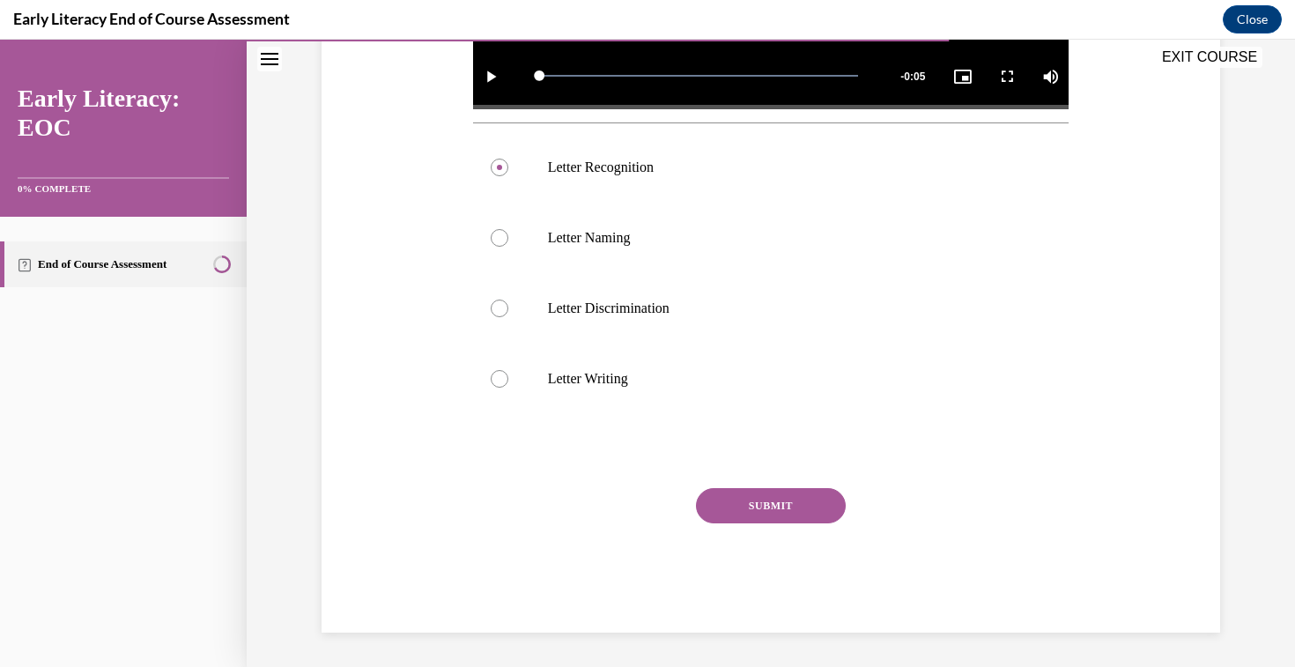
click at [413, 337] on div "Question 09/12 Which skill is the teacher reinforcing in this video clip? Video…" at bounding box center [770, 103] width 907 height 1059
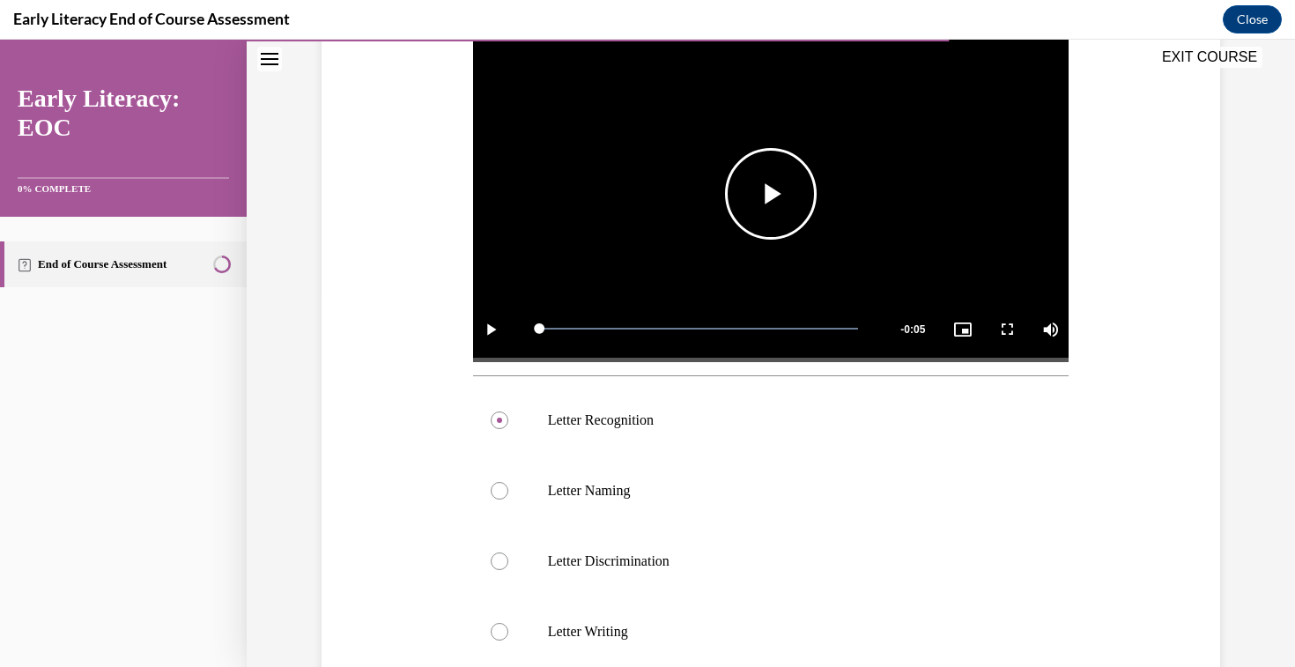
click at [771, 194] on span "Video player" at bounding box center [771, 194] width 0 height 0
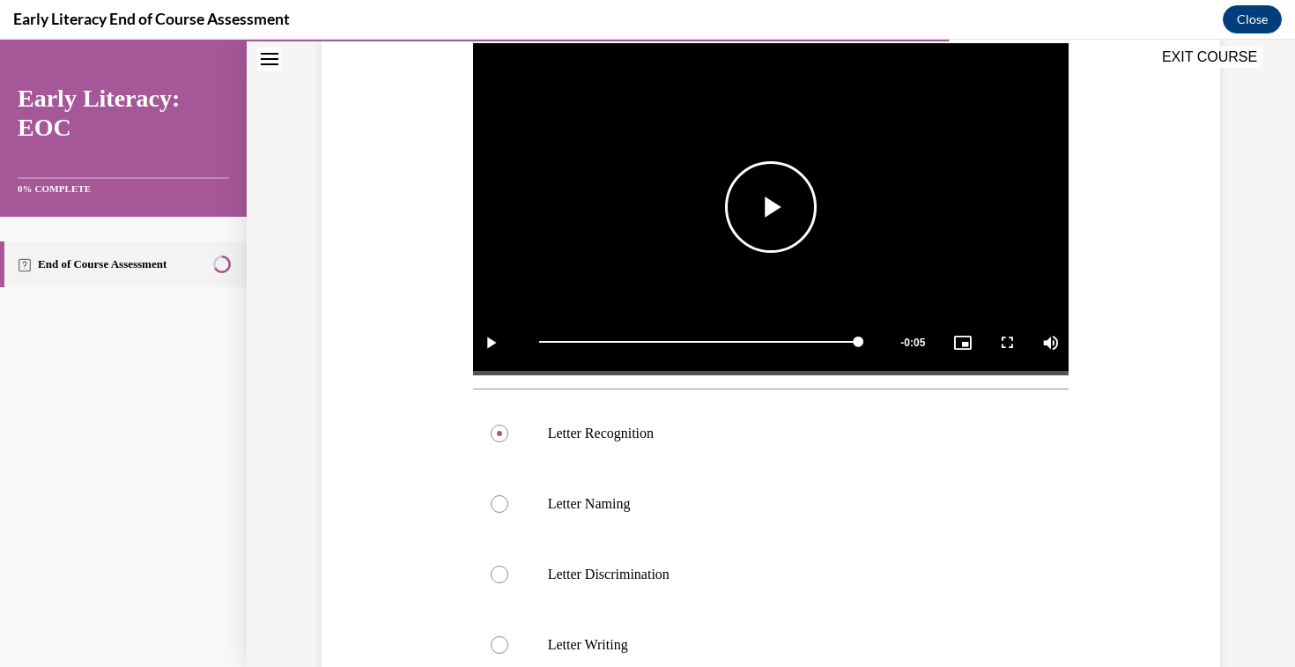
click at [825, 252] on video "Video player" at bounding box center [771, 208] width 596 height 336
click at [771, 207] on span "Video player" at bounding box center [771, 207] width 0 height 0
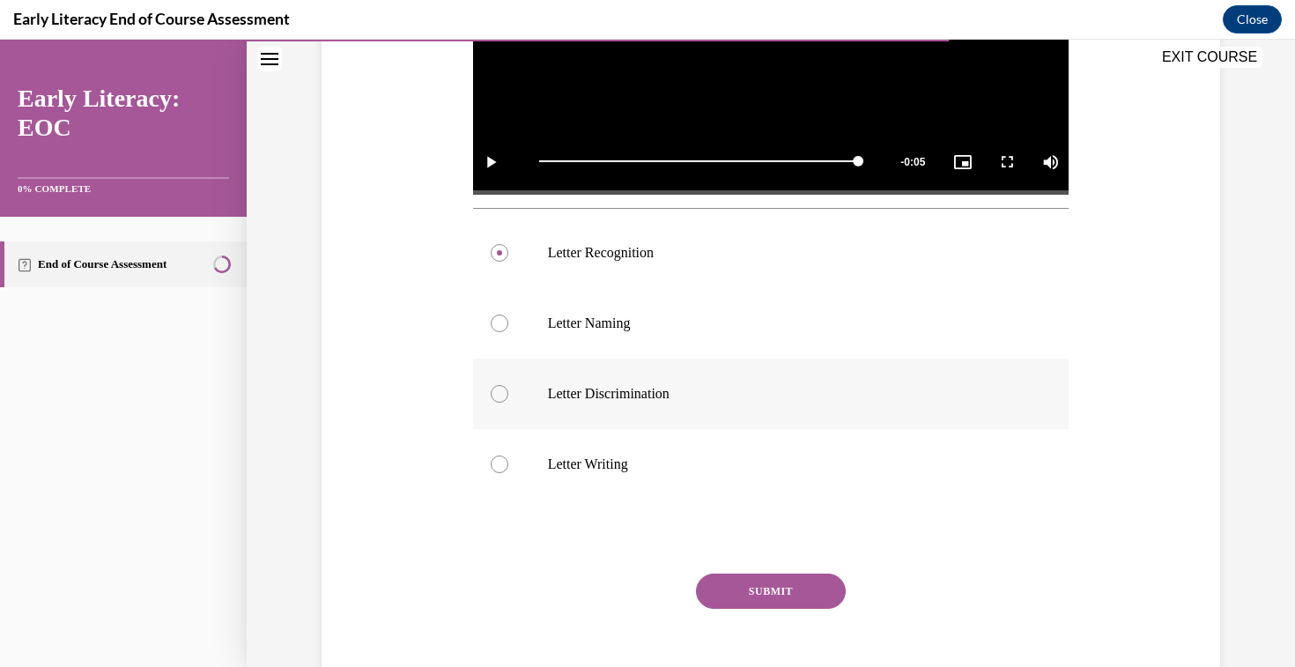
scroll to position [561, 0]
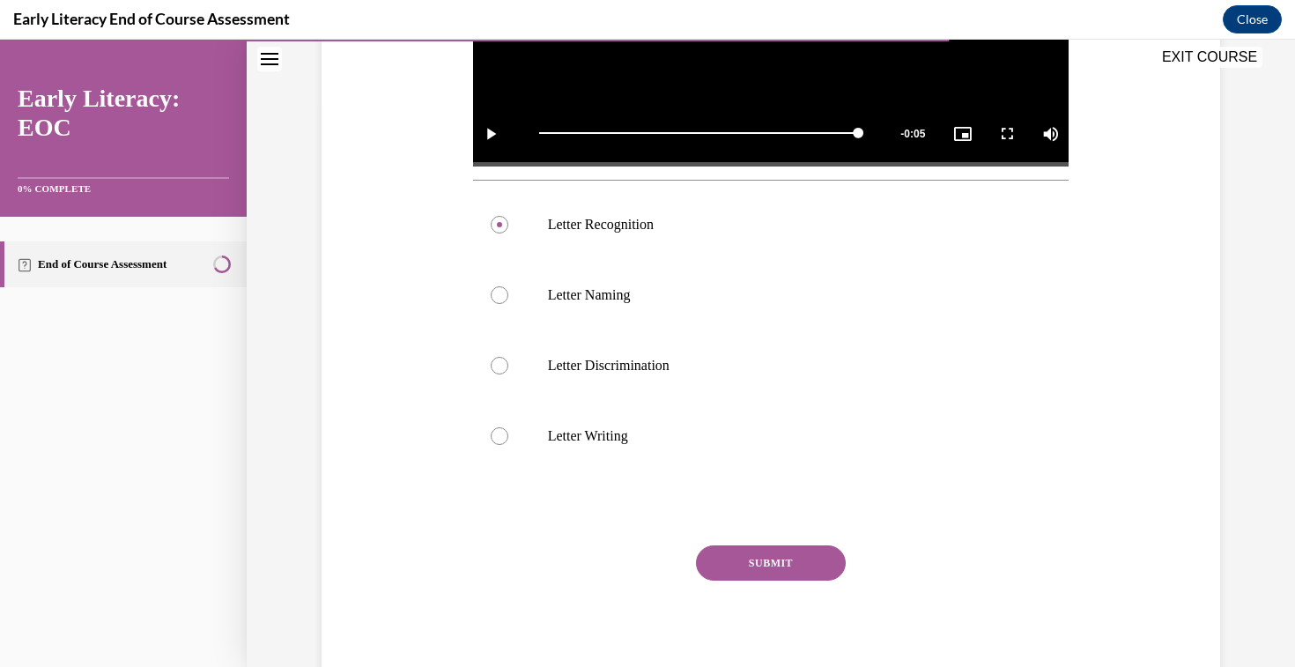
click at [764, 565] on button "SUBMIT" at bounding box center [771, 562] width 150 height 35
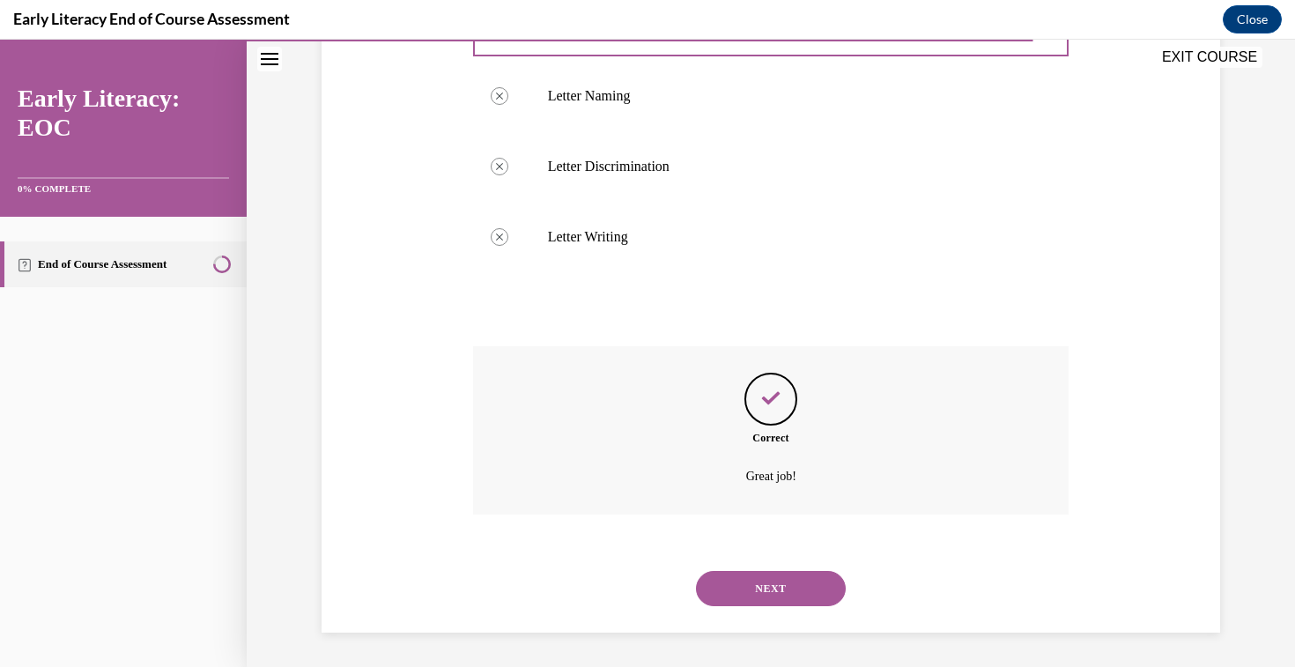
scroll to position [761, 0]
click at [764, 587] on button "NEXT" at bounding box center [771, 587] width 150 height 35
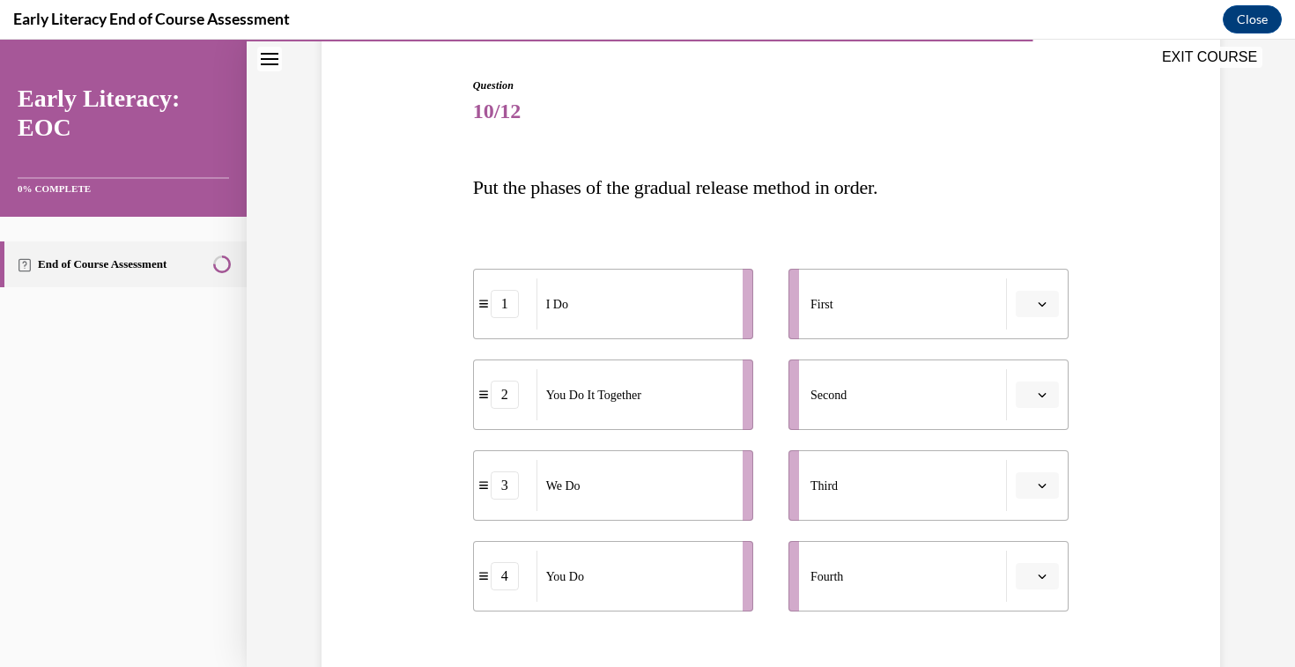
scroll to position [183, 0]
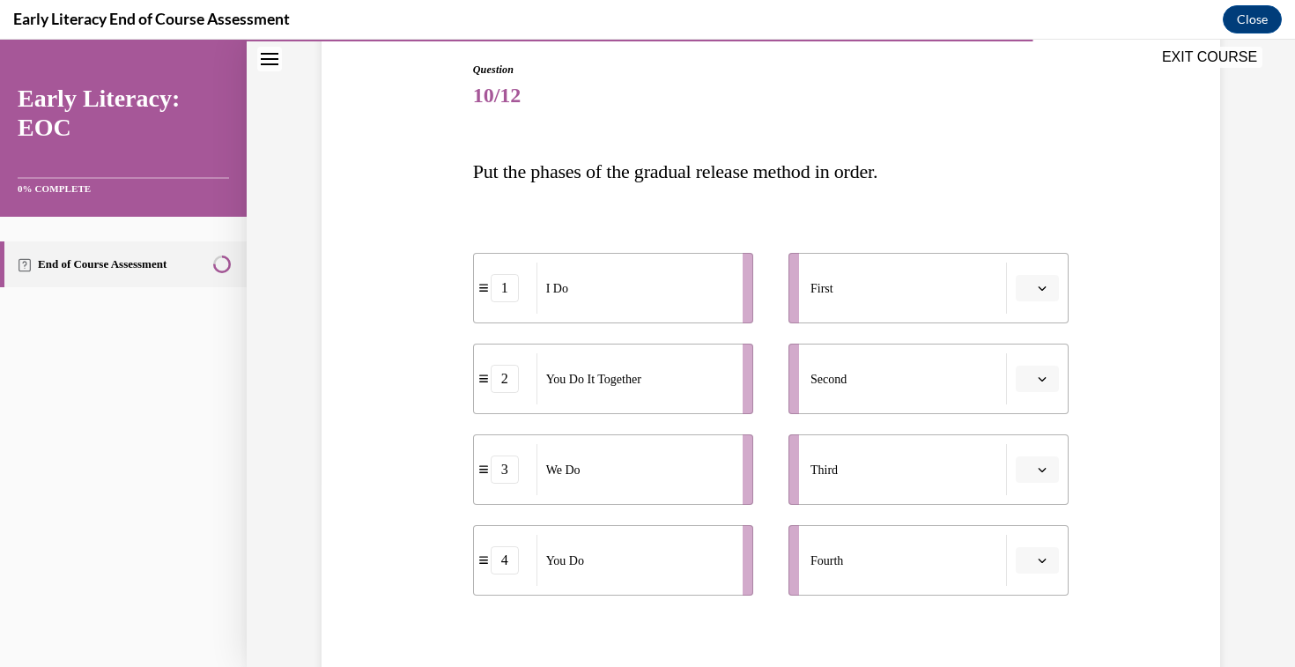
click at [1030, 292] on span "Please select an option" at bounding box center [1029, 288] width 6 height 18
click at [1030, 358] on span "1" at bounding box center [1030, 363] width 6 height 14
click at [1044, 391] on button "button" at bounding box center [1036, 378] width 43 height 26
click at [619, 365] on div "You Do It Together" at bounding box center [633, 378] width 195 height 51
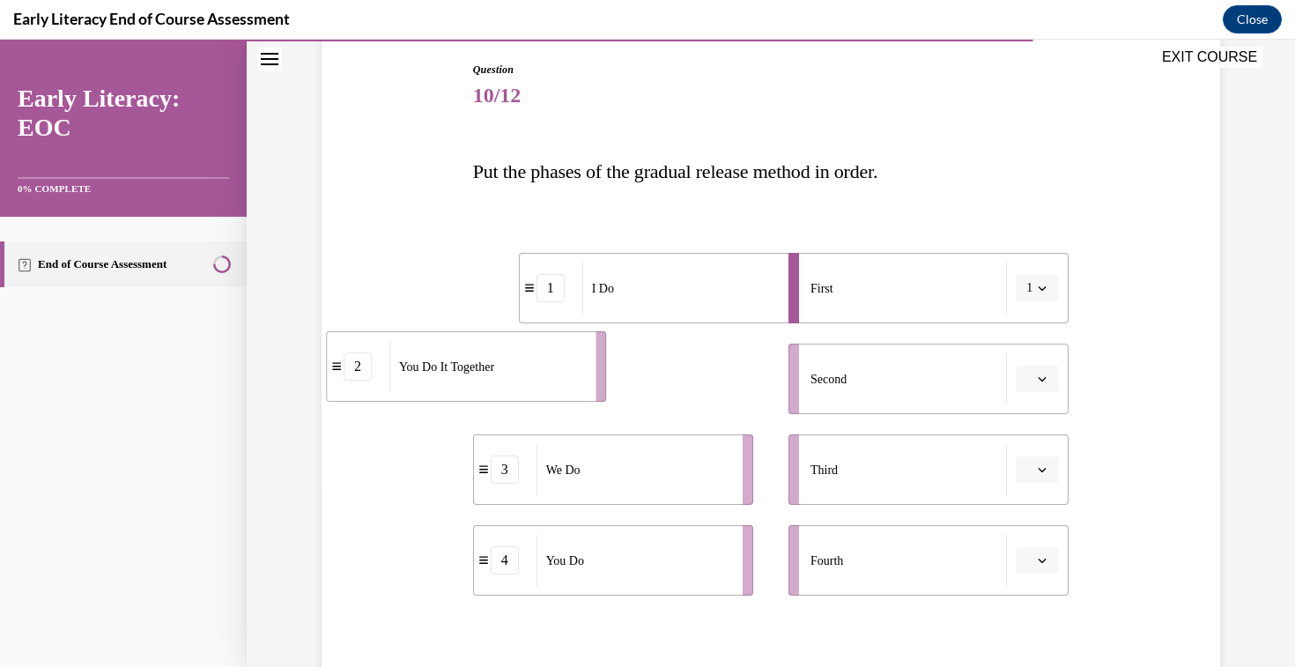
drag, startPoint x: 619, startPoint y: 365, endPoint x: 478, endPoint y: 357, distance: 141.2
click at [476, 357] on div "You Do It Together" at bounding box center [486, 366] width 195 height 51
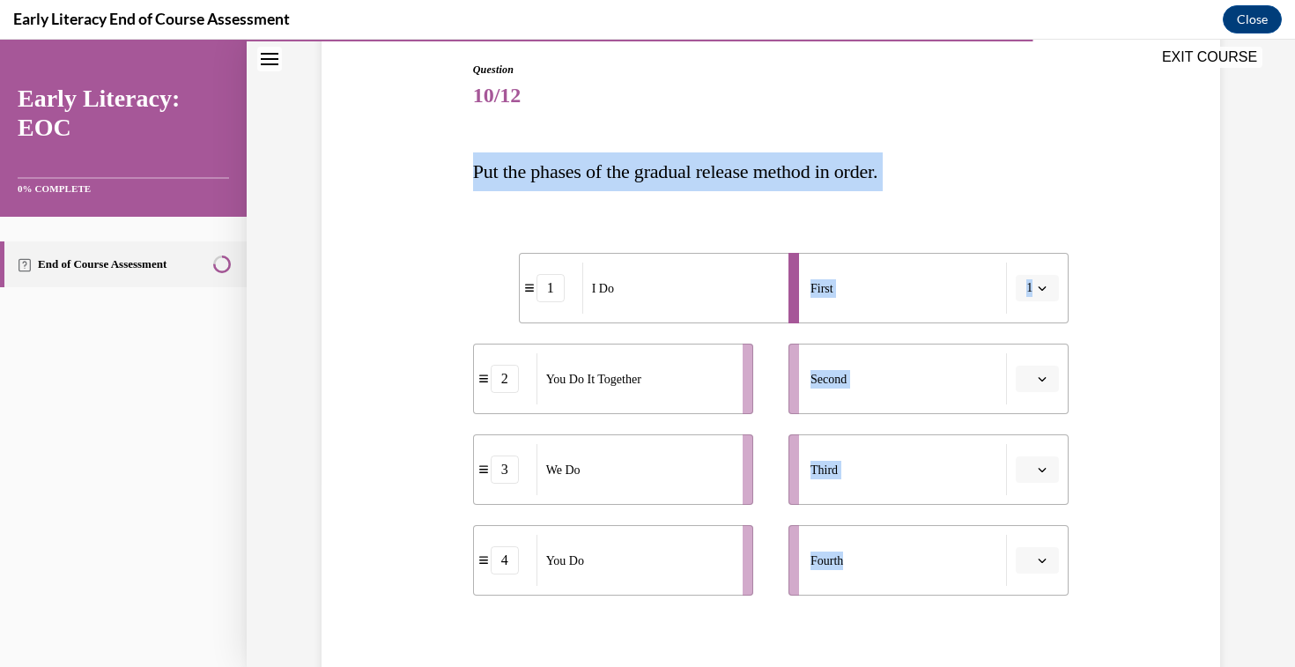
drag, startPoint x: 466, startPoint y: 161, endPoint x: 677, endPoint y: 626, distance: 510.8
click at [677, 626] on div "Question 10/12 Put the phases of the gradual release method in order. 1 I Do 2 …" at bounding box center [770, 411] width 907 height 805
click at [1036, 383] on span "button" at bounding box center [1042, 379] width 12 height 12
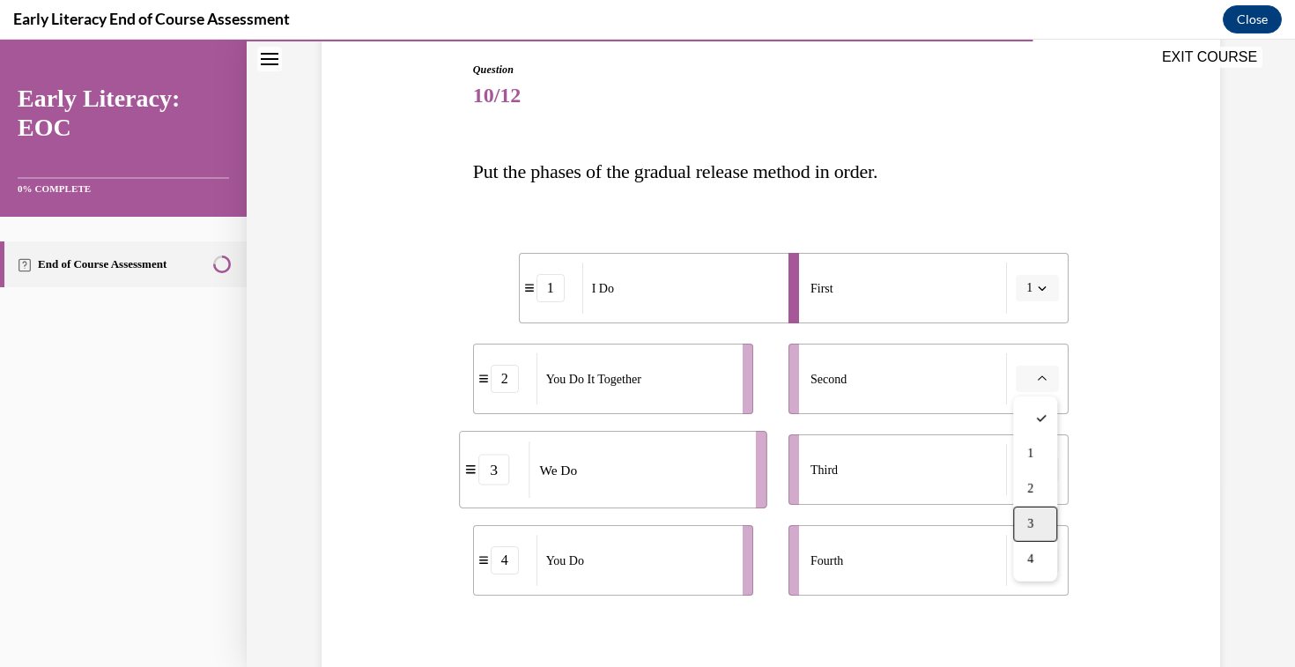
click at [1030, 523] on span "3" at bounding box center [1030, 524] width 6 height 14
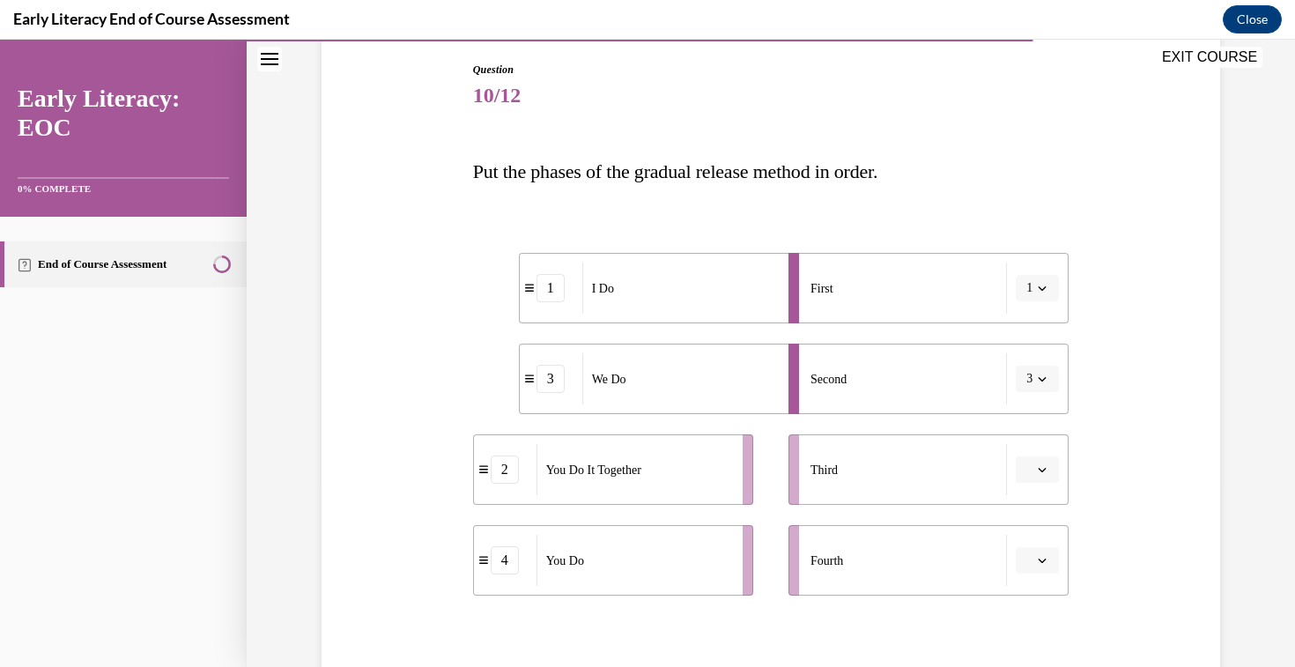
click at [1049, 463] on button "button" at bounding box center [1036, 469] width 43 height 26
click at [1034, 366] on div "2" at bounding box center [1035, 359] width 44 height 35
click at [1028, 563] on span "Please select an option" at bounding box center [1029, 560] width 6 height 18
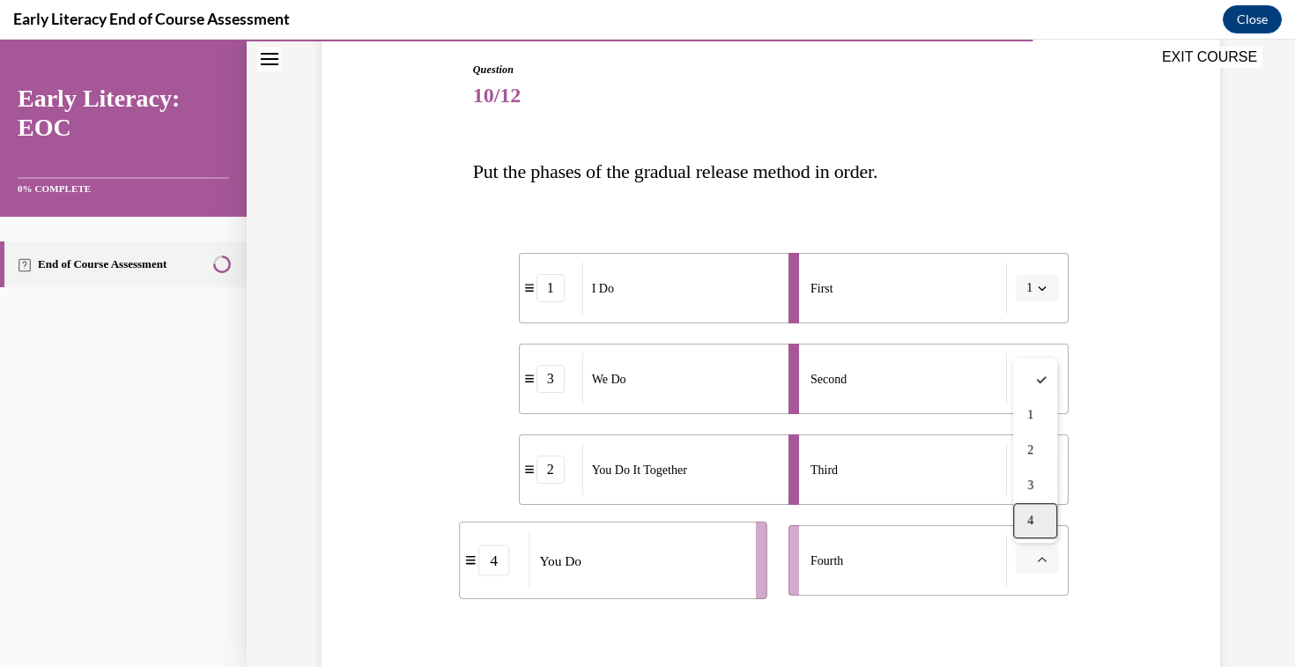
click at [1037, 533] on div "4" at bounding box center [1035, 520] width 44 height 35
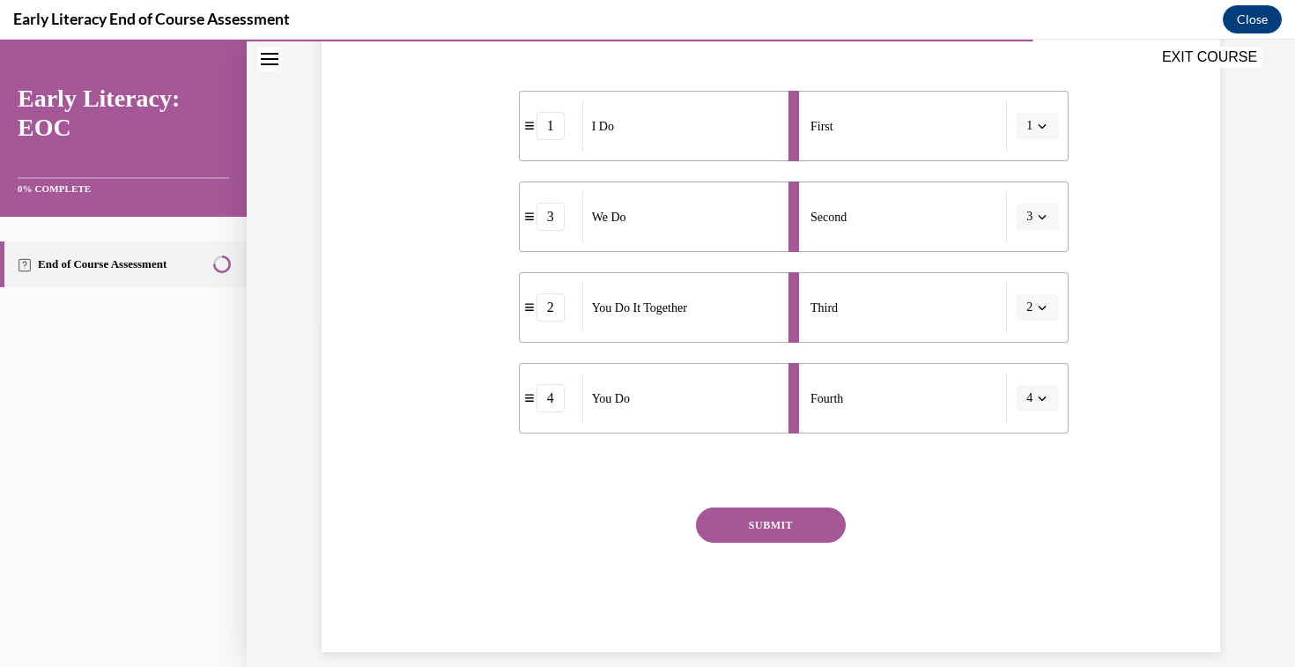
click at [786, 519] on button "SUBMIT" at bounding box center [771, 524] width 150 height 35
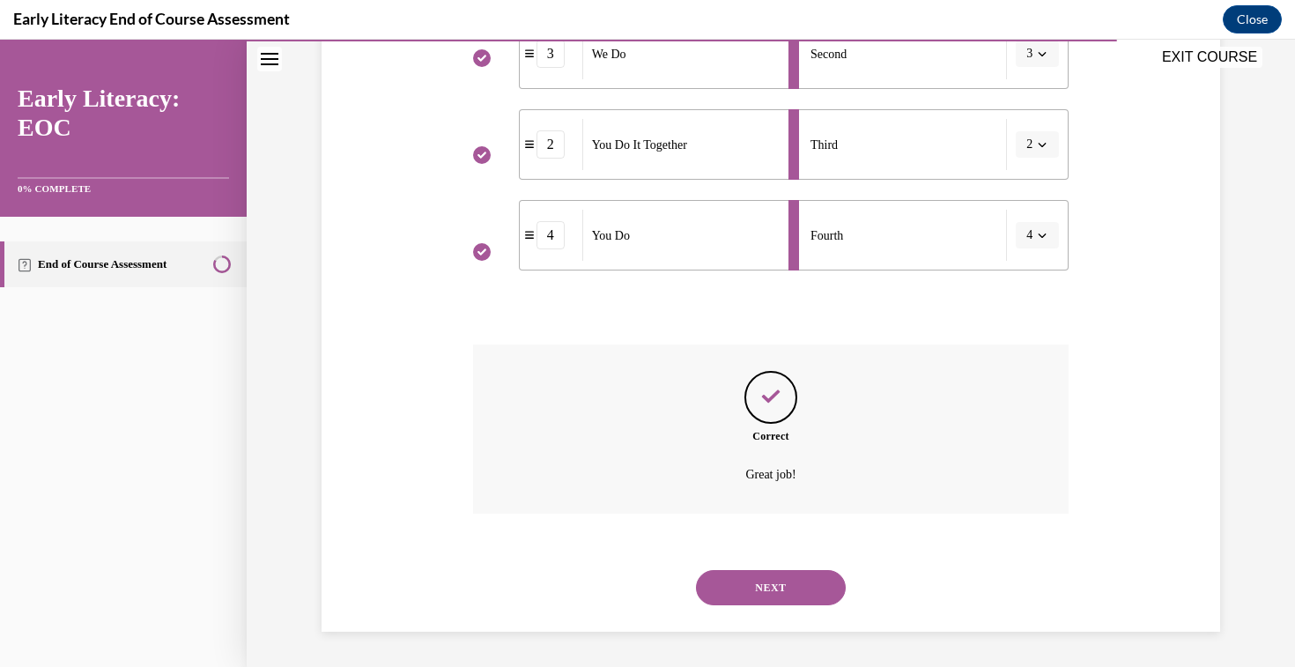
scroll to position [507, 0]
click at [788, 586] on button "NEXT" at bounding box center [771, 588] width 150 height 35
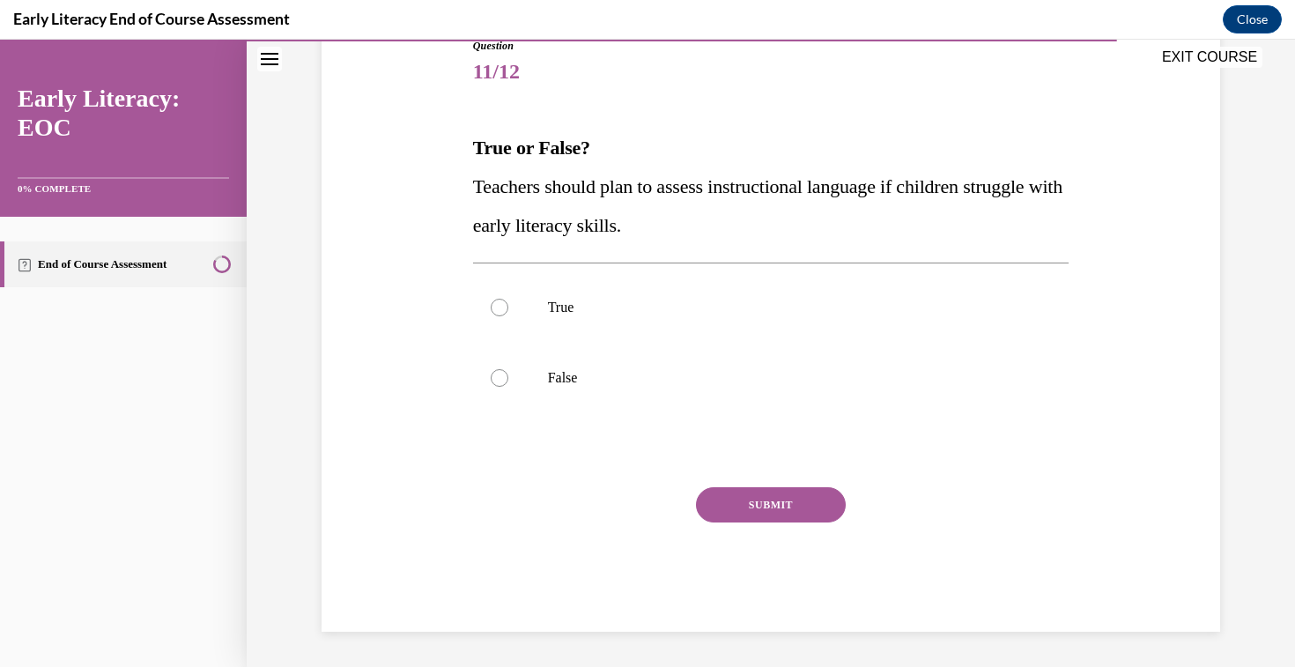
scroll to position [206, 0]
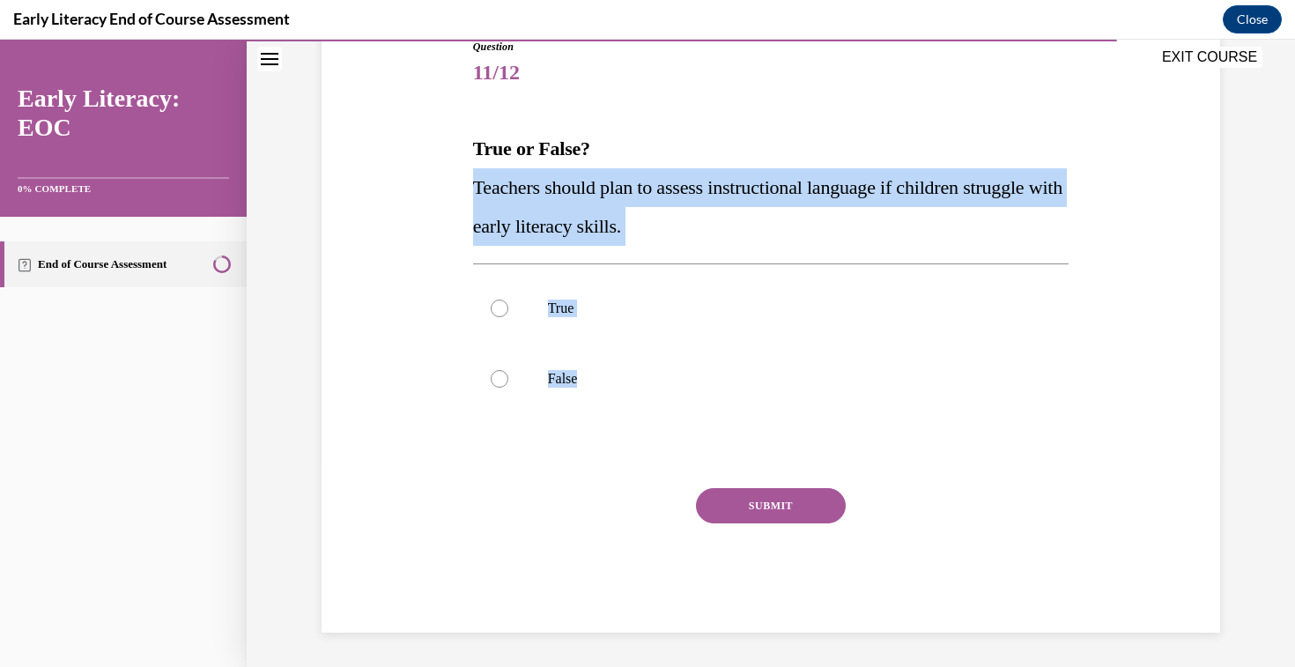
drag, startPoint x: 474, startPoint y: 185, endPoint x: 666, endPoint y: 435, distance: 315.3
click at [666, 436] on div "Question 11/12 True or False? Teachers should plan to assess instructional lang…" at bounding box center [771, 336] width 596 height 594
click at [559, 302] on p "True" at bounding box center [786, 308] width 477 height 18
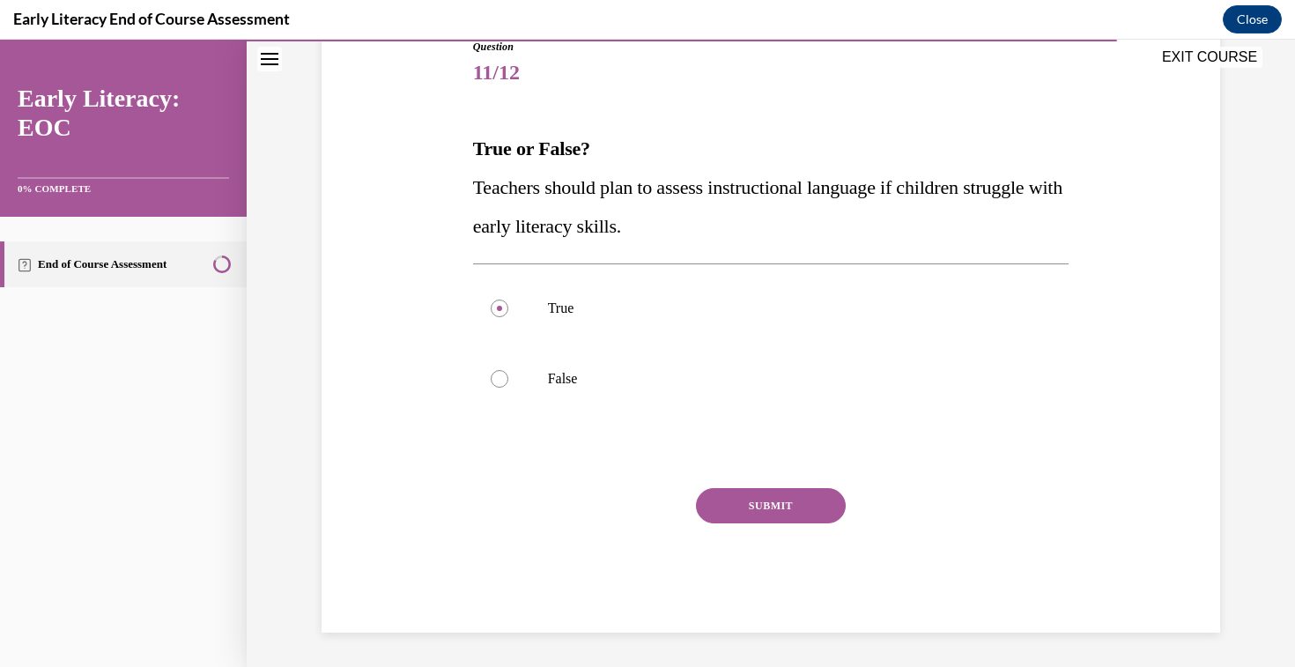
click at [799, 503] on button "SUBMIT" at bounding box center [771, 505] width 150 height 35
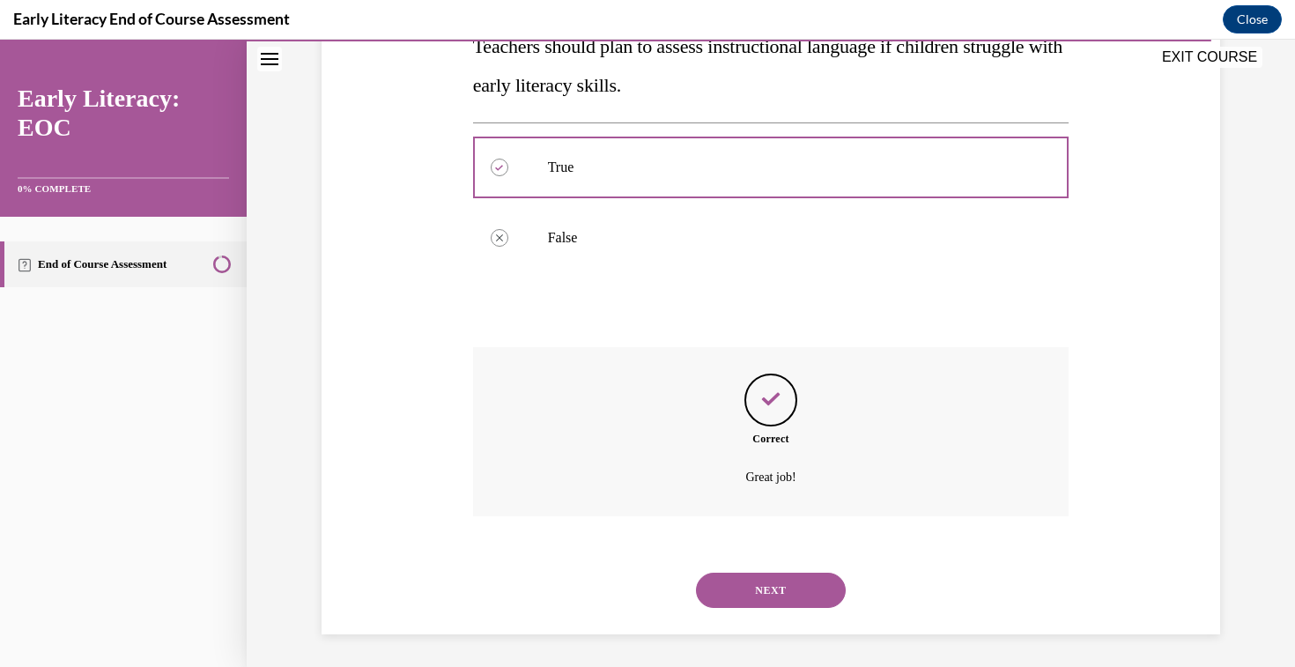
scroll to position [350, 0]
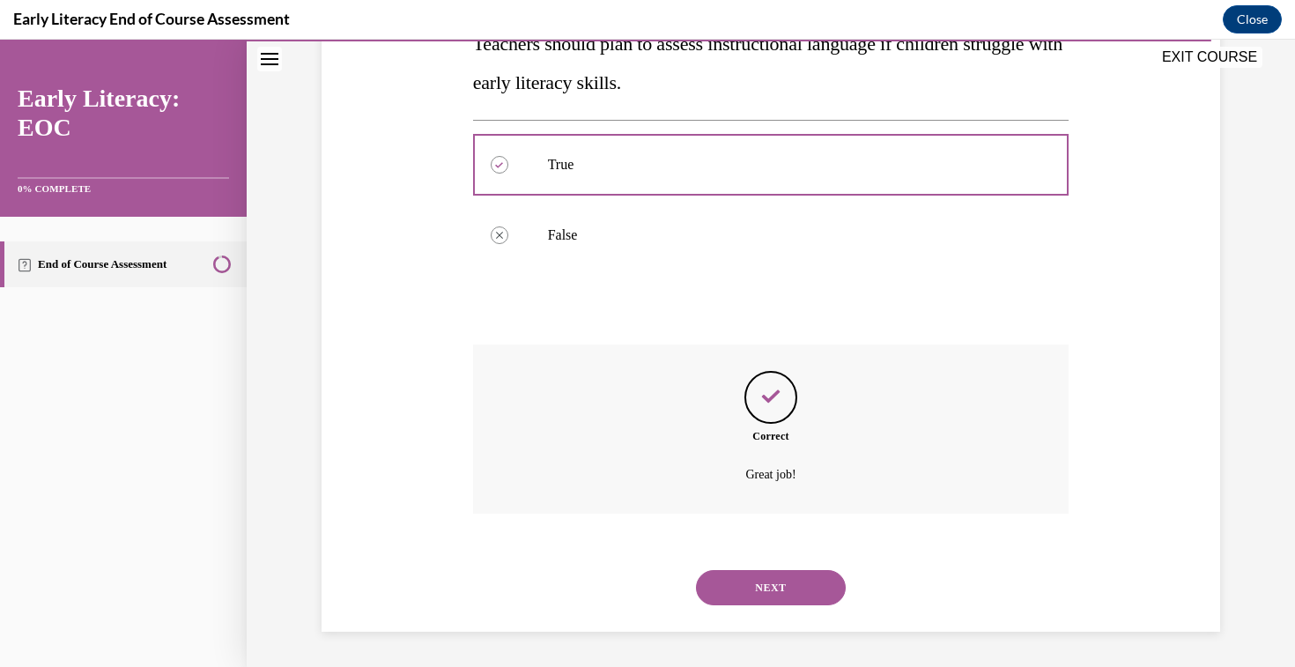
click at [732, 579] on button "NEXT" at bounding box center [771, 587] width 150 height 35
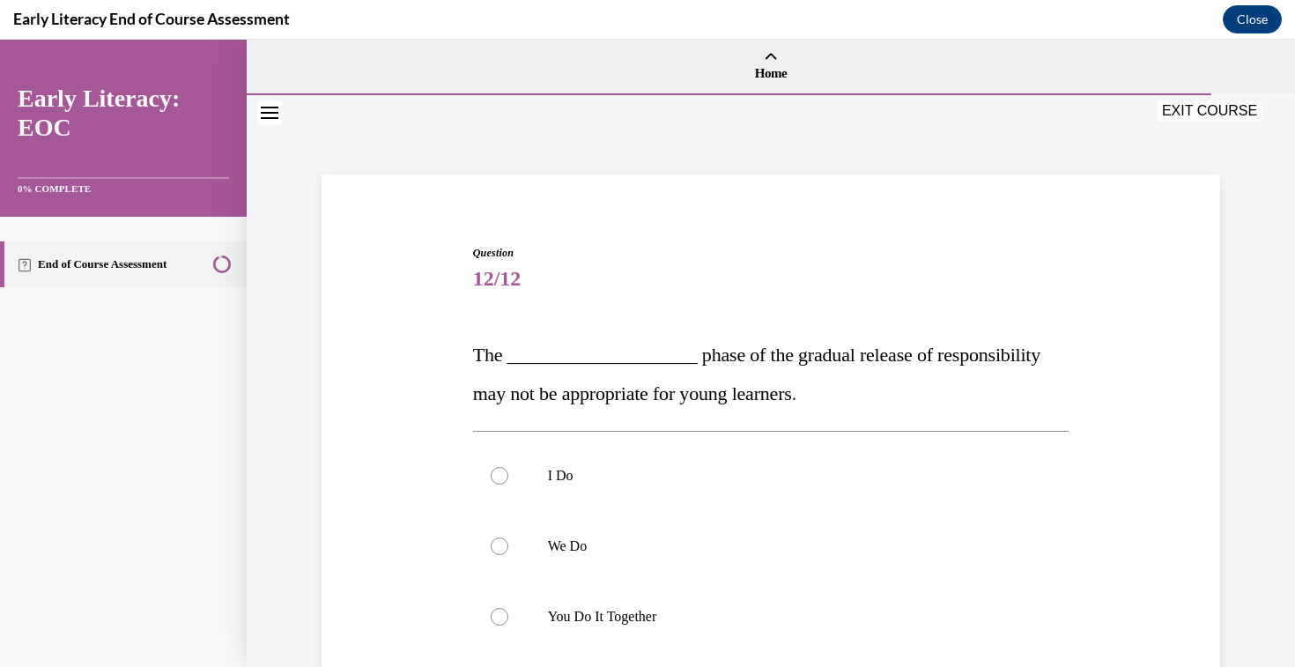
scroll to position [63, 0]
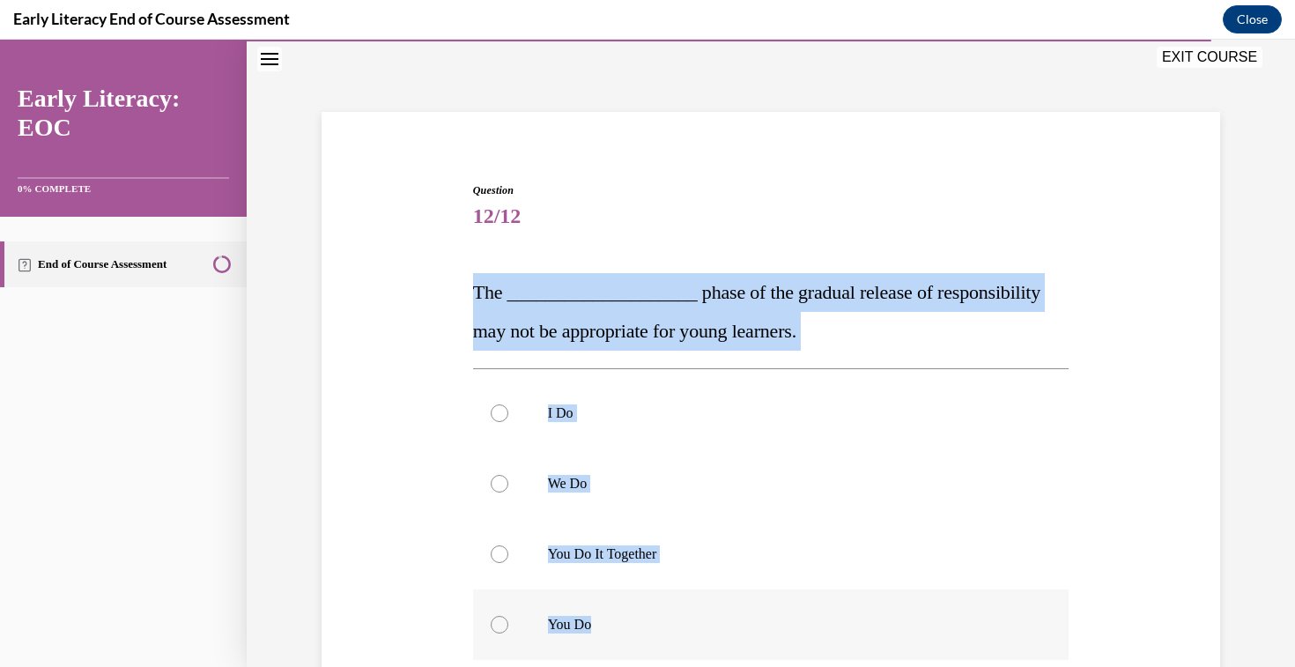
drag, startPoint x: 475, startPoint y: 285, endPoint x: 615, endPoint y: 625, distance: 367.7
click at [615, 625] on div "Question 12/12 The ____________________ phase of the gradual release of respons…" at bounding box center [771, 530] width 596 height 696
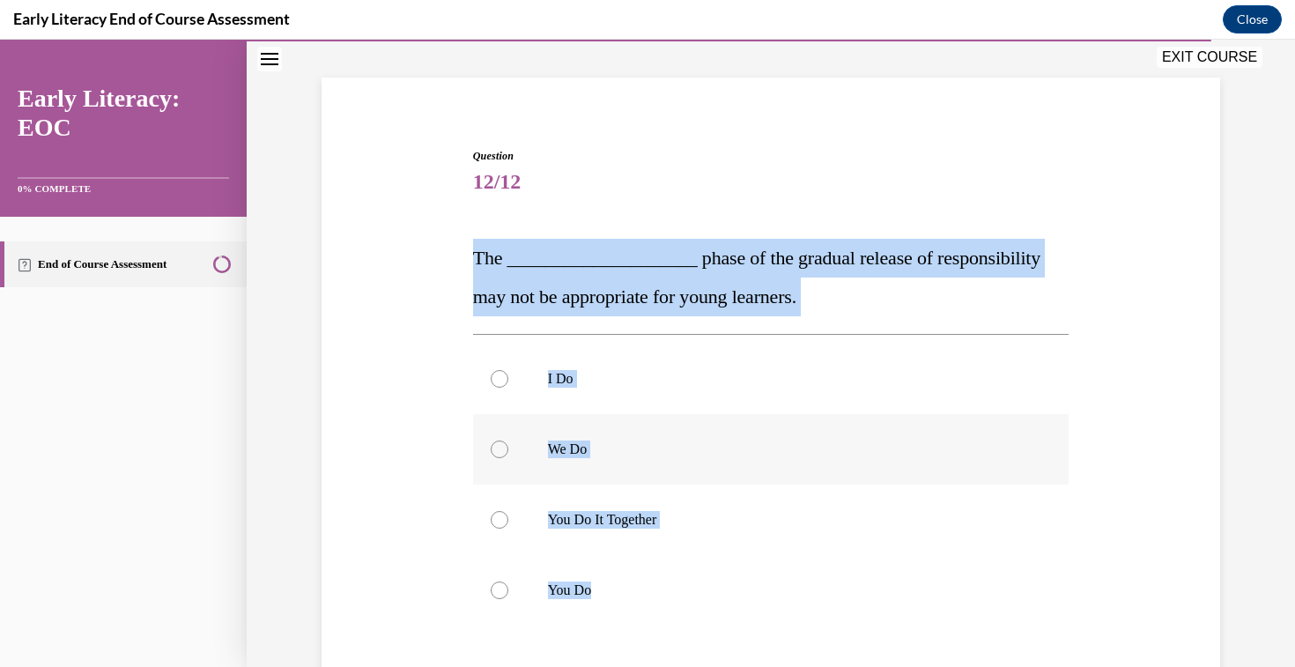
scroll to position [100, 0]
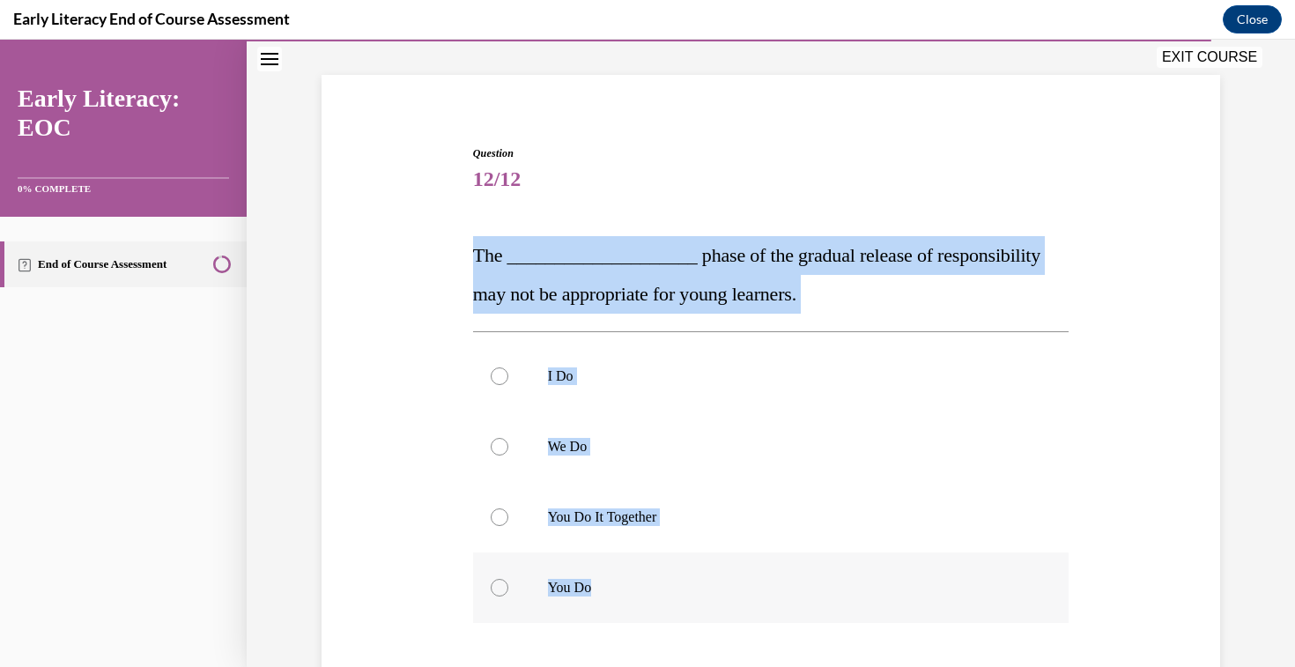
click at [581, 594] on p "You Do" at bounding box center [786, 588] width 477 height 18
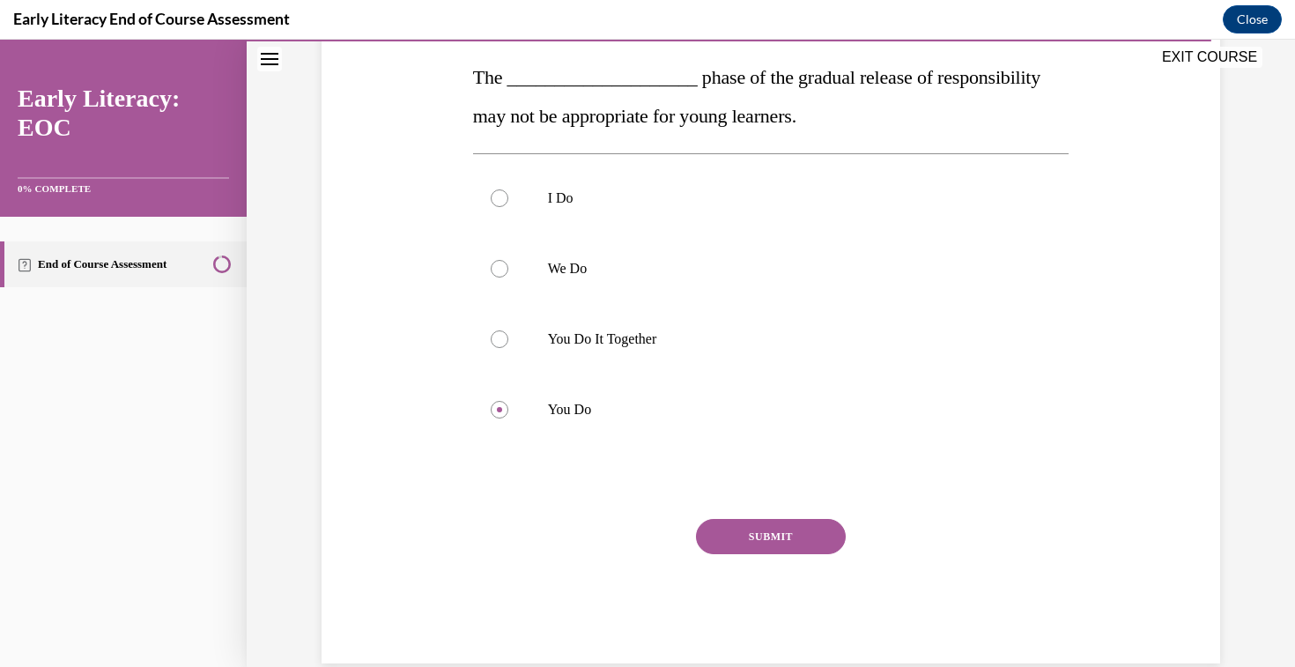
click at [771, 529] on button "SUBMIT" at bounding box center [771, 536] width 150 height 35
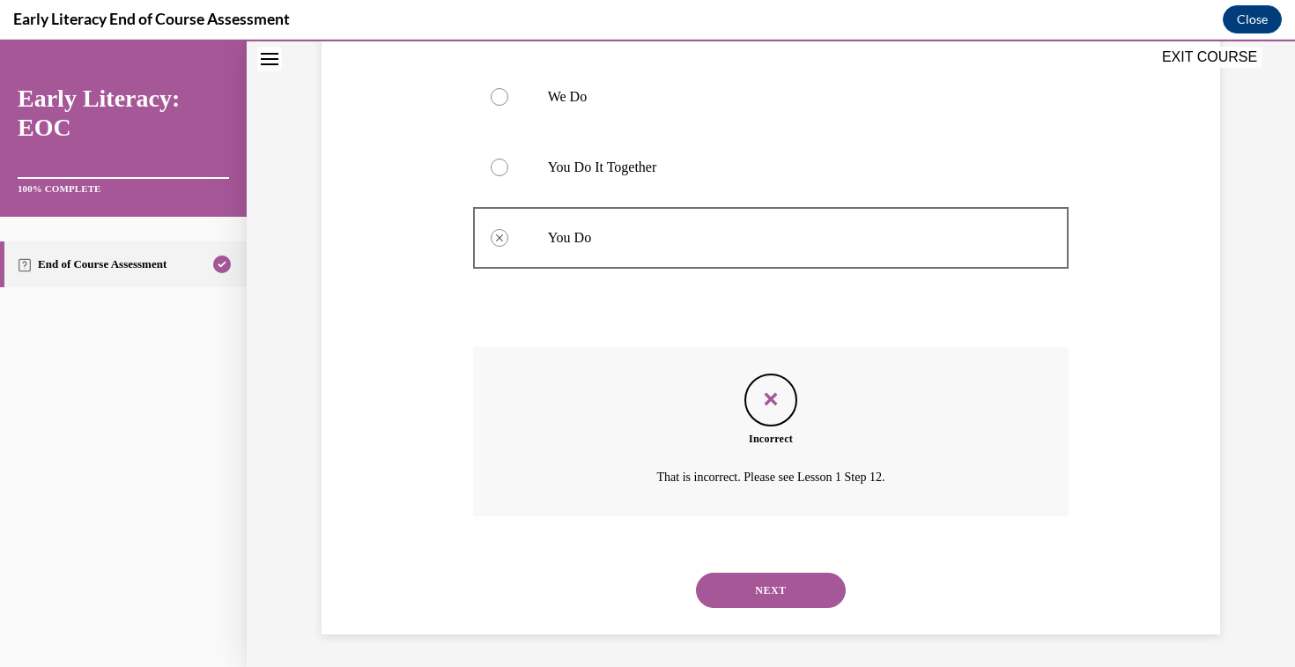
scroll to position [452, 0]
click at [772, 592] on button "NEXT" at bounding box center [771, 587] width 150 height 35
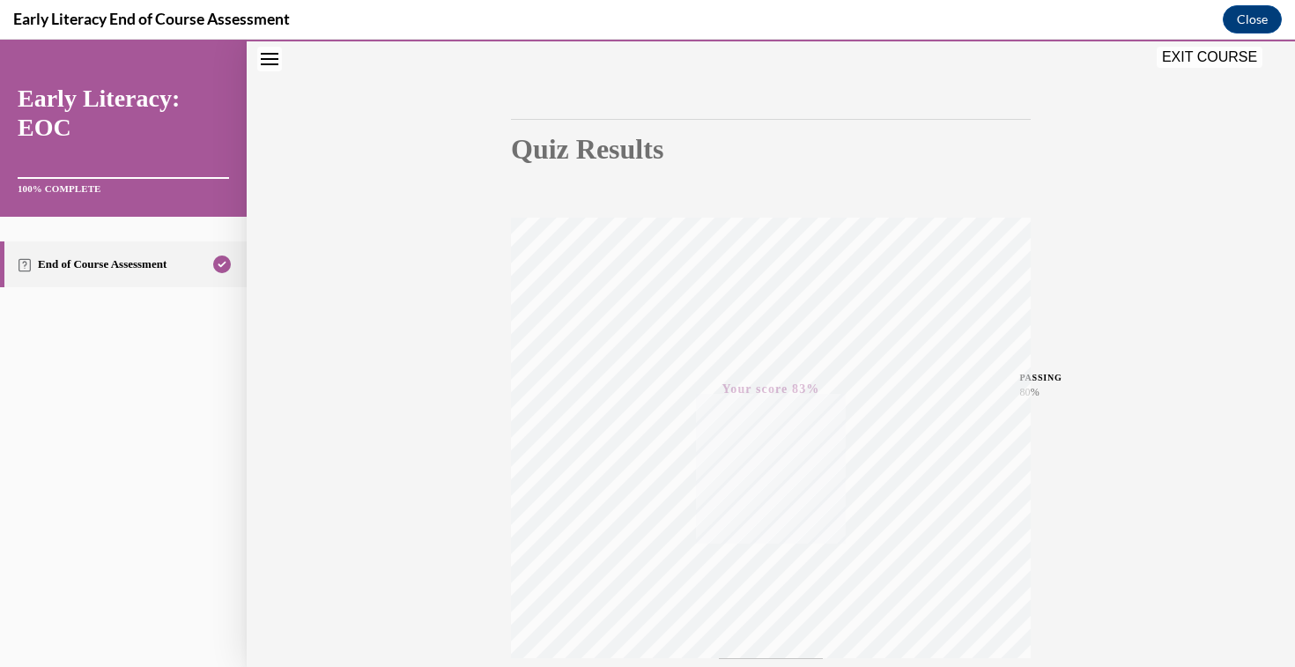
scroll to position [63, 0]
click at [1196, 57] on button "EXIT COURSE" at bounding box center [1209, 57] width 106 height 21
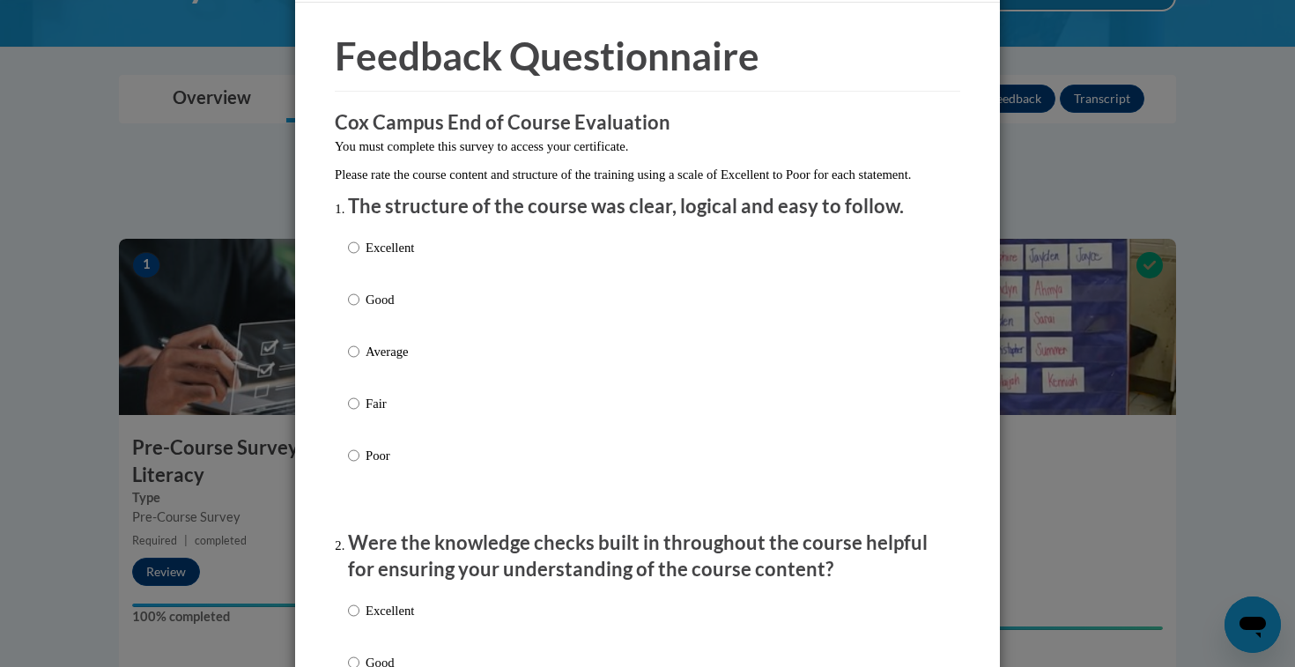
scroll to position [54, 0]
click at [373, 256] on p "Excellent" at bounding box center [389, 246] width 48 height 19
click at [359, 256] on input "Excellent" at bounding box center [353, 246] width 11 height 19
radio input "true"
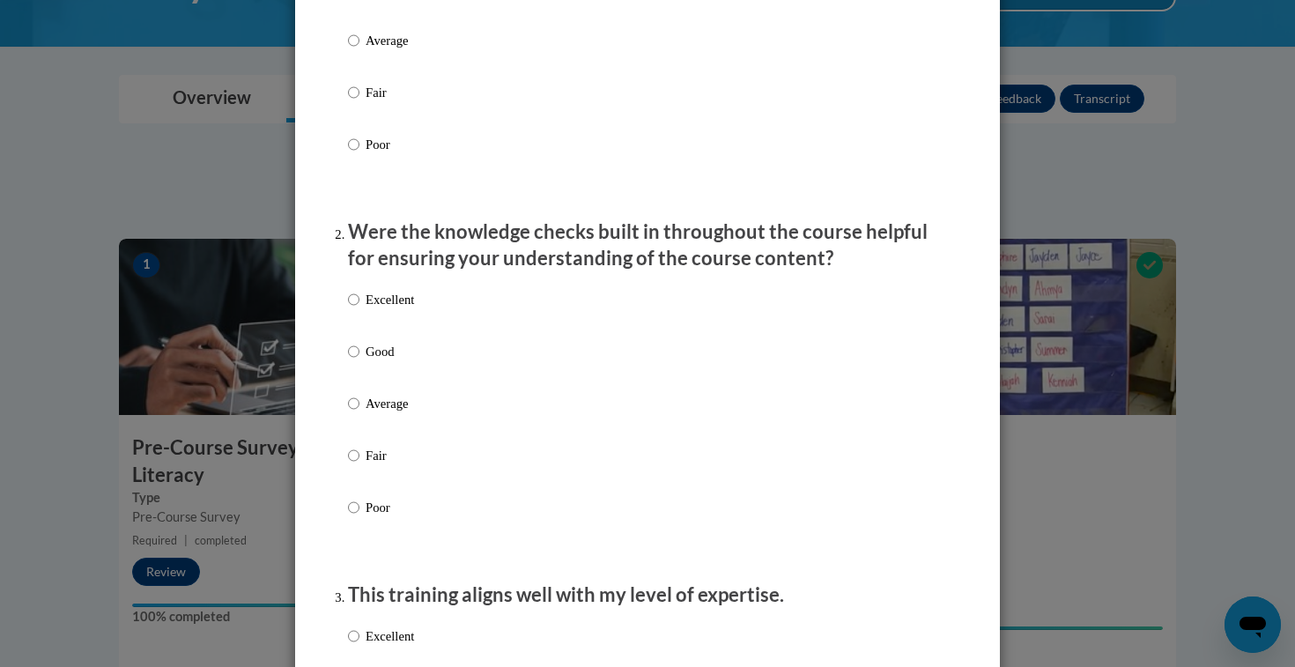
scroll to position [374, 0]
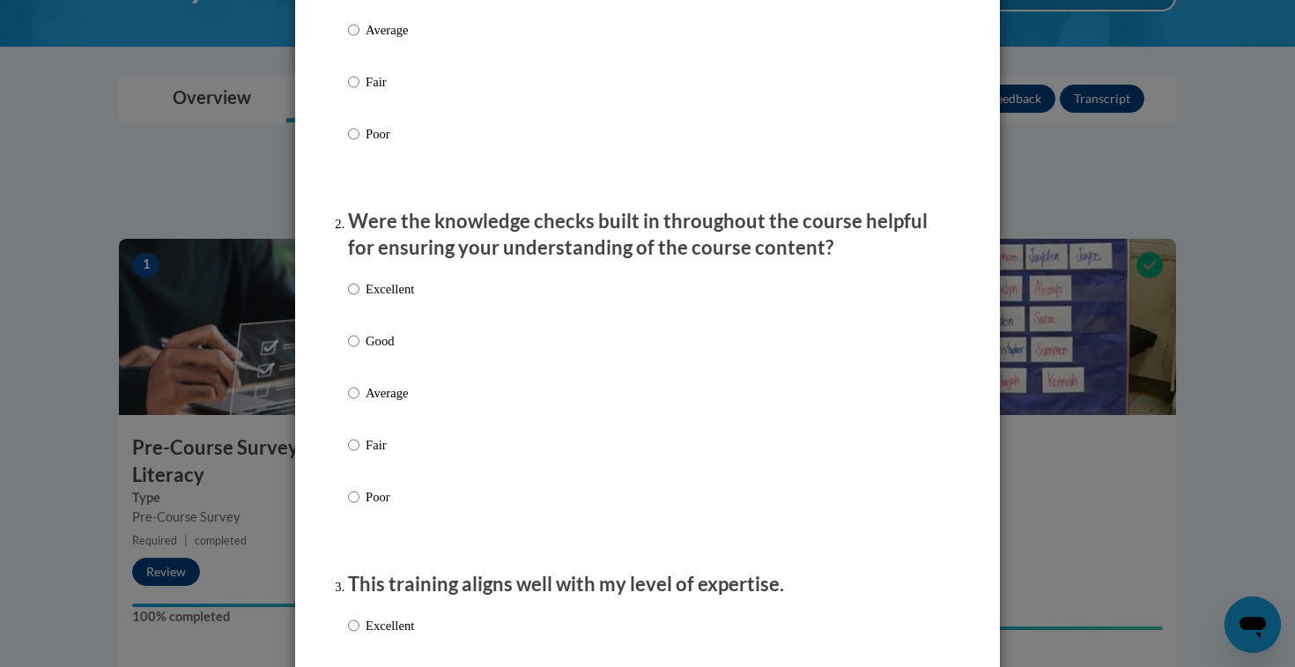
click at [395, 299] on p "Excellent" at bounding box center [389, 288] width 48 height 19
click at [359, 299] on input "Excellent" at bounding box center [353, 288] width 11 height 19
radio input "true"
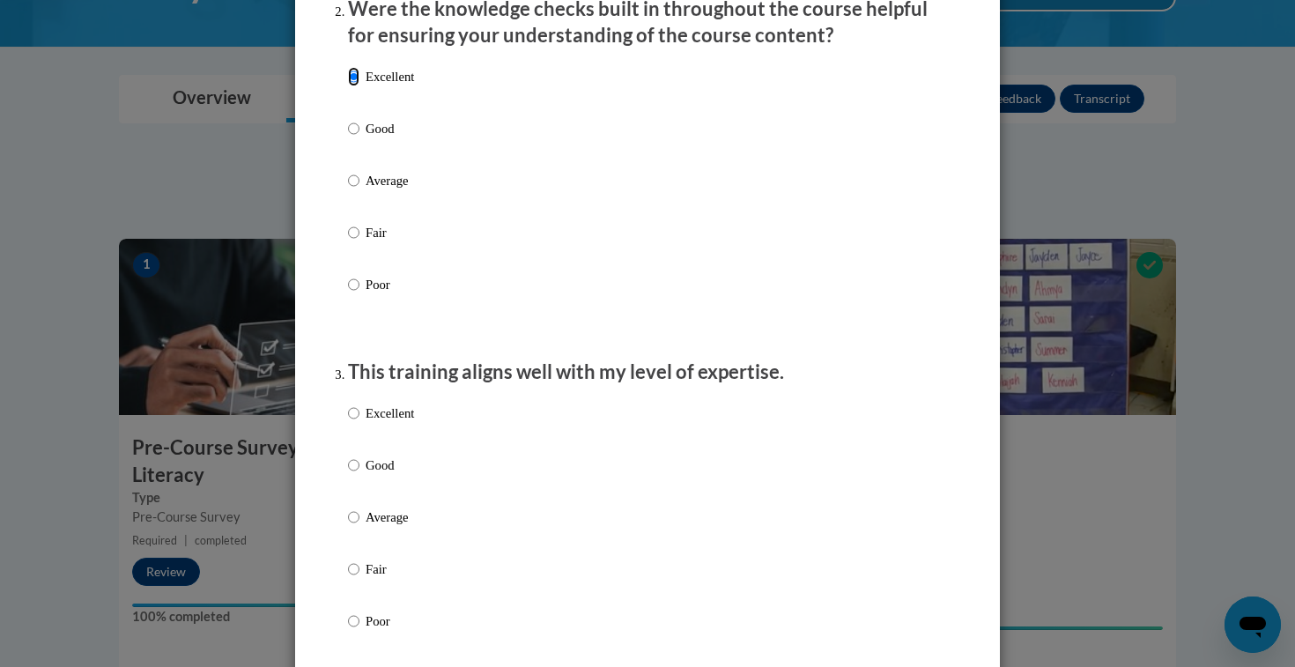
scroll to position [595, 0]
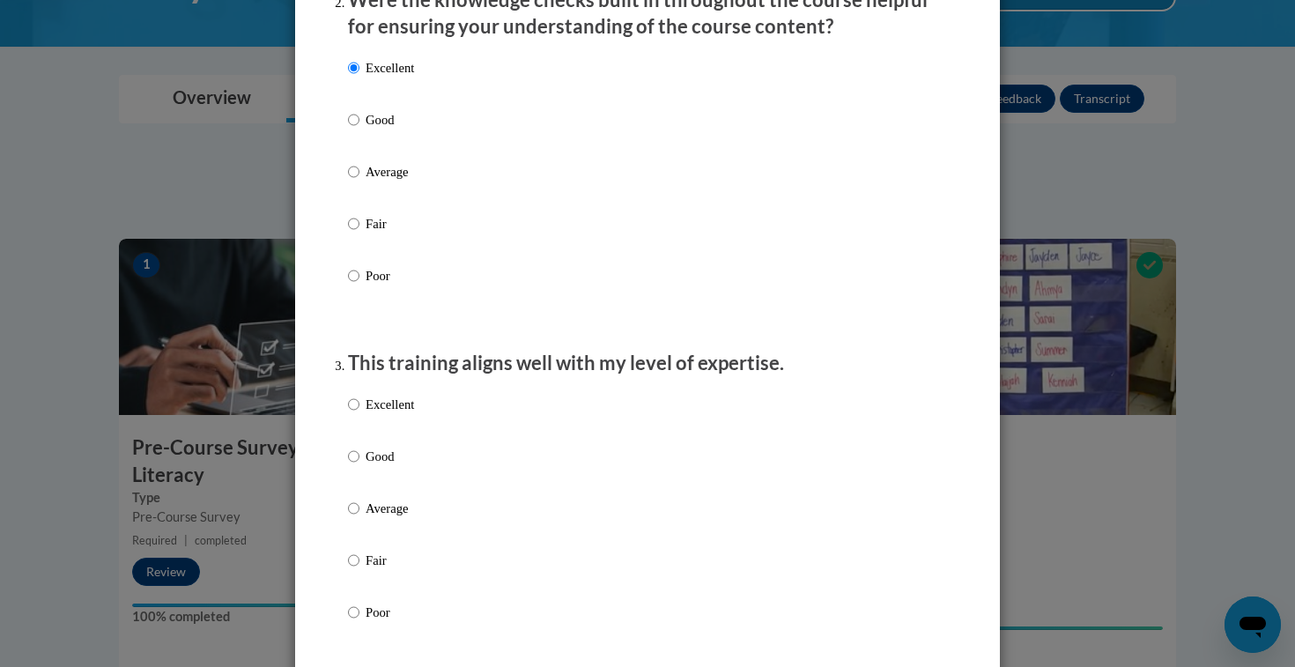
click at [392, 436] on label "Excellent" at bounding box center [381, 419] width 66 height 48
click at [359, 414] on input "Excellent" at bounding box center [353, 404] width 11 height 19
radio input "true"
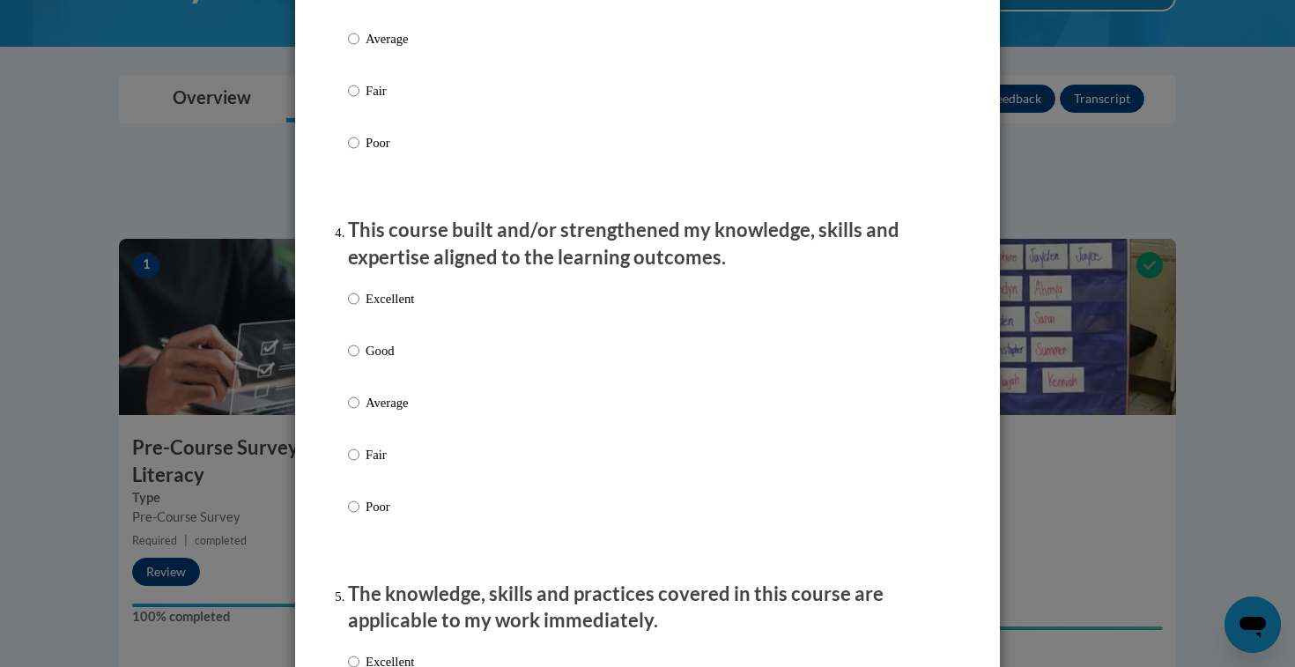
scroll to position [1067, 0]
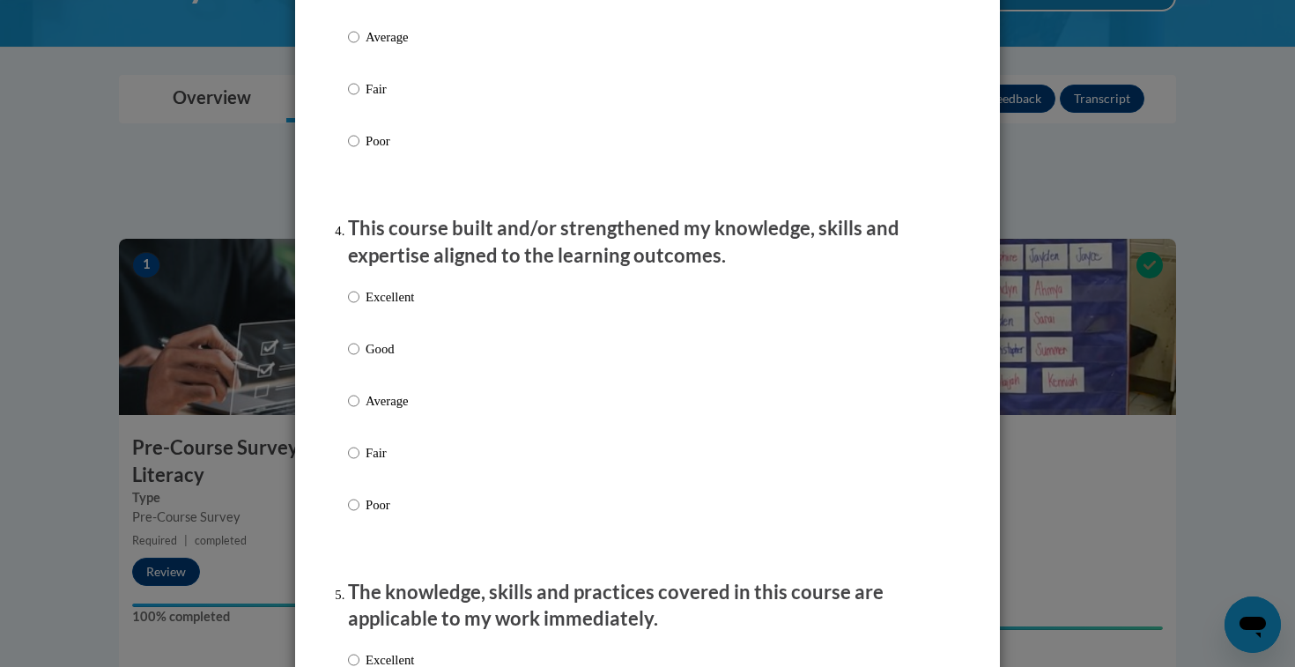
click at [400, 329] on label "Excellent" at bounding box center [381, 311] width 66 height 48
click at [359, 306] on input "Excellent" at bounding box center [353, 296] width 11 height 19
radio input "true"
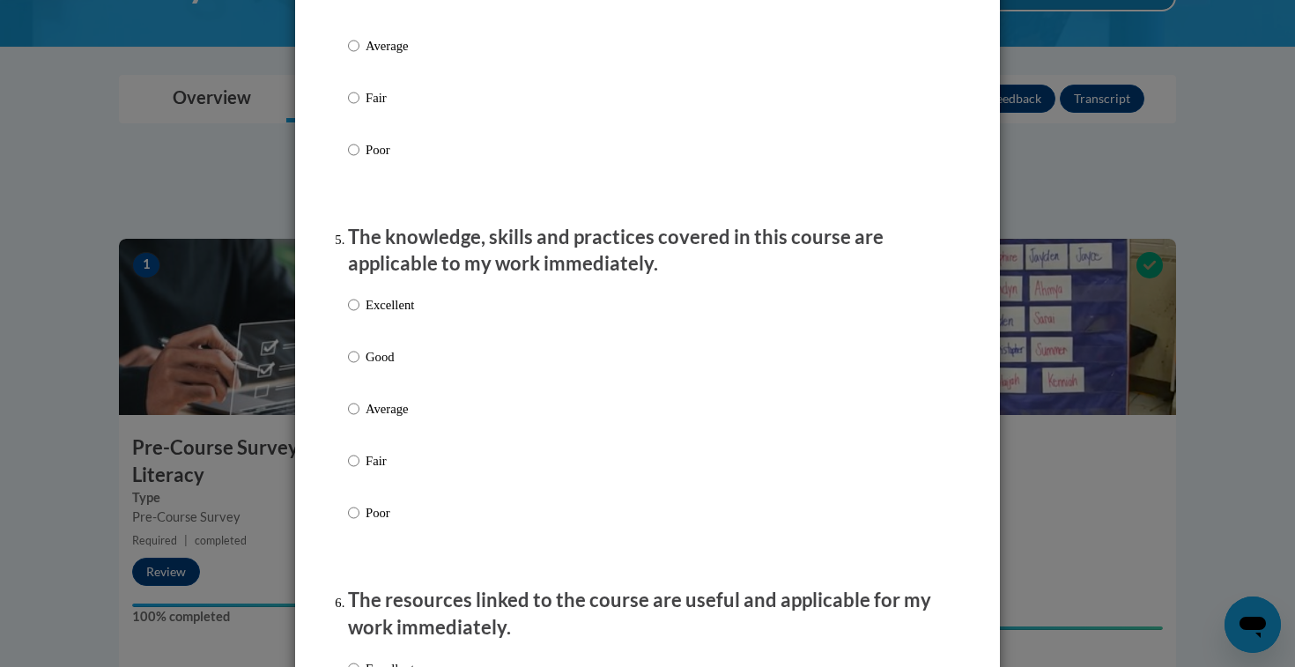
scroll to position [1422, 0]
click at [400, 314] on p "Excellent" at bounding box center [389, 303] width 48 height 19
click at [359, 314] on input "Excellent" at bounding box center [353, 303] width 11 height 19
radio input "true"
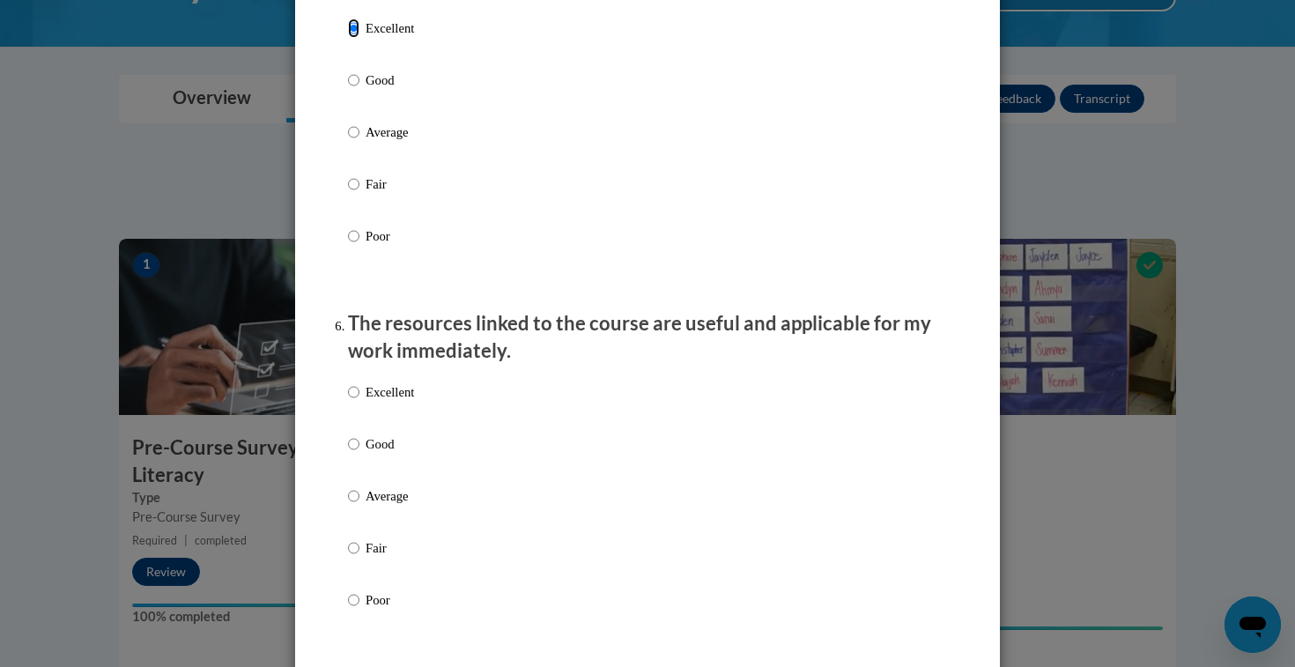
scroll to position [1704, 0]
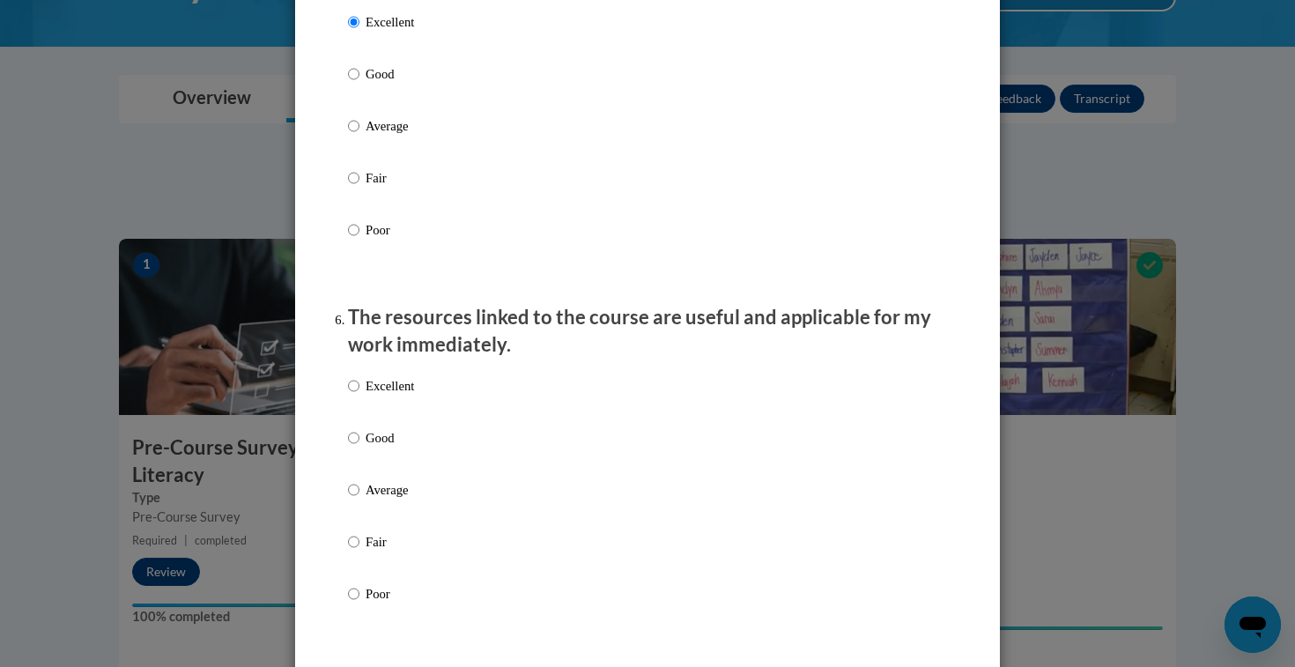
click at [396, 393] on p "Excellent" at bounding box center [389, 385] width 48 height 19
click at [359, 393] on input "Excellent" at bounding box center [353, 385] width 11 height 19
radio input "true"
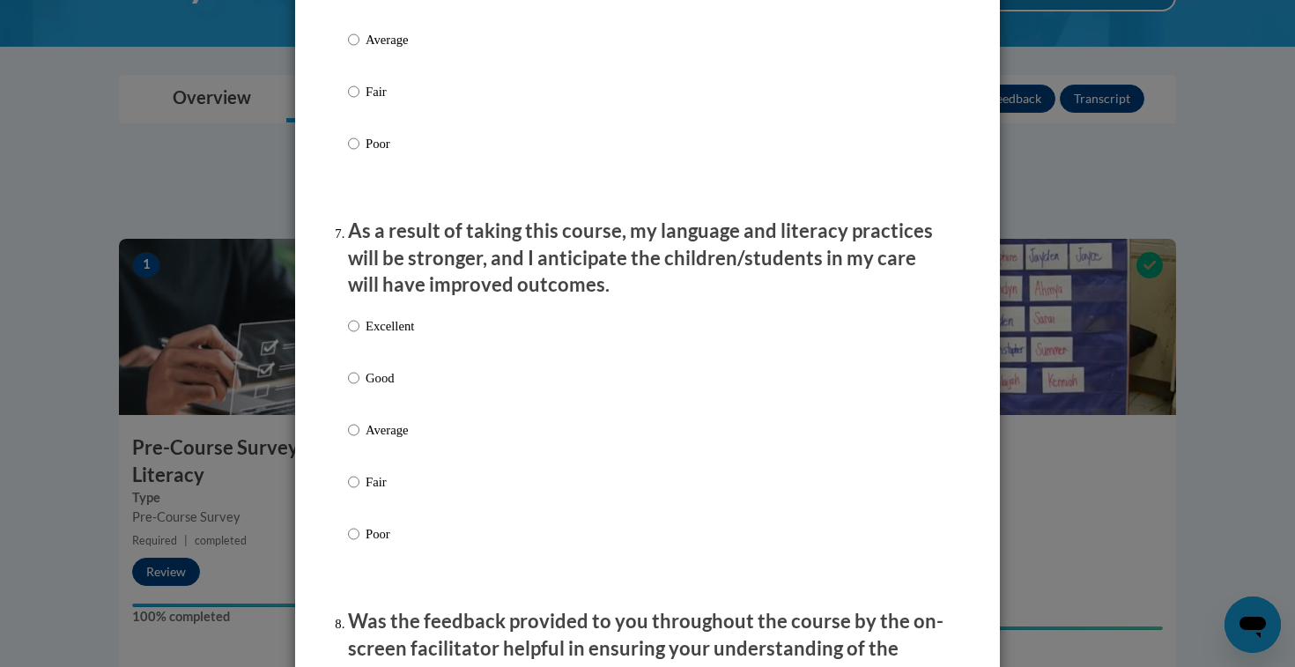
scroll to position [2156, 0]
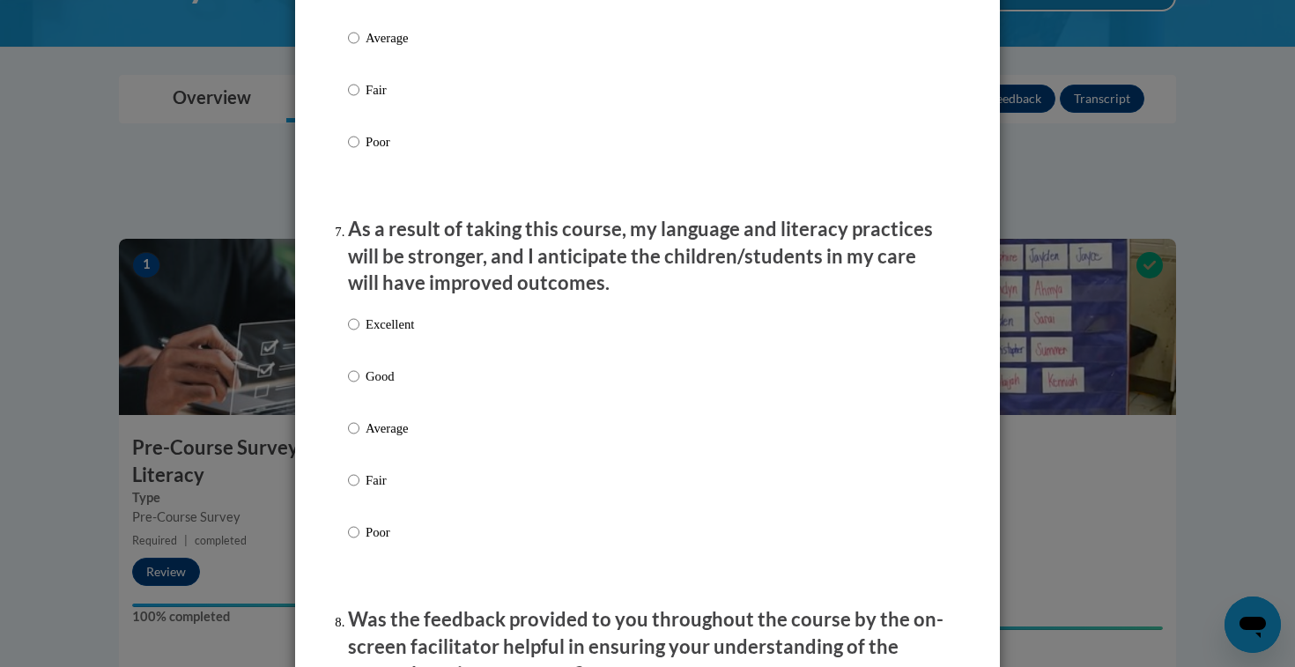
click at [398, 360] on label "Excellent" at bounding box center [381, 338] width 66 height 48
click at [359, 334] on input "Excellent" at bounding box center [353, 323] width 11 height 19
radio input "true"
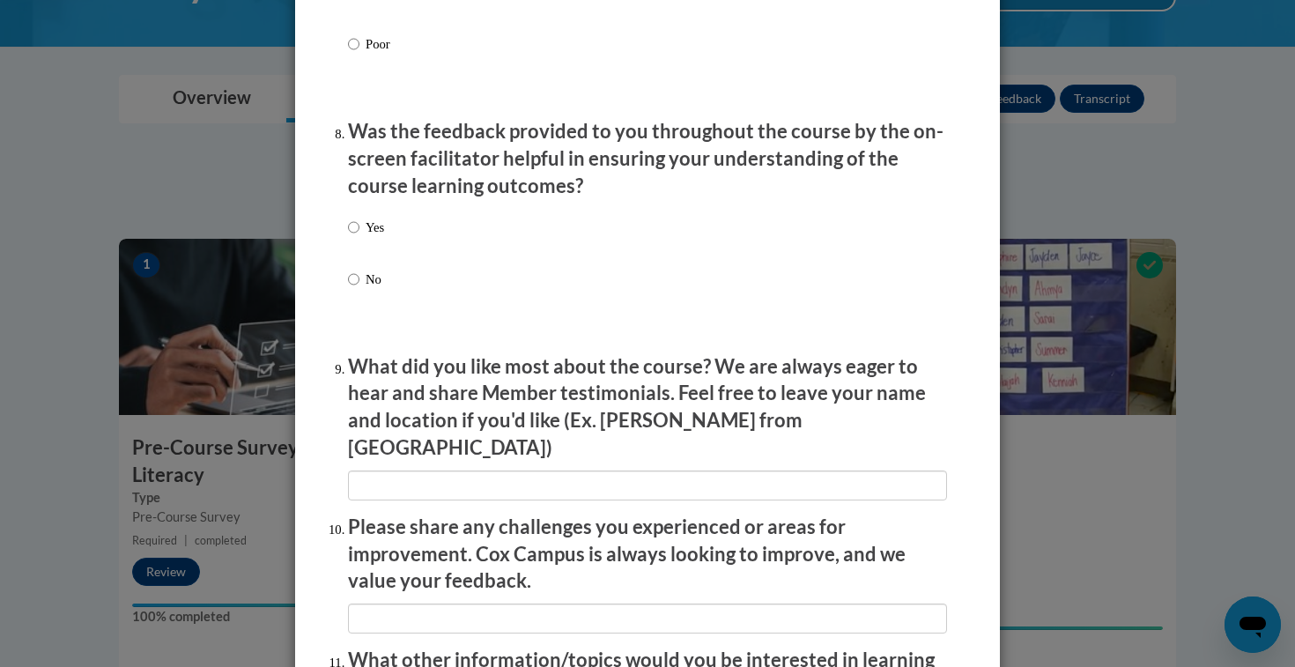
scroll to position [2645, 0]
click at [376, 236] on p "Yes" at bounding box center [374, 226] width 18 height 19
click at [359, 236] on input "Yes" at bounding box center [353, 226] width 11 height 19
radio input "true"
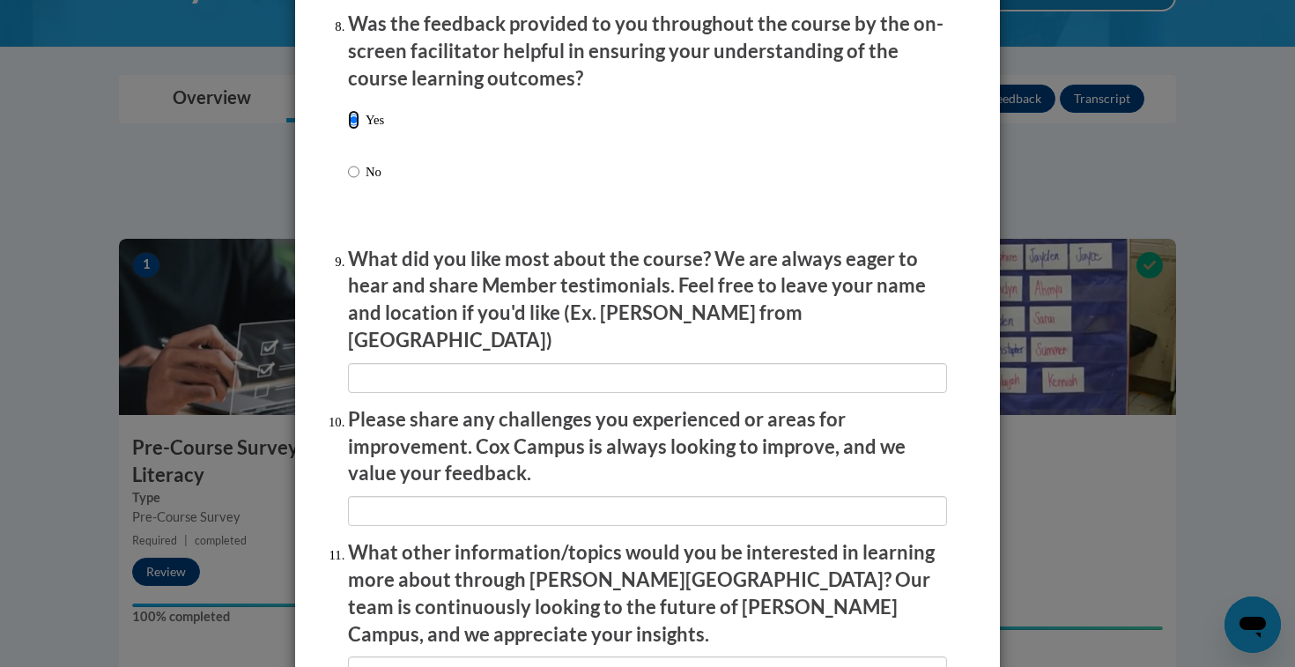
scroll to position [2757, 0]
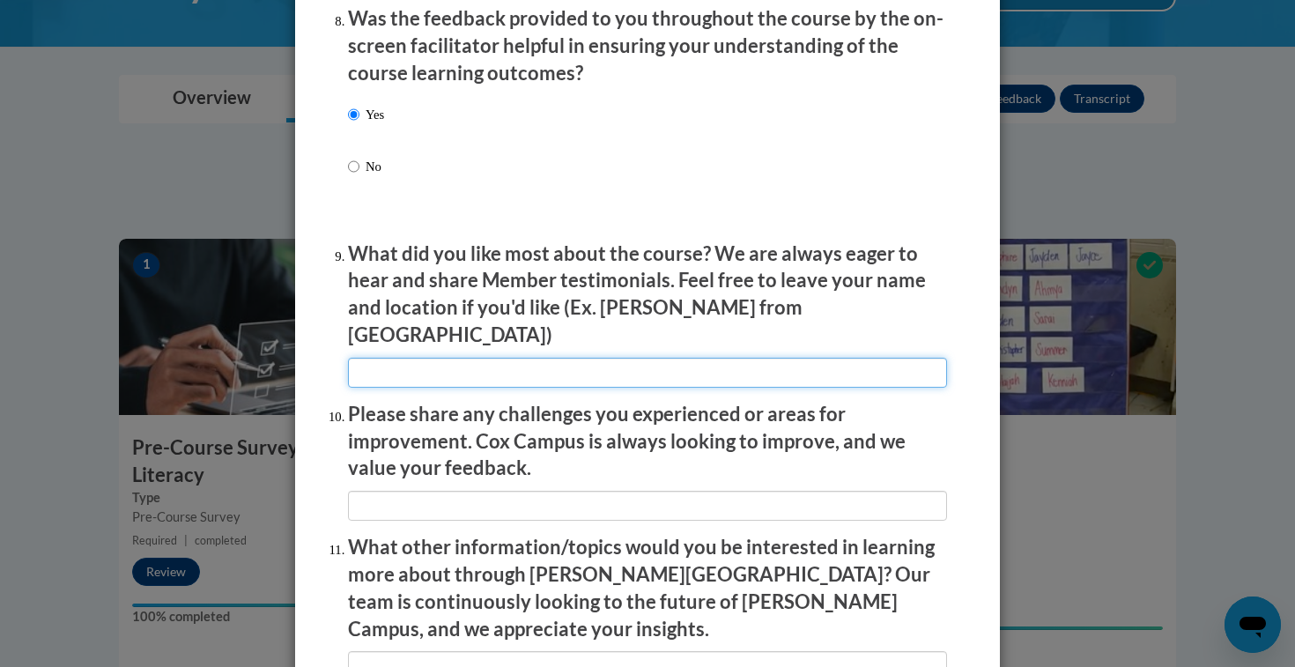
click at [592, 370] on input "textbox" at bounding box center [647, 373] width 599 height 30
click at [513, 358] on input "textbox" at bounding box center [647, 373] width 599 height 30
click at [504, 365] on input "textbox" at bounding box center [647, 373] width 599 height 30
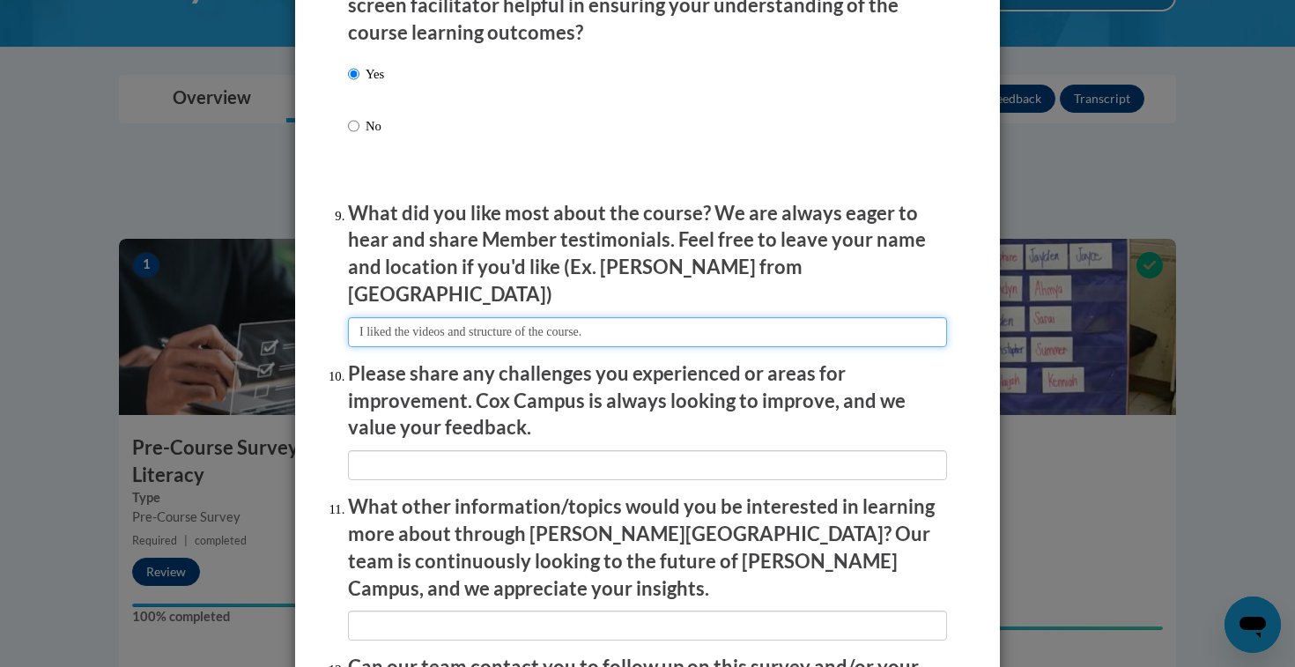
scroll to position [2797, 0]
type input "I liked the videos and structure of the course."
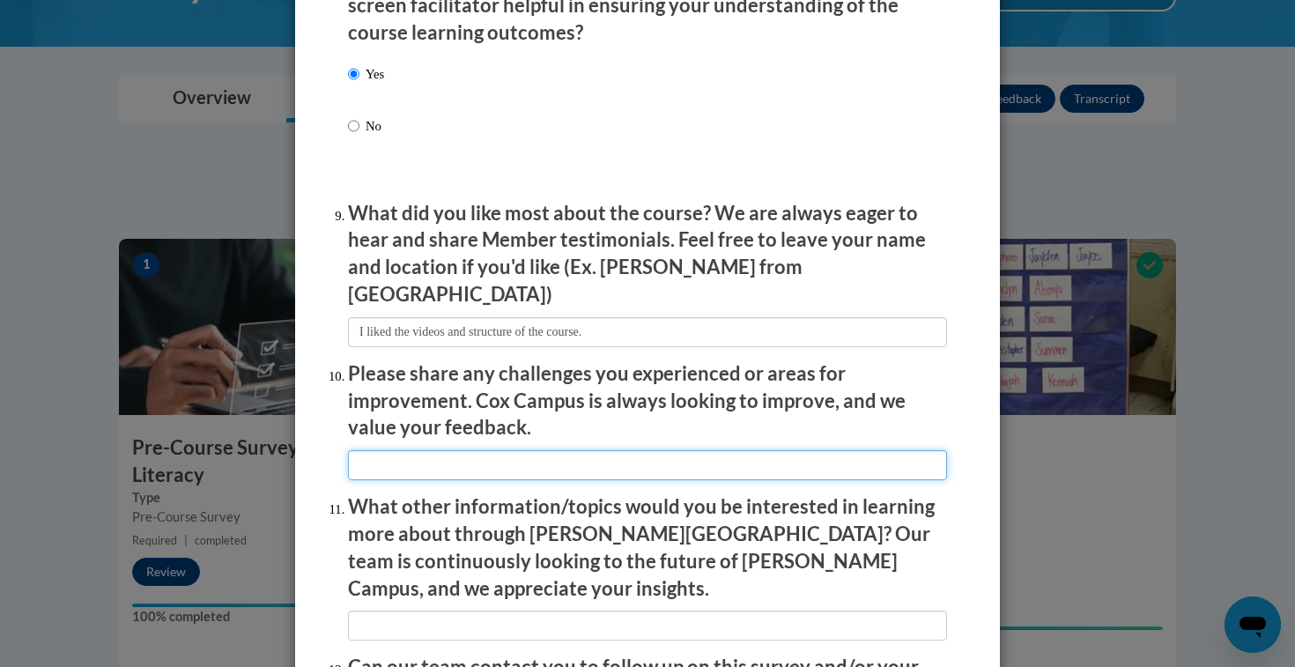
click at [532, 463] on input "textbox" at bounding box center [647, 465] width 599 height 30
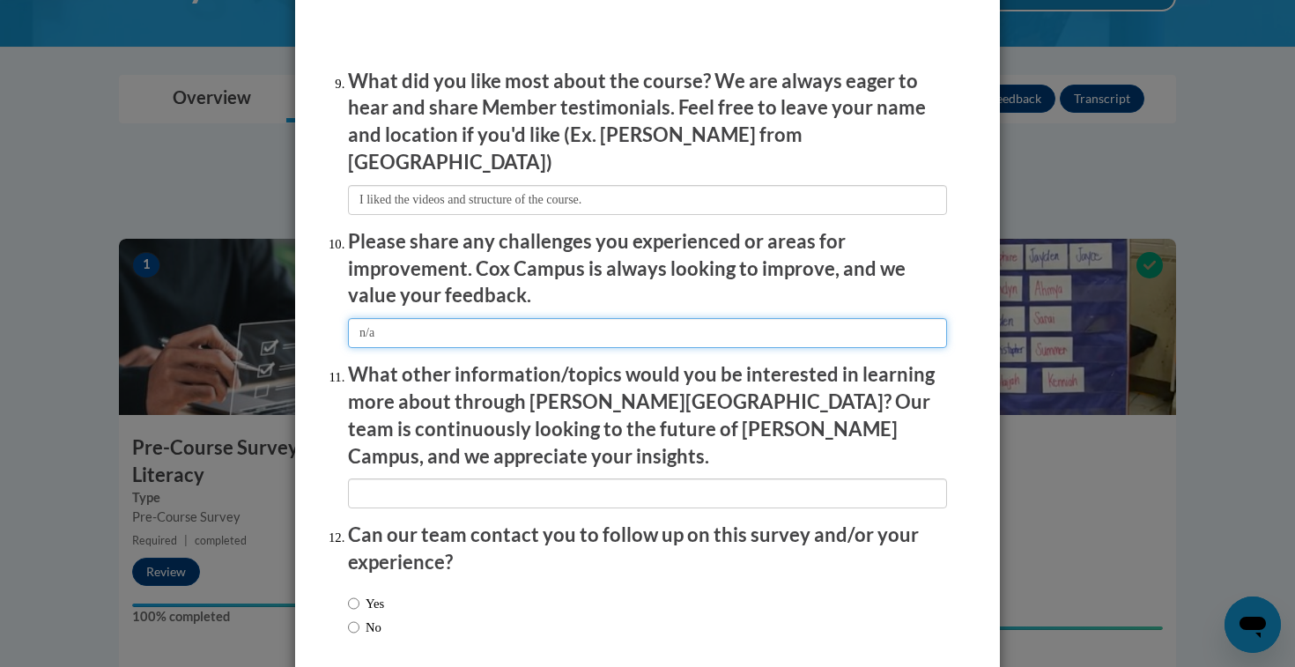
scroll to position [2939, 0]
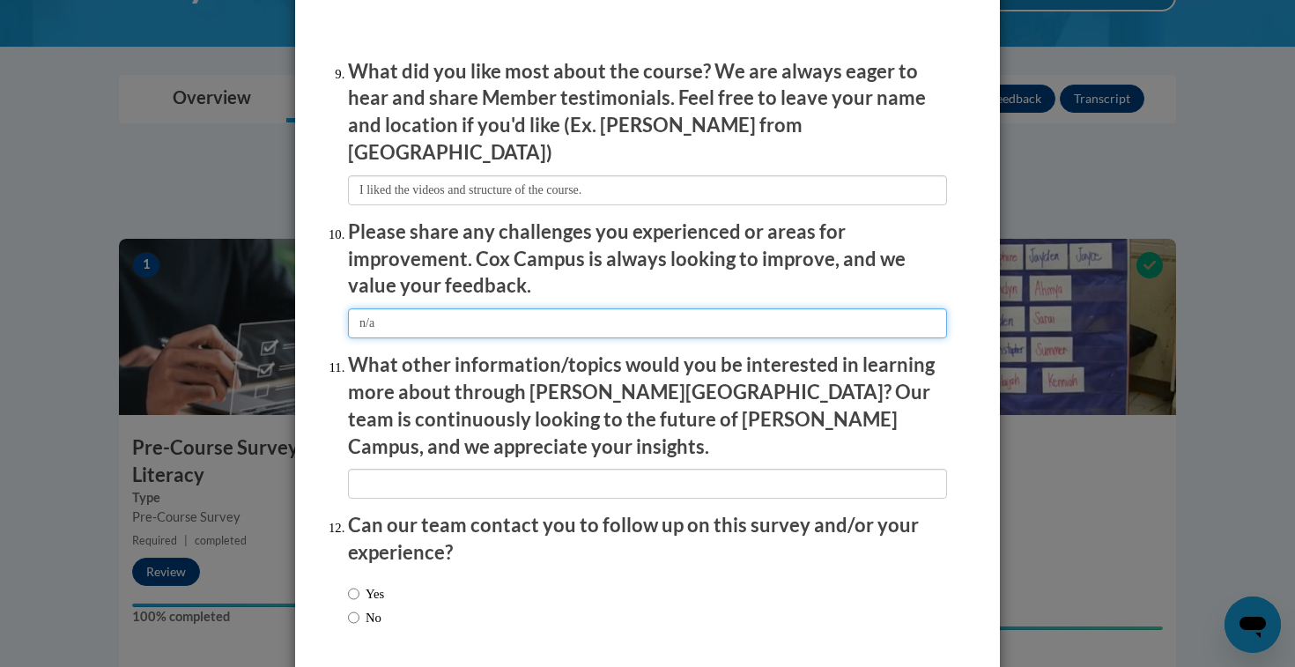
type input "n/a"
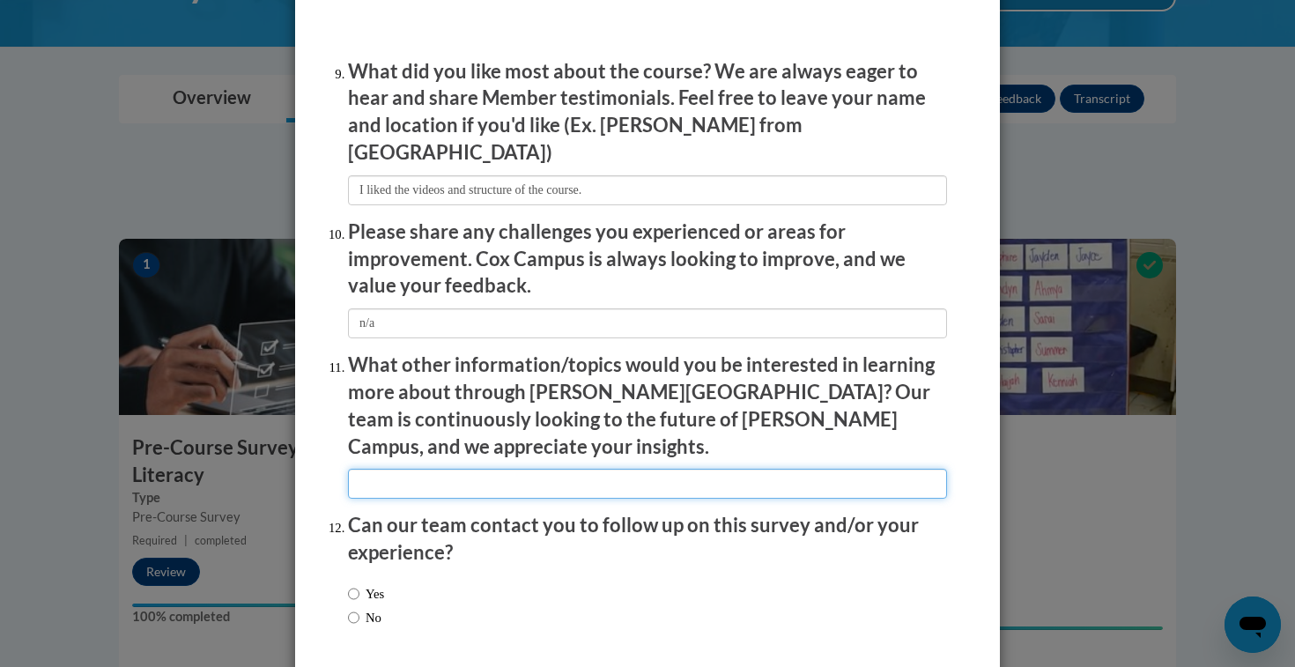
click at [556, 469] on input "textbox" at bounding box center [647, 484] width 599 height 30
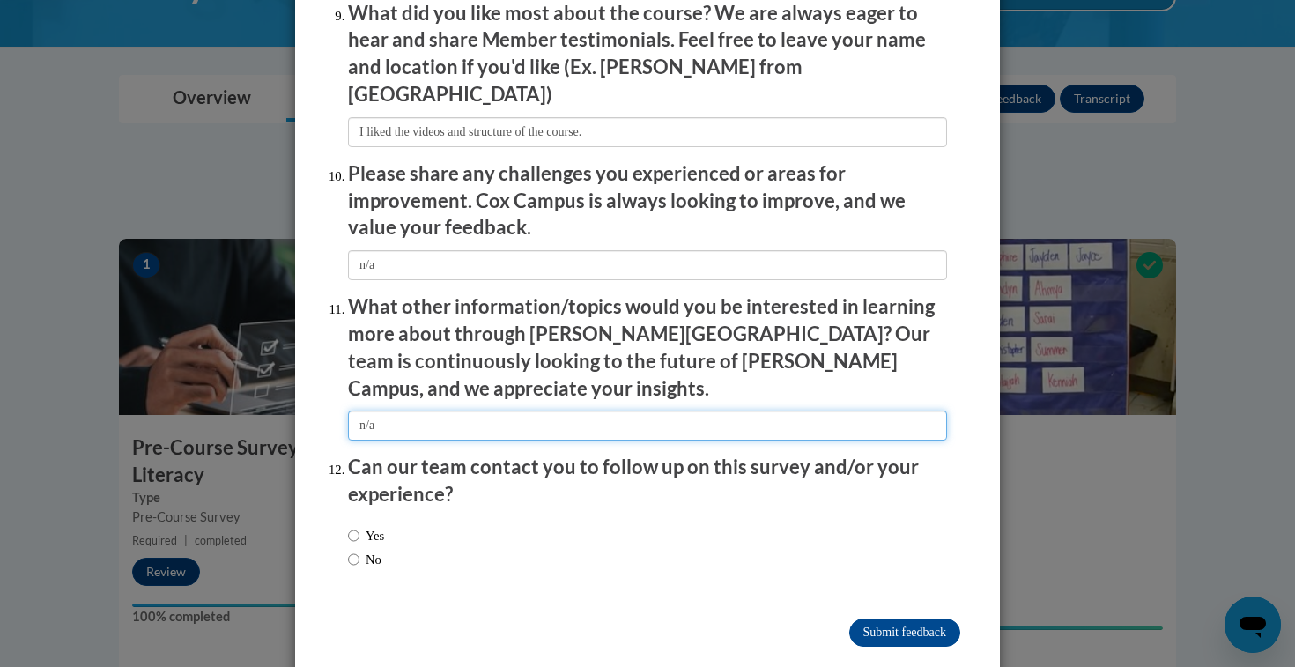
type input "n/a"
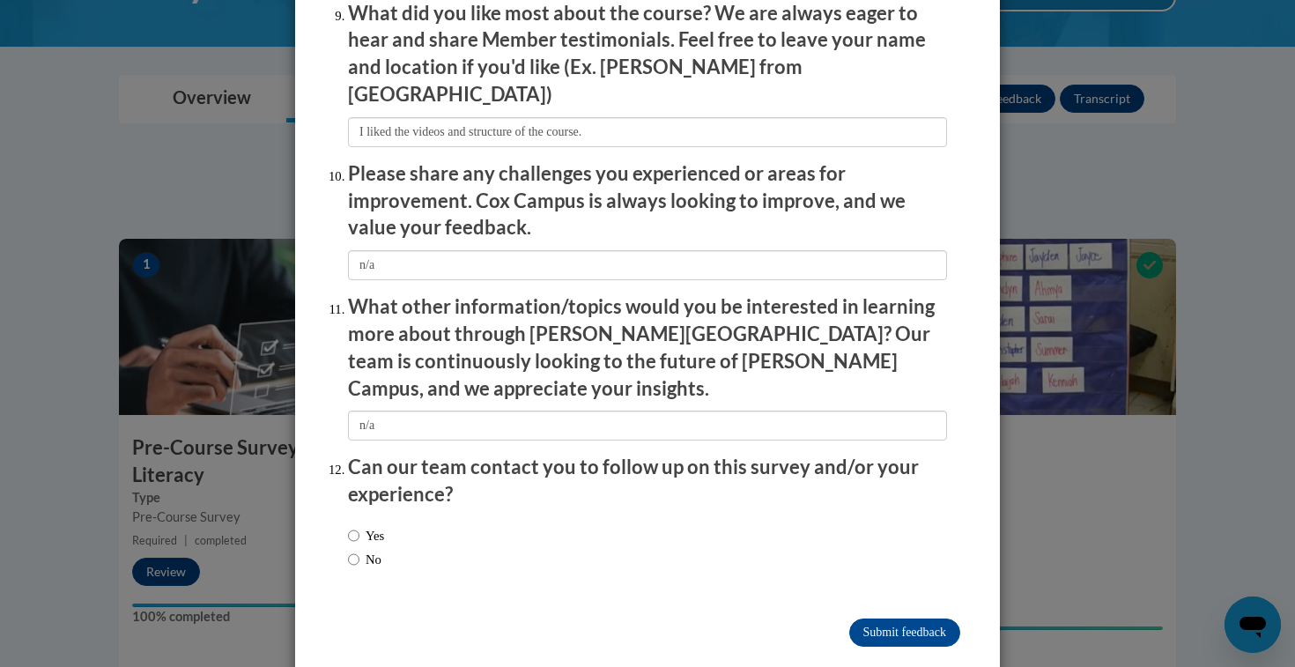
click at [375, 526] on label "Yes" at bounding box center [366, 535] width 36 height 19
click at [359, 526] on input "Yes" at bounding box center [353, 535] width 11 height 19
radio input "true"
click at [892, 618] on input "Submit feedback" at bounding box center [904, 632] width 111 height 28
click at [875, 618] on input "Submitting" at bounding box center [904, 632] width 111 height 28
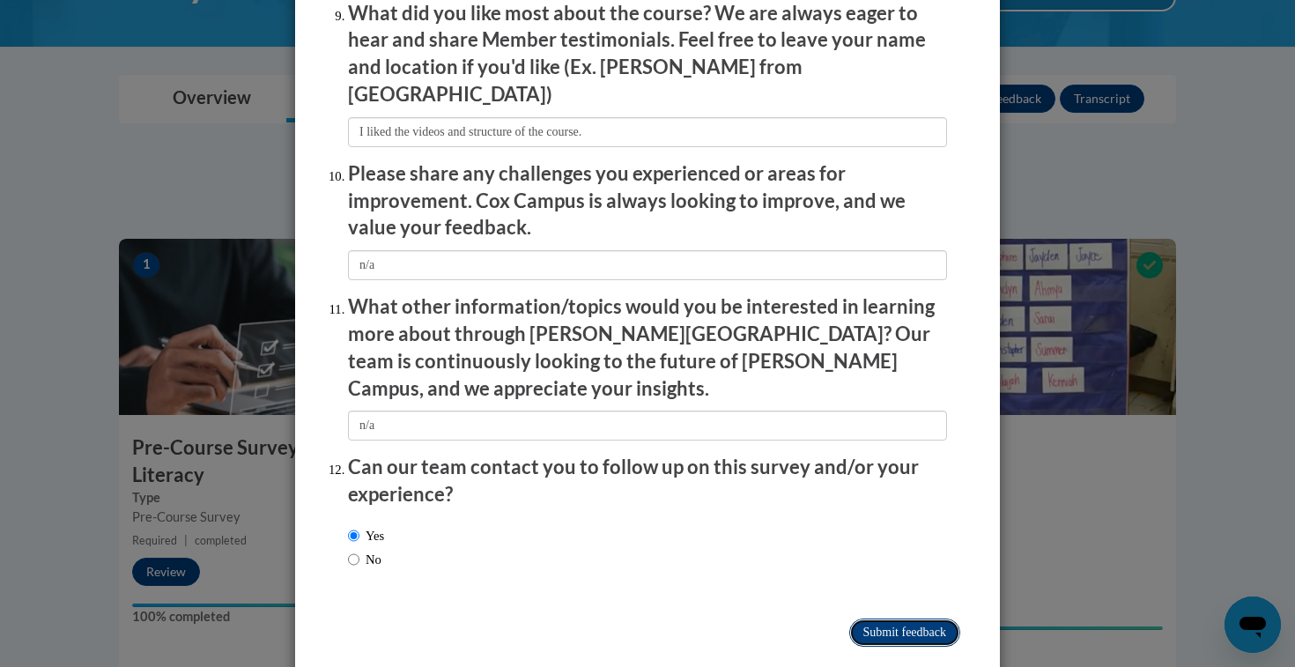
click at [919, 618] on input "Submitting" at bounding box center [904, 632] width 111 height 28
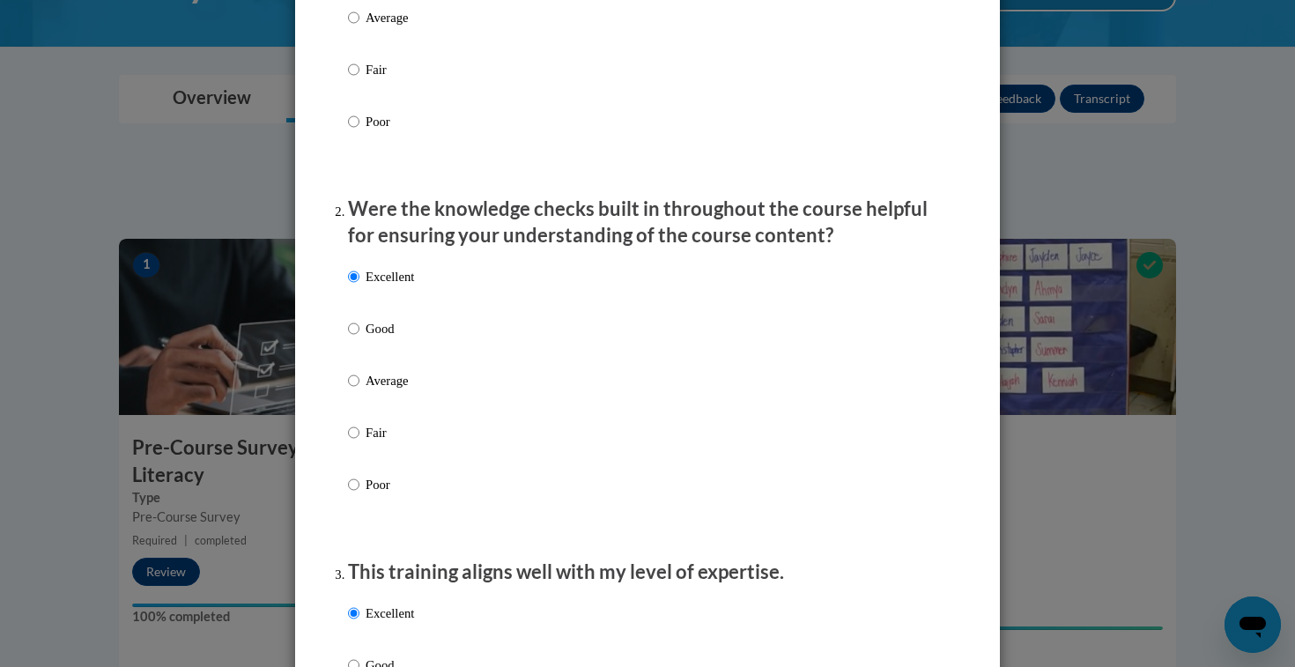
scroll to position [347, 0]
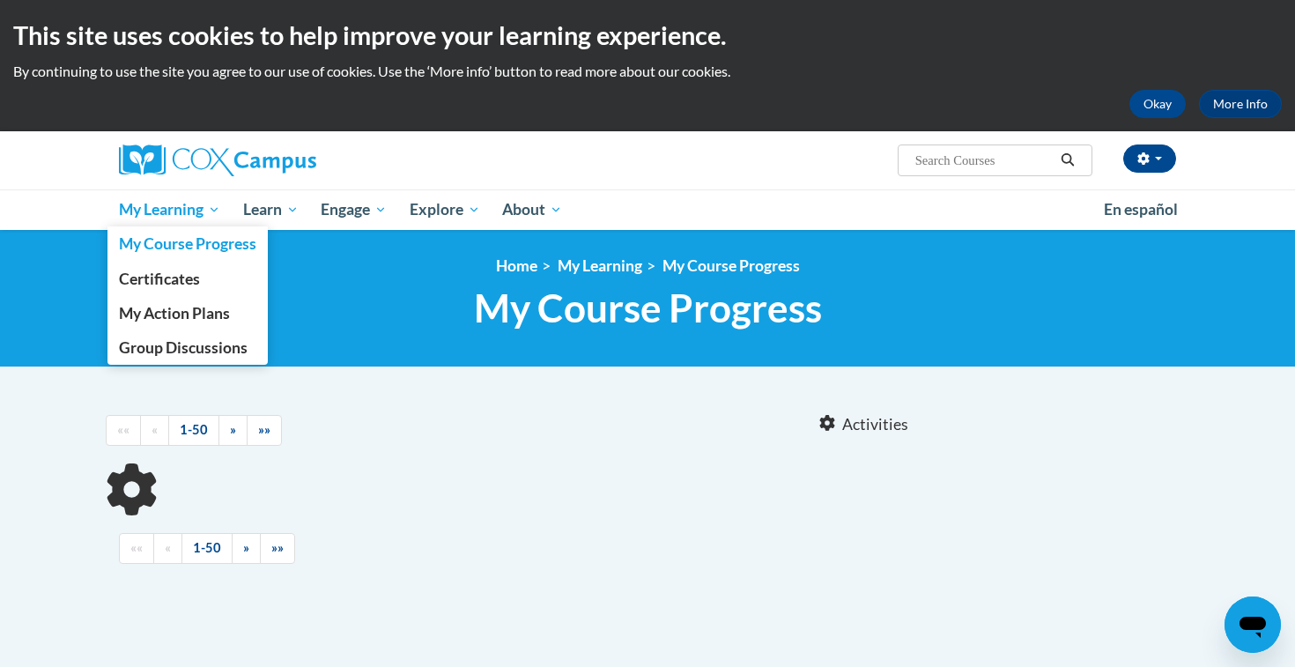
click at [206, 201] on span "My Learning" at bounding box center [169, 209] width 101 height 21
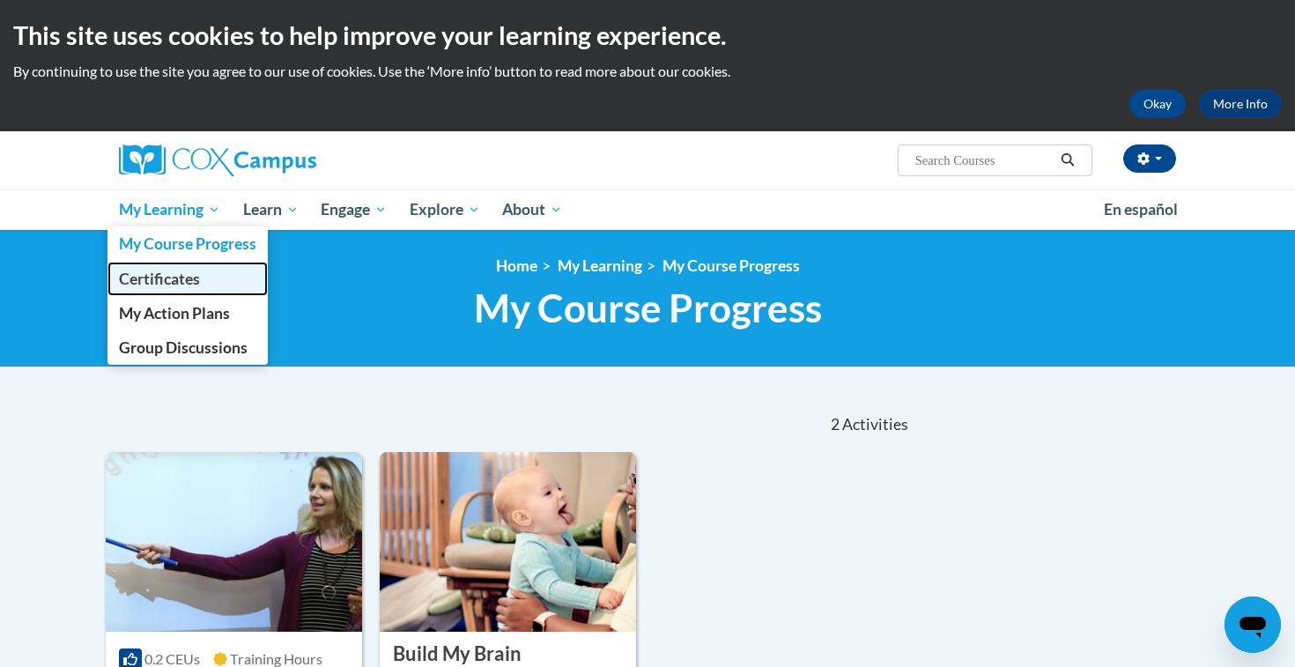
click at [196, 292] on link "Certificates" at bounding box center [187, 279] width 160 height 34
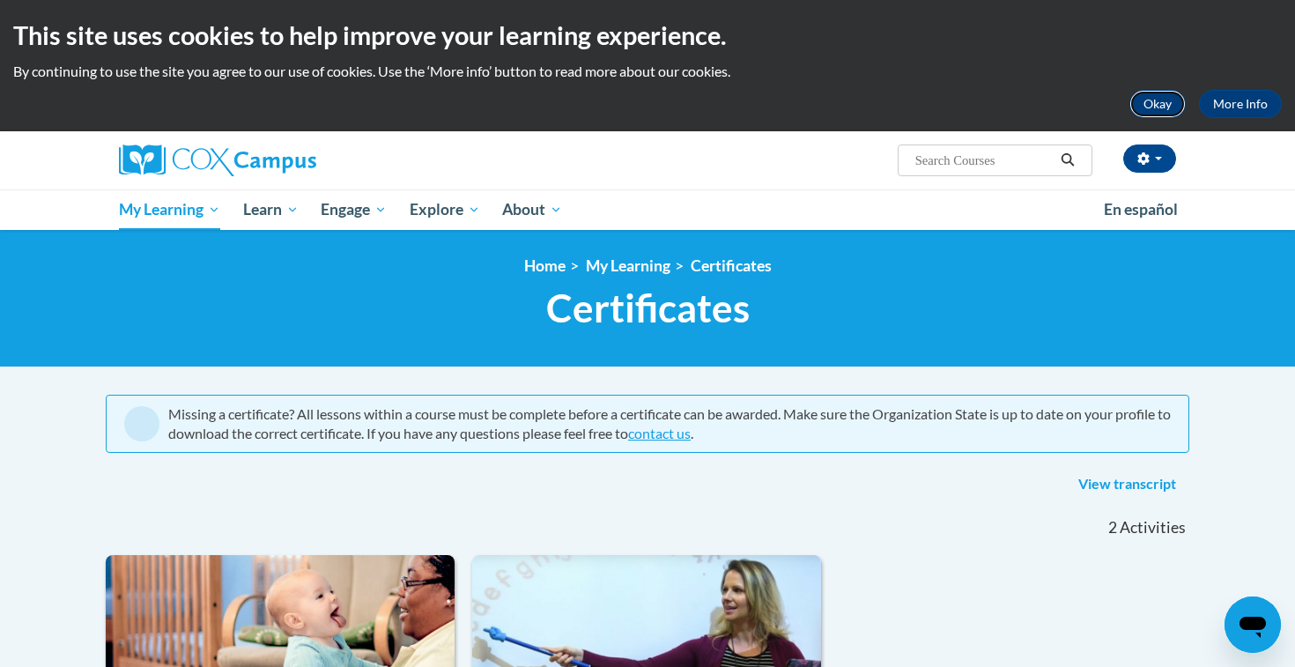
click at [1158, 111] on button "Okay" at bounding box center [1157, 104] width 56 height 28
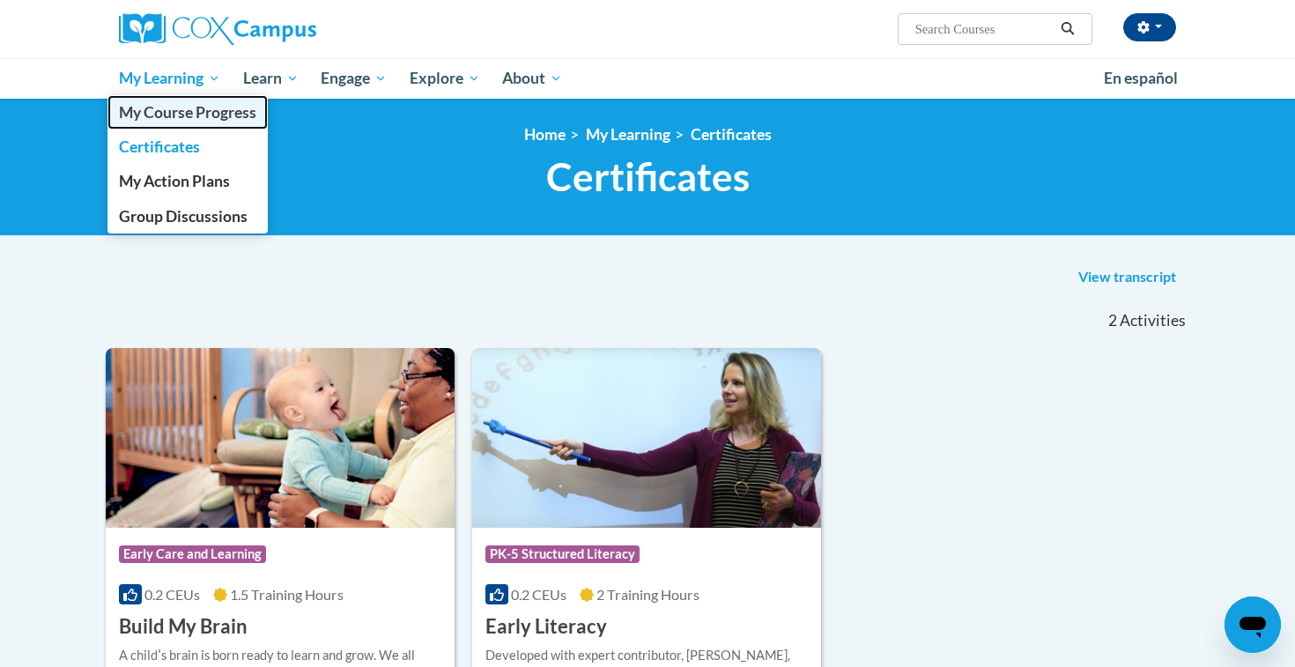
click at [189, 106] on span "My Course Progress" at bounding box center [187, 112] width 137 height 18
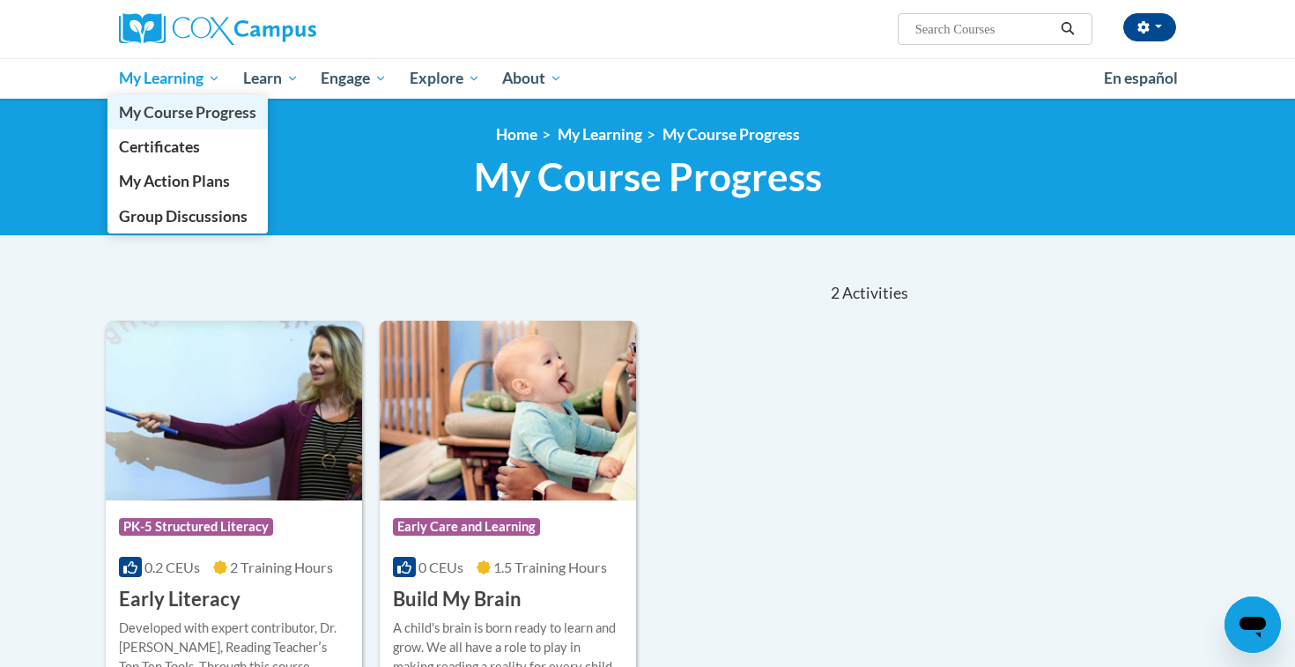
click at [191, 114] on span "My Course Progress" at bounding box center [187, 112] width 137 height 18
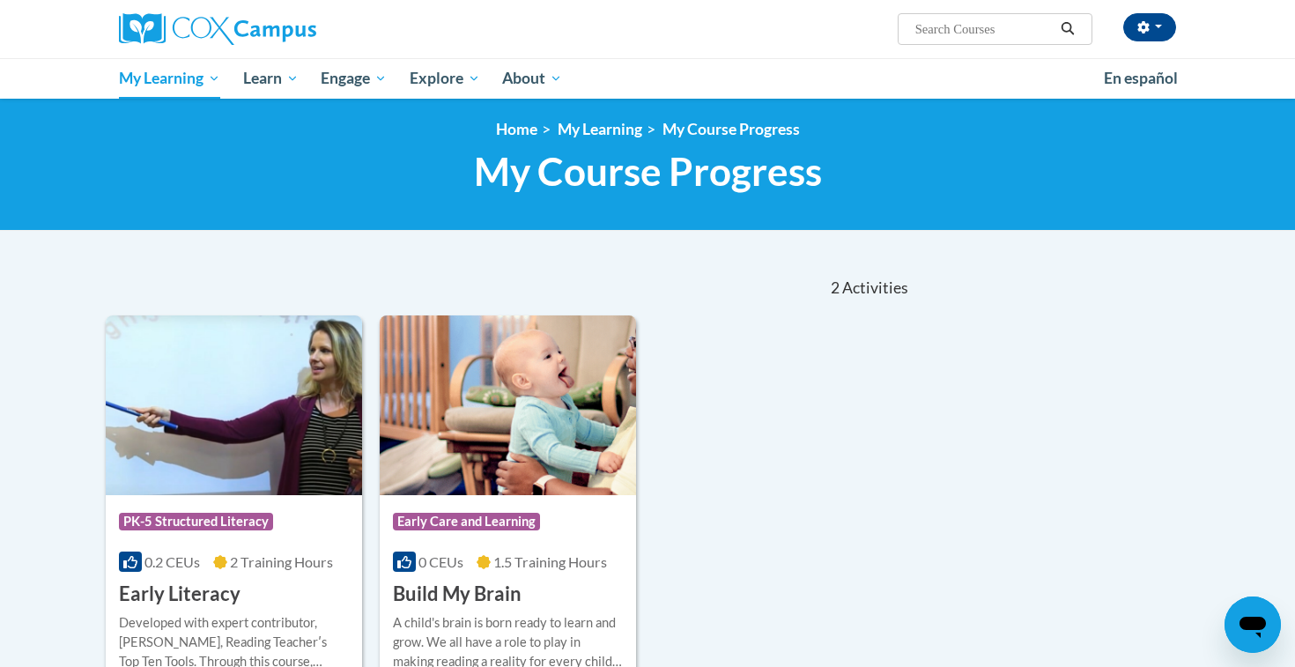
scroll to position [4, 0]
click at [238, 454] on img at bounding box center [234, 406] width 256 height 180
